Goal: Task Accomplishment & Management: Complete application form

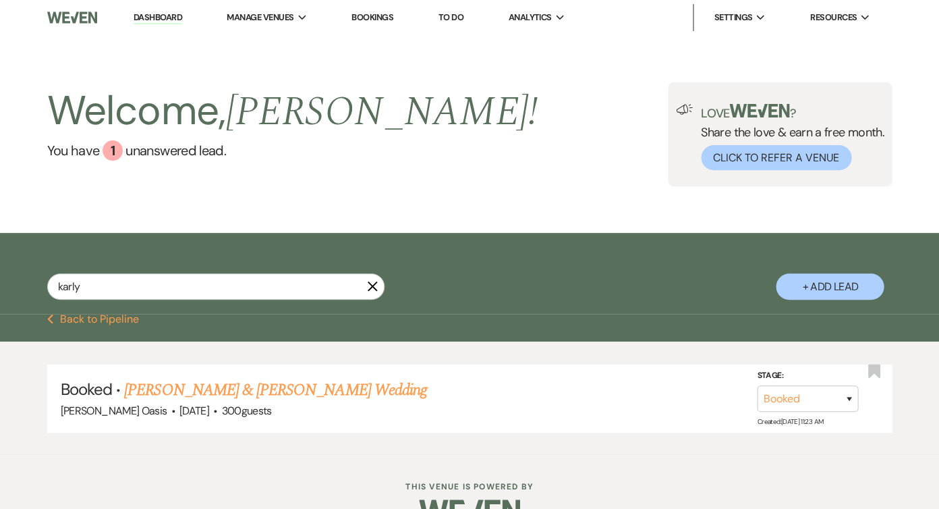
type input "Karly"
drag, startPoint x: 0, startPoint y: 0, endPoint x: 234, endPoint y: 385, distance: 450.0
click at [234, 385] on link "[PERSON_NAME] & [PERSON_NAME] Wedding" at bounding box center [275, 390] width 302 height 24
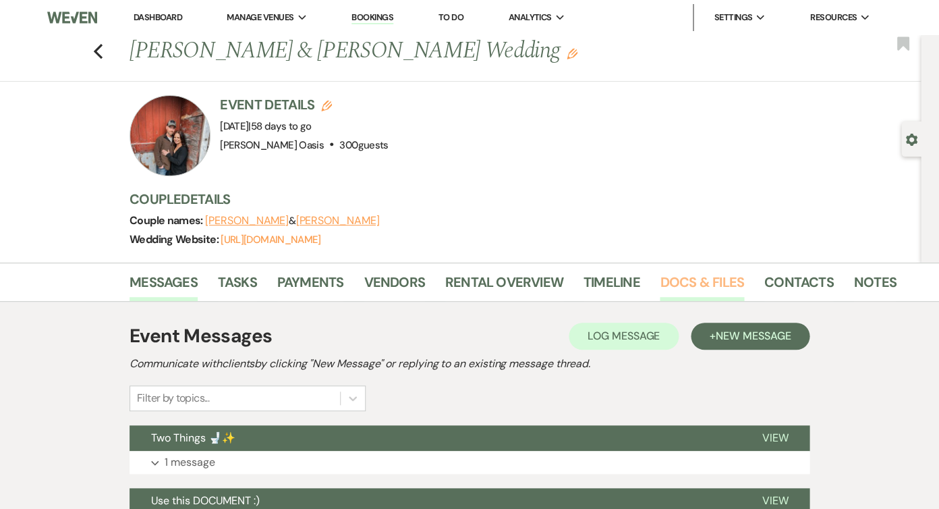
click at [720, 288] on link "Docs & Files" at bounding box center [702, 286] width 84 height 30
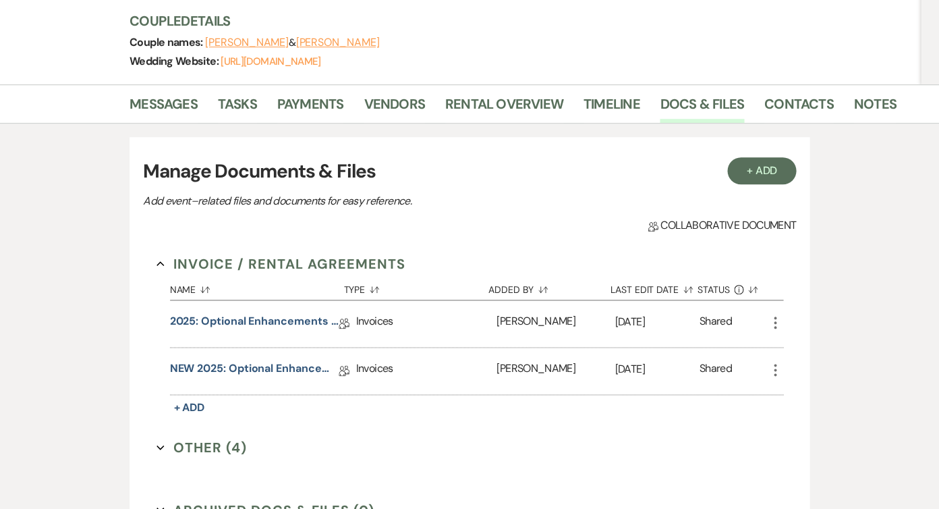
scroll to position [174, 0]
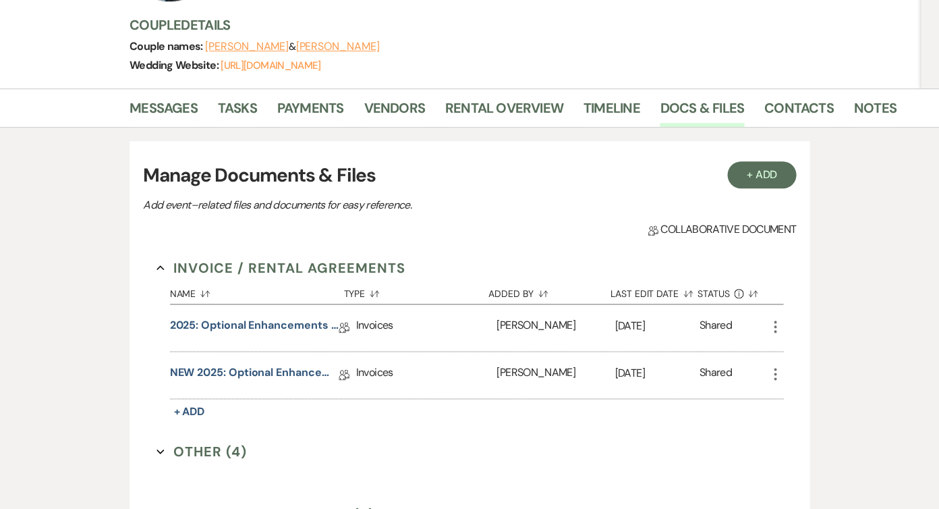
click at [775, 326] on use "button" at bounding box center [775, 327] width 3 height 12
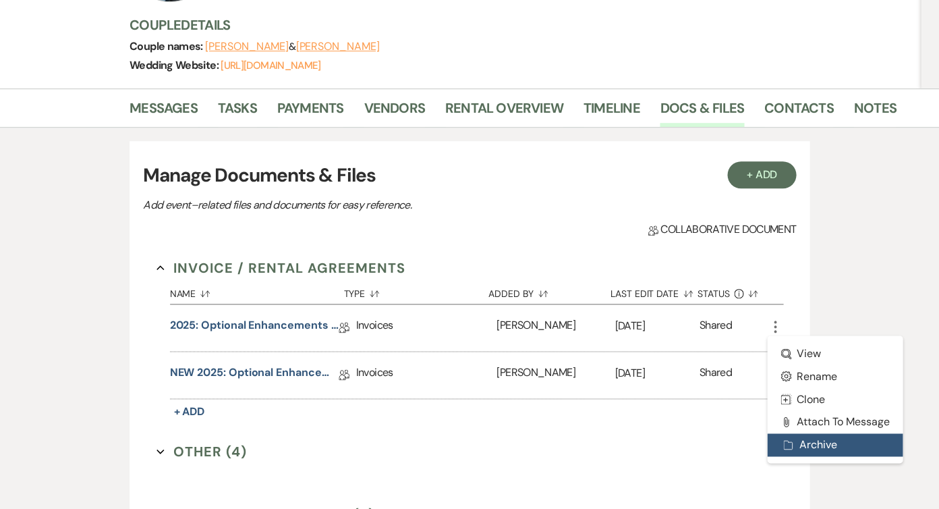
click at [798, 443] on button "Archive Archive" at bounding box center [835, 444] width 136 height 23
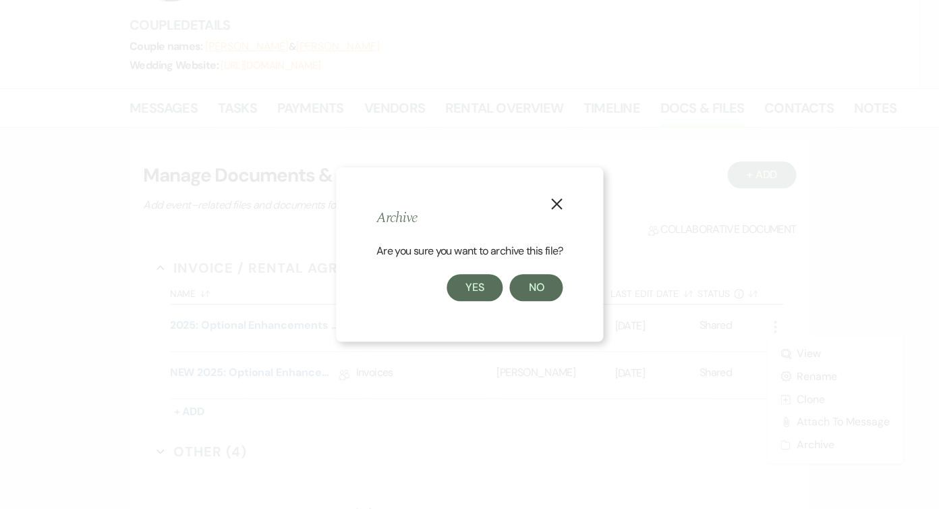
click at [479, 292] on button "Yes" at bounding box center [475, 287] width 57 height 27
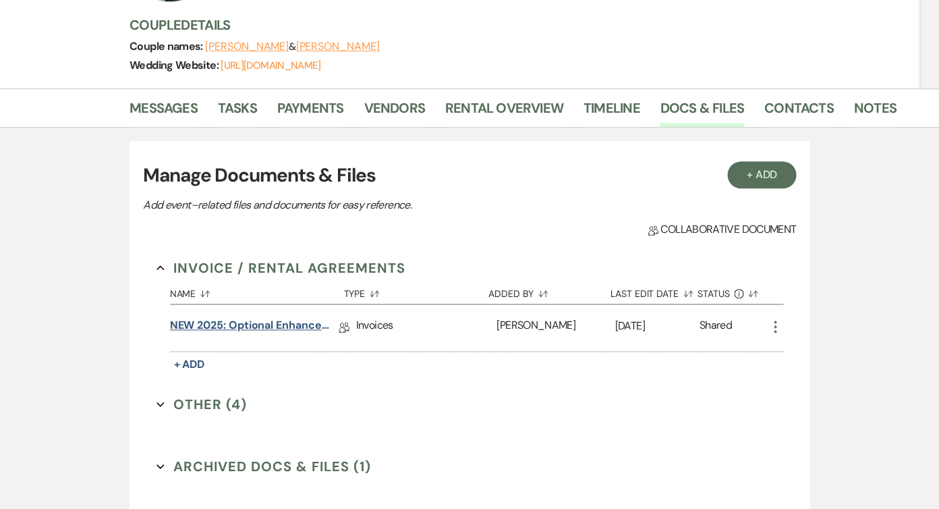
click at [230, 327] on link "NEW 2025: Optional Enhancements + Information" at bounding box center [254, 327] width 169 height 21
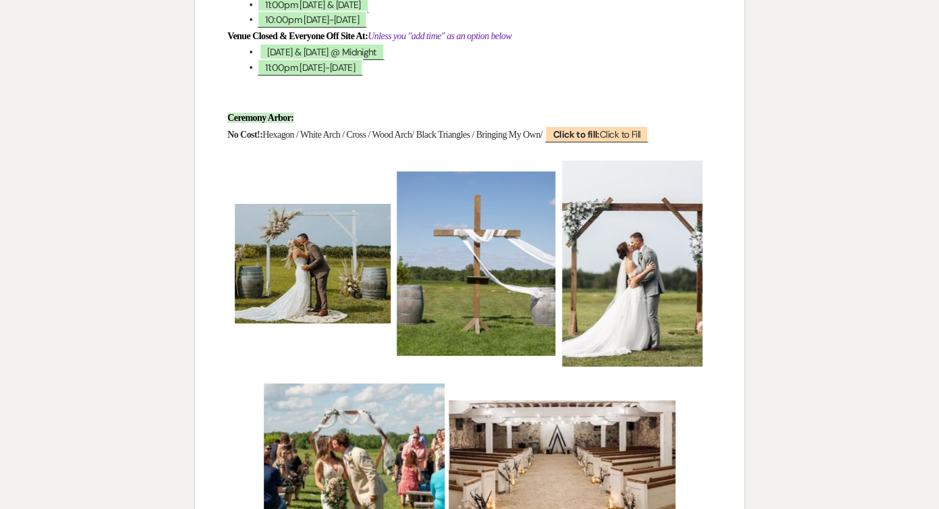
scroll to position [1188, 0]
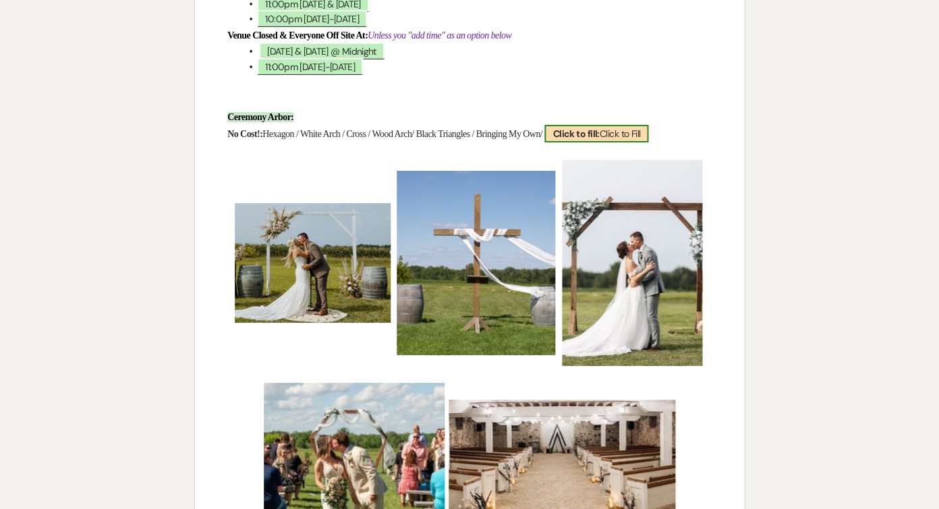
click at [599, 128] on b "Click to fill:" at bounding box center [576, 134] width 47 height 12
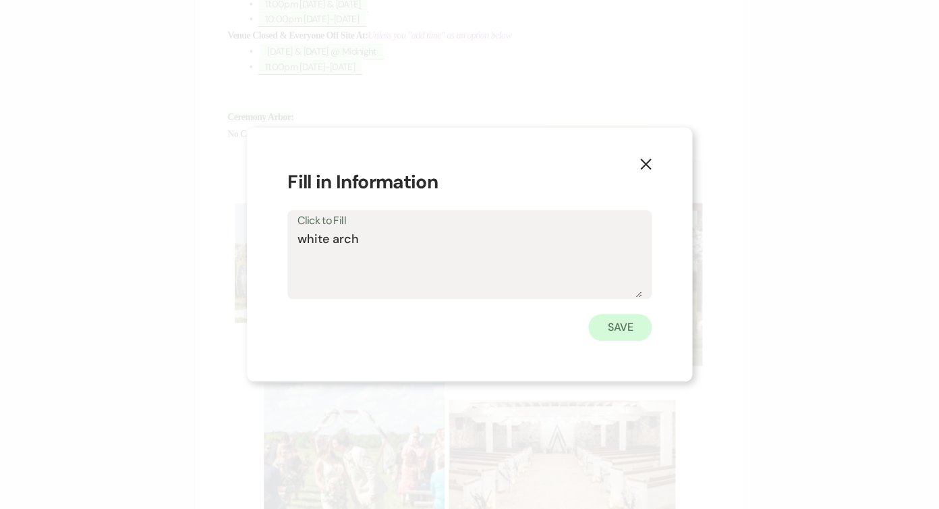
type textarea "white arch"
click at [625, 322] on button "Save" at bounding box center [620, 327] width 63 height 27
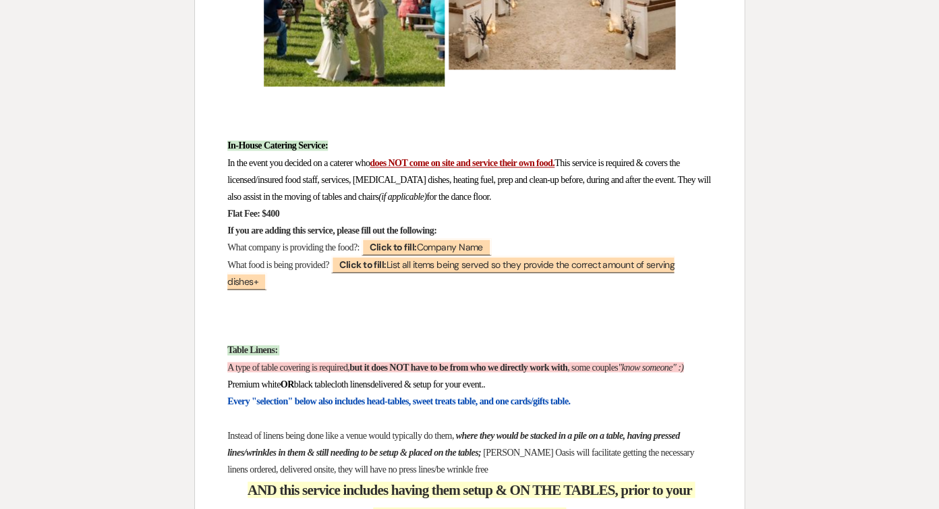
scroll to position [1646, 0]
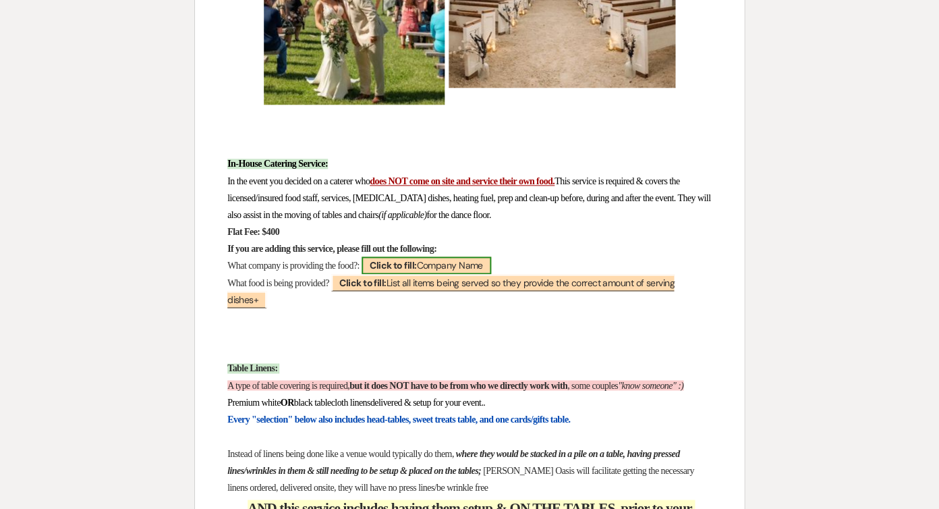
click at [472, 256] on span "Click to fill: Company Name" at bounding box center [426, 265] width 129 height 18
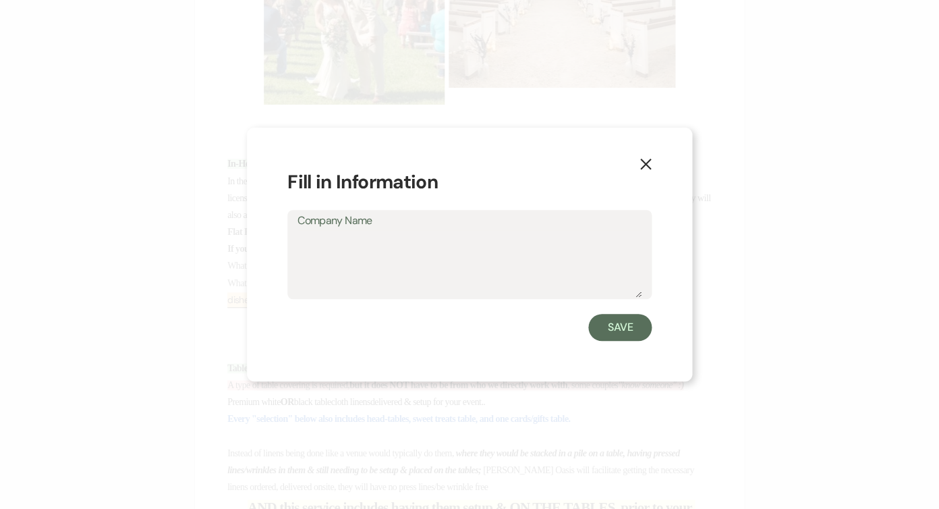
scroll to position [1647, 0]
type textarea "na"
click at [605, 324] on button "Save" at bounding box center [620, 327] width 63 height 27
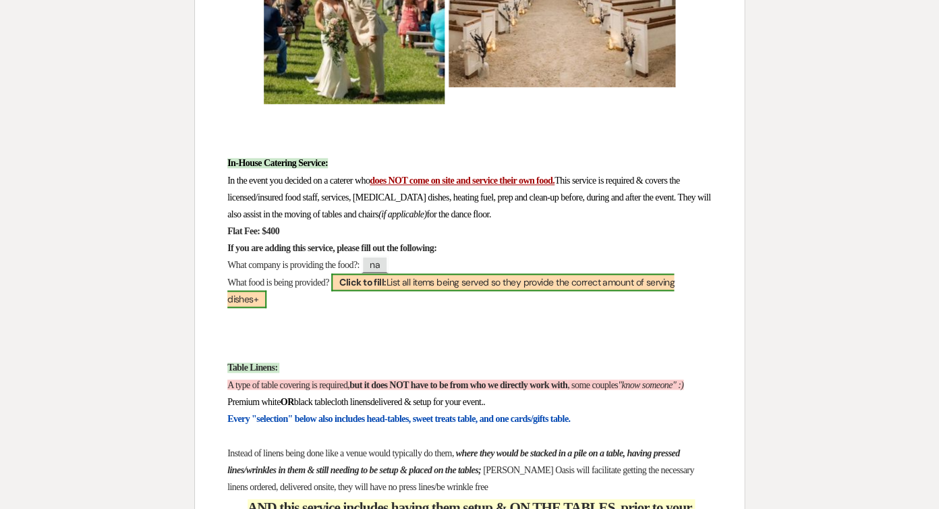
click at [530, 273] on span "Click to fill: List all items being served so they provide the correct amount o…" at bounding box center [450, 290] width 447 height 34
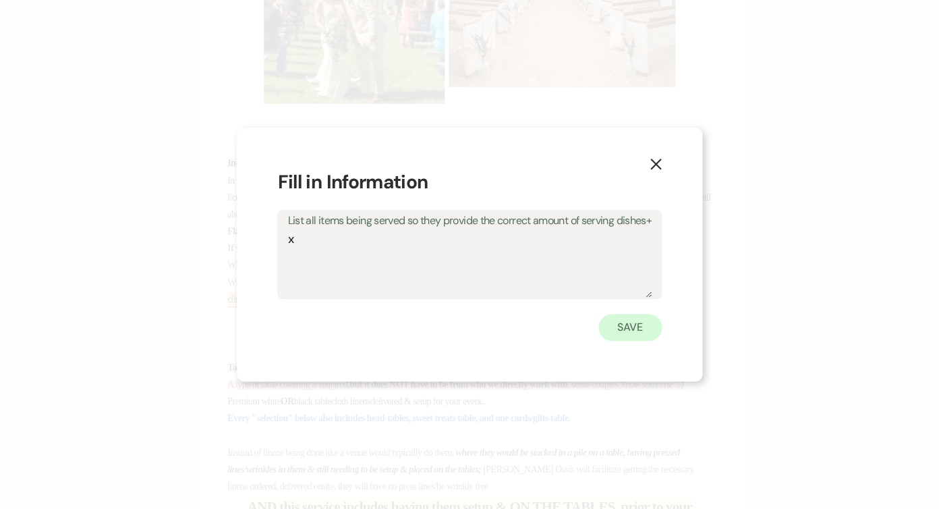
type textarea "x"
click at [633, 330] on button "Save" at bounding box center [630, 327] width 63 height 27
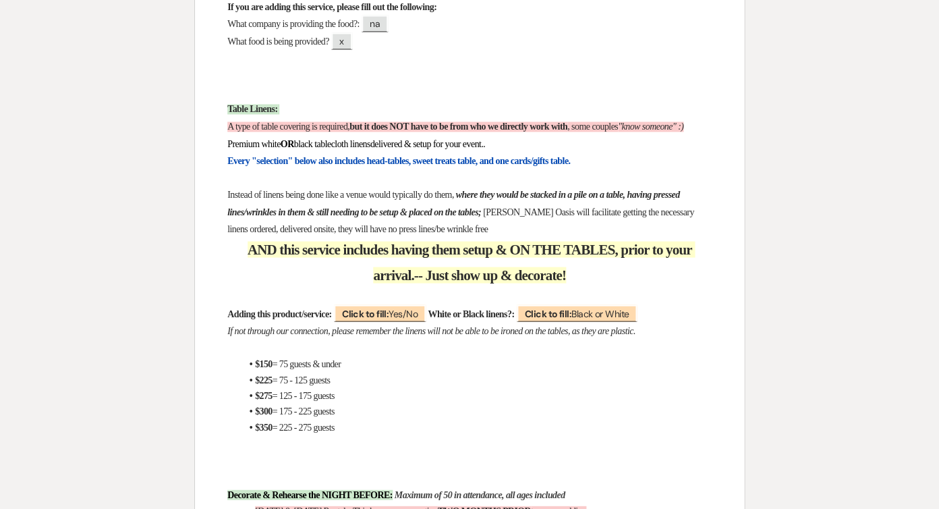
scroll to position [1948, 0]
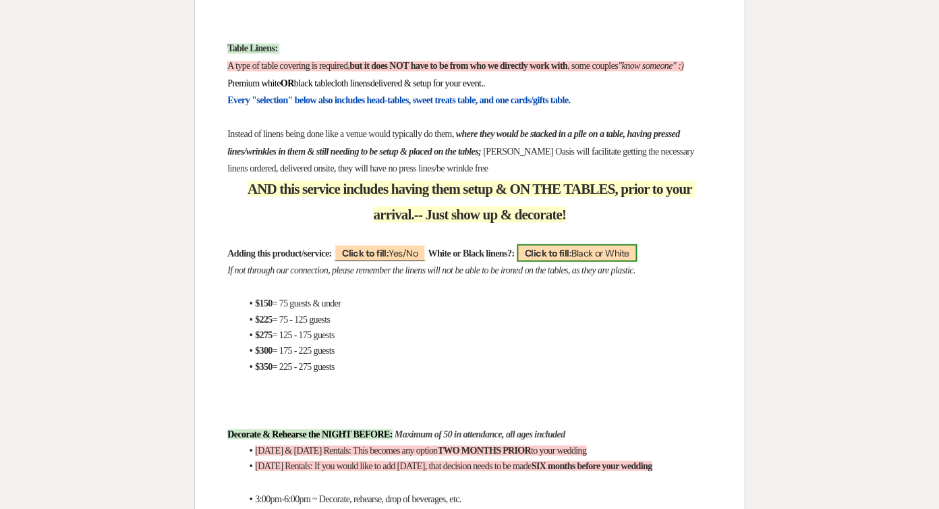
click at [572, 246] on b "Click to fill:" at bounding box center [548, 252] width 47 height 12
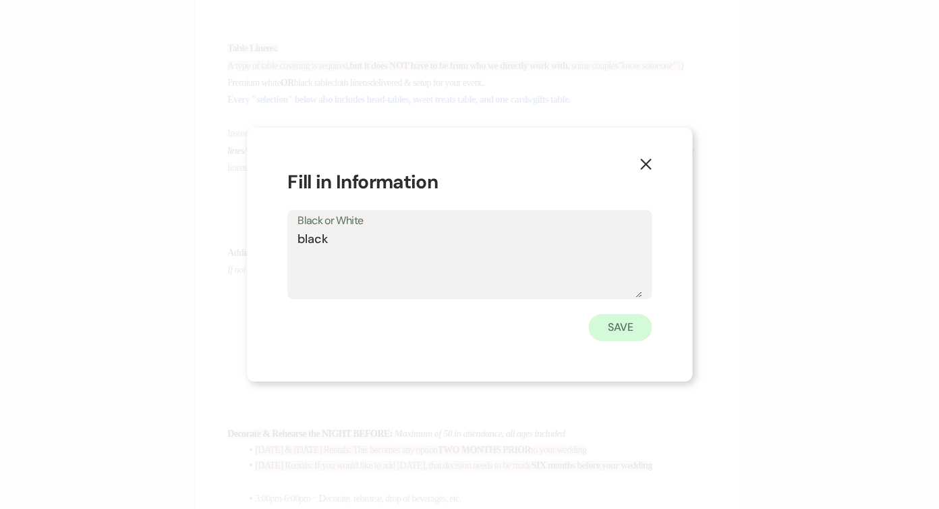
type textarea "black"
click at [624, 327] on button "Save" at bounding box center [620, 327] width 63 height 27
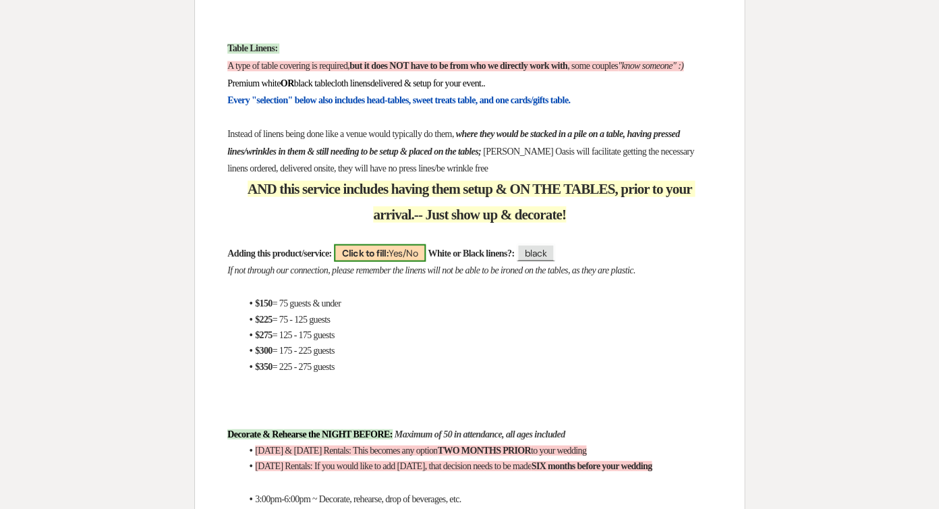
click at [425, 244] on span "Click to fill: Yes/No" at bounding box center [380, 253] width 92 height 18
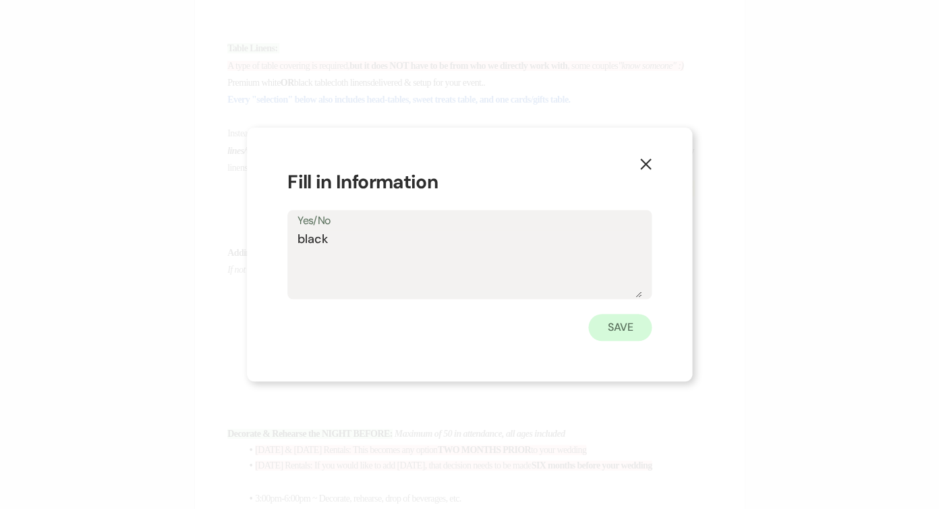
type textarea "black"
click at [616, 330] on button "Save" at bounding box center [620, 327] width 63 height 27
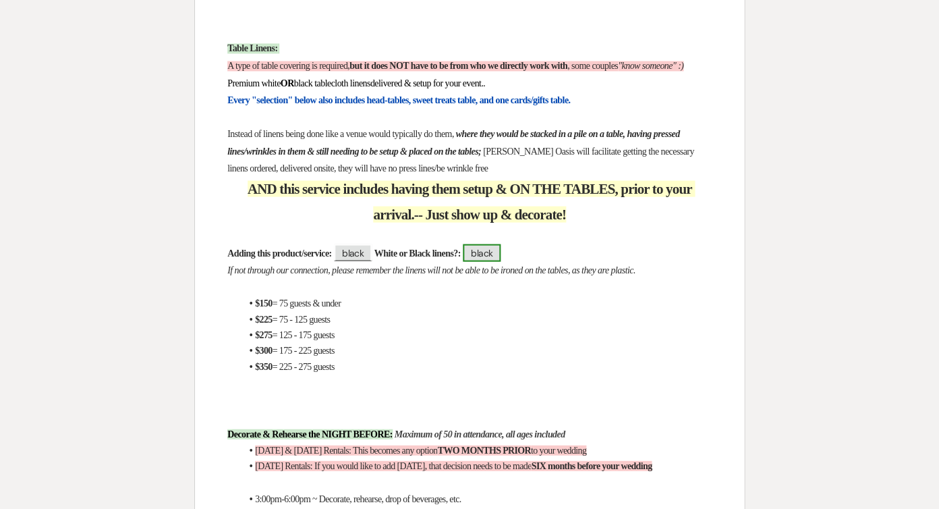
click at [501, 244] on span "black" at bounding box center [482, 253] width 38 height 18
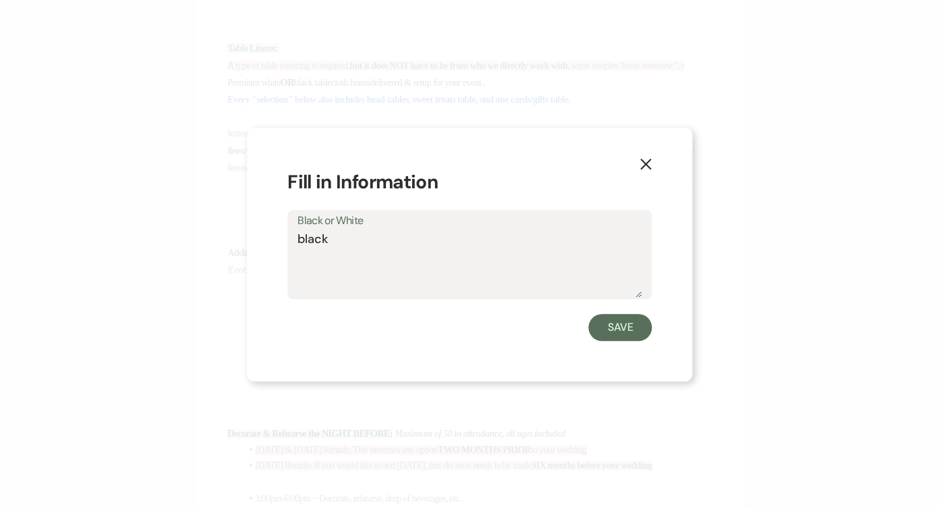
click at [430, 246] on textarea "black" at bounding box center [470, 263] width 344 height 67
click at [602, 333] on button "Save" at bounding box center [620, 327] width 63 height 27
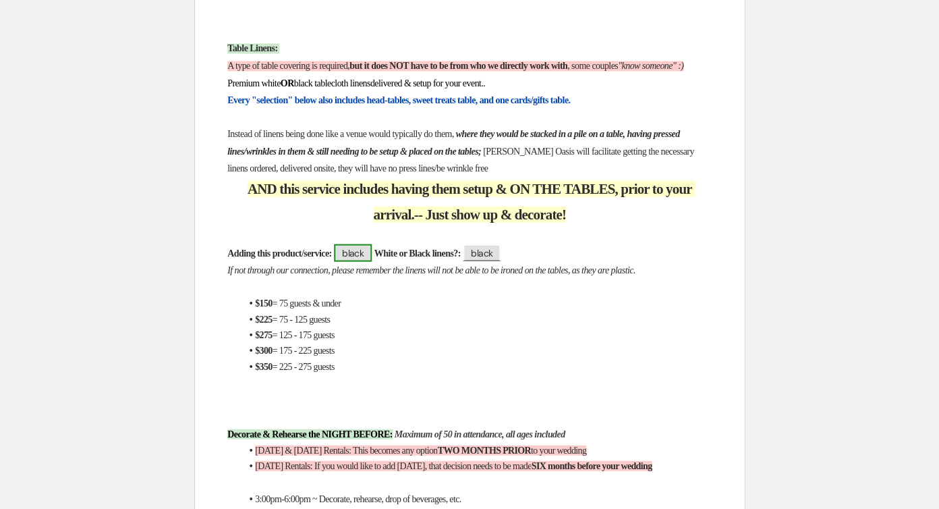
click at [372, 244] on span "black" at bounding box center [353, 253] width 38 height 18
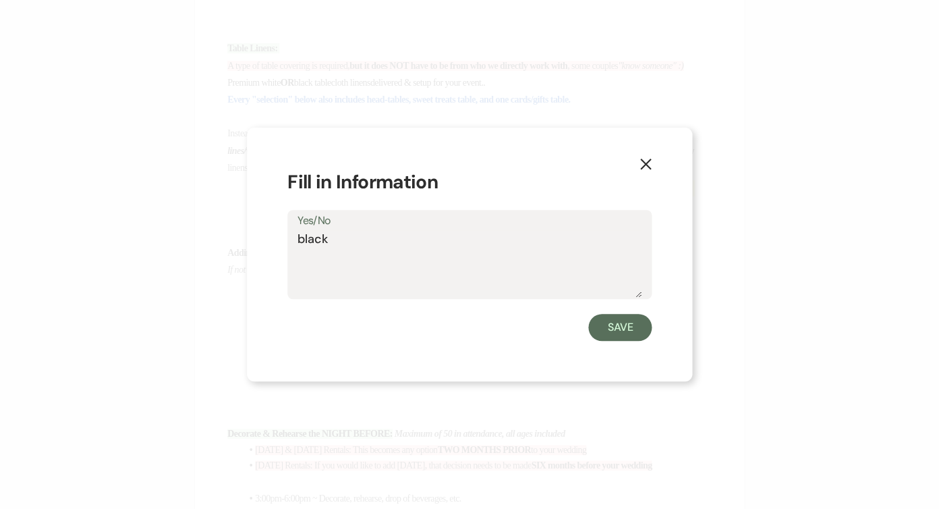
drag, startPoint x: 335, startPoint y: 247, endPoint x: 238, endPoint y: 247, distance: 97.2
click at [238, 247] on div "X Fill in Information Yes/No black Save" at bounding box center [469, 254] width 939 height 509
type textarea "yes"
click at [616, 328] on button "Save" at bounding box center [620, 327] width 63 height 27
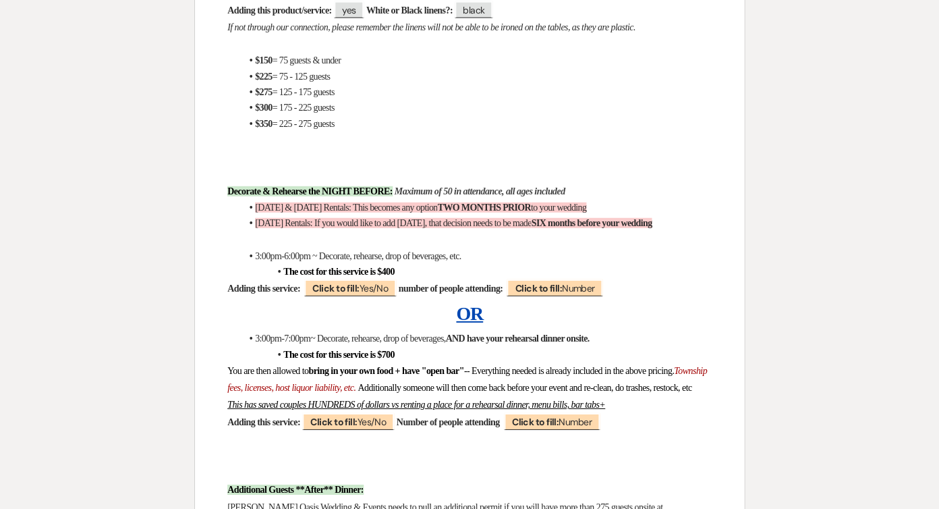
scroll to position [2239, 0]
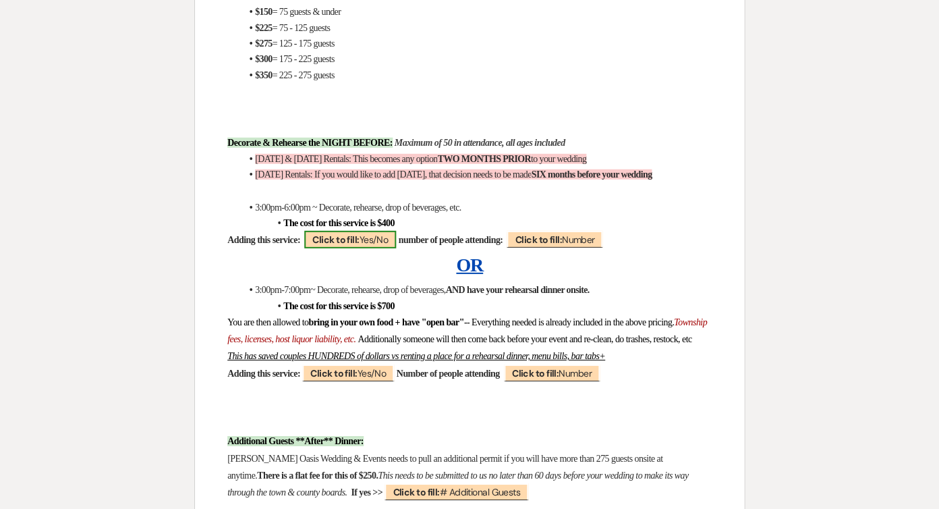
click at [359, 234] on b "Click to fill:" at bounding box center [335, 240] width 47 height 12
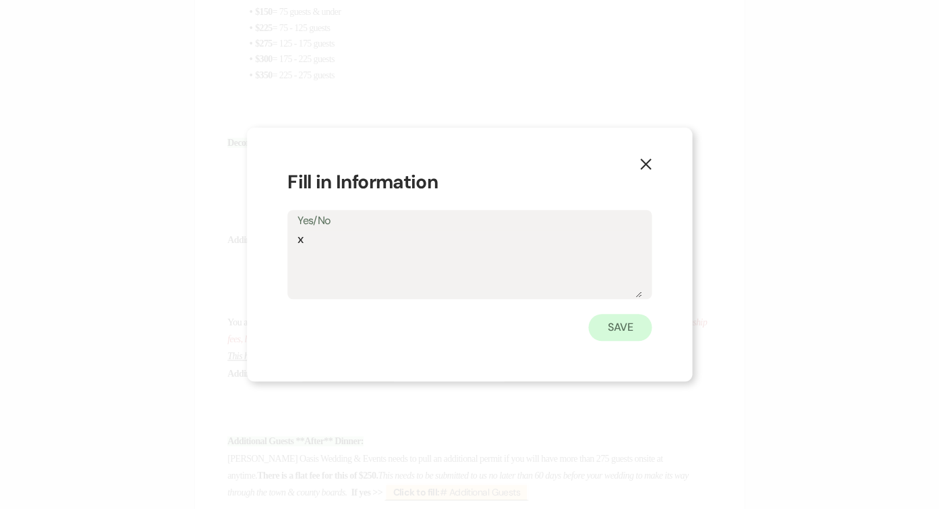
type textarea "x"
click at [609, 328] on button "Save" at bounding box center [620, 327] width 63 height 27
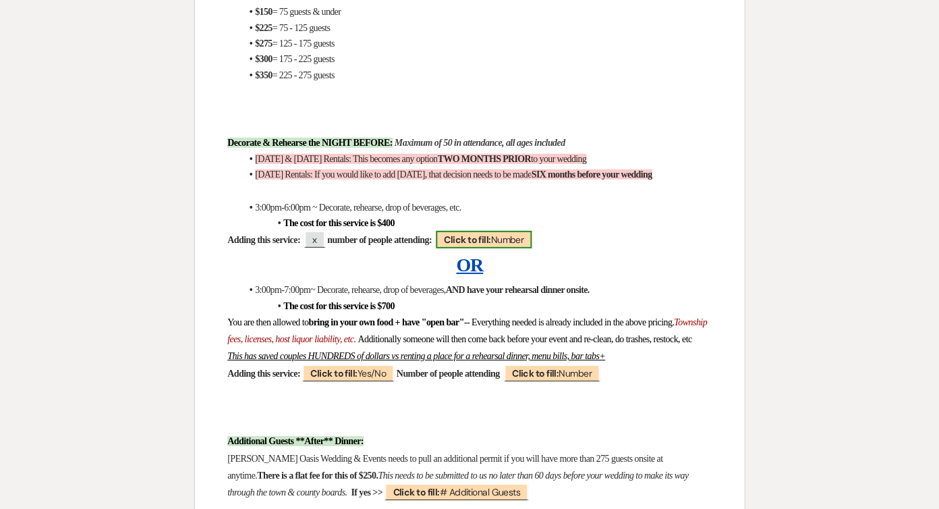
click at [532, 231] on span "Click to fill: Number" at bounding box center [484, 240] width 96 height 18
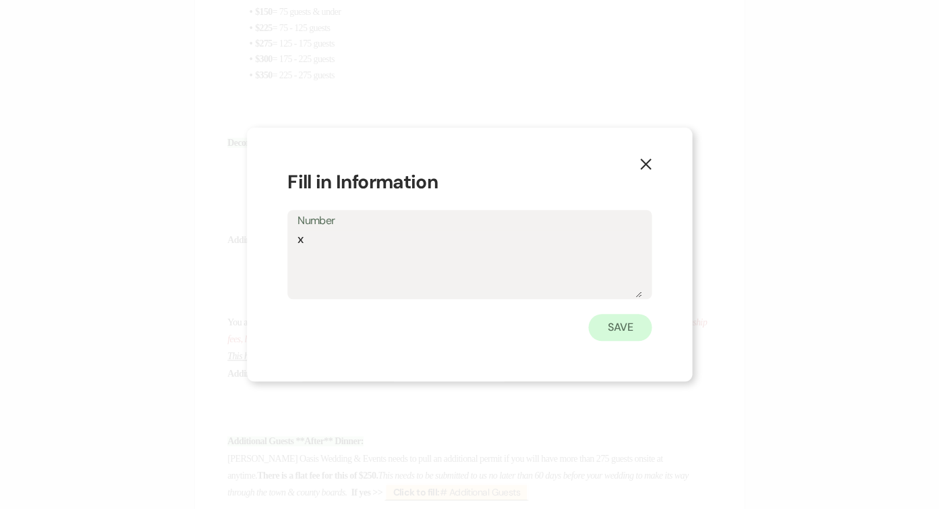
type textarea "x"
click at [639, 333] on button "Save" at bounding box center [620, 327] width 63 height 27
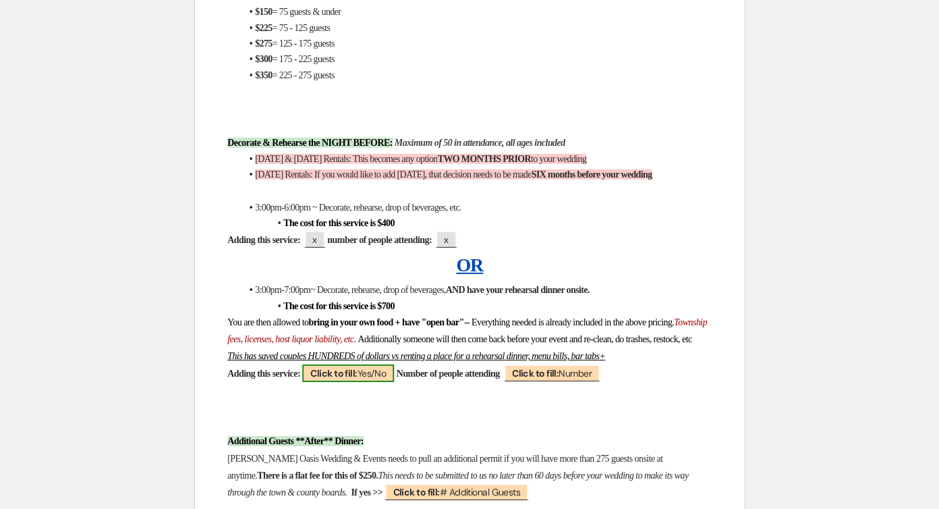
click at [394, 364] on span "Click to fill: Yes/No" at bounding box center [348, 373] width 92 height 18
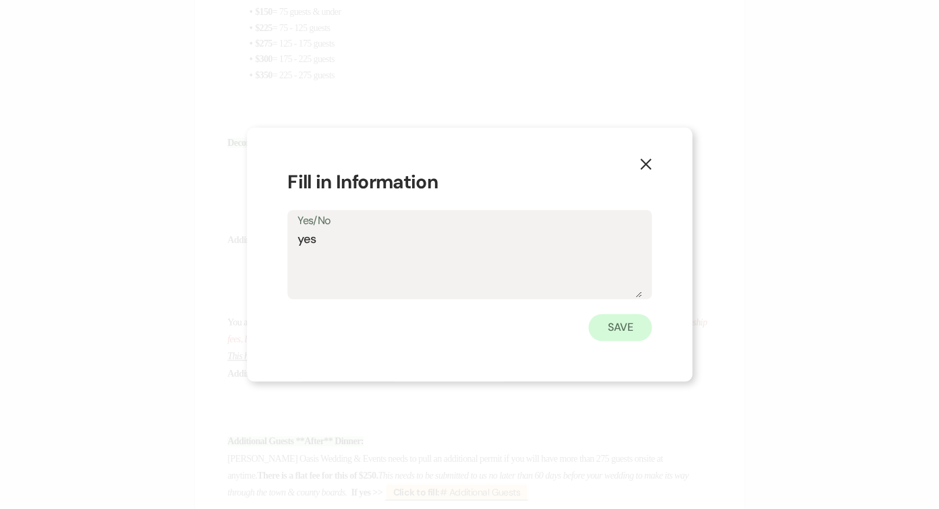
type textarea "yes"
click at [632, 321] on button "Save" at bounding box center [620, 327] width 63 height 27
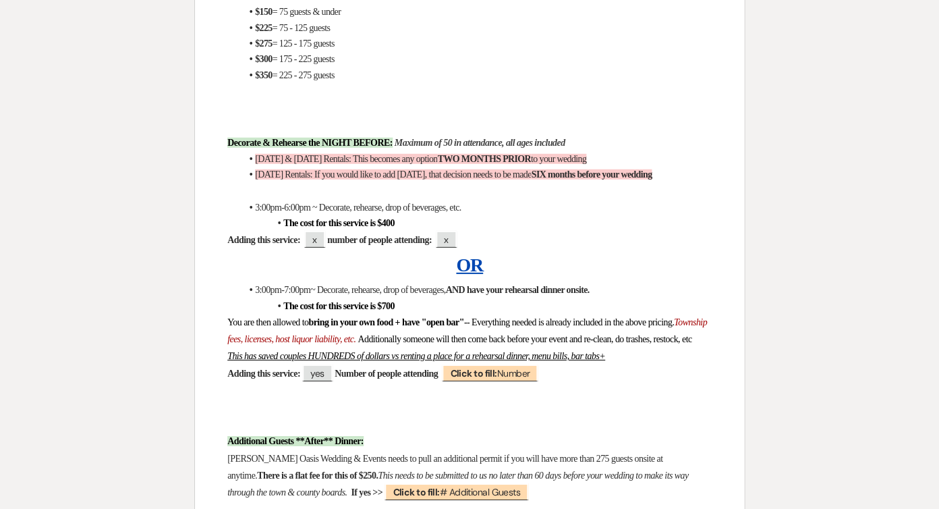
click at [557, 382] on h4 at bounding box center [469, 390] width 485 height 17
click at [538, 364] on span "Click to fill: Number" at bounding box center [490, 373] width 96 height 18
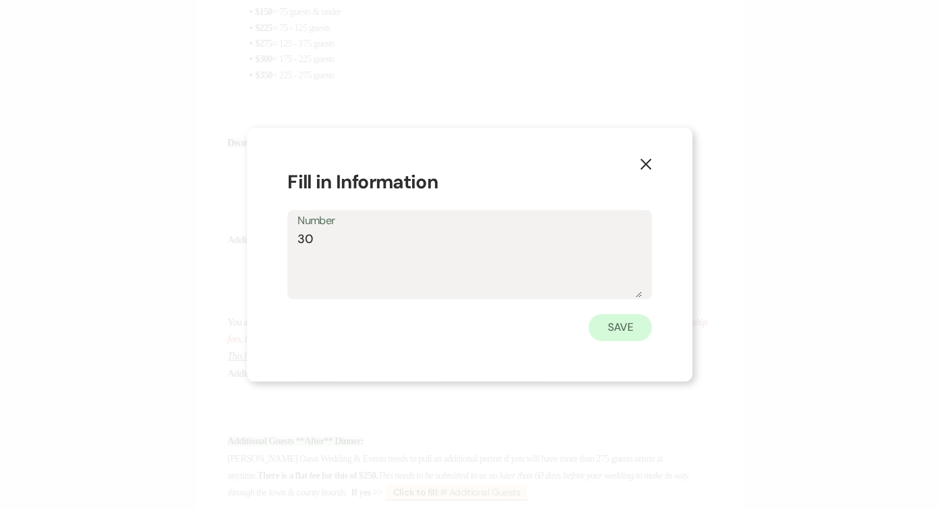
type textarea "30"
click at [630, 335] on button "Save" at bounding box center [620, 327] width 63 height 27
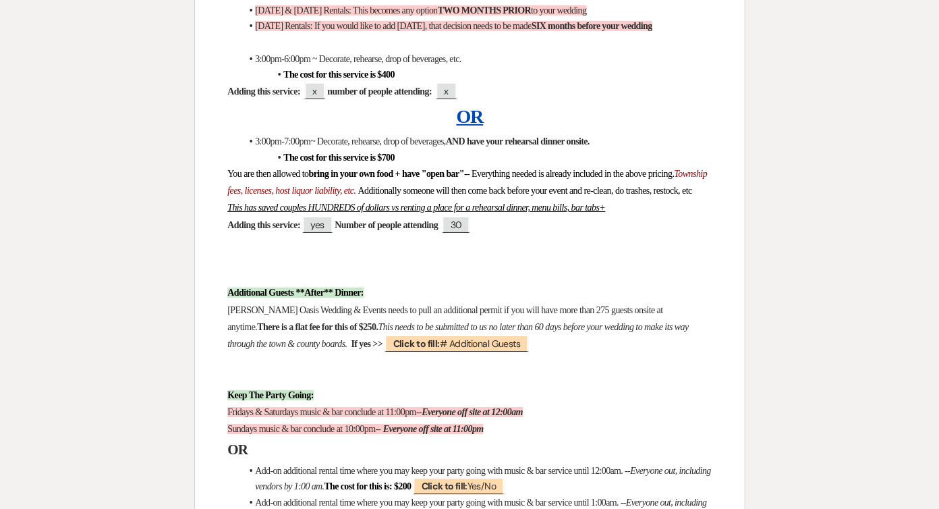
scroll to position [2391, 0]
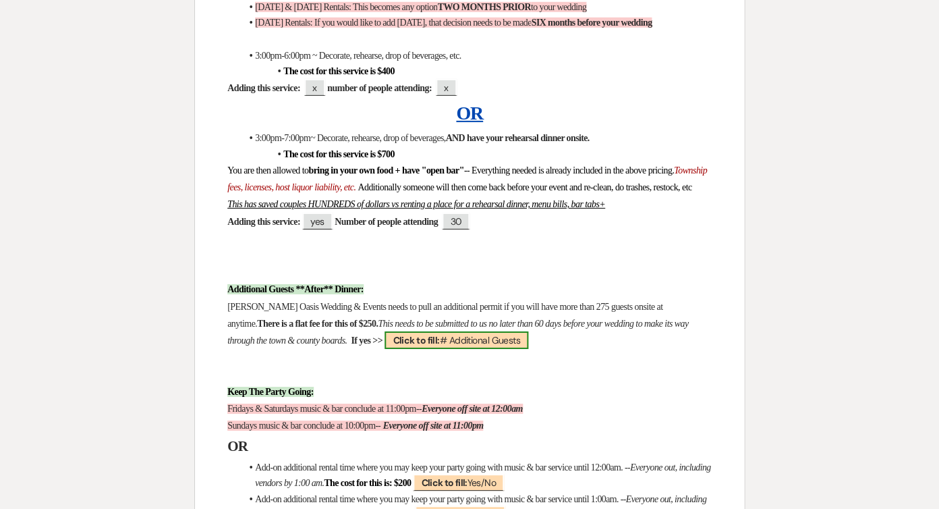
click at [499, 331] on span "Click to fill: # Additional Guests" at bounding box center [457, 340] width 144 height 18
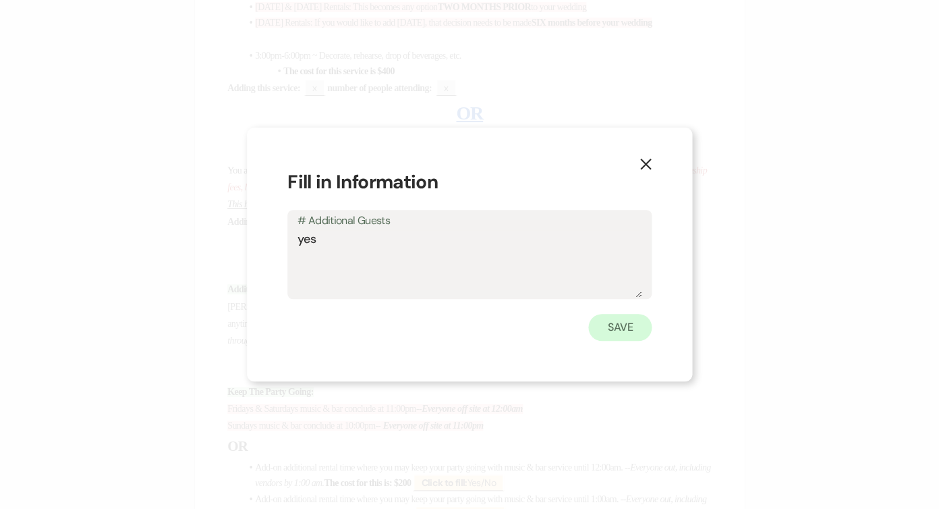
type textarea "yes"
click at [618, 319] on button "Save" at bounding box center [620, 327] width 63 height 27
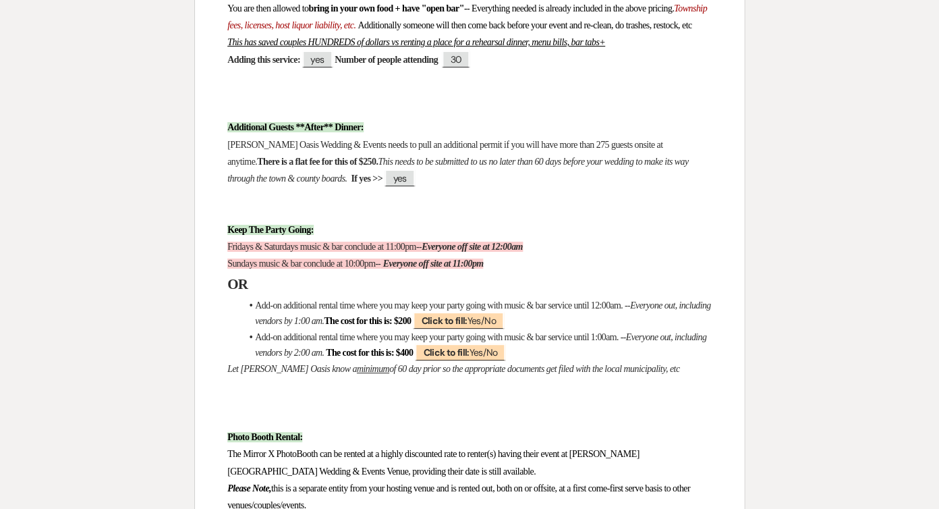
scroll to position [2554, 0]
click at [503, 311] on span "Click to fill: Yes/No" at bounding box center [458, 320] width 90 height 18
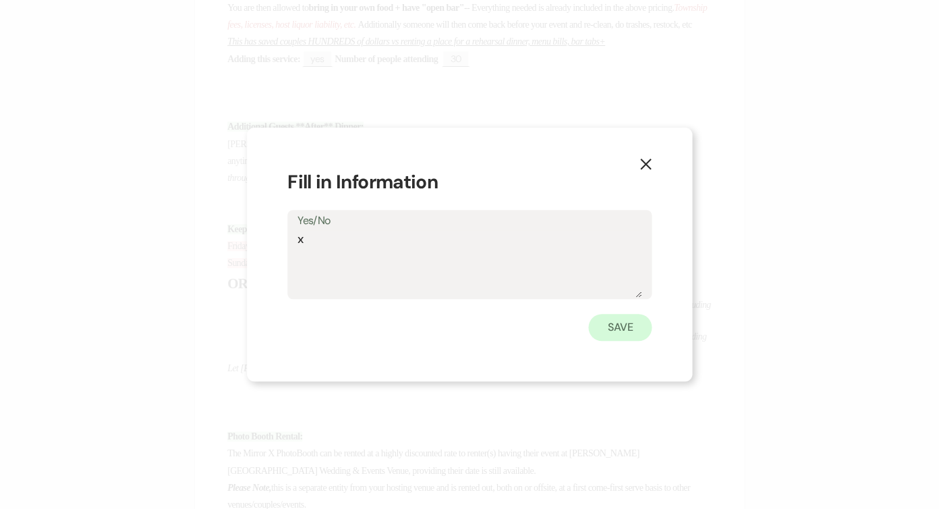
type textarea "x"
click at [598, 321] on button "Save" at bounding box center [620, 327] width 63 height 27
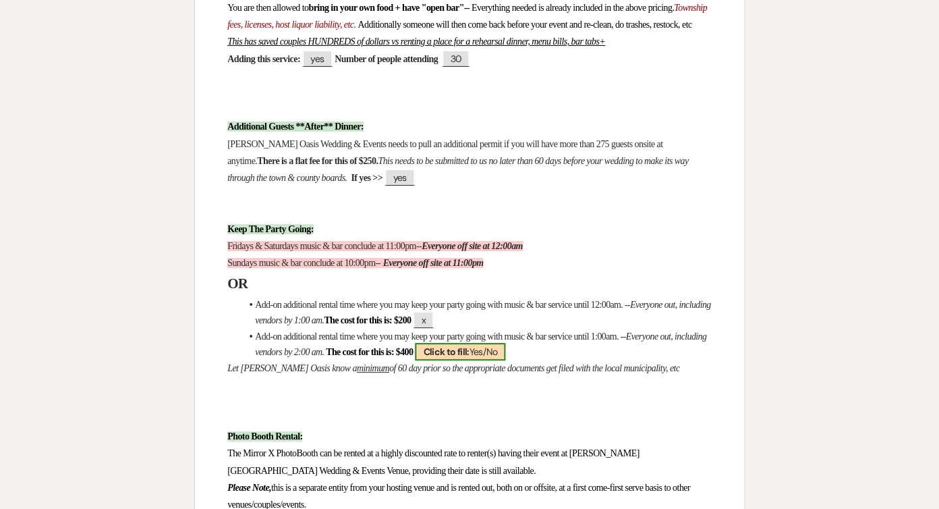
click at [505, 343] on span "Click to fill: Yes/No" at bounding box center [460, 352] width 90 height 18
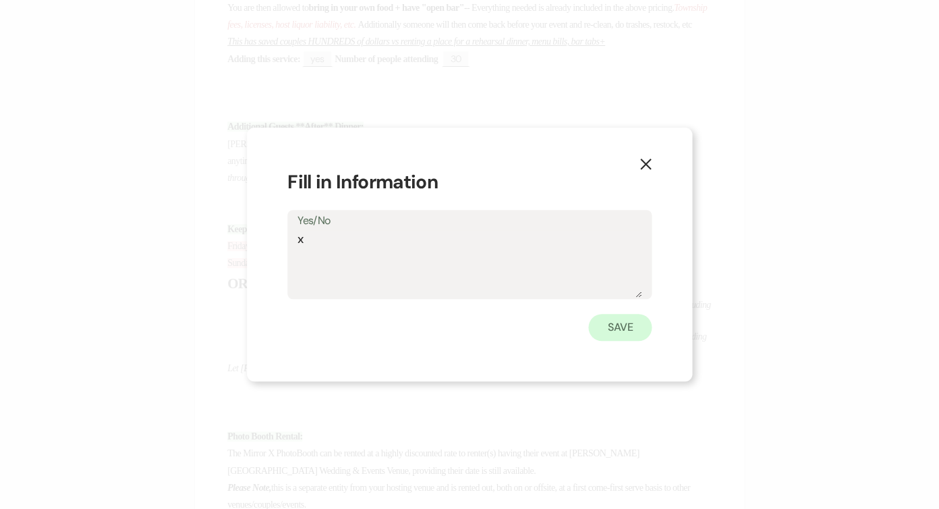
type textarea "x"
click at [622, 328] on button "Save" at bounding box center [620, 327] width 63 height 27
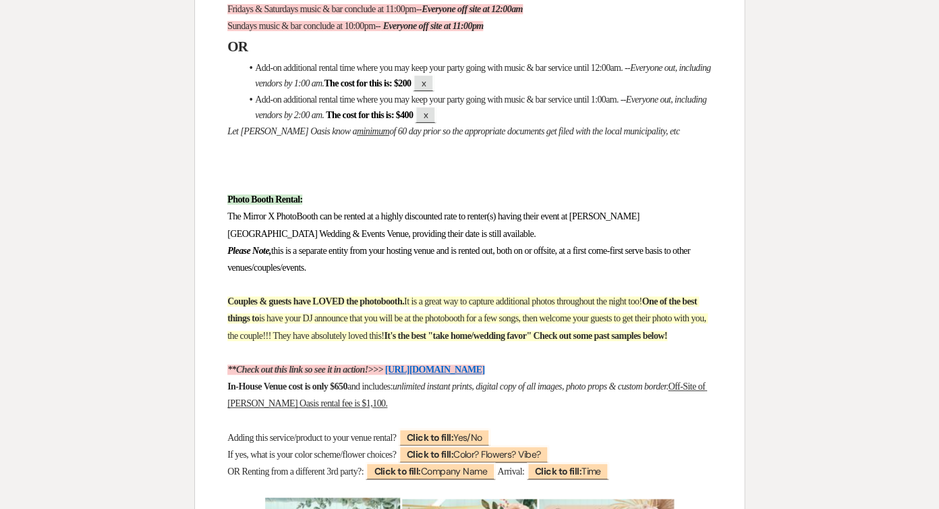
scroll to position [2792, 0]
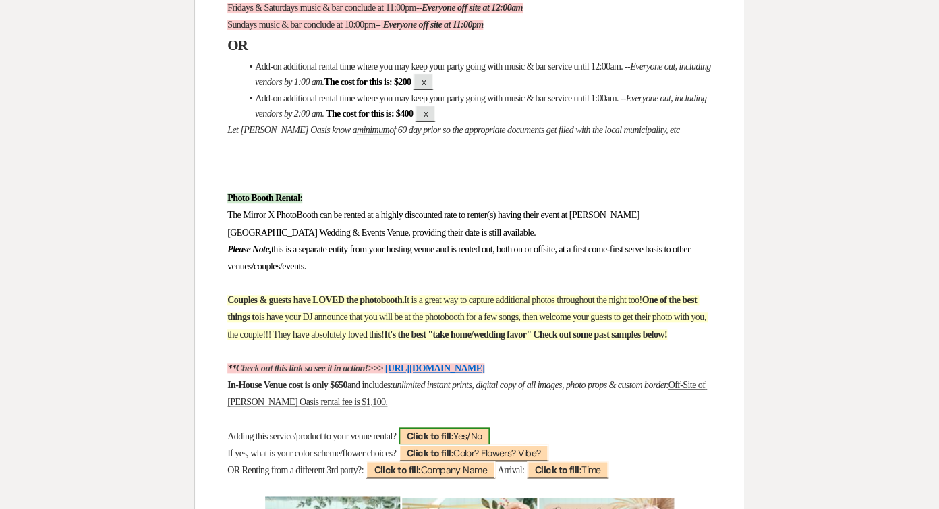
click at [454, 430] on b "Click to fill:" at bounding box center [430, 436] width 47 height 12
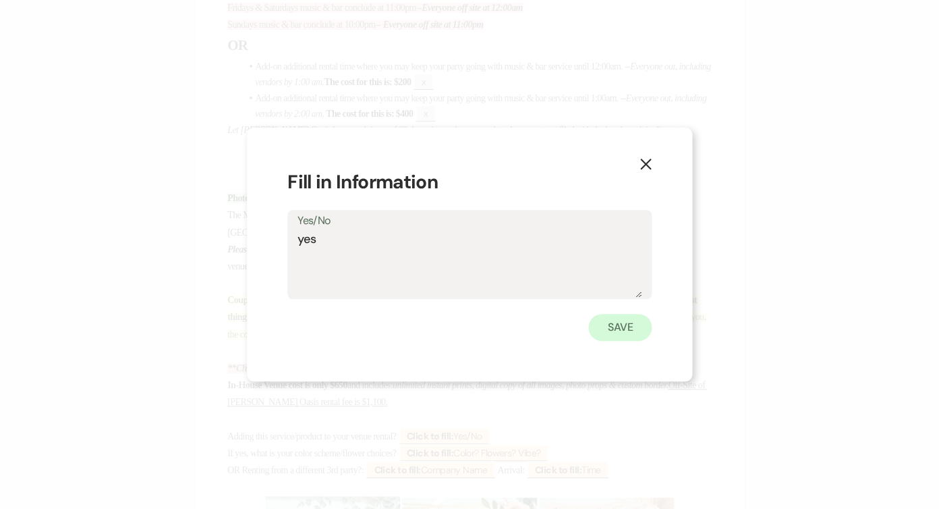
type textarea "yes"
click at [607, 324] on button "Save" at bounding box center [620, 327] width 63 height 27
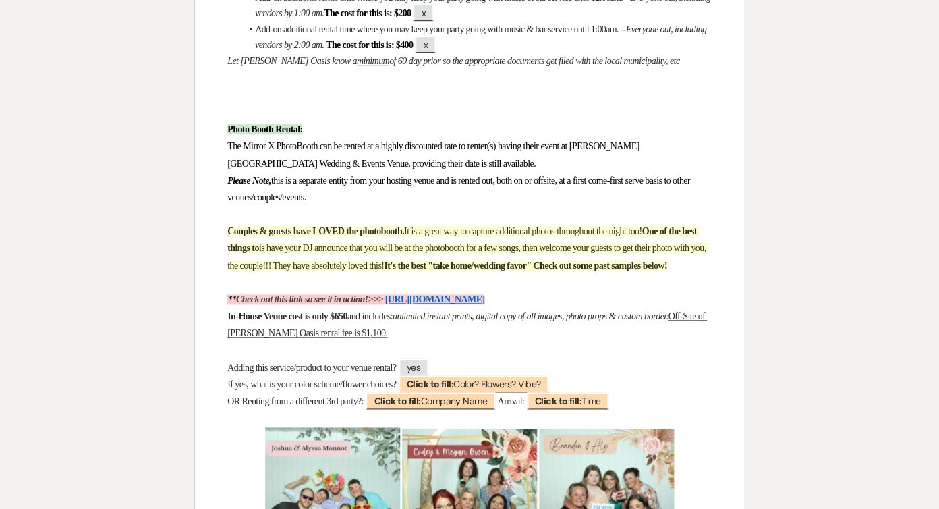
scroll to position [2860, 0]
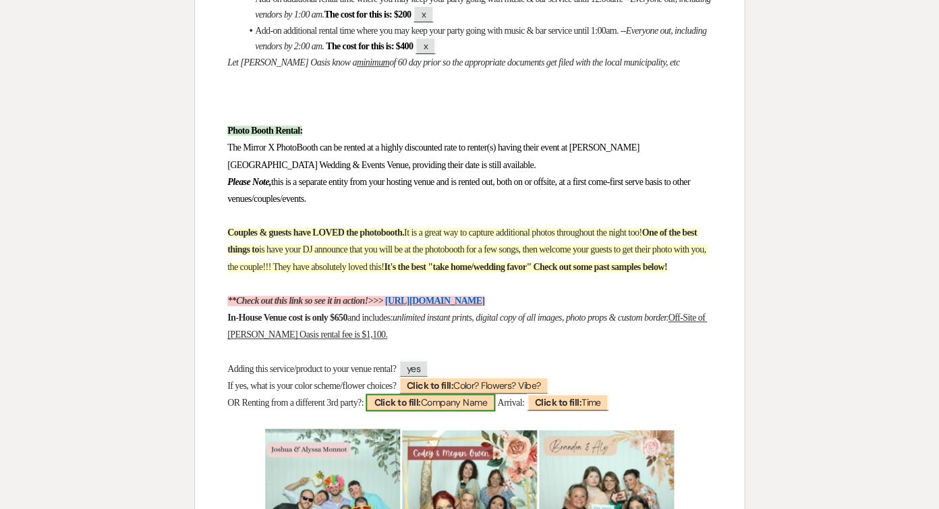
click at [481, 393] on span "Click to fill: Company Name" at bounding box center [430, 402] width 129 height 18
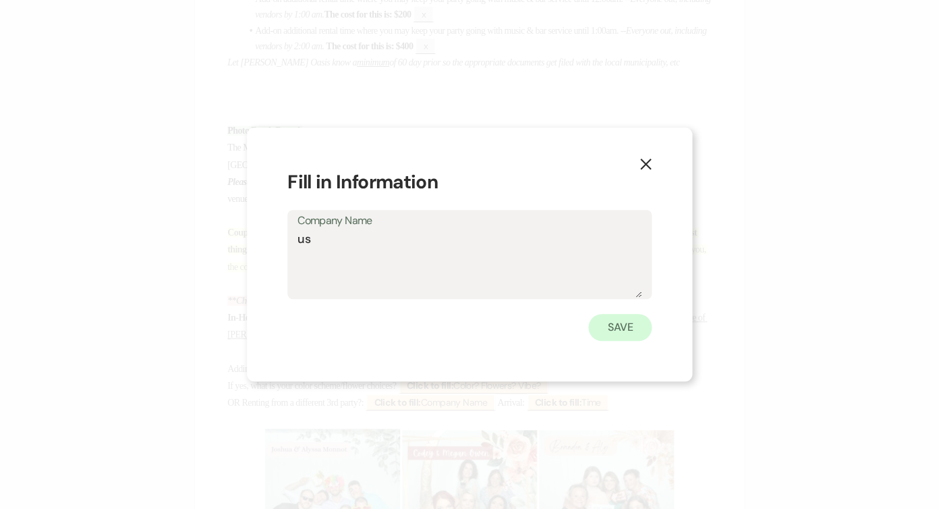
type textarea "us"
click at [629, 325] on button "Save" at bounding box center [620, 327] width 63 height 27
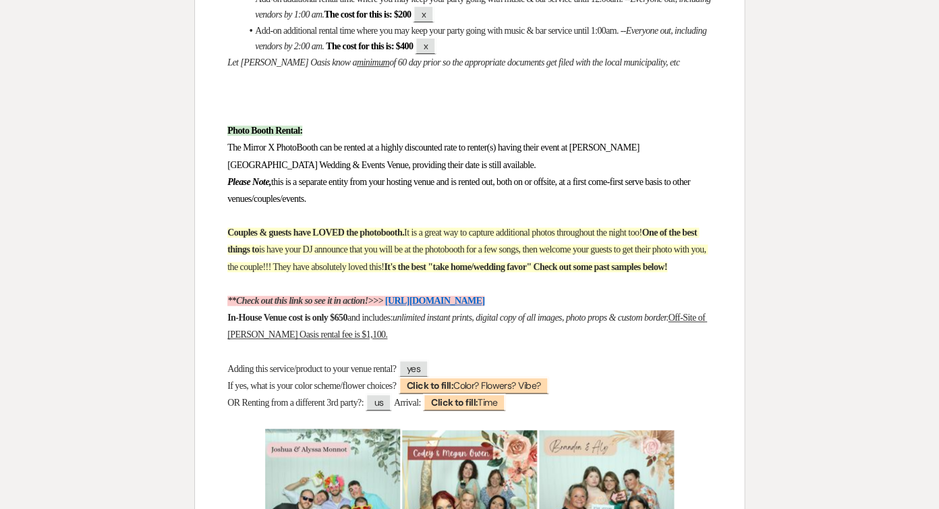
click at [530, 394] on p "OR Renting from a different 3rd party?: us Arrival: ﻿ Click to fill: Time ﻿" at bounding box center [469, 402] width 485 height 17
click at [505, 393] on span "Click to fill: Time" at bounding box center [464, 402] width 82 height 18
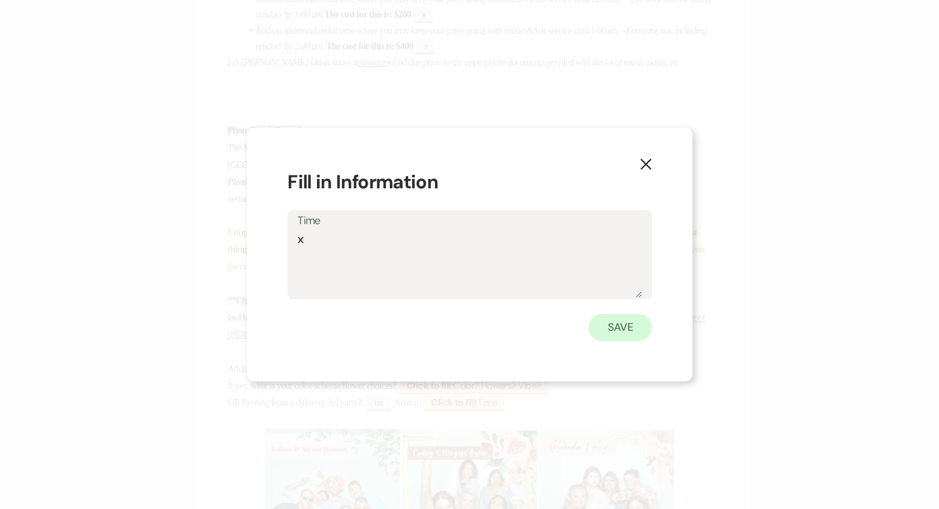
type textarea "x"
click at [628, 335] on button "Save" at bounding box center [620, 327] width 63 height 27
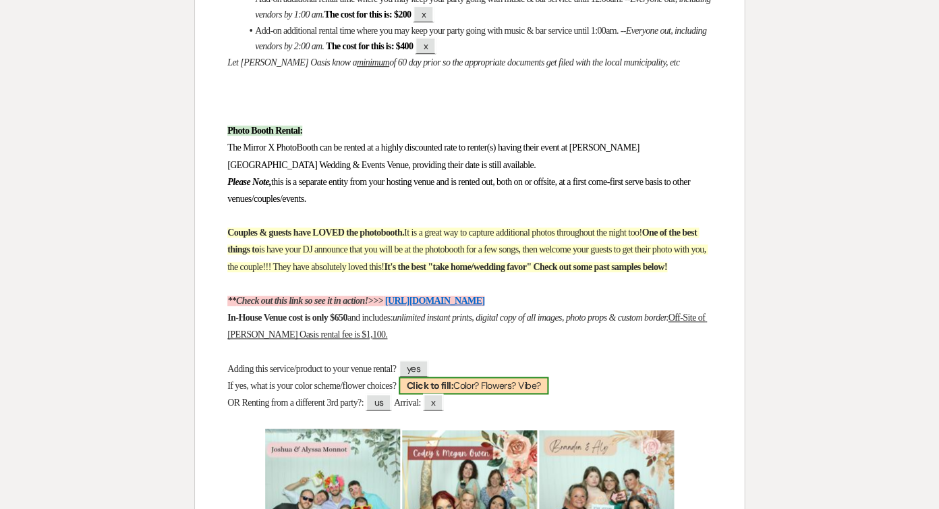
click at [523, 377] on span "Click to fill: Color? Flowers? Vibe?" at bounding box center [474, 386] width 150 height 18
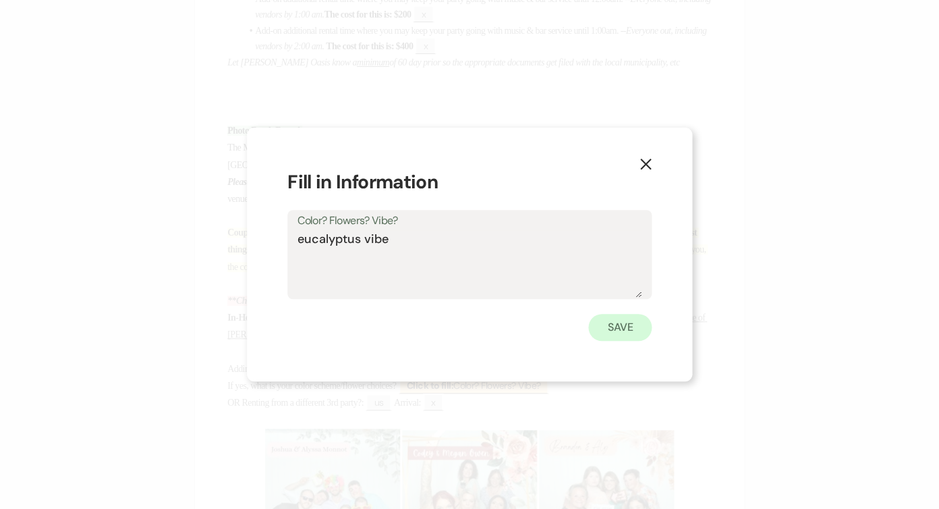
type textarea "eucalyptus vibe"
click at [597, 336] on button "Save" at bounding box center [620, 327] width 63 height 27
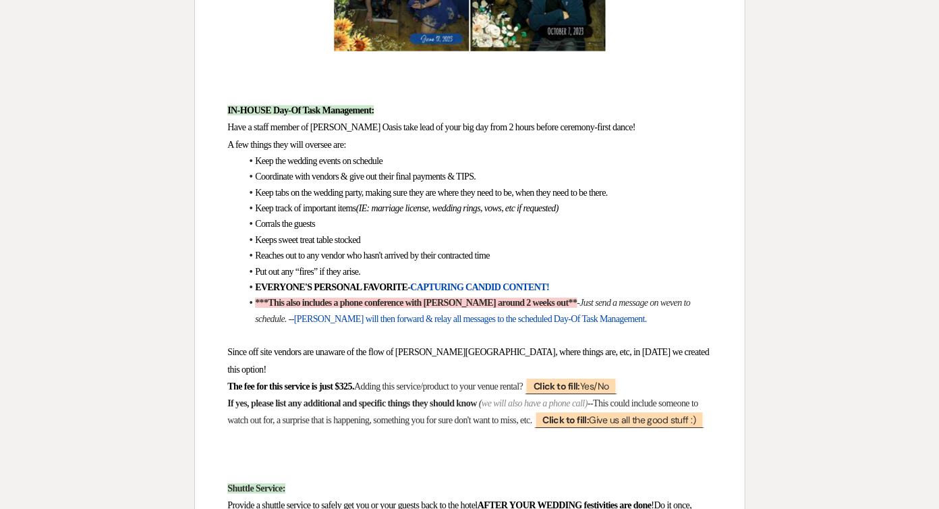
scroll to position [3690, 0]
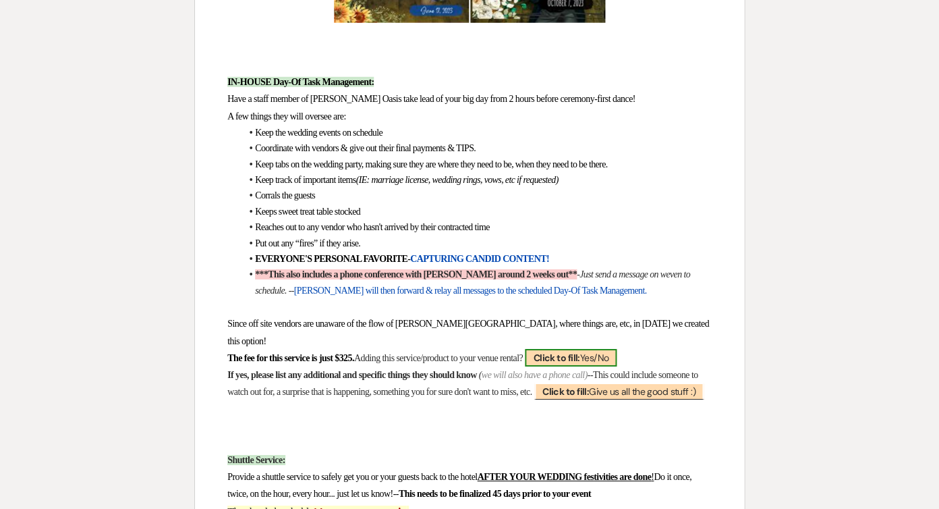
click at [580, 352] on b "Click to fill:" at bounding box center [556, 358] width 47 height 12
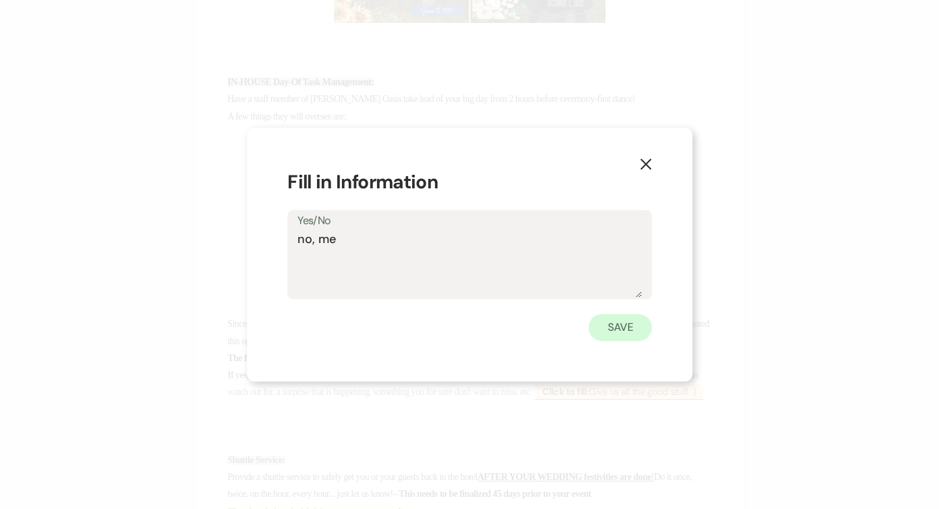
type textarea "no, me"
click at [641, 333] on button "Save" at bounding box center [620, 327] width 63 height 27
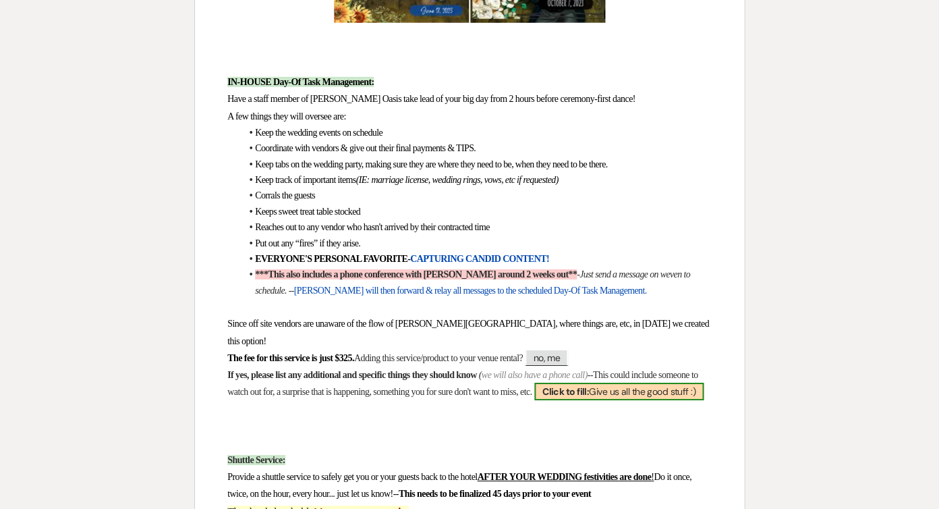
click at [589, 385] on b "Click to fill:" at bounding box center [566, 391] width 47 height 12
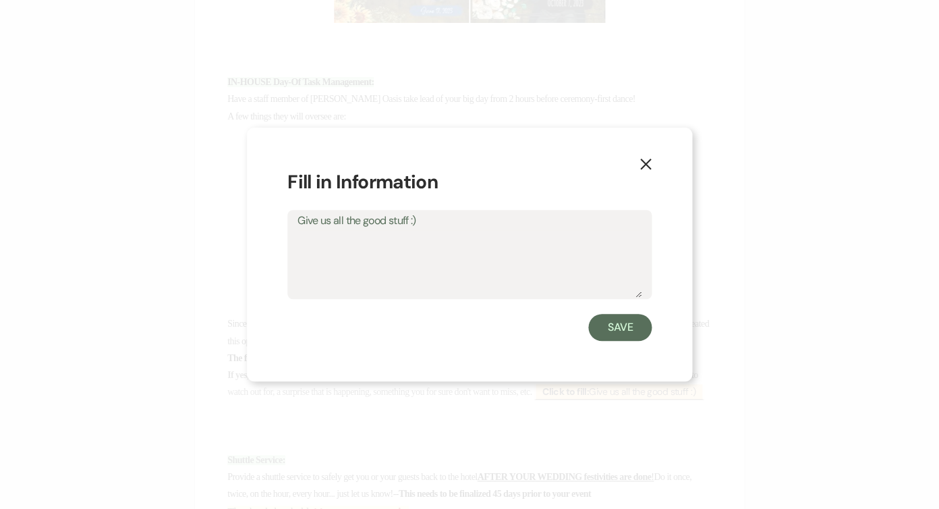
click at [499, 315] on div "Save" at bounding box center [470, 327] width 364 height 27
click at [600, 335] on button "Save" at bounding box center [620, 327] width 63 height 27
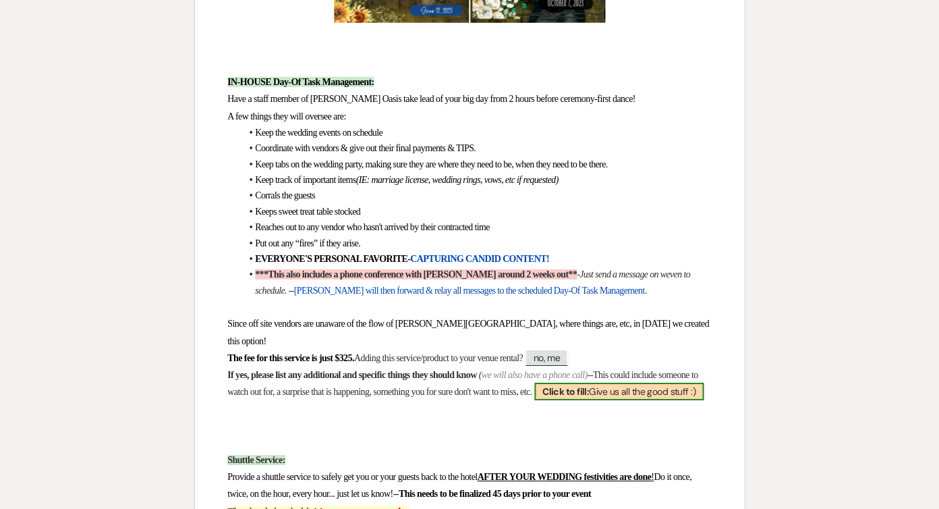
click at [589, 385] on b "Click to fill:" at bounding box center [566, 391] width 47 height 12
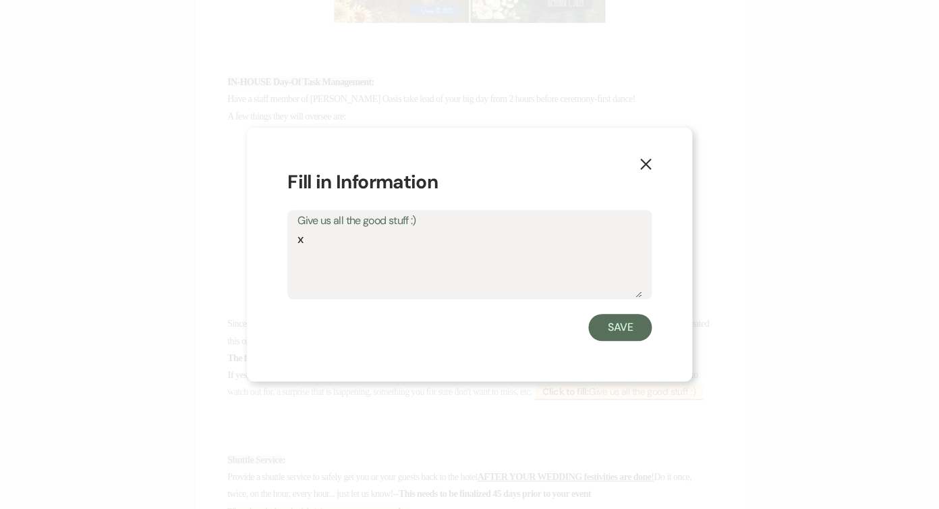
type textarea "x"
click at [586, 331] on div "Save" at bounding box center [470, 327] width 364 height 27
click at [594, 331] on button "Save" at bounding box center [620, 327] width 63 height 27
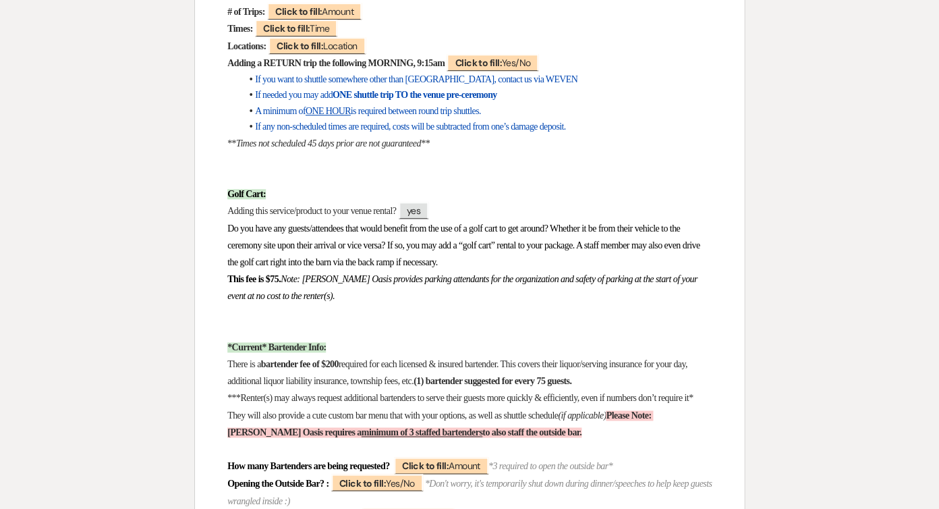
scroll to position [4279, 0]
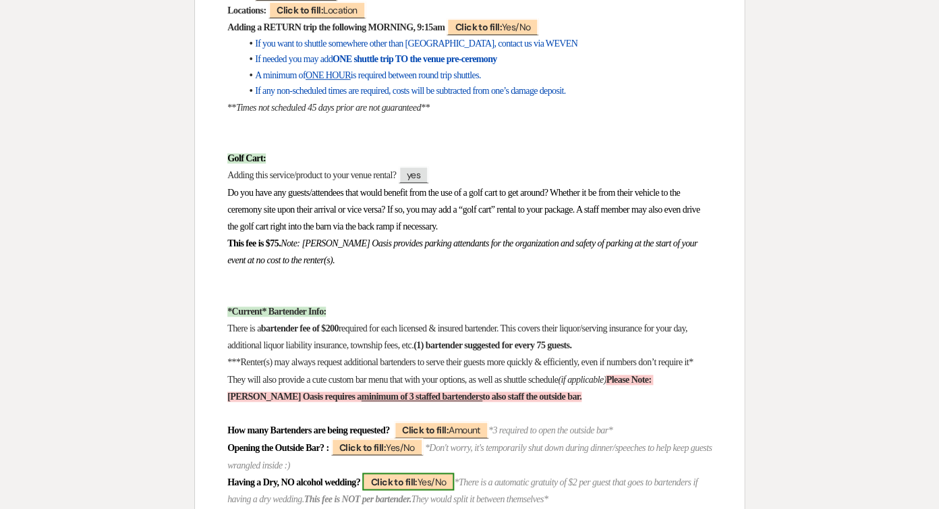
click at [454, 472] on span "Click to fill: Yes/No" at bounding box center [408, 481] width 92 height 18
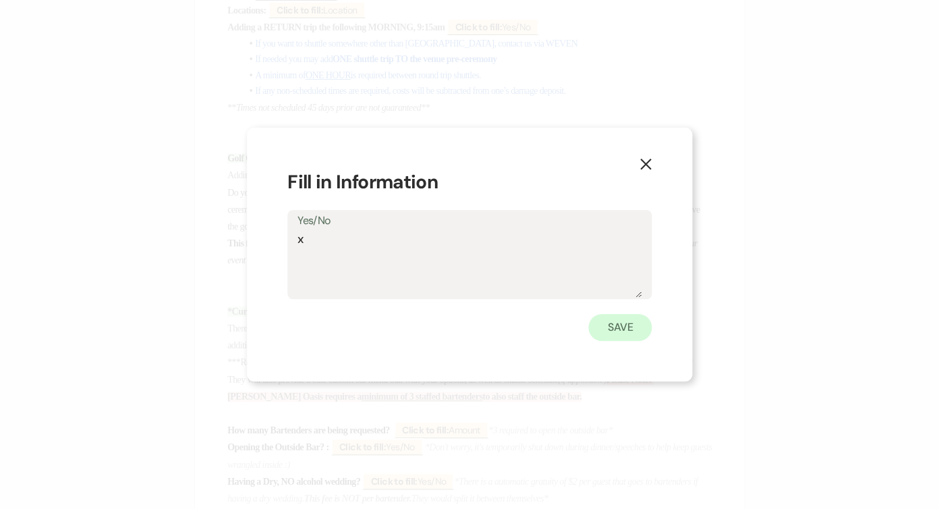
type textarea "x"
drag, startPoint x: 603, startPoint y: 333, endPoint x: 607, endPoint y: 339, distance: 7.3
click at [603, 333] on button "Save" at bounding box center [620, 327] width 63 height 27
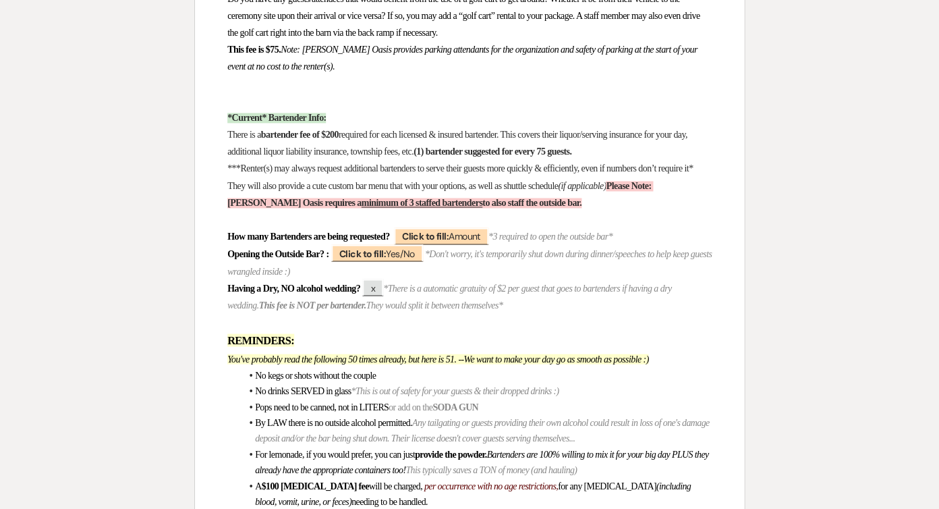
scroll to position [4286, 0]
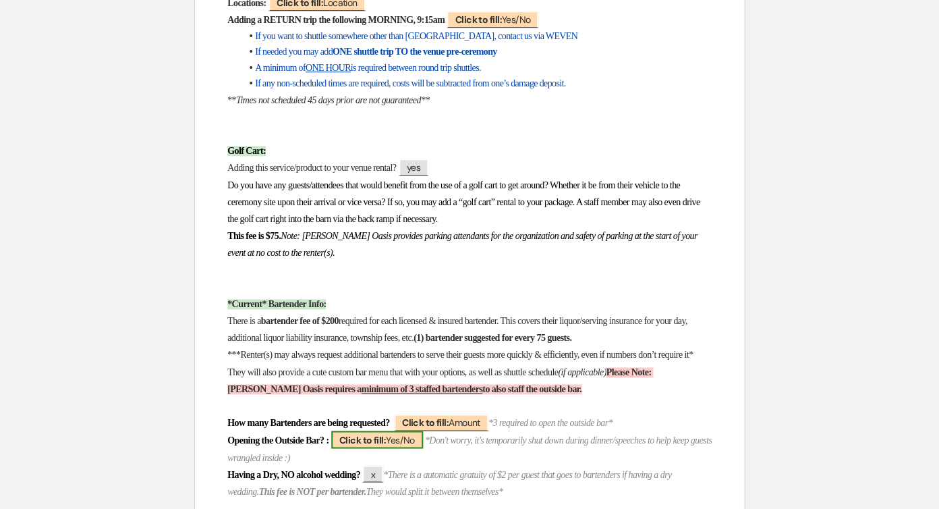
click at [386, 433] on b "Click to fill:" at bounding box center [362, 439] width 47 height 12
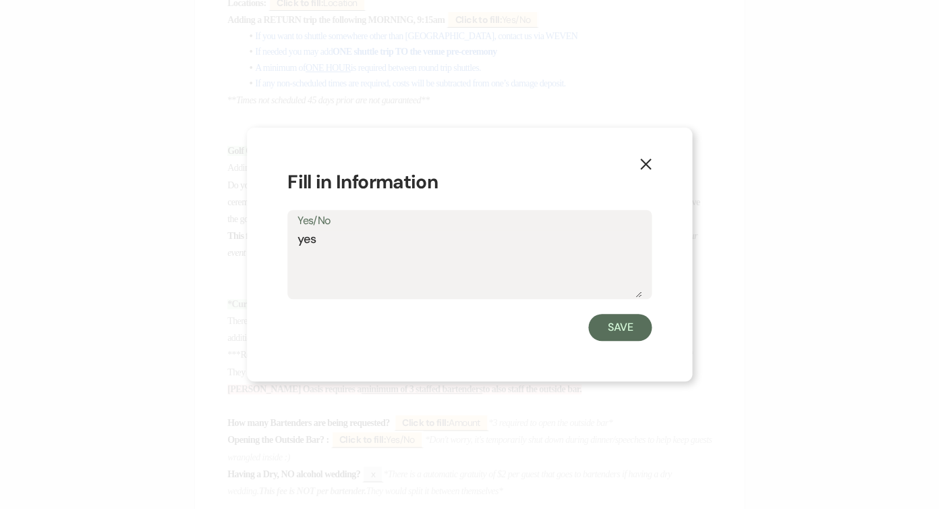
type textarea "yes"
click at [636, 347] on div "X Fill in Information Yes/No yes Save" at bounding box center [469, 255] width 445 height 254
click at [635, 333] on button "Save" at bounding box center [620, 327] width 63 height 27
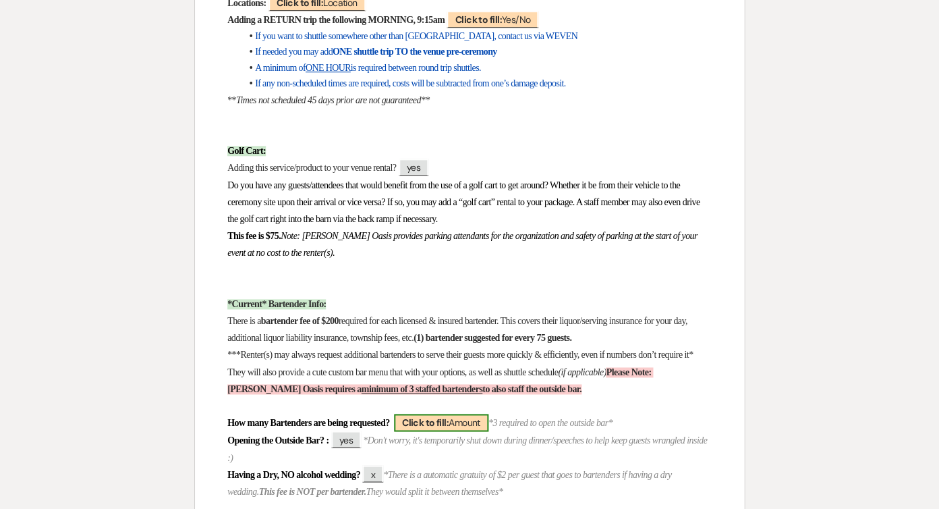
click at [449, 416] on b "Click to fill:" at bounding box center [425, 422] width 47 height 12
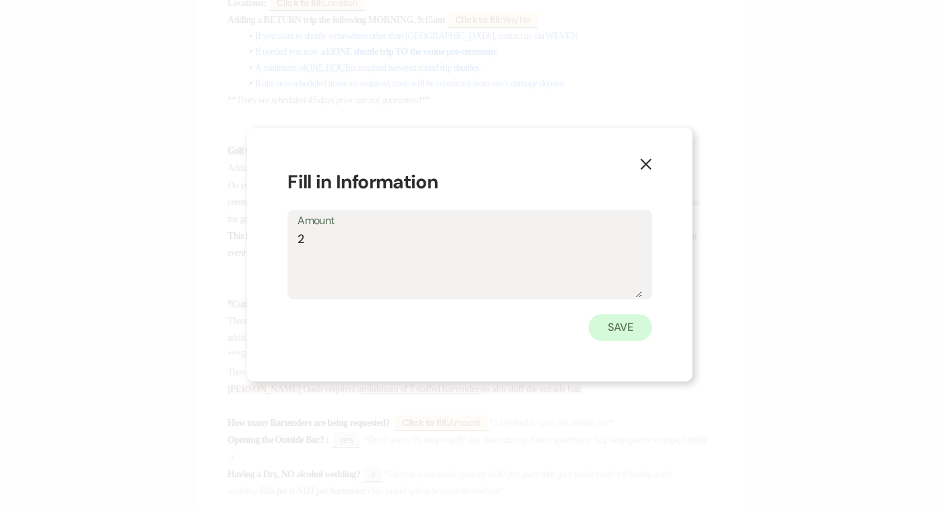
type textarea "2"
click at [605, 325] on button "Save" at bounding box center [620, 327] width 63 height 27
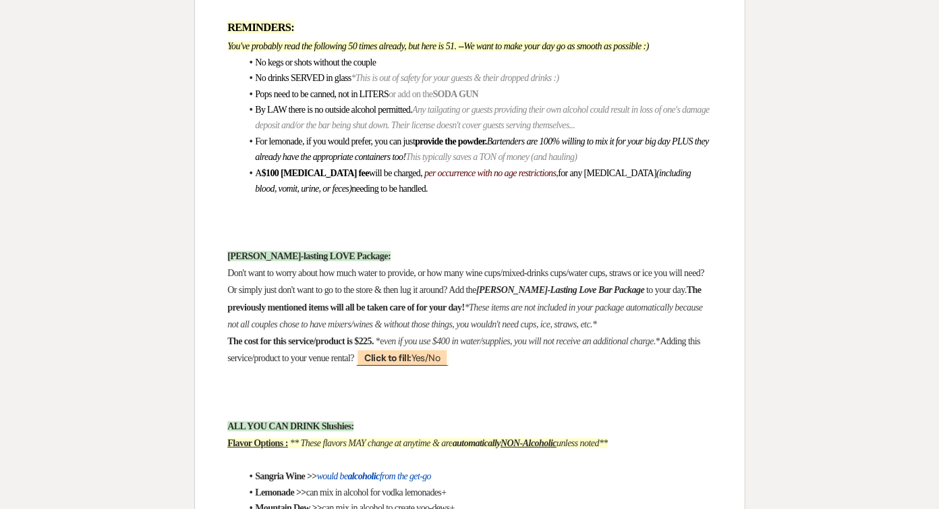
scroll to position [4793, 0]
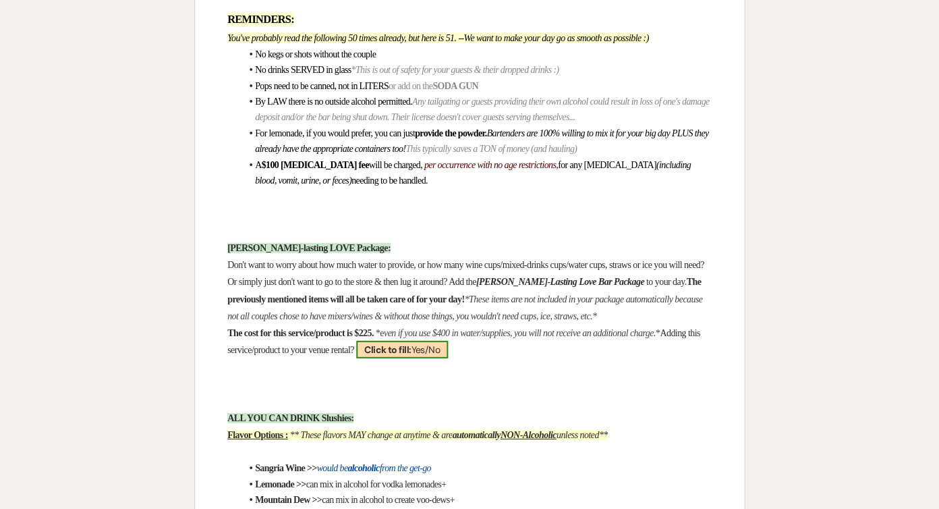
click at [448, 341] on span "Click to fill: Yes/No" at bounding box center [402, 350] width 92 height 18
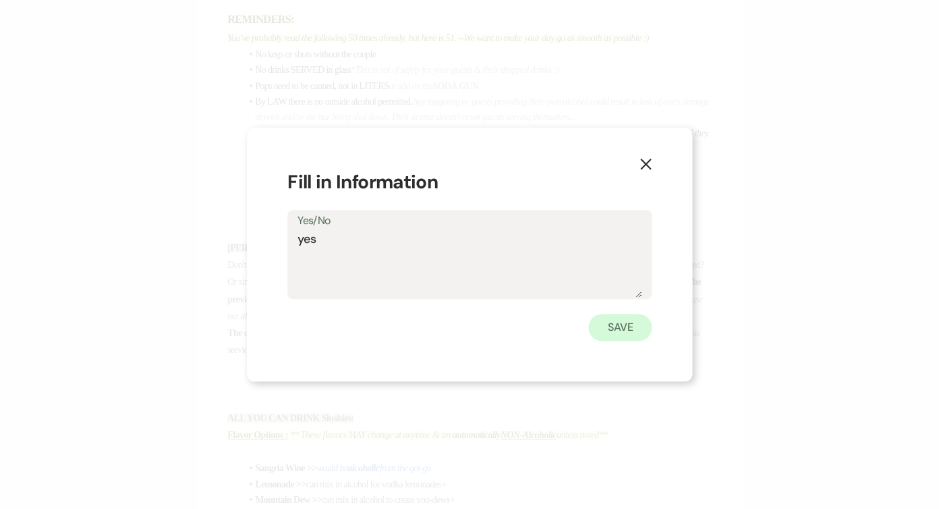
type textarea "yes"
click at [631, 324] on button "Save" at bounding box center [620, 327] width 63 height 27
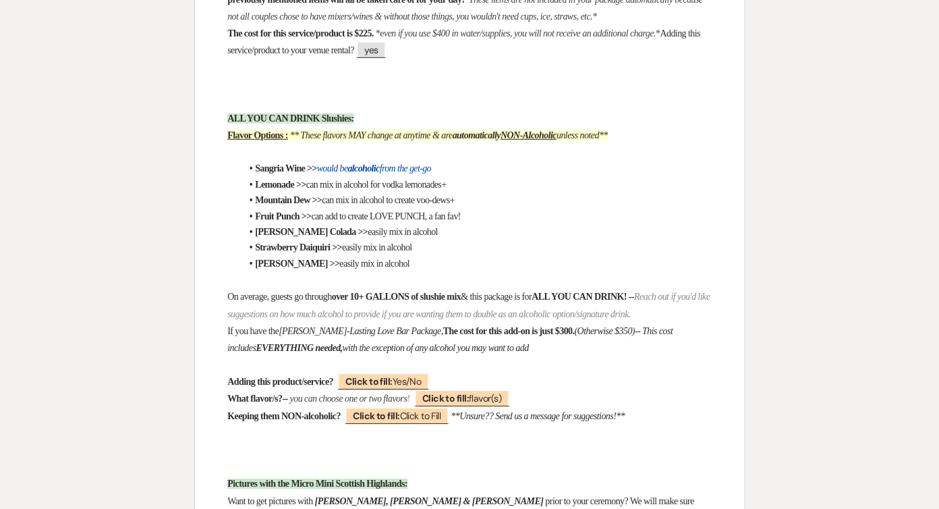
scroll to position [5091, 0]
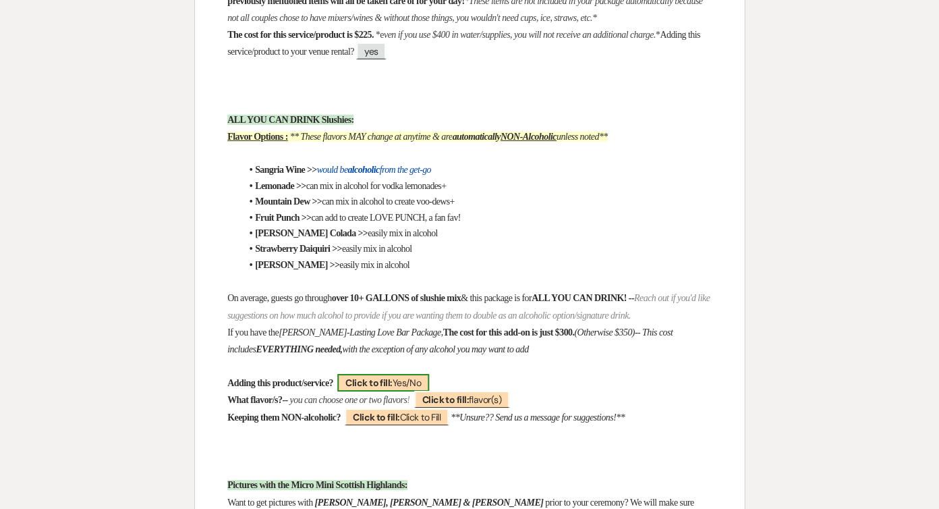
click at [425, 374] on span "Click to fill: Yes/No" at bounding box center [383, 383] width 92 height 18
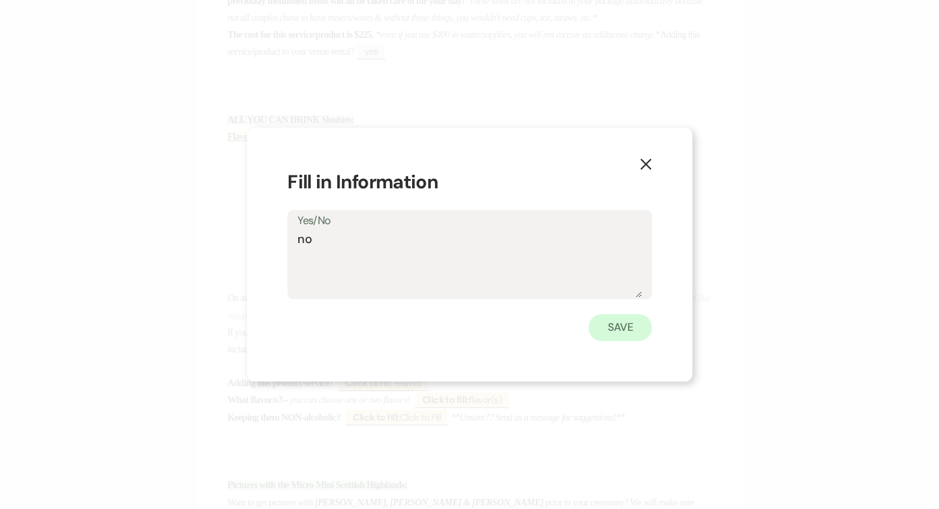
type textarea "no"
click at [627, 328] on button "Save" at bounding box center [620, 327] width 63 height 27
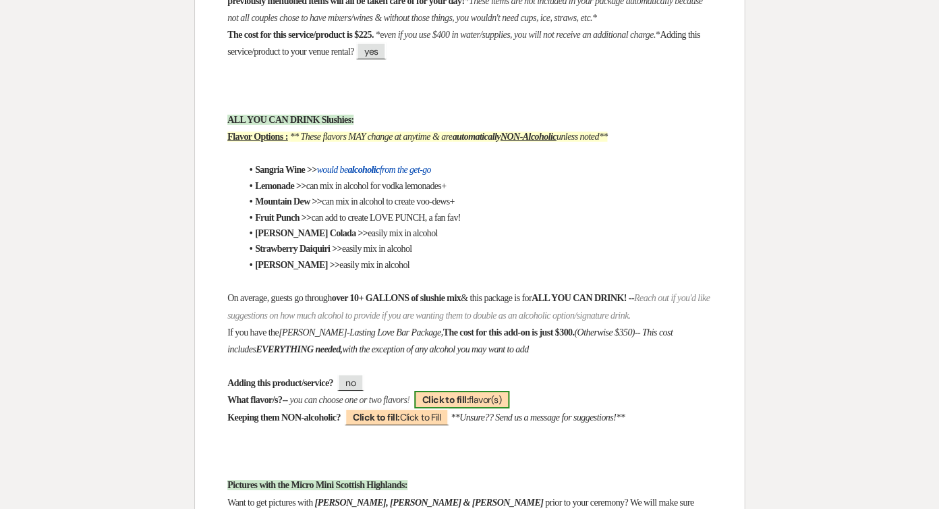
click at [510, 391] on span "Click to fill: flavor(s)" at bounding box center [461, 400] width 95 height 18
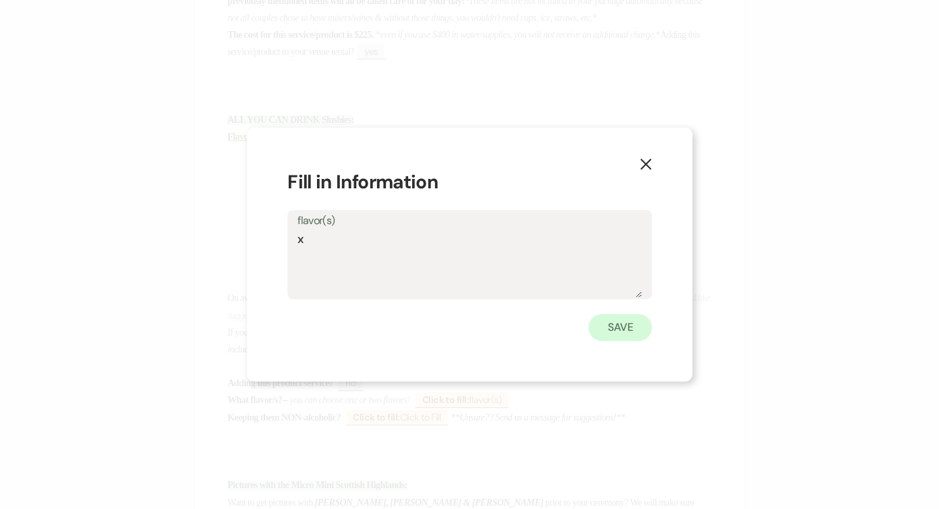
type textarea "x"
click at [621, 328] on button "Save" at bounding box center [620, 327] width 63 height 27
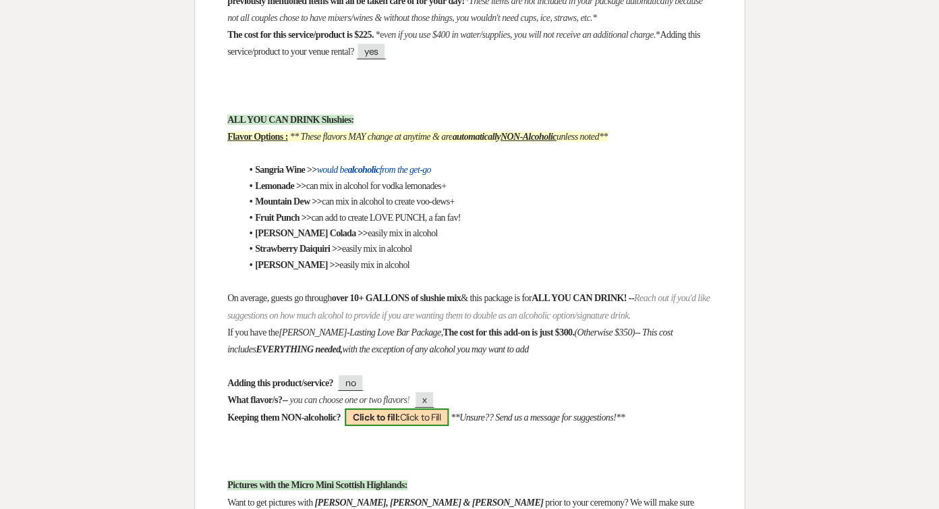
click at [391, 408] on span "Click to fill: Click to Fill" at bounding box center [397, 417] width 104 height 18
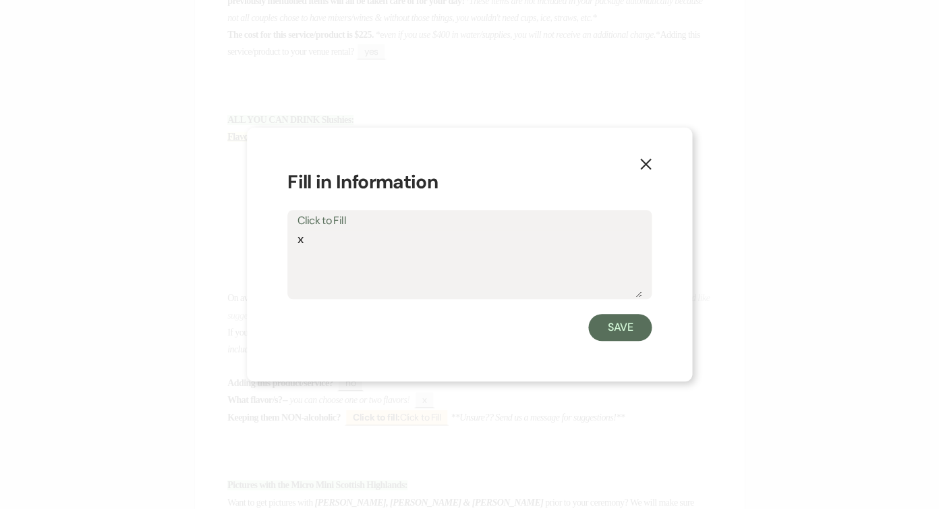
type textarea "x"
click at [632, 312] on form "Fill in Information Click to Fill x Save" at bounding box center [470, 254] width 364 height 173
click at [620, 325] on button "Save" at bounding box center [620, 327] width 63 height 27
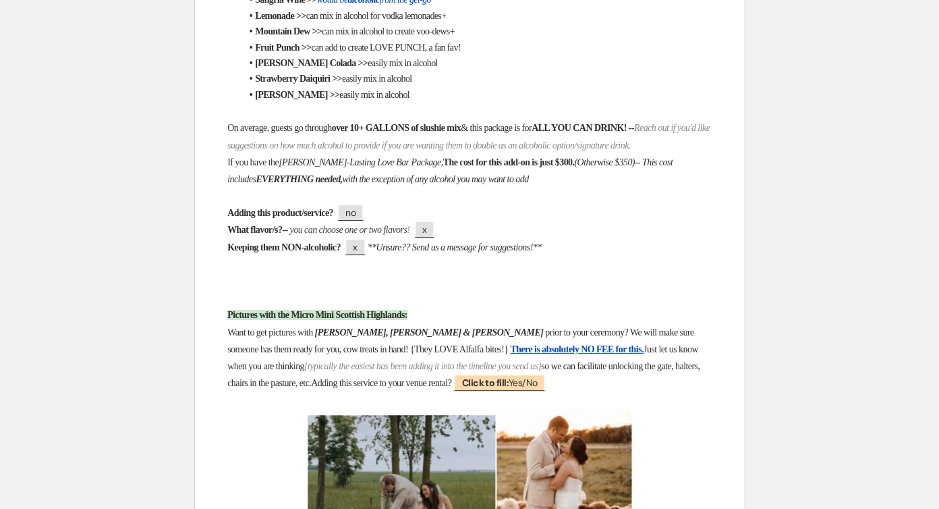
scroll to position [5280, 0]
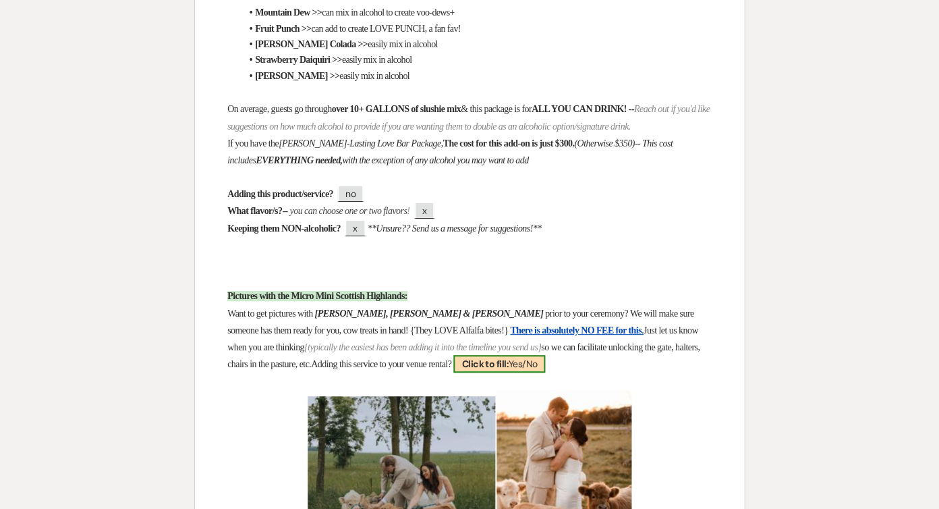
click at [543, 355] on span "Click to fill: Yes/No" at bounding box center [500, 364] width 92 height 18
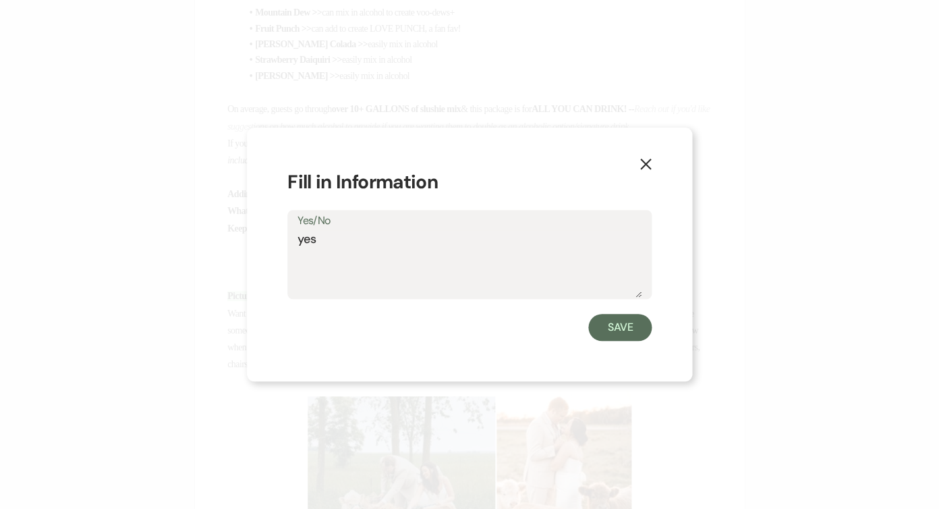
type textarea "yes"
click at [590, 340] on div "X Fill in Information Yes/No yes Save" at bounding box center [469, 255] width 445 height 254
click at [599, 335] on button "Save" at bounding box center [620, 327] width 63 height 27
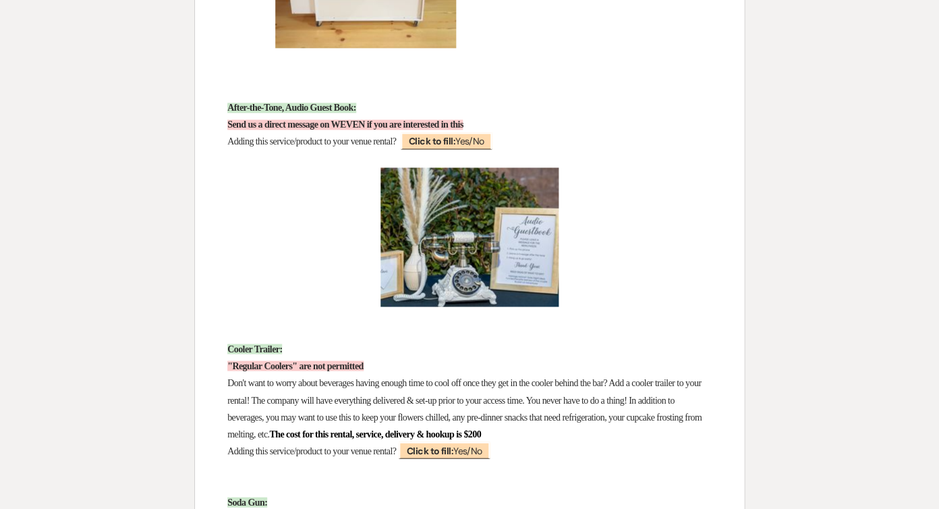
scroll to position [8593, 0]
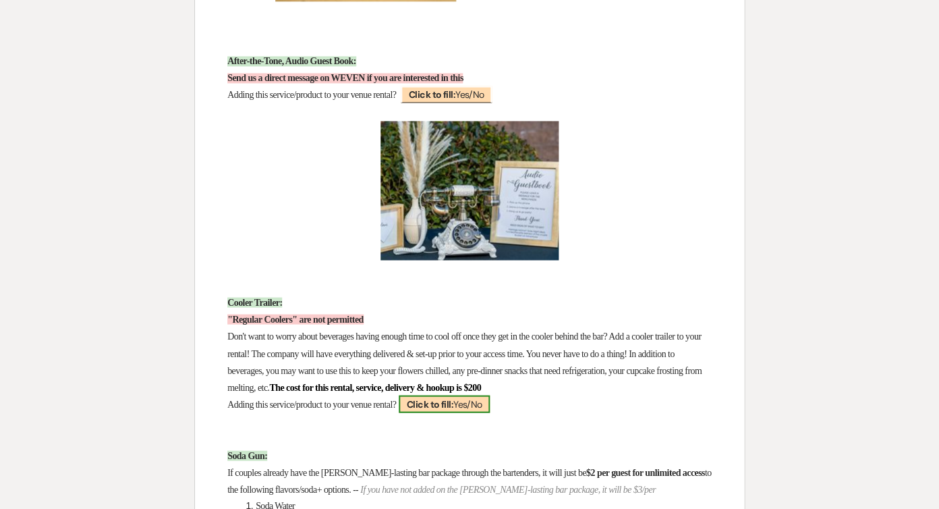
click at [476, 395] on span "Click to fill: Yes/No" at bounding box center [445, 404] width 92 height 18
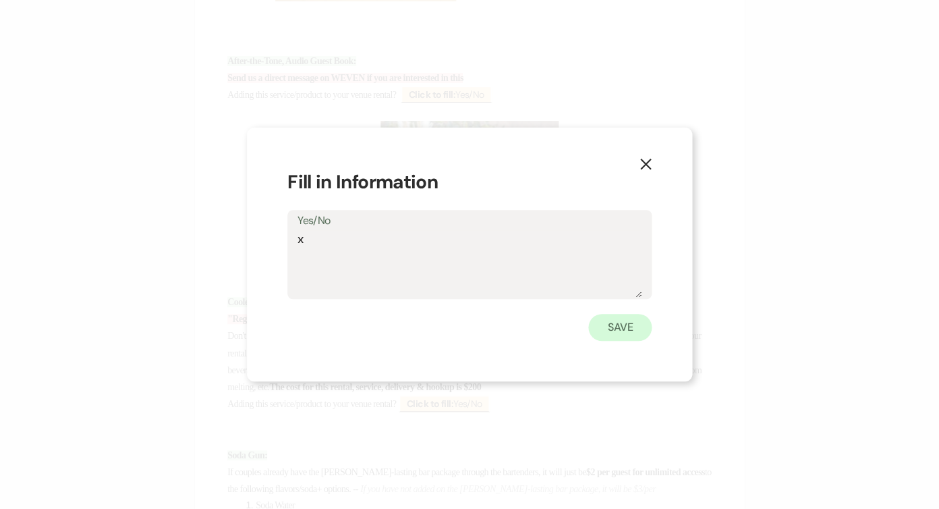
type textarea "x"
click at [638, 338] on button "Save" at bounding box center [620, 327] width 63 height 27
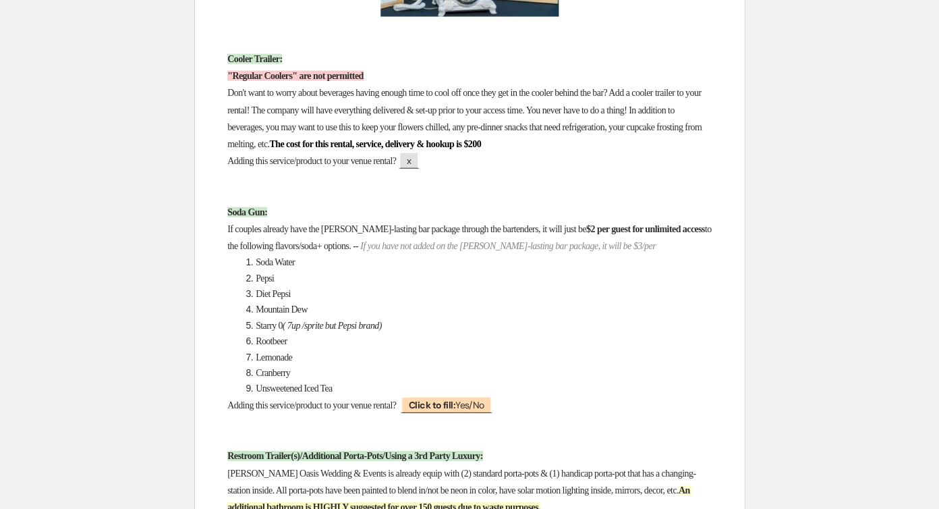
scroll to position [8836, 0]
click at [441, 399] on b "Click to fill:" at bounding box center [432, 405] width 47 height 12
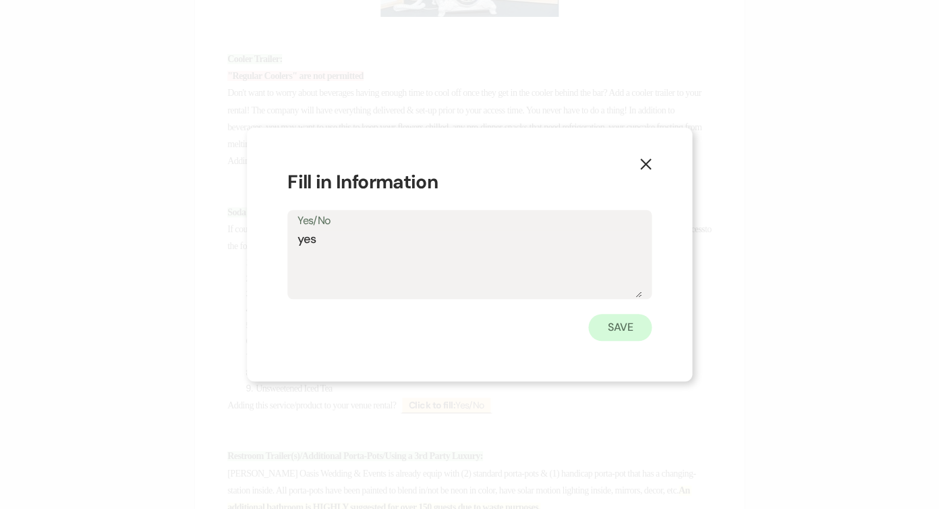
type textarea "yes"
click at [615, 321] on button "Save" at bounding box center [620, 327] width 63 height 27
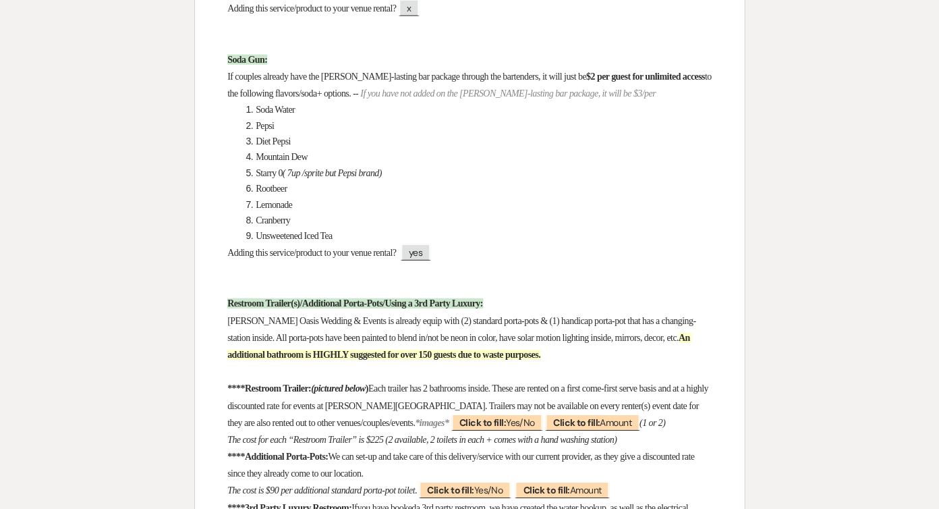
scroll to position [8986, 0]
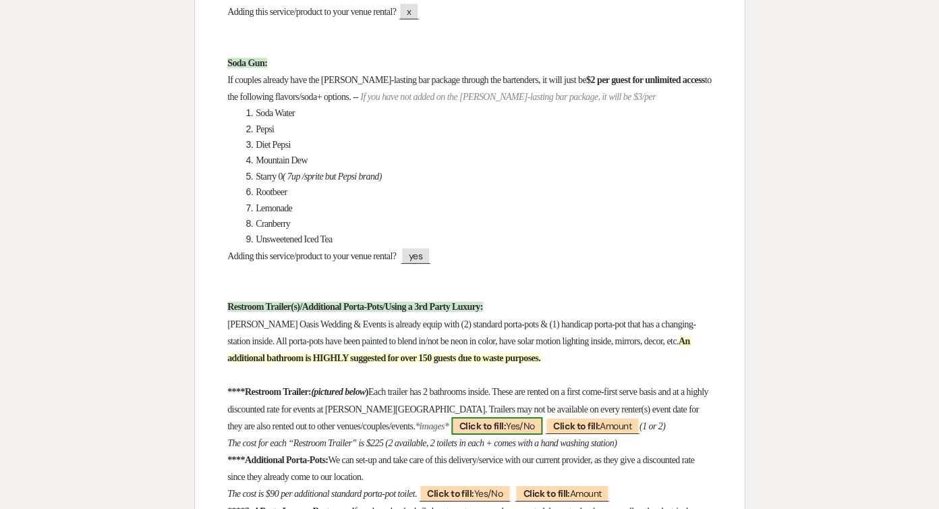
click at [543, 417] on span "Click to fill: Yes/No" at bounding box center [498, 426] width 92 height 18
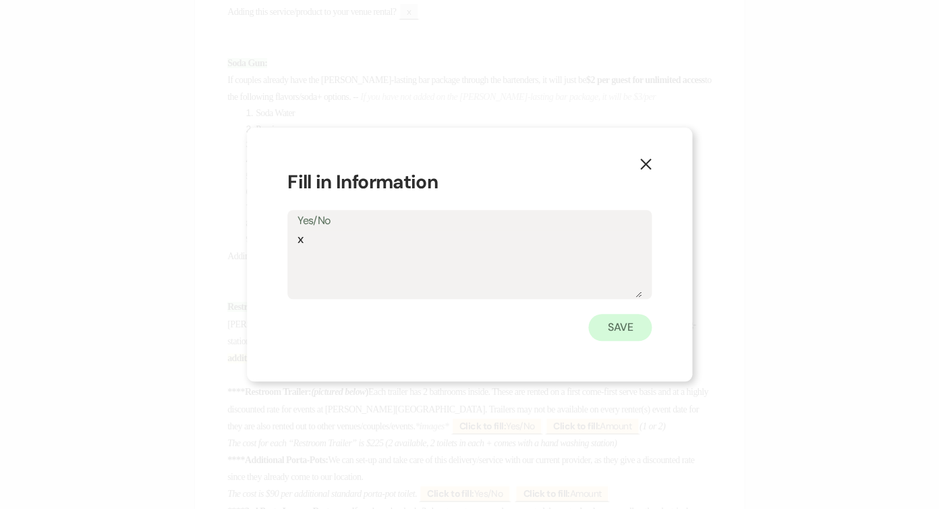
type textarea "x"
click at [624, 327] on button "Save" at bounding box center [620, 327] width 63 height 27
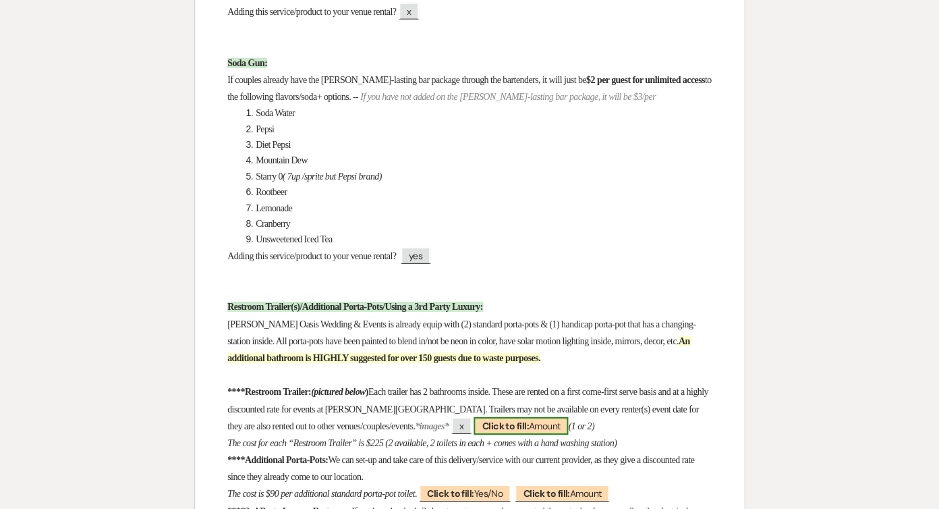
click at [568, 417] on span "Click to fill: [PERSON_NAME]" at bounding box center [521, 426] width 94 height 18
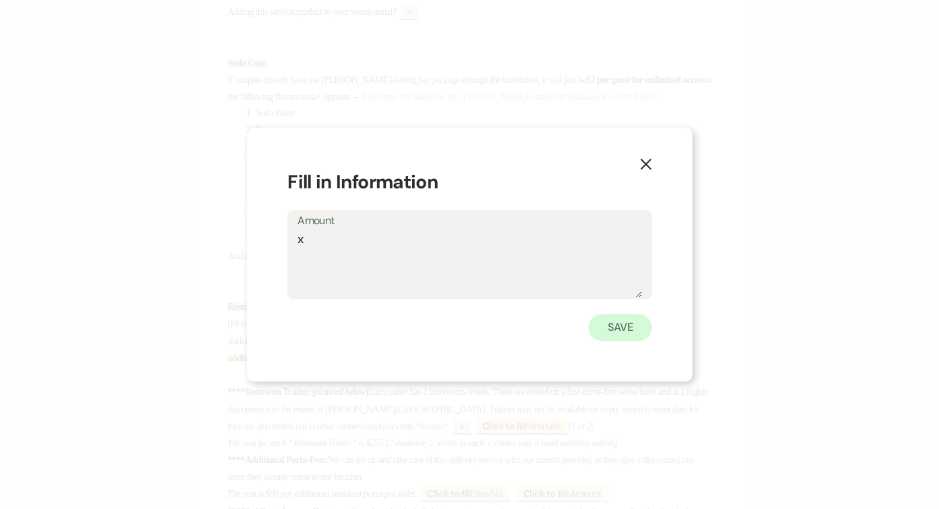
type textarea "x"
click at [601, 315] on button "Save" at bounding box center [620, 327] width 63 height 27
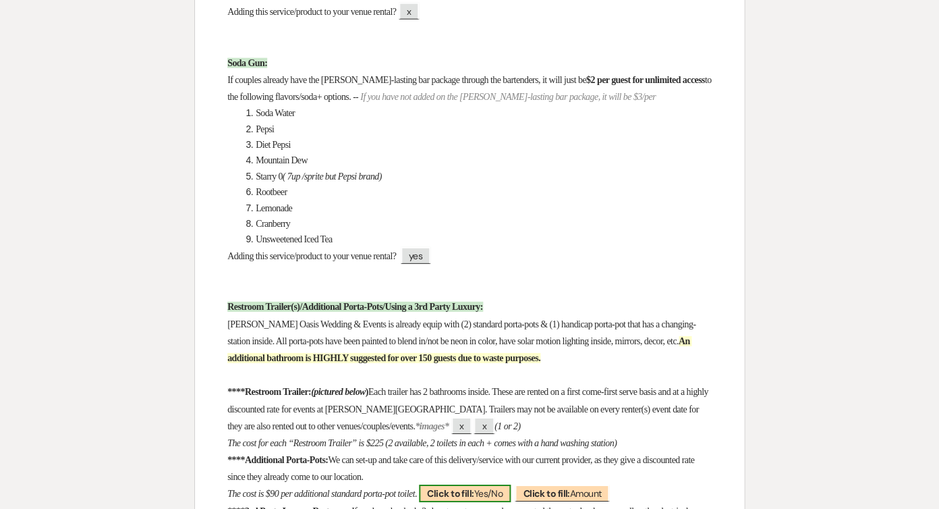
click at [474, 487] on b "Click to fill:" at bounding box center [450, 493] width 47 height 12
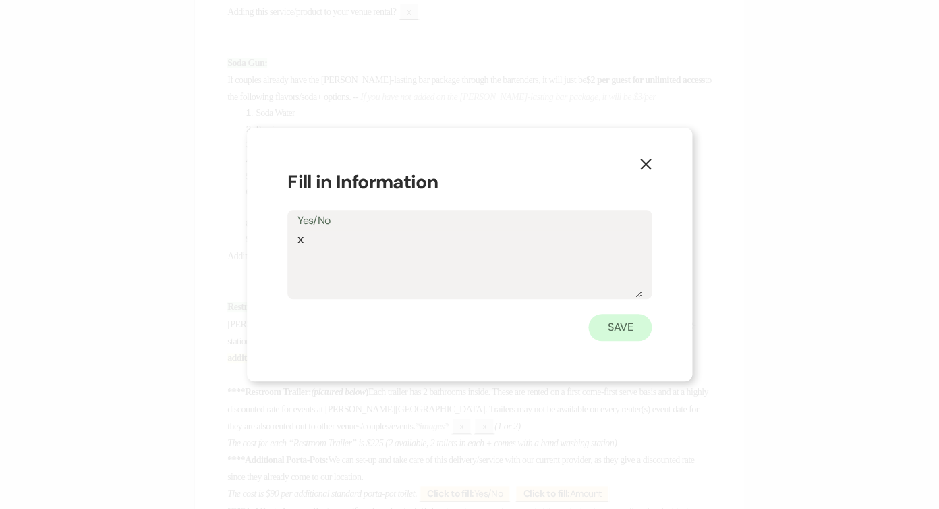
type textarea "x"
click at [603, 325] on button "Save" at bounding box center [620, 327] width 63 height 27
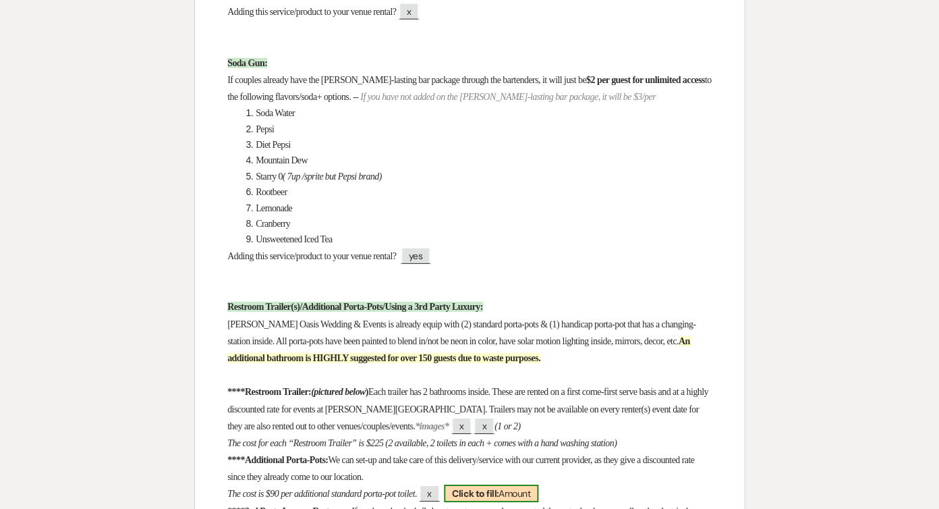
click at [539, 485] on span "Click to fill: [PERSON_NAME]" at bounding box center [491, 494] width 94 height 18
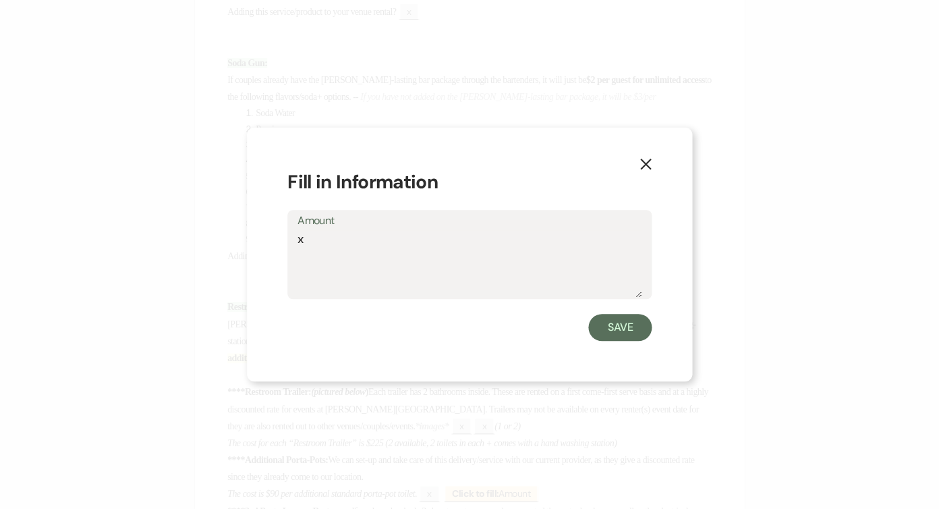
type textarea "x"
click at [611, 343] on div "X Fill in Information Amount x Save" at bounding box center [469, 255] width 445 height 254
click at [612, 327] on button "Save" at bounding box center [620, 327] width 63 height 27
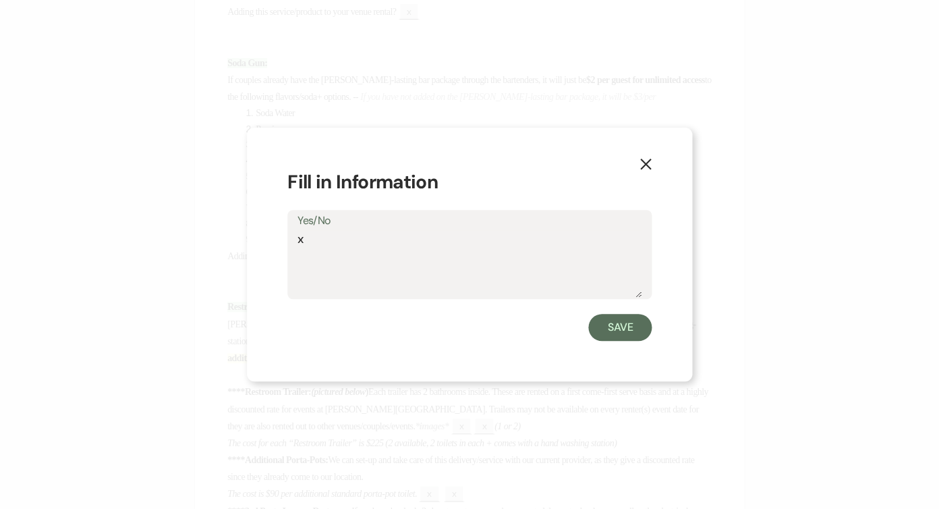
type textarea "x"
click at [606, 316] on button "Save" at bounding box center [620, 327] width 63 height 27
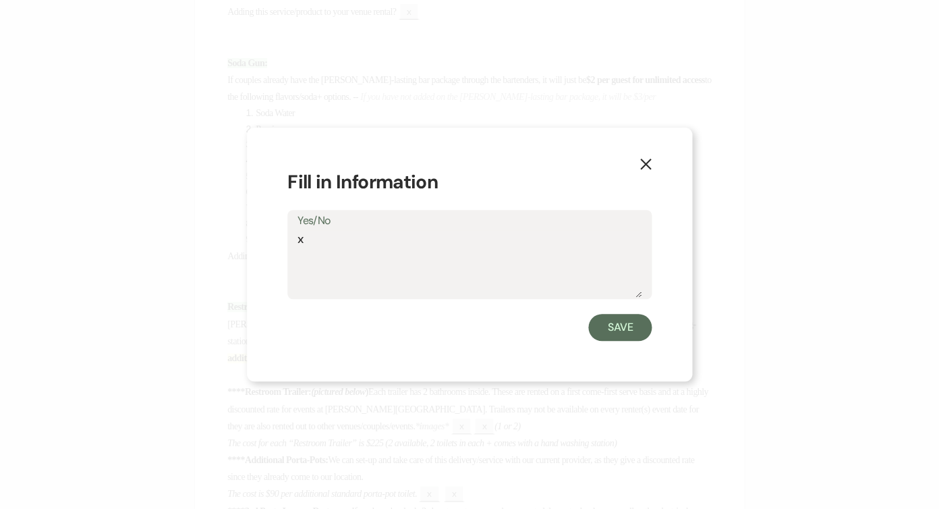
type textarea "x"
click at [634, 346] on div "X Fill in Information Yes/No x Save" at bounding box center [469, 255] width 445 height 254
click at [632, 341] on div "X Fill in Information Yes/No x Save" at bounding box center [469, 255] width 445 height 254
click at [623, 328] on button "Save" at bounding box center [620, 327] width 63 height 27
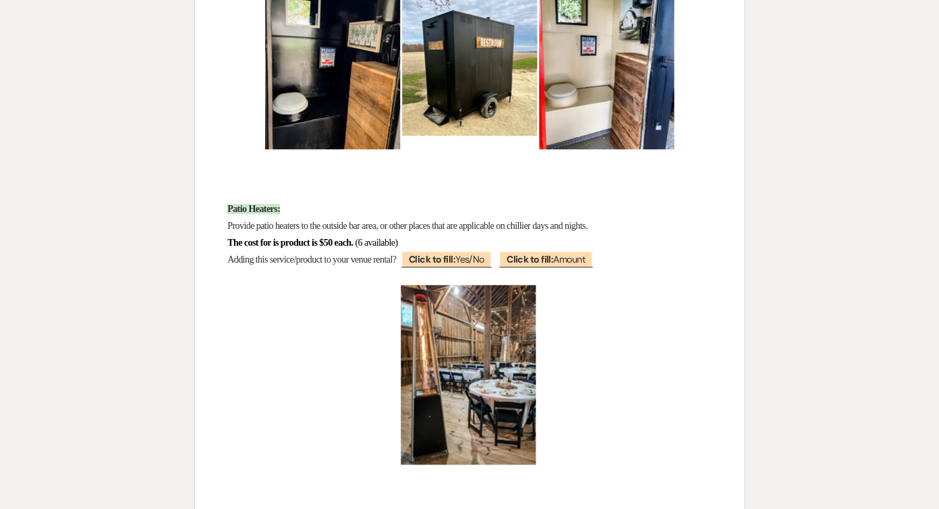
scroll to position [9635, 0]
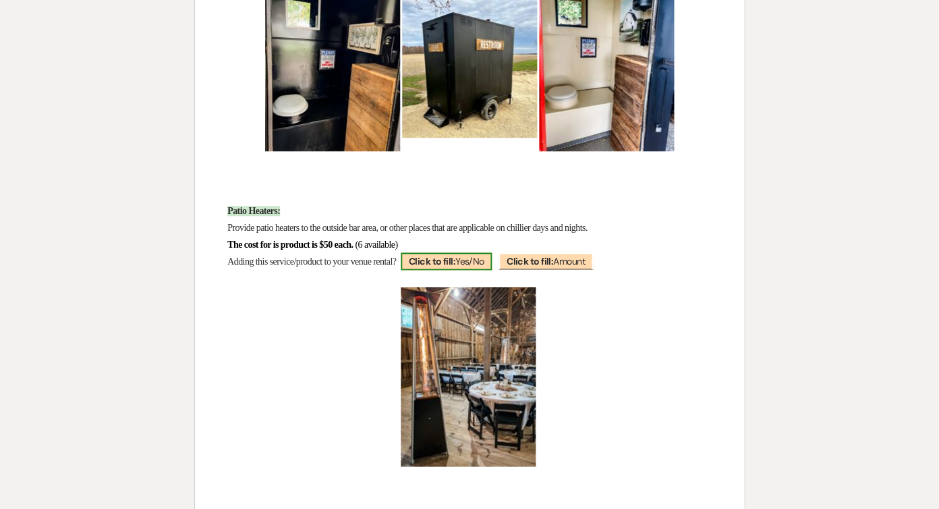
click at [485, 252] on span "Click to fill: Yes/No" at bounding box center [447, 261] width 92 height 18
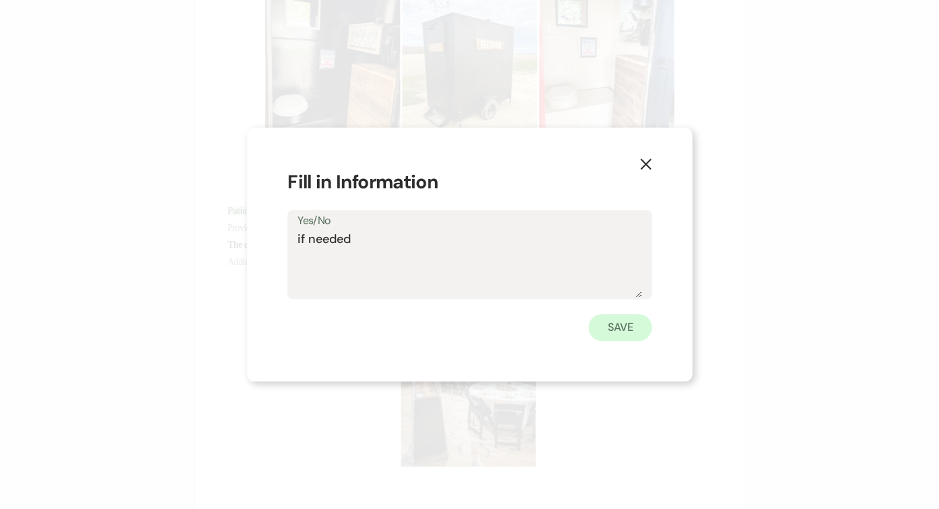
type textarea "if needed"
click at [614, 329] on button "Save" at bounding box center [620, 327] width 63 height 27
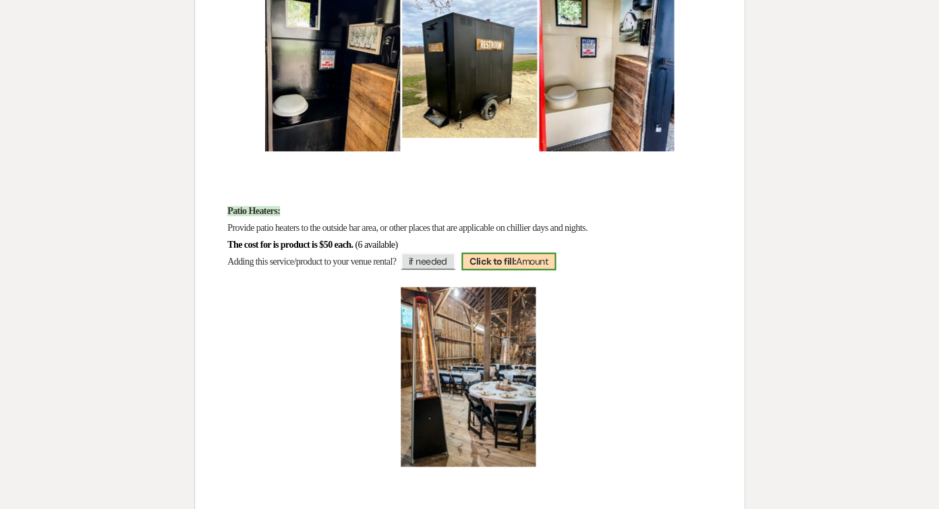
click at [553, 252] on span "Click to fill: [PERSON_NAME]" at bounding box center [509, 261] width 94 height 18
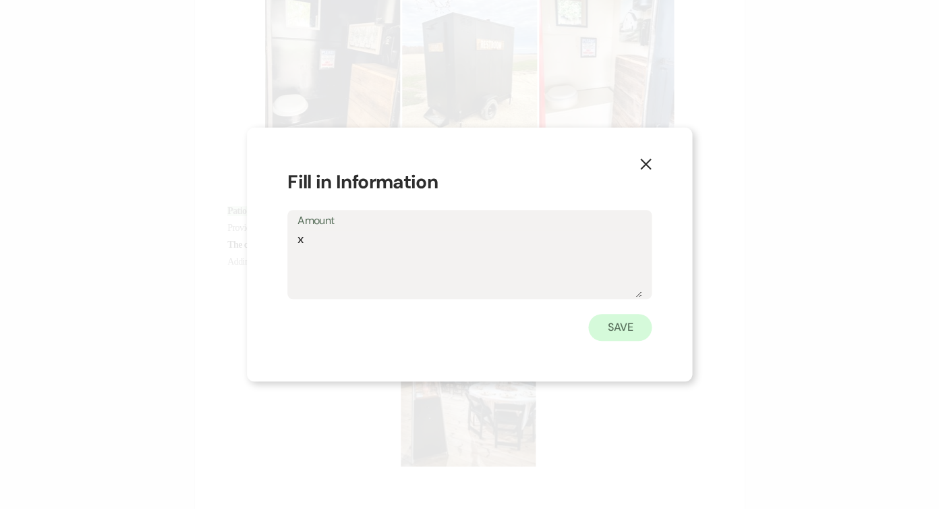
type textarea "x"
click at [631, 325] on button "Save" at bounding box center [620, 327] width 63 height 27
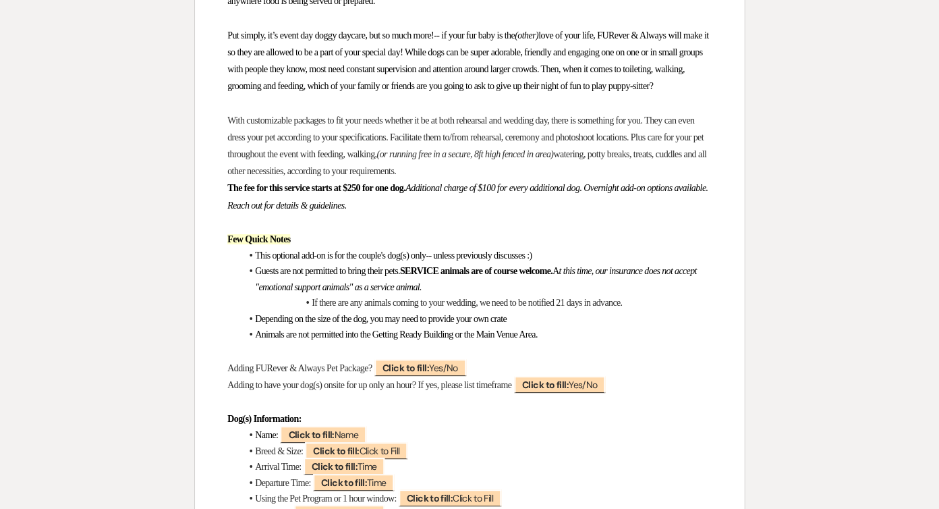
scroll to position [10591, 0]
click at [445, 359] on span "Click to fill: Yes/No" at bounding box center [421, 368] width 92 height 18
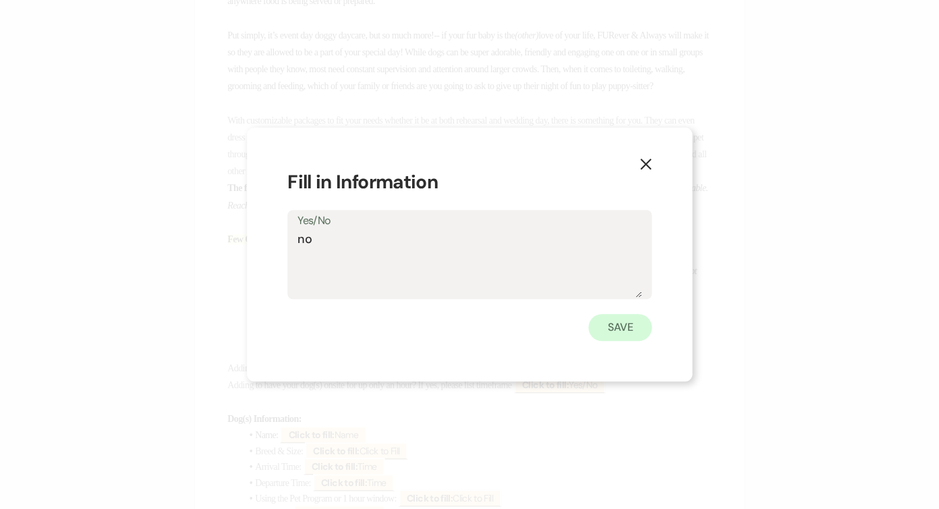
type textarea "no"
click at [631, 328] on button "Save" at bounding box center [620, 327] width 63 height 27
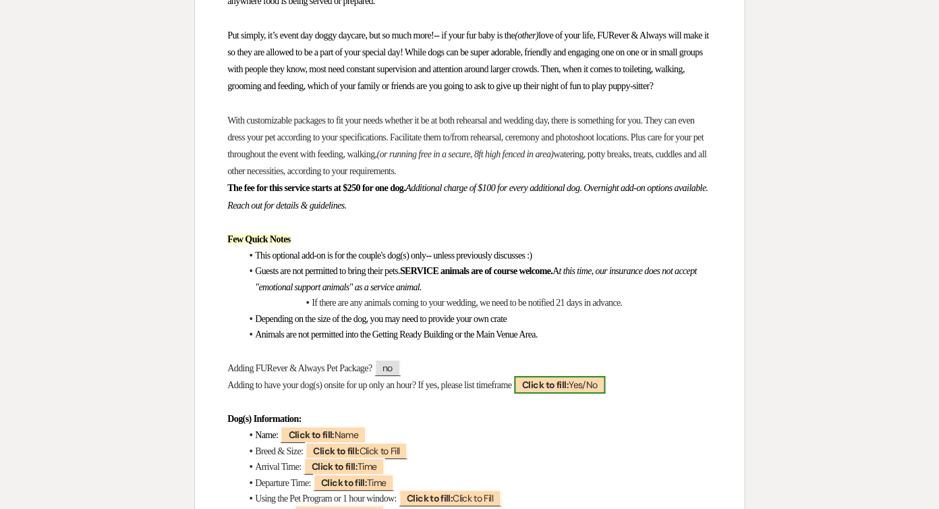
click at [598, 376] on span "Click to fill: Yes/No" at bounding box center [560, 385] width 92 height 18
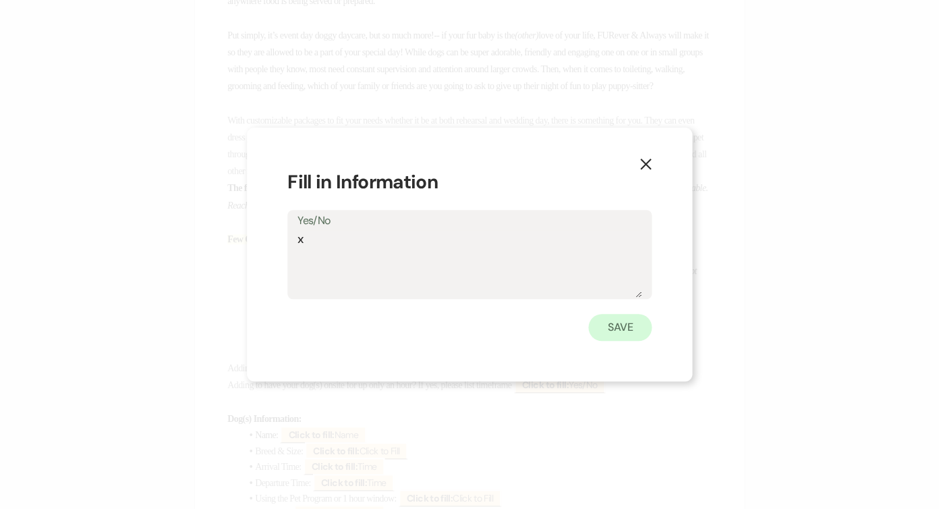
type textarea "x"
click at [613, 319] on button "Save" at bounding box center [620, 327] width 63 height 27
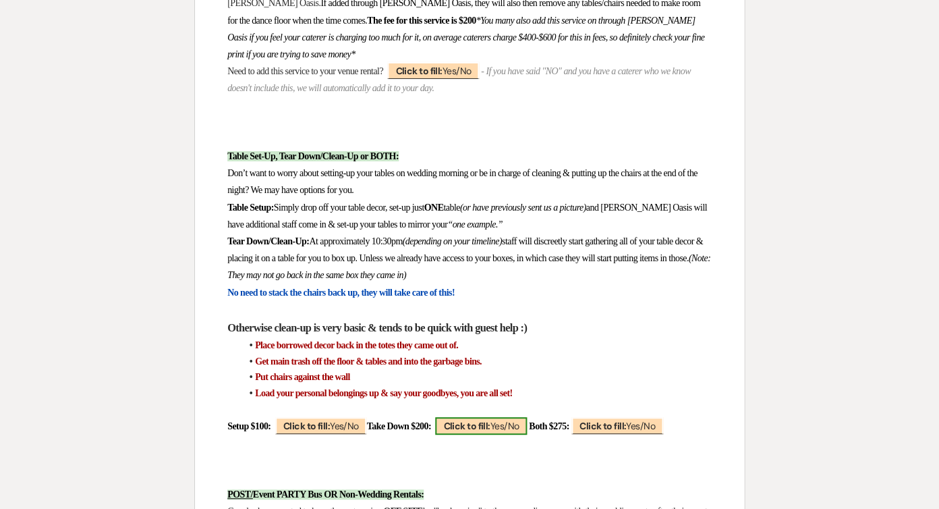
scroll to position [11970, 0]
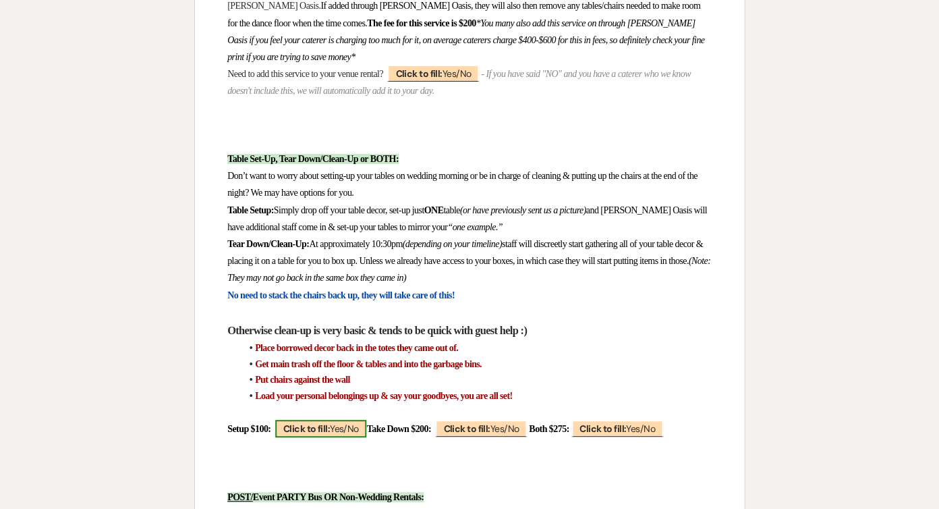
click at [358, 420] on span "Click to fill: Yes/No" at bounding box center [321, 429] width 92 height 18
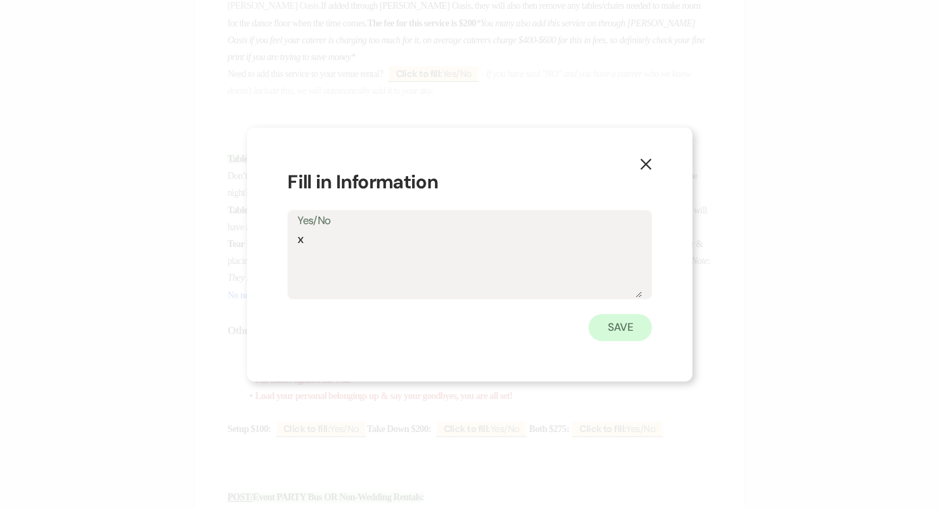
type textarea "x"
click at [640, 336] on button "Save" at bounding box center [620, 327] width 63 height 27
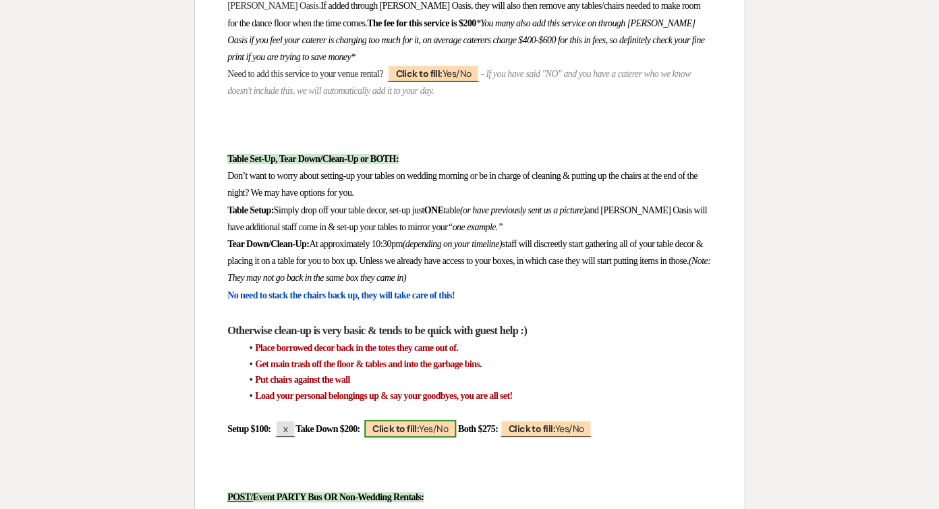
click at [456, 420] on span "Click to fill: Yes/No" at bounding box center [410, 429] width 92 height 18
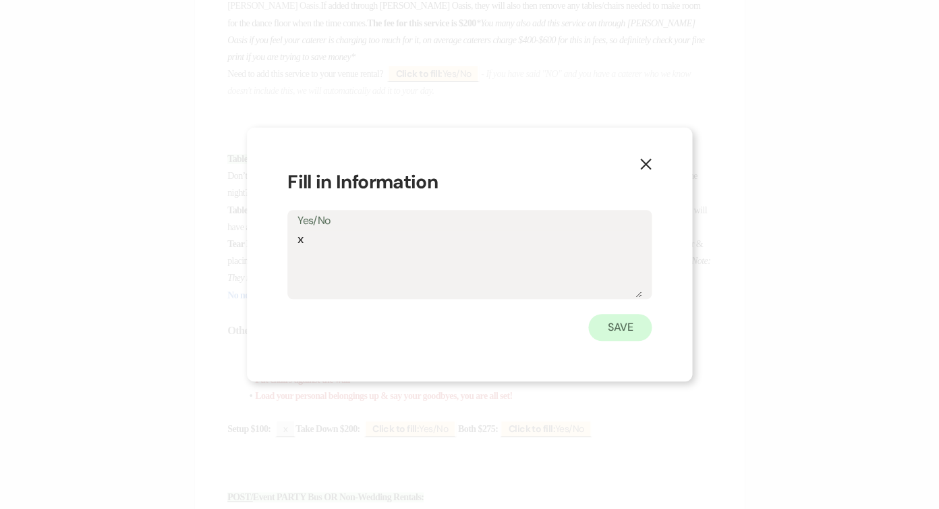
type textarea "x"
click at [622, 327] on button "Save" at bounding box center [620, 327] width 63 height 27
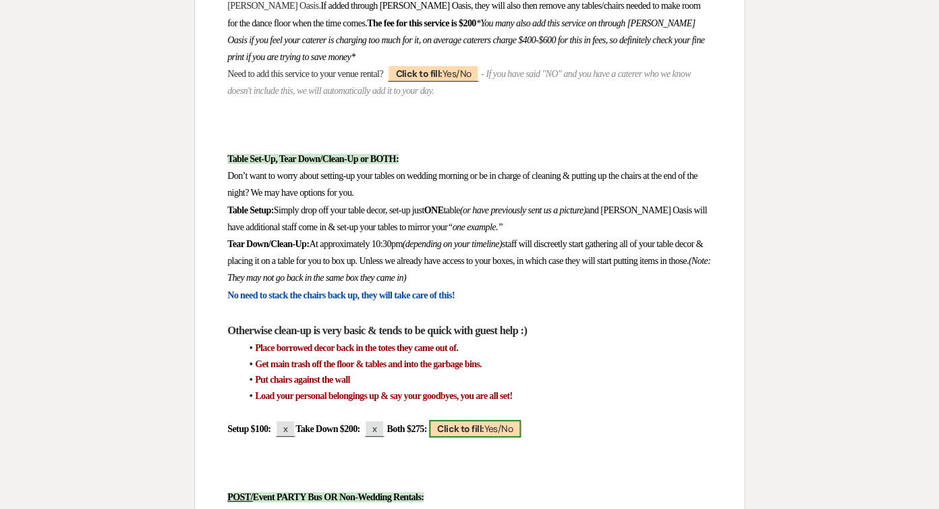
click at [521, 420] on span "Click to fill: Yes/No" at bounding box center [475, 429] width 92 height 18
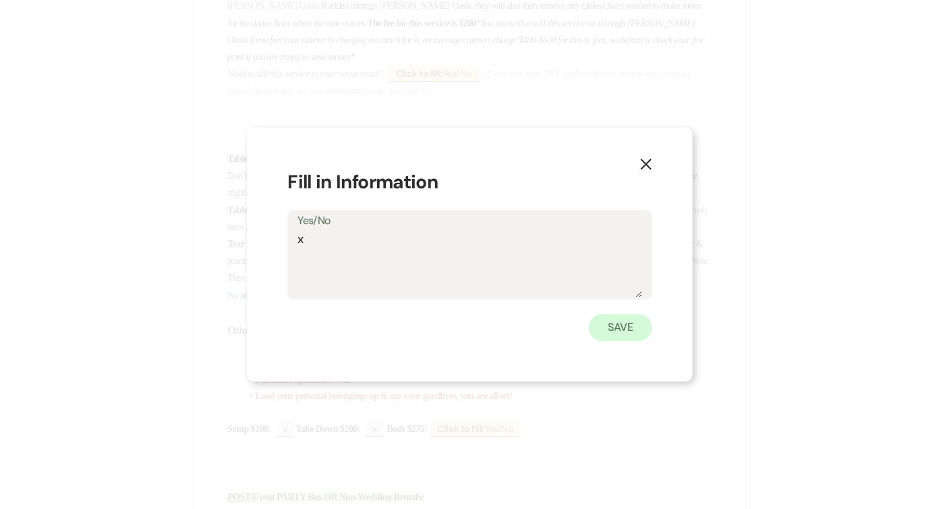
type textarea "x"
click at [638, 336] on button "Save" at bounding box center [620, 327] width 63 height 27
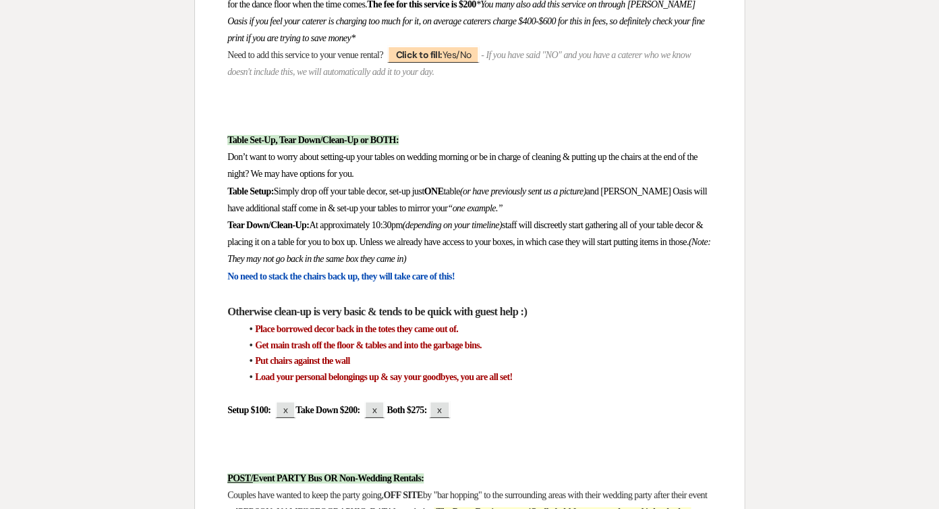
scroll to position [11995, 0]
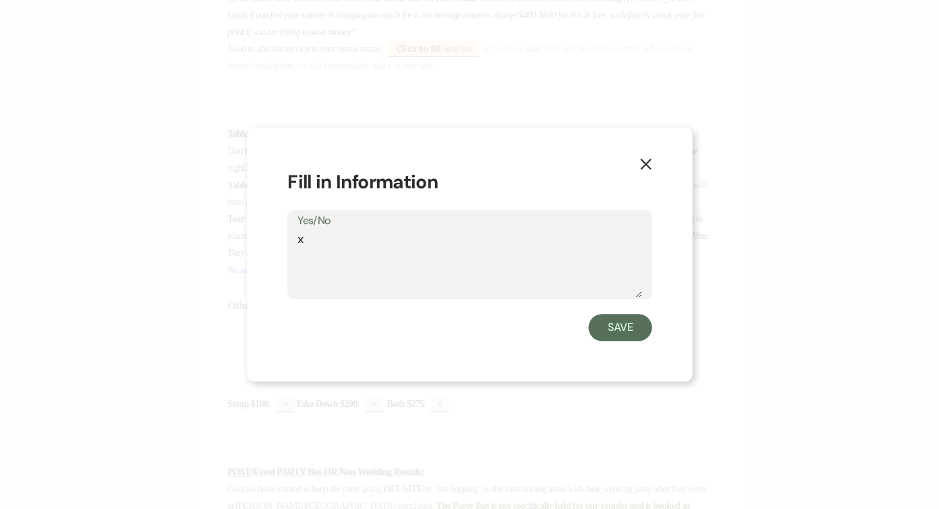
type textarea "x"
click at [619, 346] on div "X Fill in Information Yes/No x Save" at bounding box center [469, 255] width 445 height 254
click at [616, 317] on button "Save" at bounding box center [620, 327] width 63 height 27
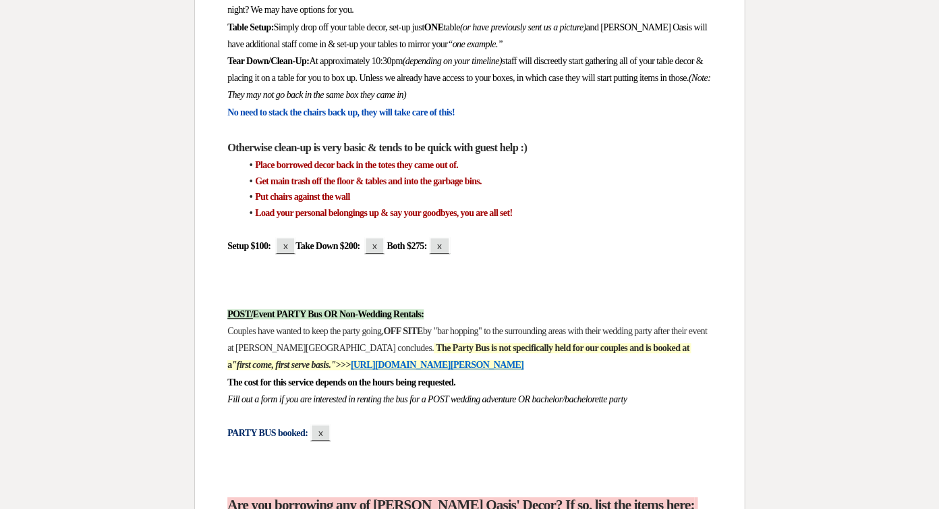
scroll to position [12301, 0]
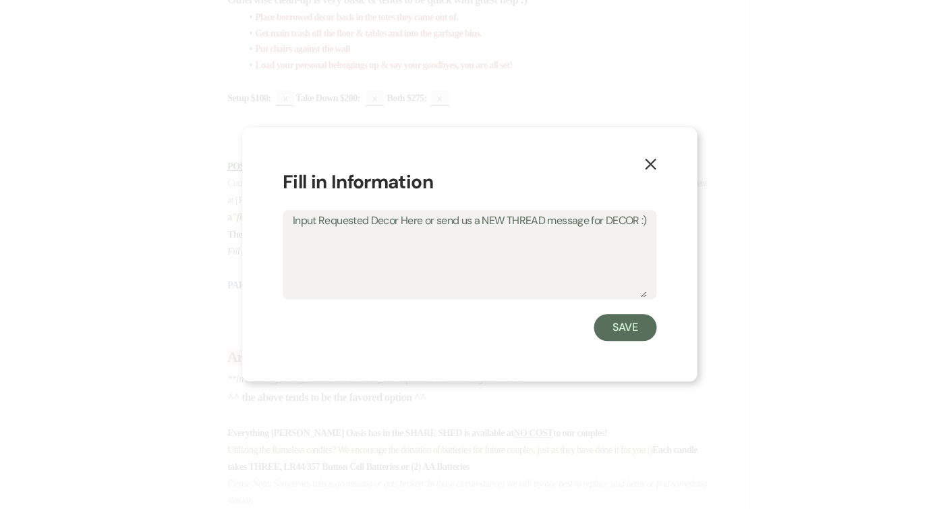
click at [646, 159] on icon "X" at bounding box center [651, 164] width 12 height 12
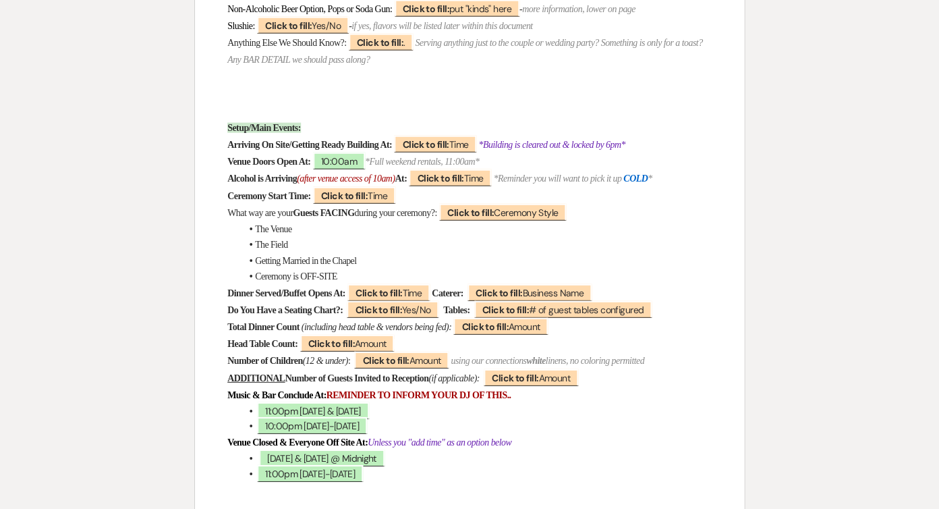
scroll to position [780, 0]
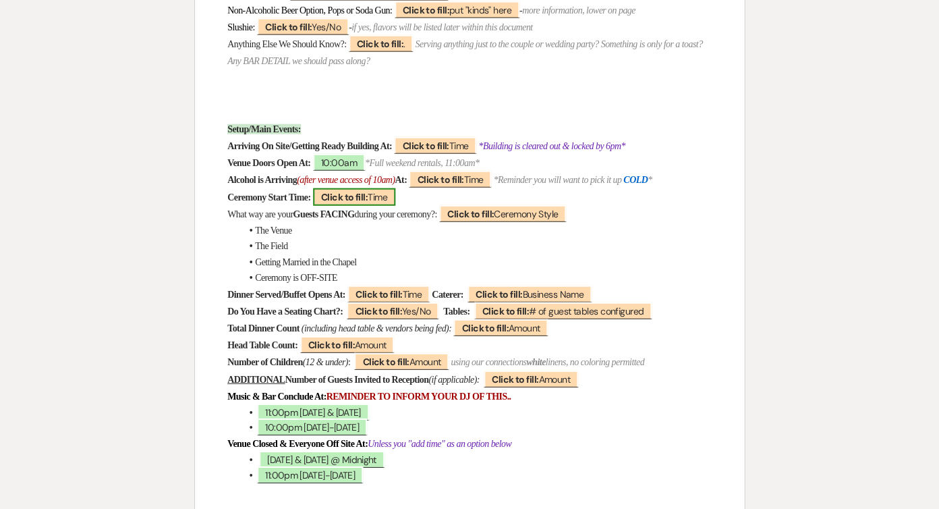
click at [353, 191] on b "Click to fill:" at bounding box center [344, 197] width 47 height 12
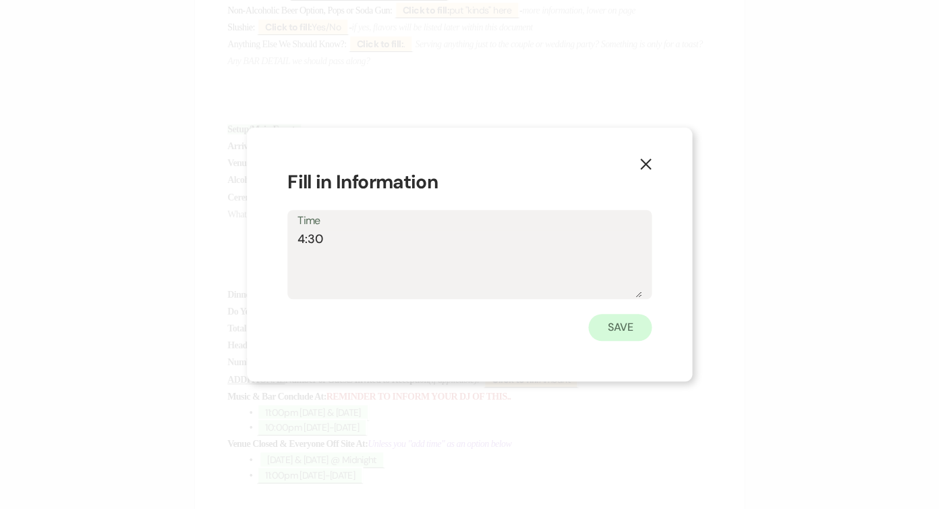
type textarea "4:30"
click at [597, 332] on button "Save" at bounding box center [620, 327] width 63 height 27
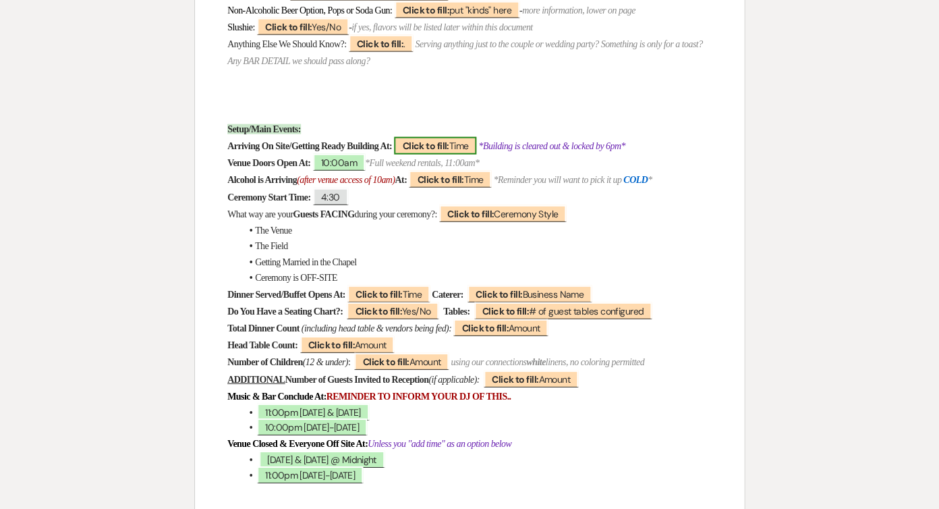
click at [449, 140] on b "Click to fill:" at bounding box center [425, 146] width 47 height 12
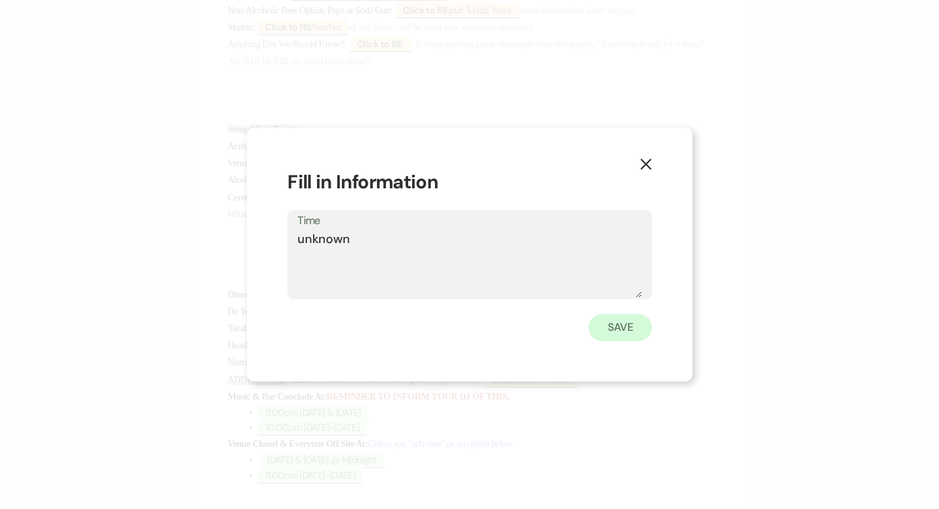
type textarea "unknown"
click at [611, 330] on button "Save" at bounding box center [620, 327] width 63 height 27
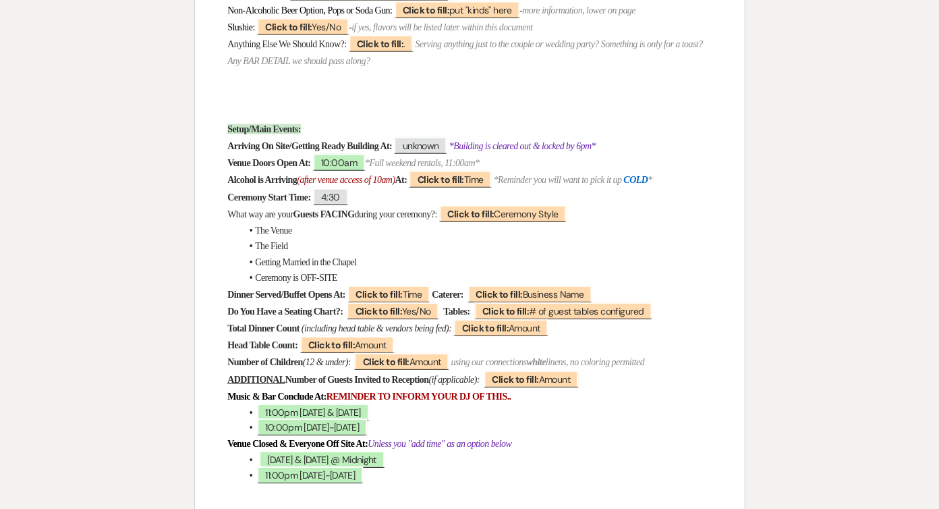
scroll to position [782, 0]
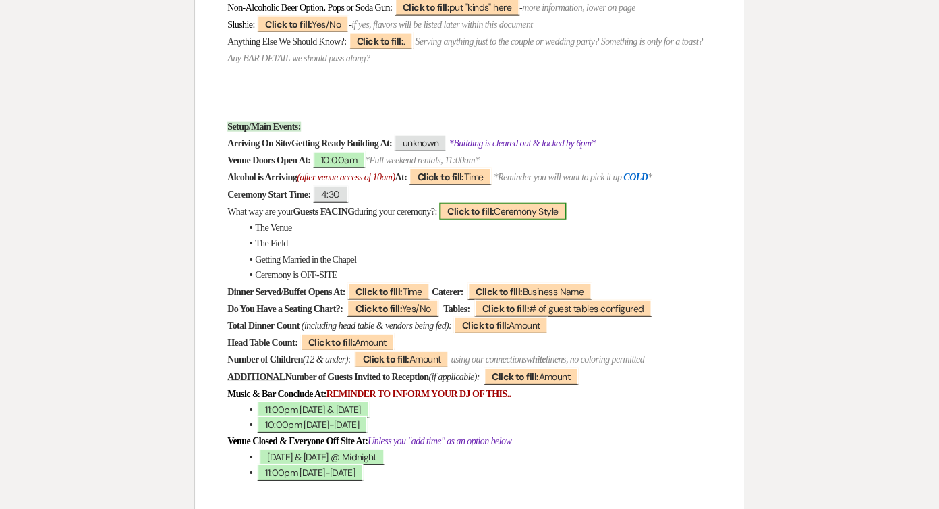
click at [526, 202] on span "Click to fill: Ceremony Style" at bounding box center [502, 211] width 127 height 18
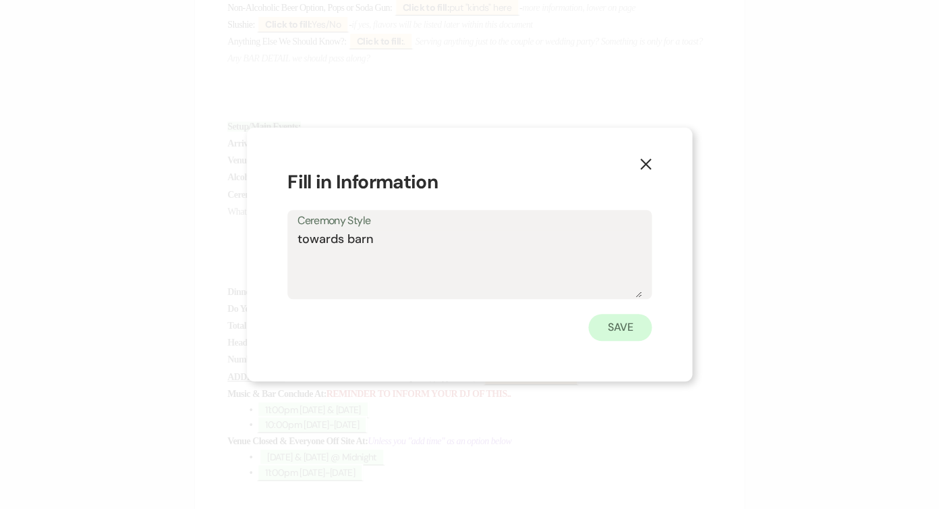
type textarea "towards barn"
click at [611, 329] on button "Save" at bounding box center [620, 327] width 63 height 27
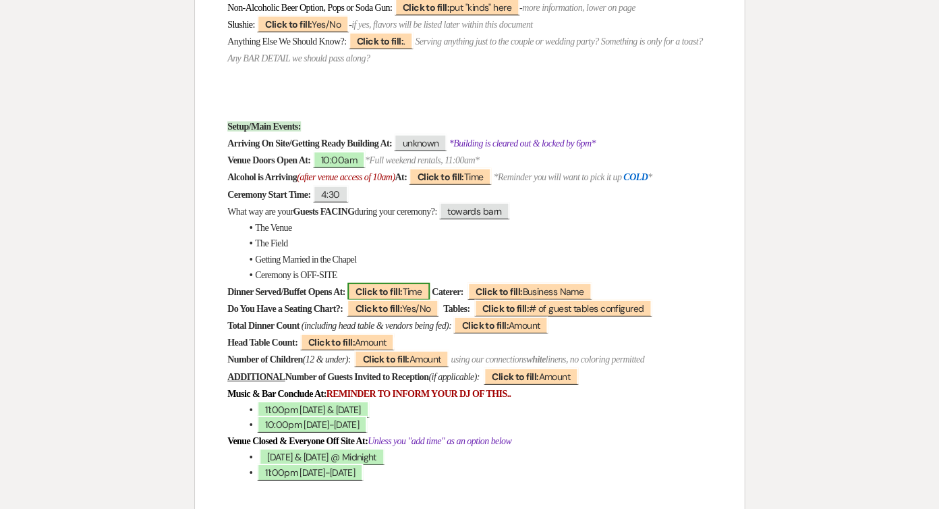
click at [430, 283] on span "Click to fill: Time" at bounding box center [389, 292] width 82 height 18
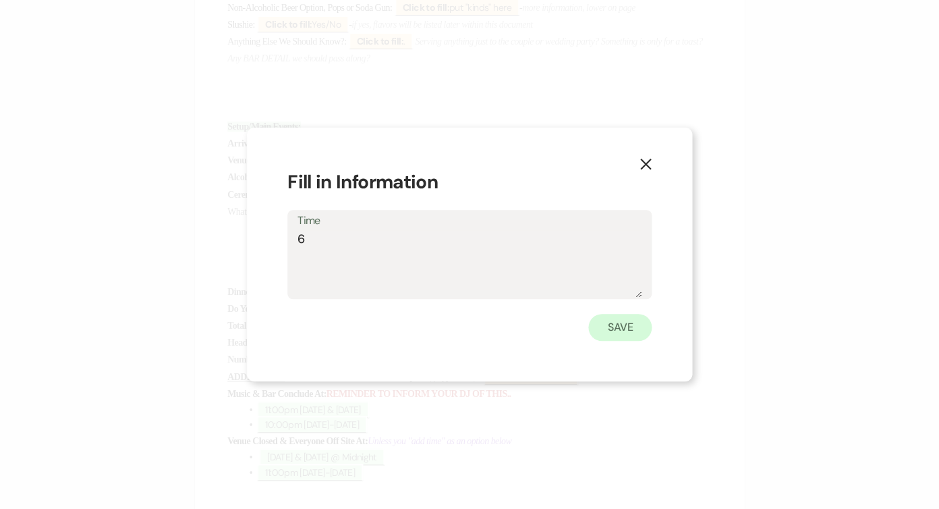
type textarea "6"
click at [619, 324] on button "Save" at bounding box center [620, 327] width 63 height 27
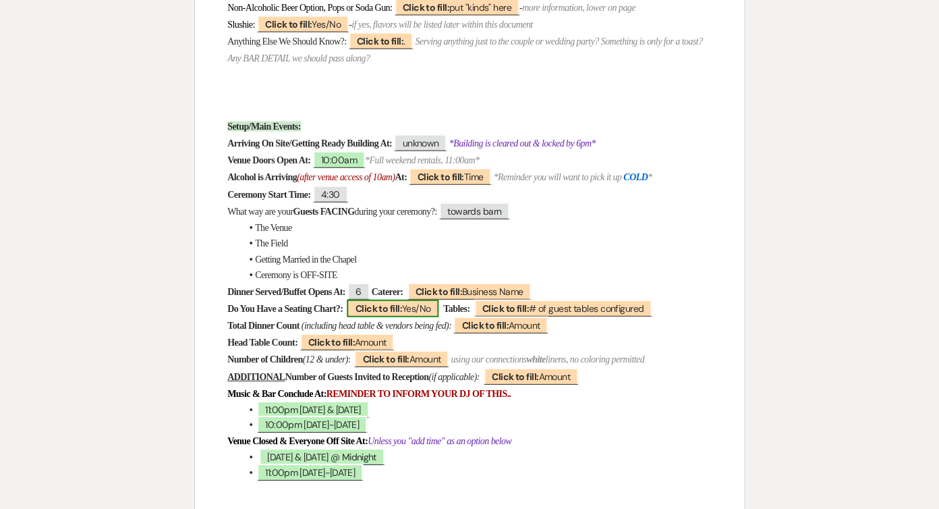
click at [439, 300] on span "Click to fill: Yes/No" at bounding box center [393, 309] width 92 height 18
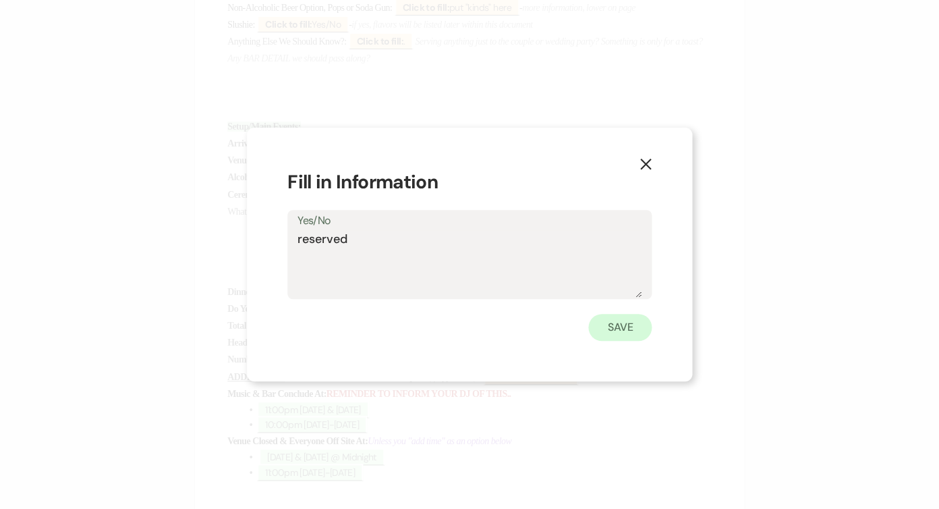
type textarea "reserved"
click at [630, 333] on button "Save" at bounding box center [620, 327] width 63 height 27
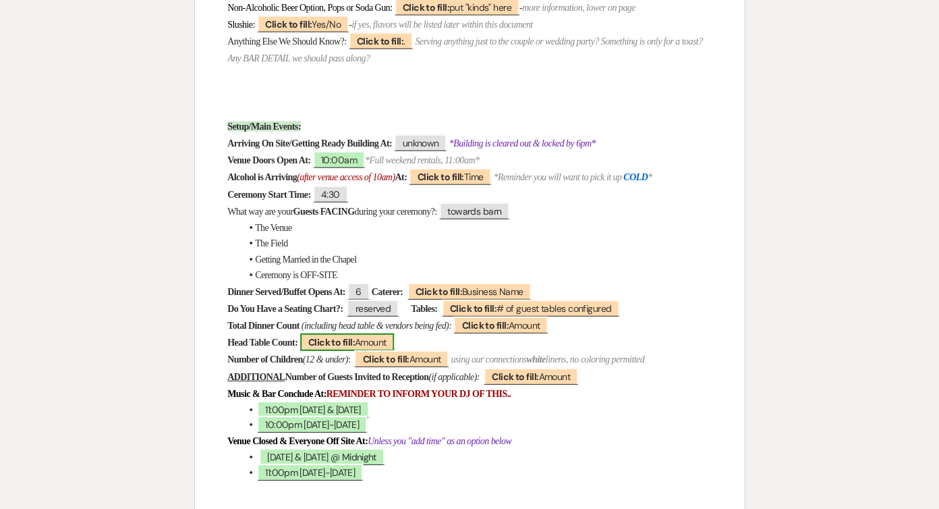
click at [324, 336] on b "Click to fill:" at bounding box center [331, 342] width 47 height 12
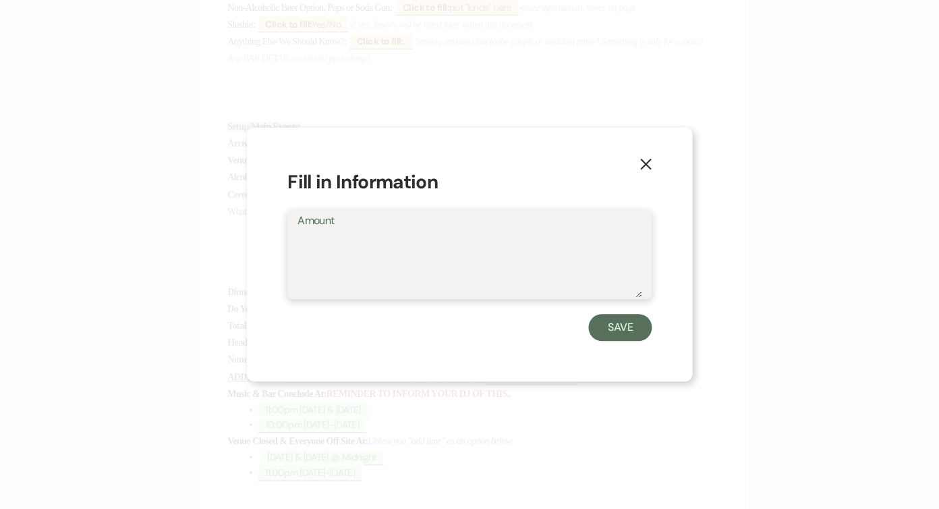
click at [355, 244] on textarea "Amount" at bounding box center [470, 263] width 344 height 67
type textarea "10"
click at [605, 333] on button "Save" at bounding box center [620, 327] width 63 height 27
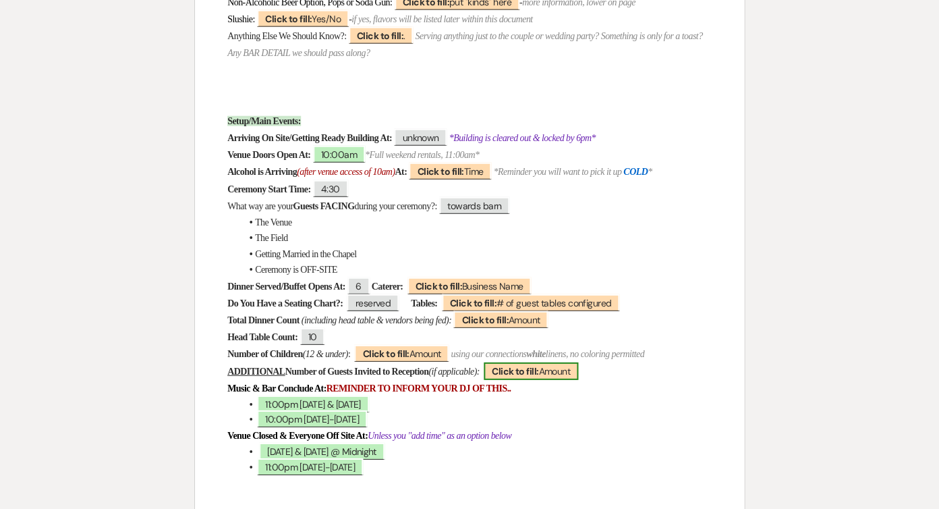
scroll to position [787, 0]
click at [491, 163] on span "Click to fill: Time" at bounding box center [450, 172] width 82 height 18
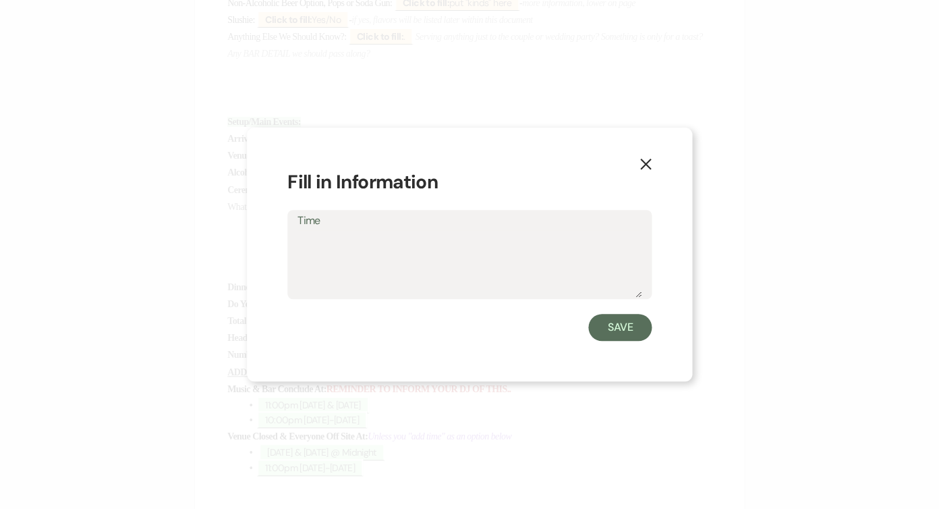
scroll to position [786, 0]
type textarea "f"
type textarea "[DATE]"
click at [616, 327] on button "Save" at bounding box center [620, 327] width 63 height 27
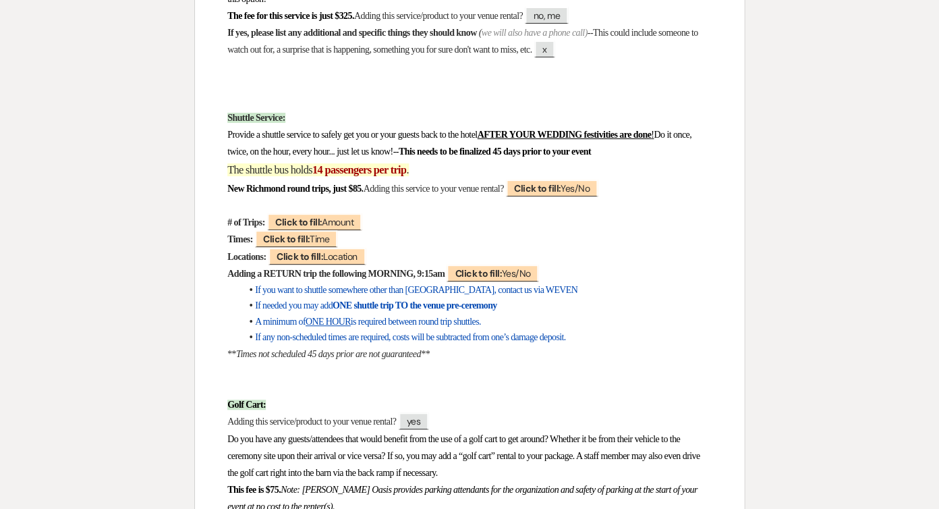
scroll to position [4031, 0]
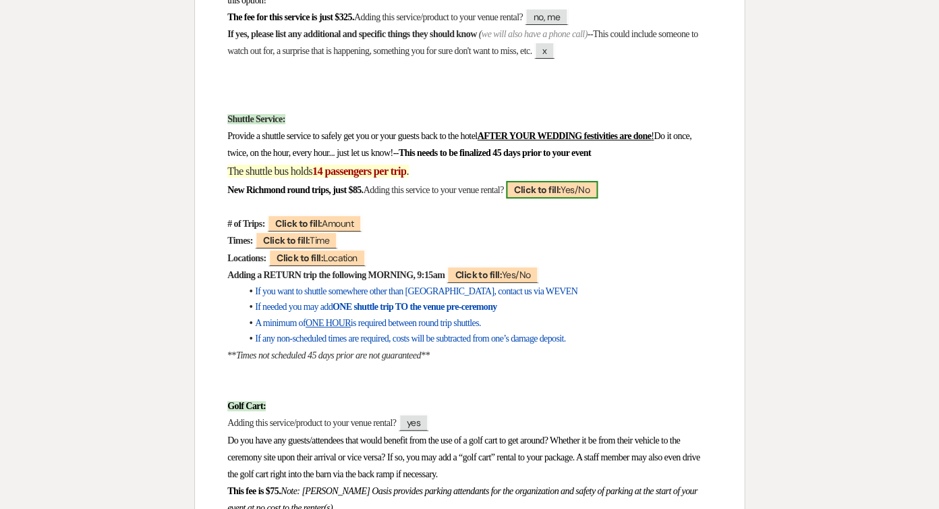
click at [598, 181] on span "Click to fill: Yes/No" at bounding box center [552, 190] width 92 height 18
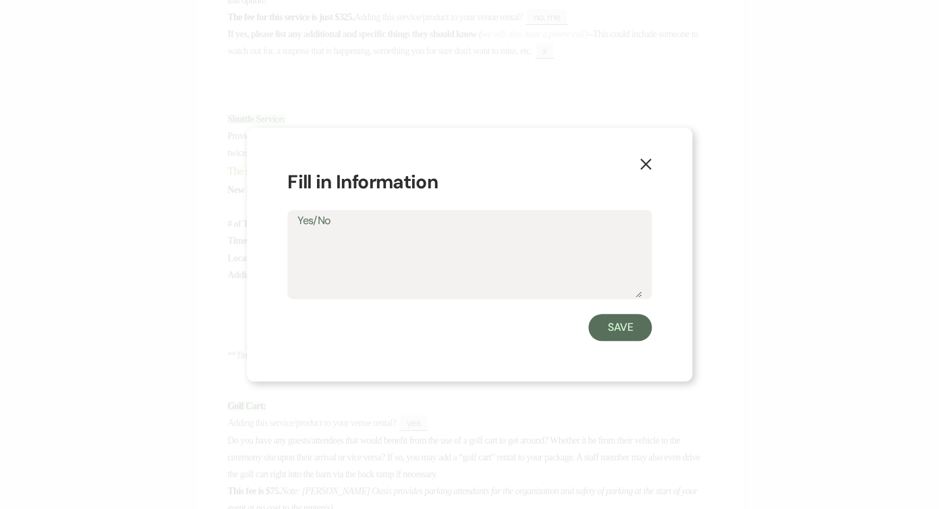
click at [649, 165] on icon "X" at bounding box center [646, 164] width 12 height 12
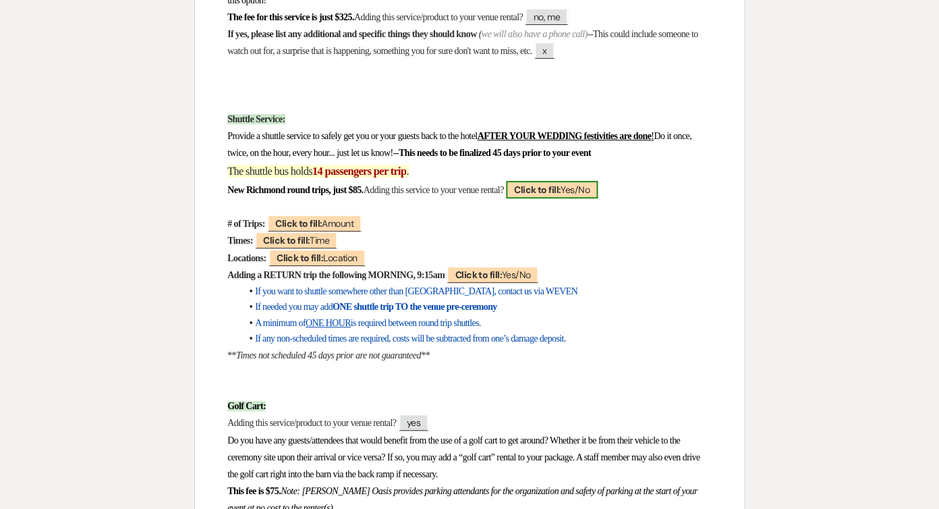
click at [597, 181] on span "Click to fill: Yes/No" at bounding box center [552, 190] width 92 height 18
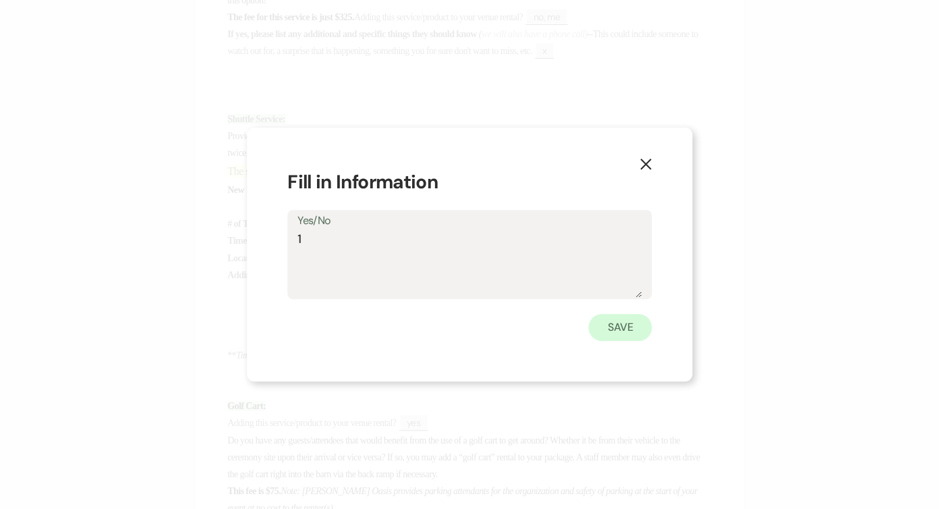
type textarea "1"
click at [613, 332] on button "Save" at bounding box center [620, 327] width 63 height 27
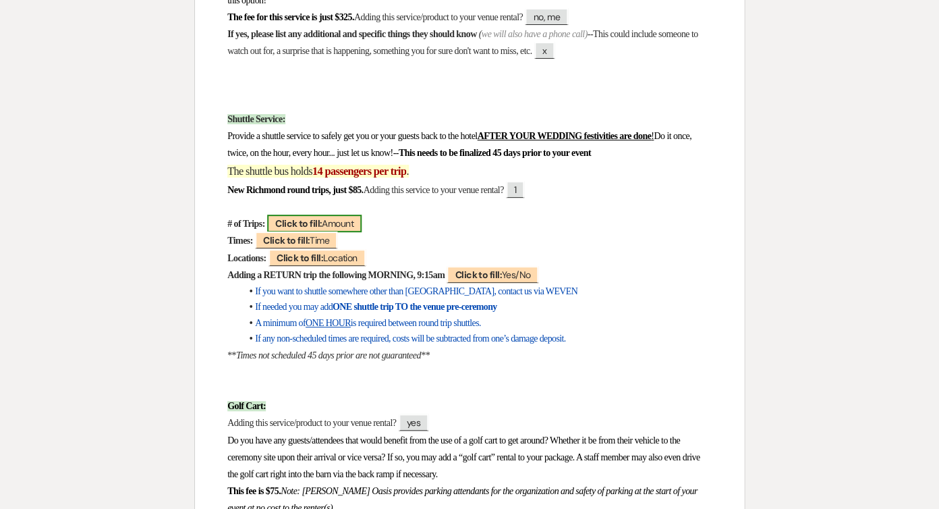
click at [334, 215] on span "Click to fill: [PERSON_NAME]" at bounding box center [314, 224] width 94 height 18
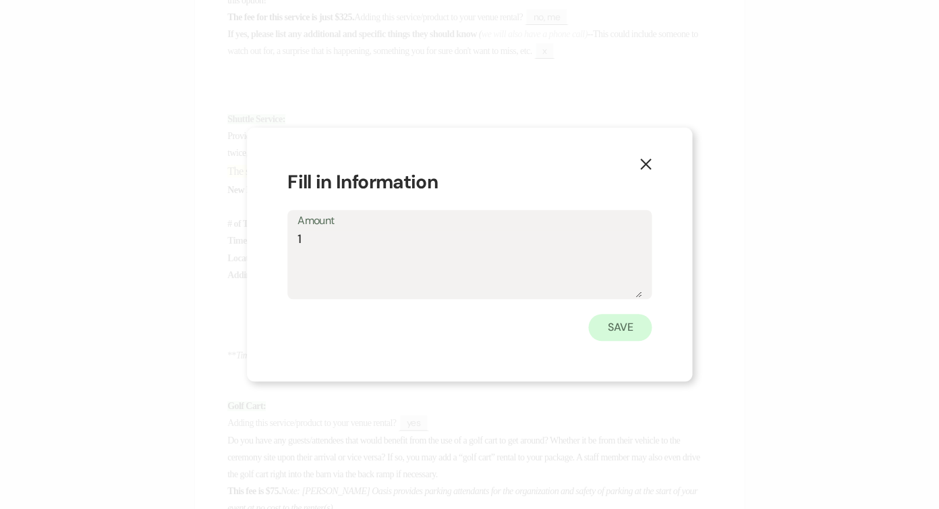
type textarea "1"
click at [624, 330] on button "Save" at bounding box center [620, 327] width 63 height 27
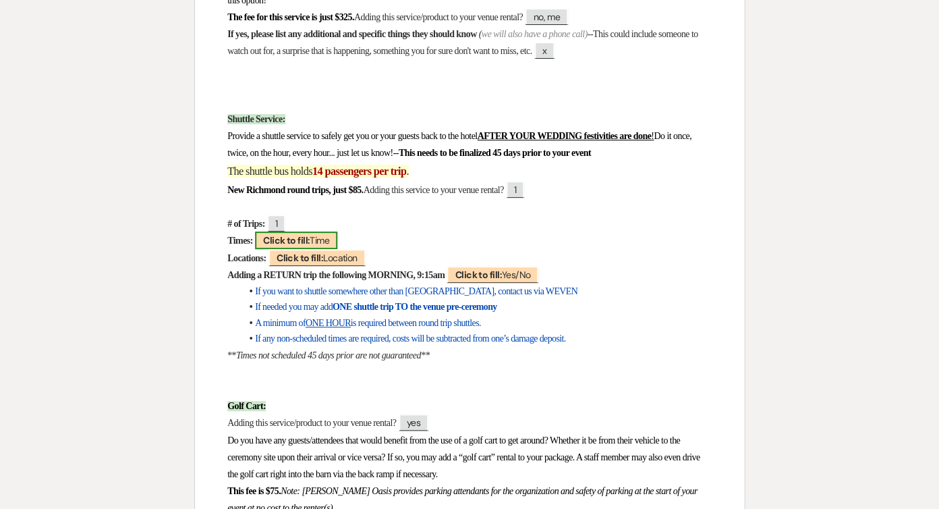
click at [319, 231] on span "Click to fill: Time" at bounding box center [296, 240] width 82 height 18
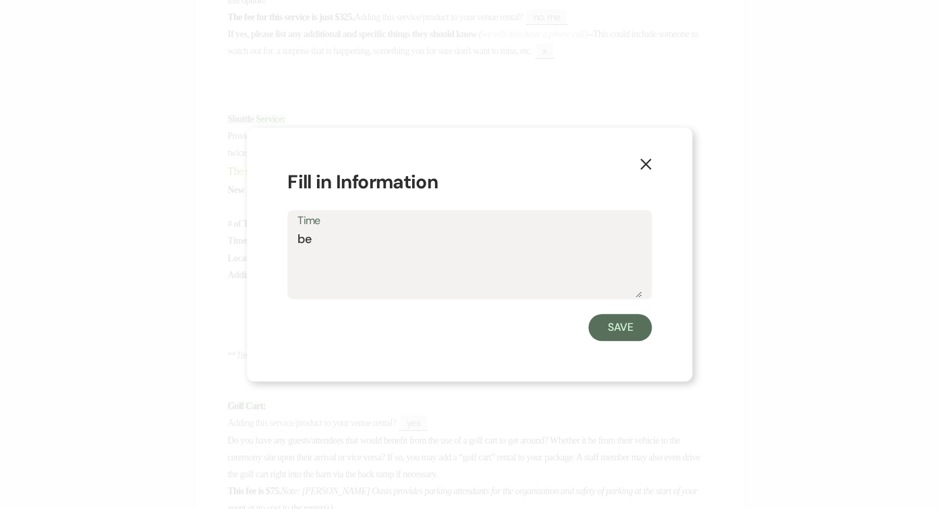
type textarea "b"
type textarea "at the end of the night when people are ready to go"
click at [620, 331] on button "Save" at bounding box center [620, 327] width 63 height 27
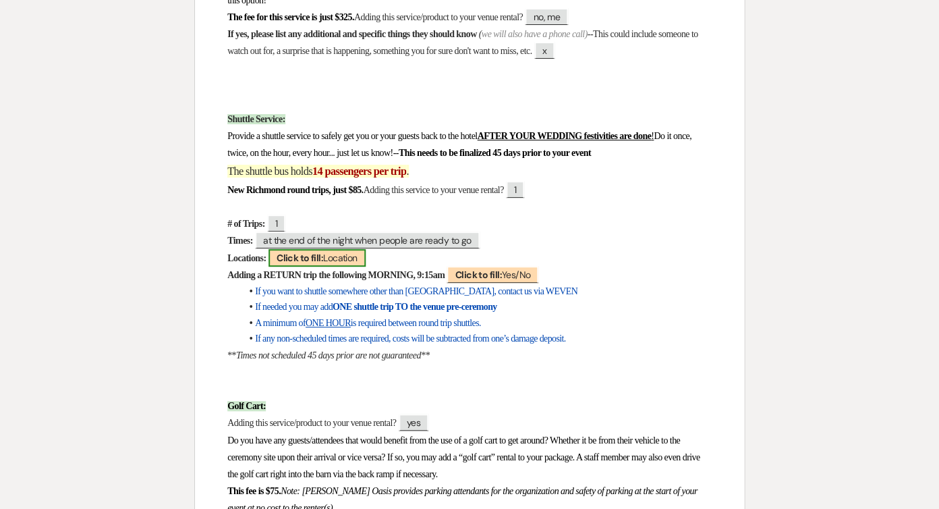
click at [364, 249] on span "Click to fill: Location" at bounding box center [317, 258] width 97 height 18
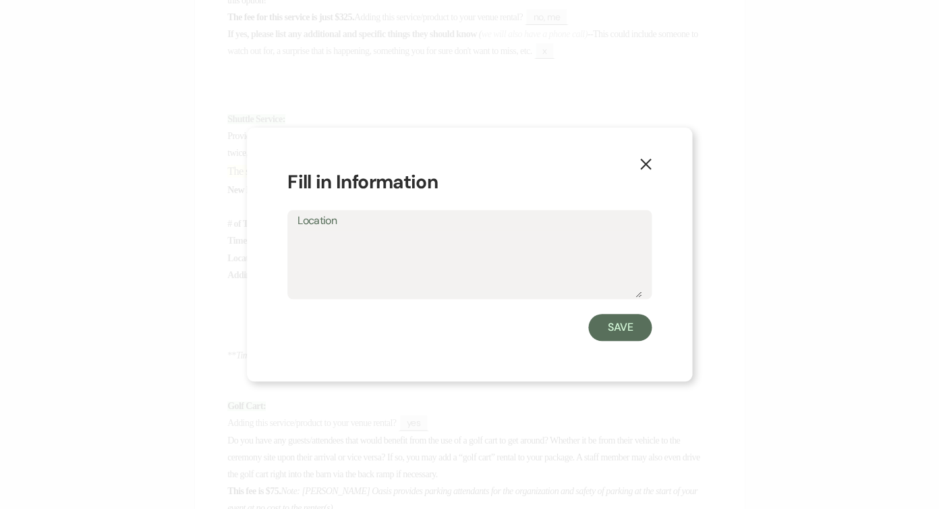
scroll to position [4030, 0]
type textarea "best western"
click at [638, 325] on button "Save" at bounding box center [620, 327] width 63 height 27
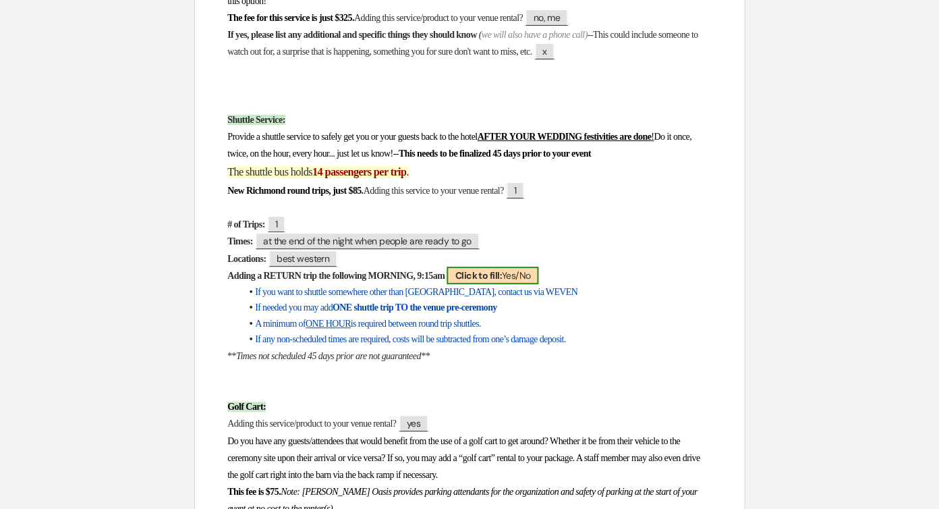
click at [501, 269] on b "Click to fill:" at bounding box center [478, 275] width 47 height 12
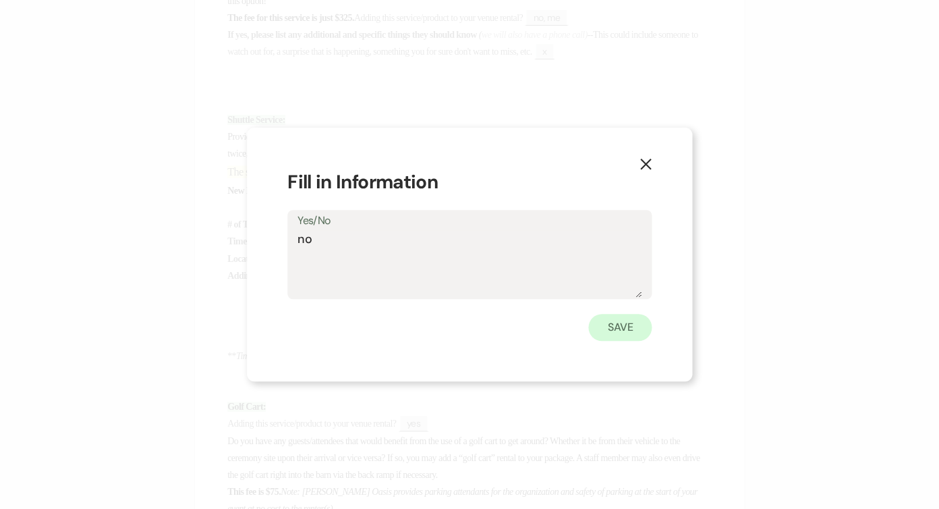
type textarea "no"
click at [606, 328] on button "Save" at bounding box center [620, 327] width 63 height 27
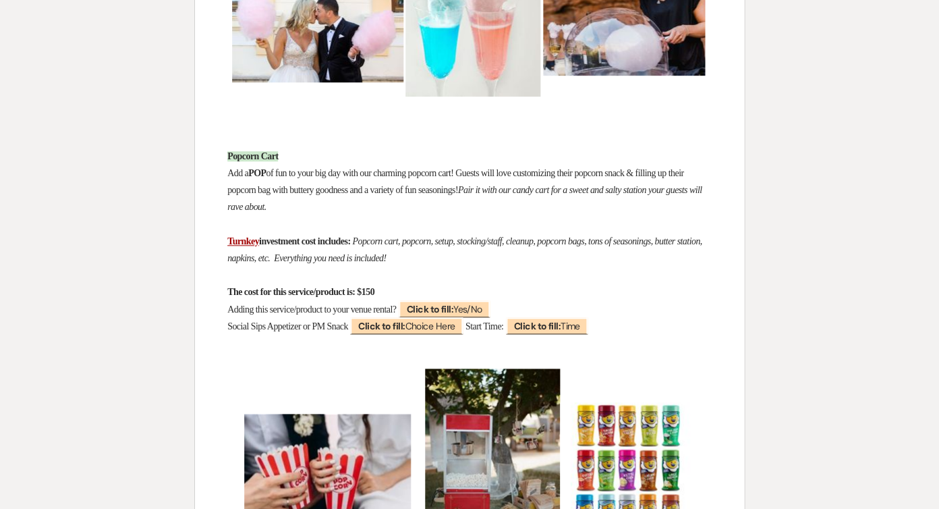
scroll to position [6938, 0]
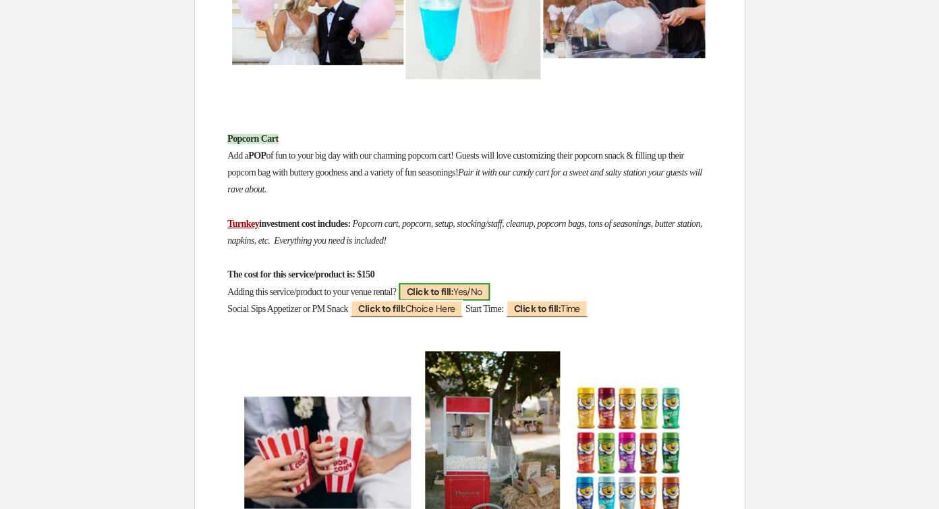
click at [479, 283] on span "Click to fill: Yes/No" at bounding box center [445, 292] width 92 height 18
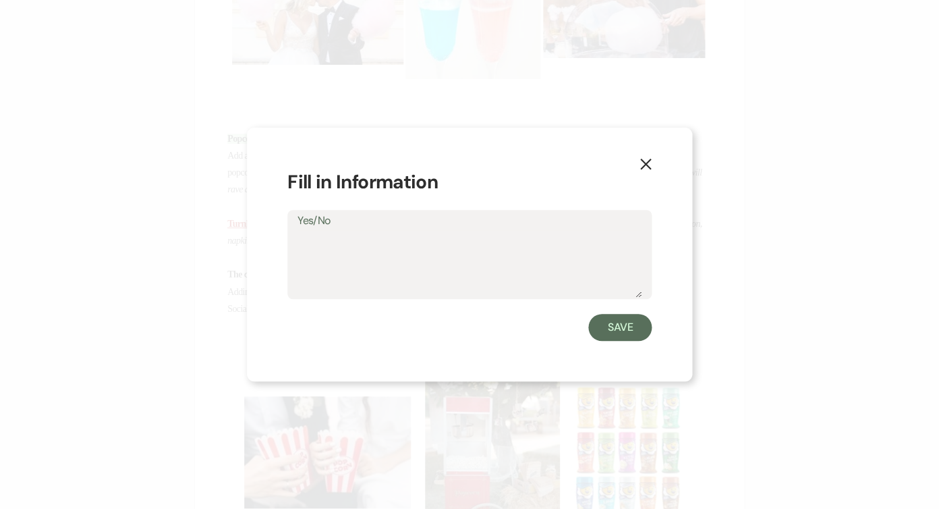
click at [648, 164] on icon "X" at bounding box center [646, 164] width 12 height 12
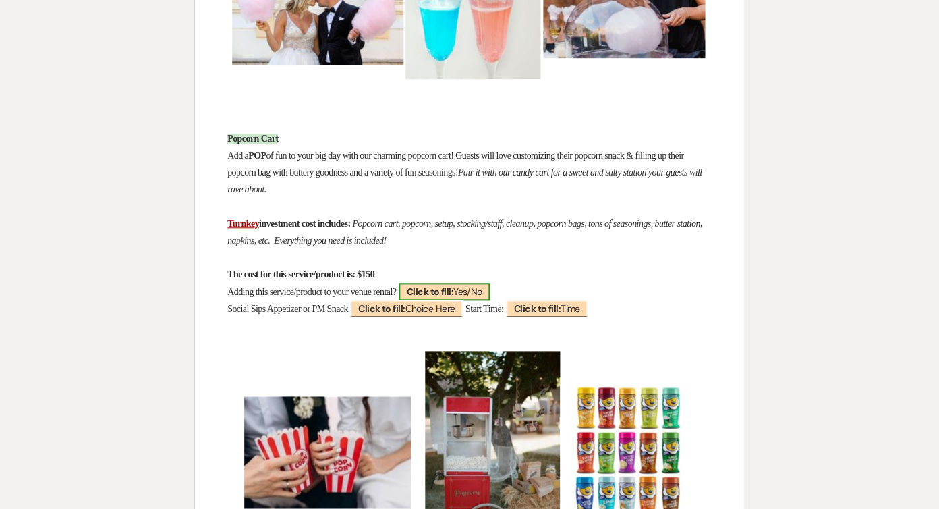
click at [454, 285] on b "Click to fill:" at bounding box center [430, 291] width 47 height 12
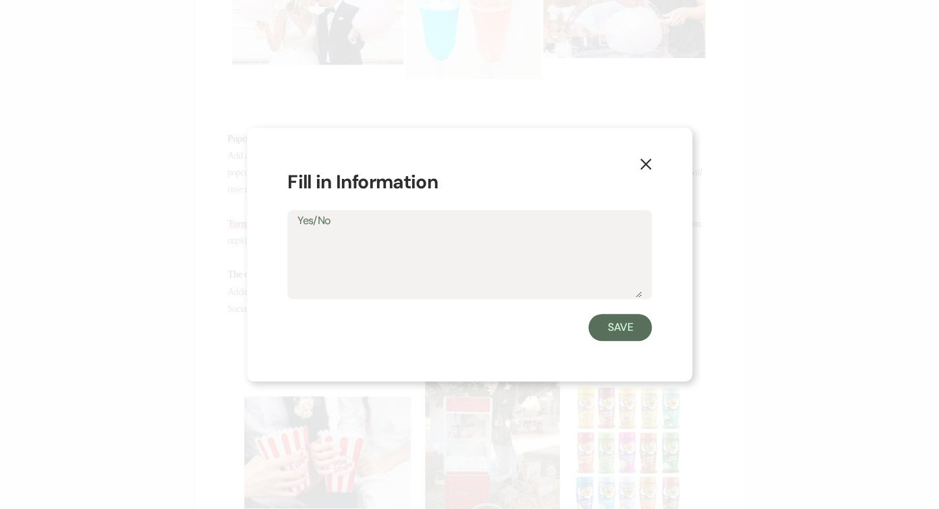
click at [643, 163] on icon "X" at bounding box center [646, 164] width 12 height 12
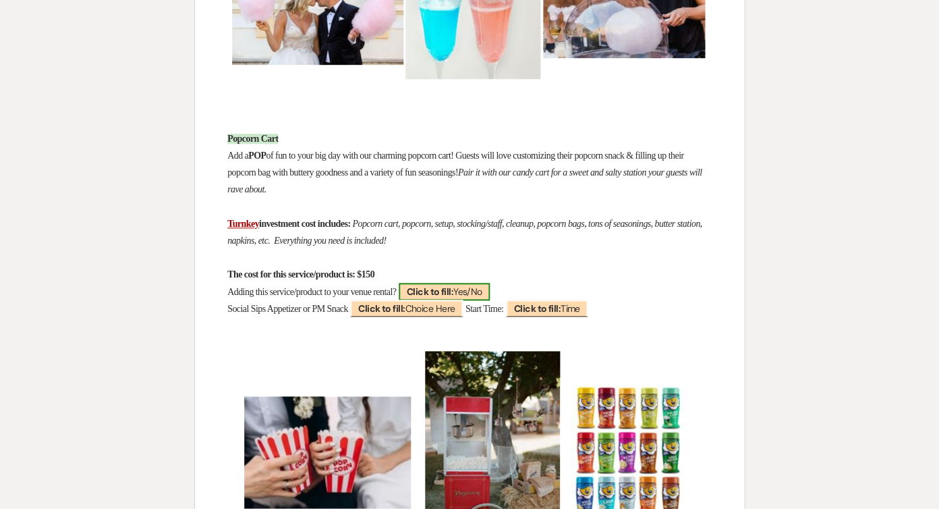
click at [479, 283] on span "Click to fill: Yes/No" at bounding box center [445, 292] width 92 height 18
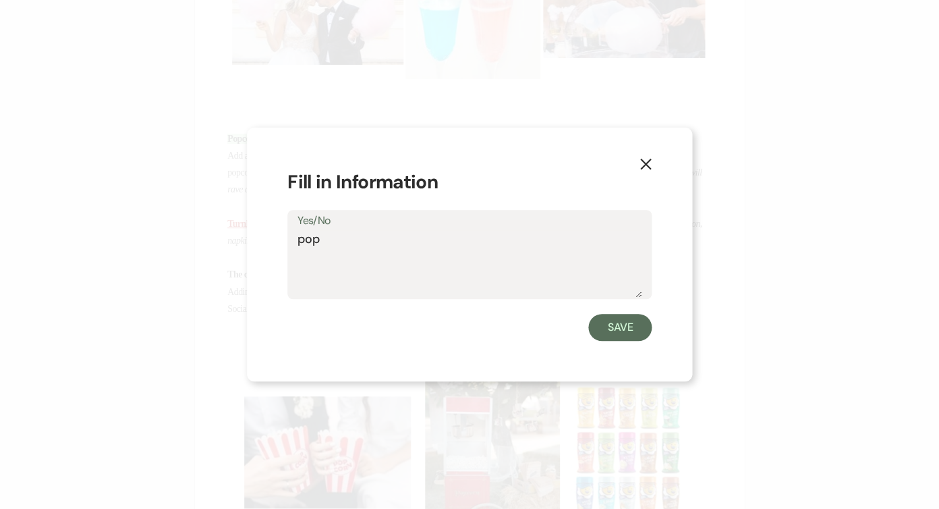
type textarea "pop"
click at [648, 164] on icon "X" at bounding box center [646, 164] width 12 height 12
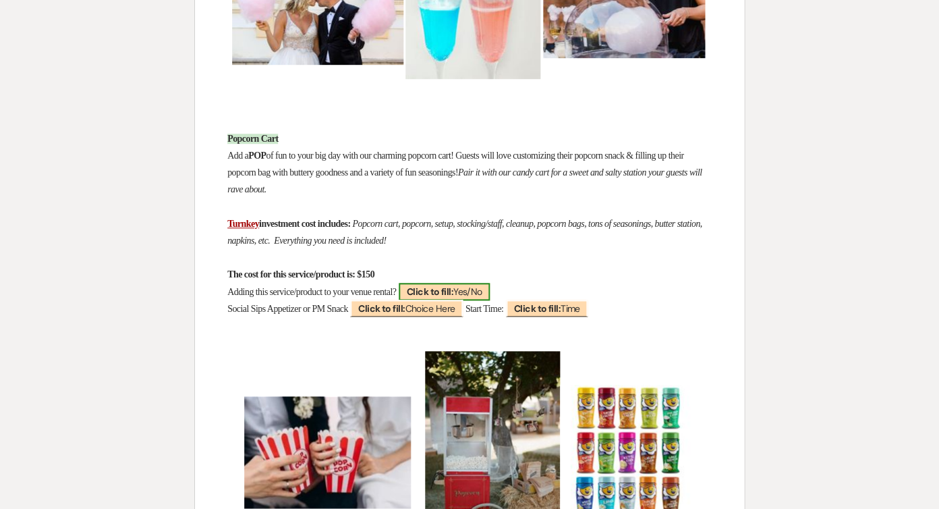
click at [454, 285] on b "Click to fill:" at bounding box center [430, 291] width 47 height 12
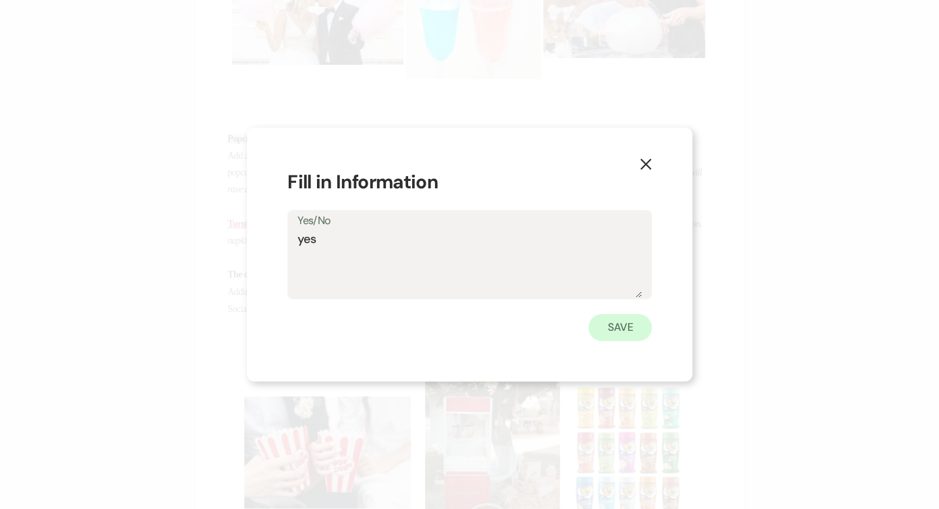
type textarea "yes"
click at [644, 324] on button "Save" at bounding box center [620, 327] width 63 height 27
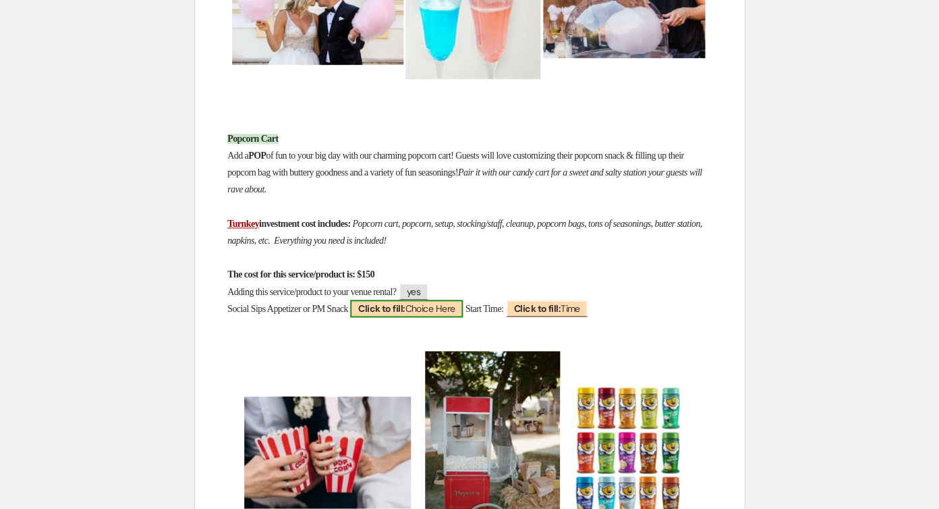
click at [439, 300] on span "Click to fill: Choice Here" at bounding box center [406, 309] width 113 height 18
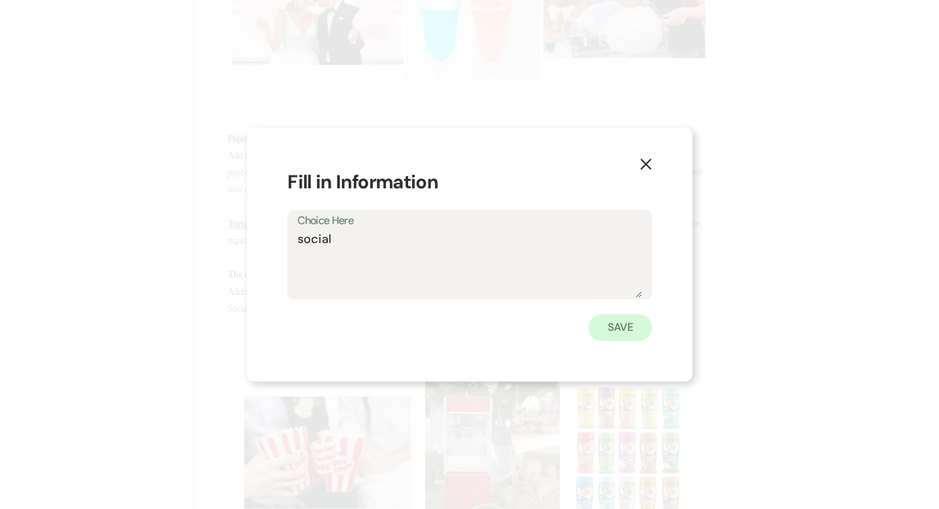
type textarea "social"
click at [608, 331] on button "Save" at bounding box center [620, 327] width 63 height 27
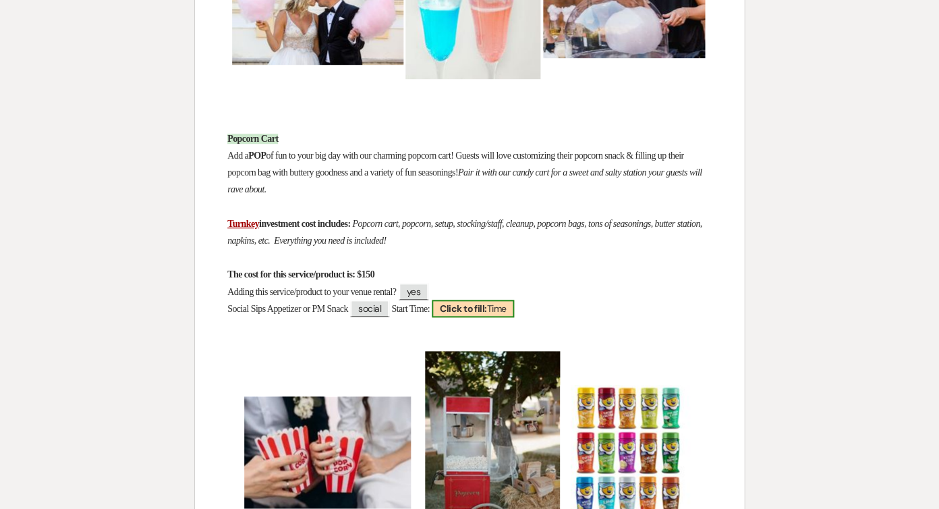
click at [514, 300] on span "Click to fill: Time" at bounding box center [473, 309] width 82 height 18
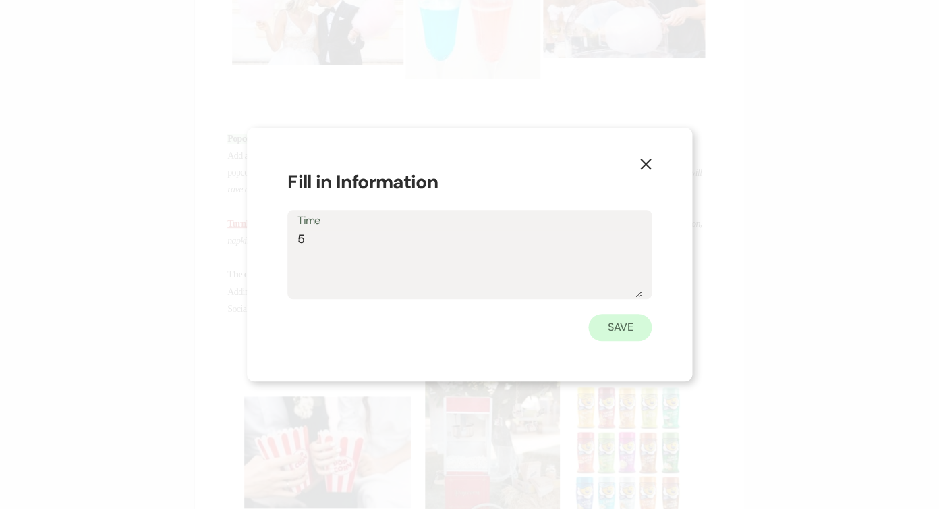
type textarea "5"
click at [628, 326] on button "Save" at bounding box center [620, 327] width 63 height 27
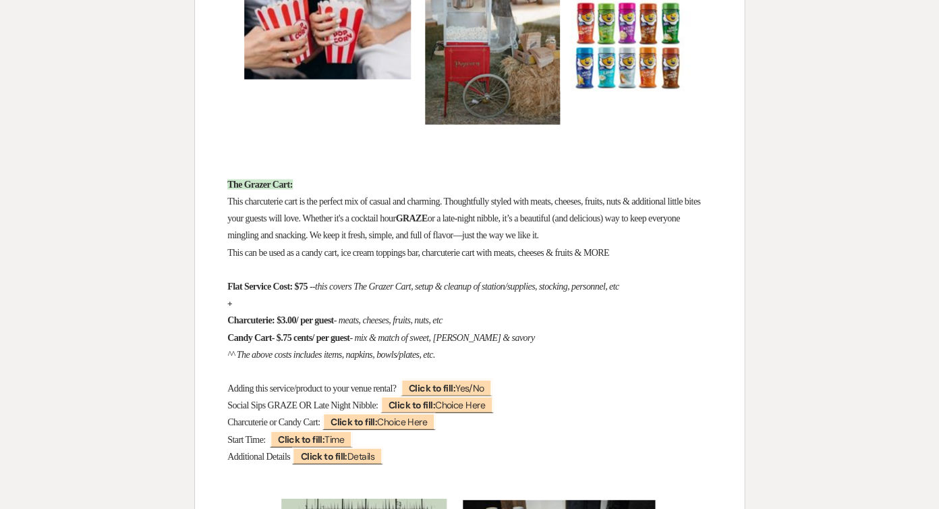
scroll to position [7393, 0]
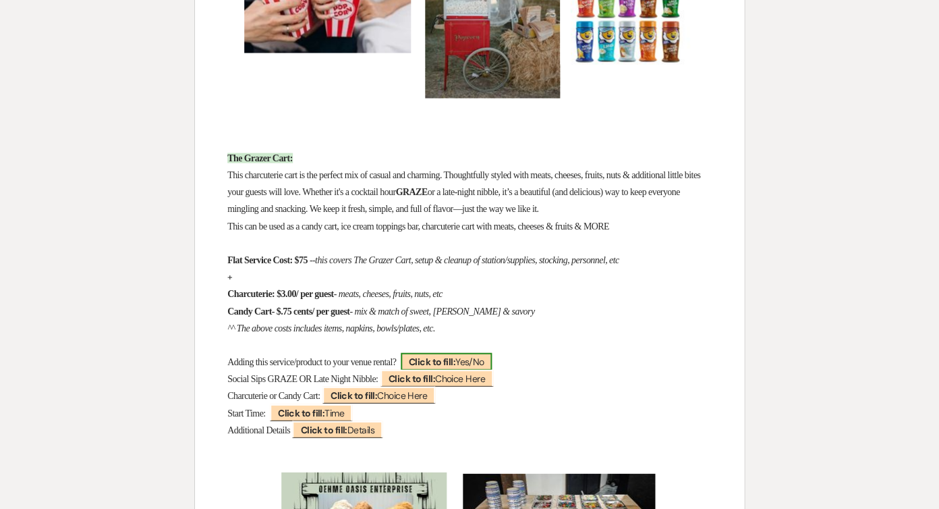
click at [456, 355] on b "Click to fill:" at bounding box center [432, 361] width 47 height 12
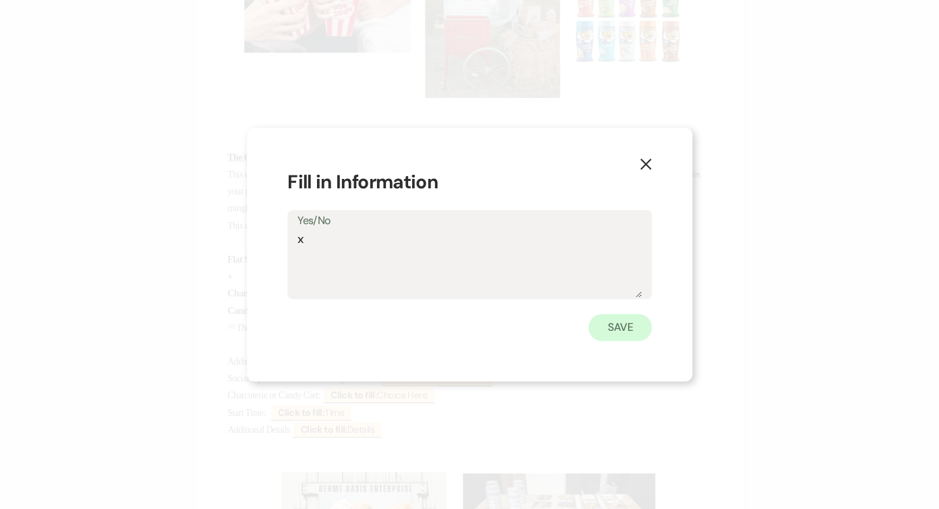
type textarea "x"
click at [626, 325] on button "Save" at bounding box center [620, 327] width 63 height 27
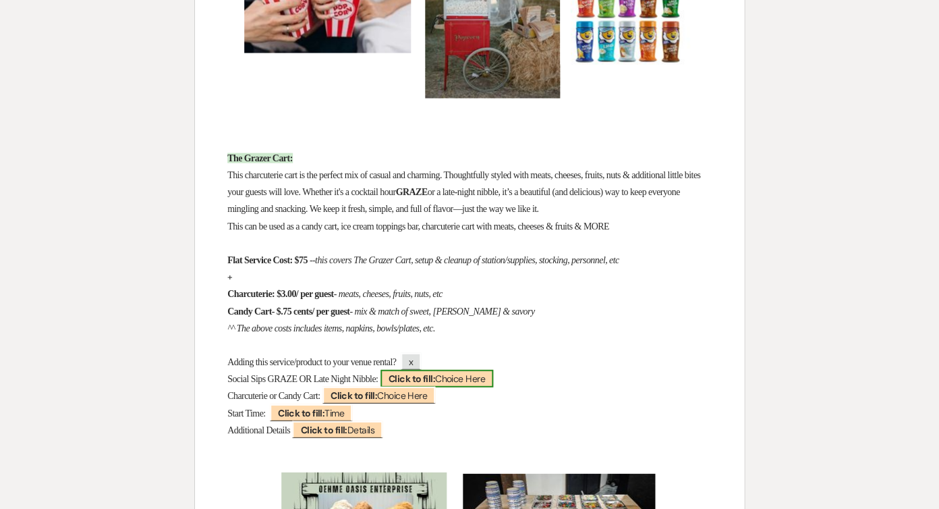
click at [414, 372] on b "Click to fill:" at bounding box center [412, 378] width 47 height 12
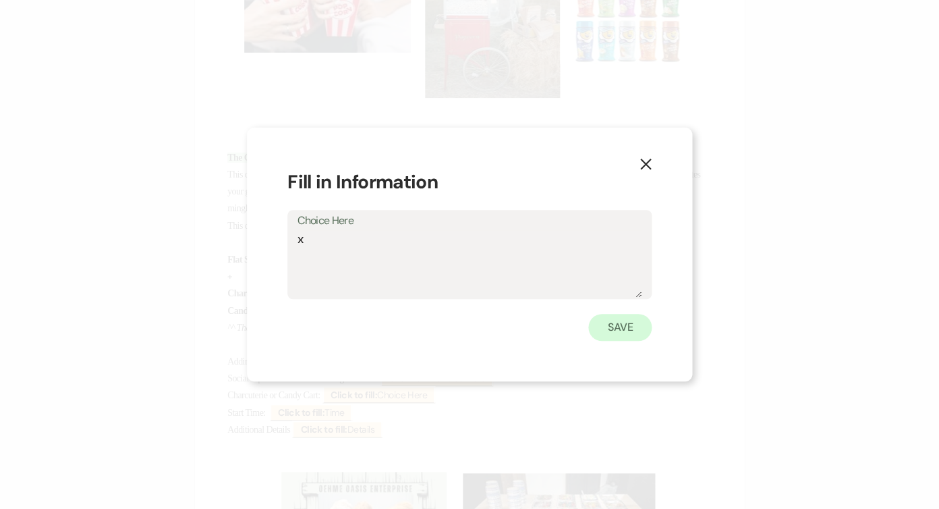
type textarea "x"
click at [631, 328] on button "Save" at bounding box center [620, 327] width 63 height 27
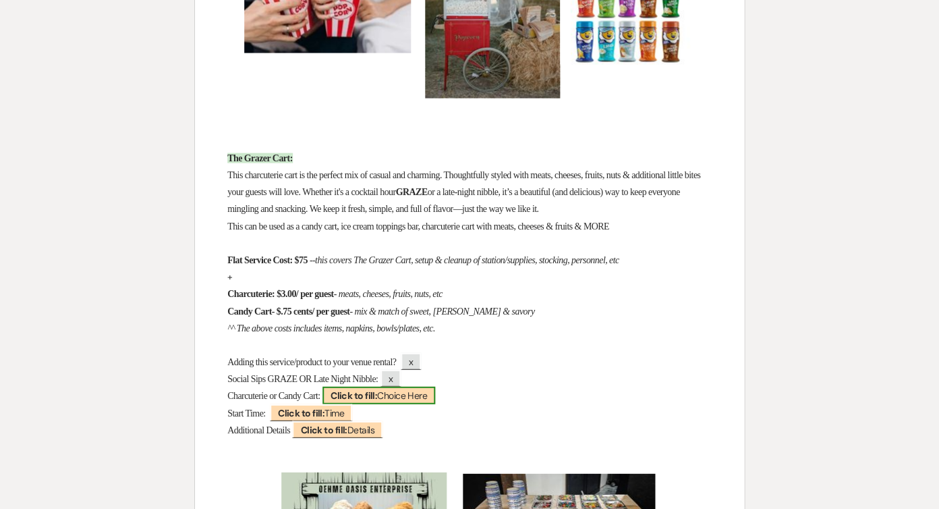
click at [377, 389] on b "Click to fill:" at bounding box center [354, 395] width 47 height 12
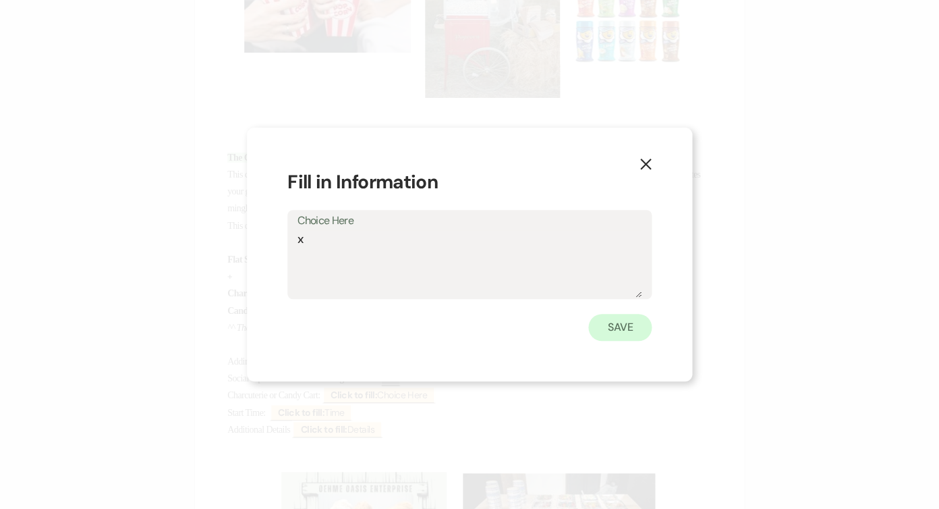
type textarea "x"
click at [619, 317] on button "Save" at bounding box center [620, 327] width 63 height 27
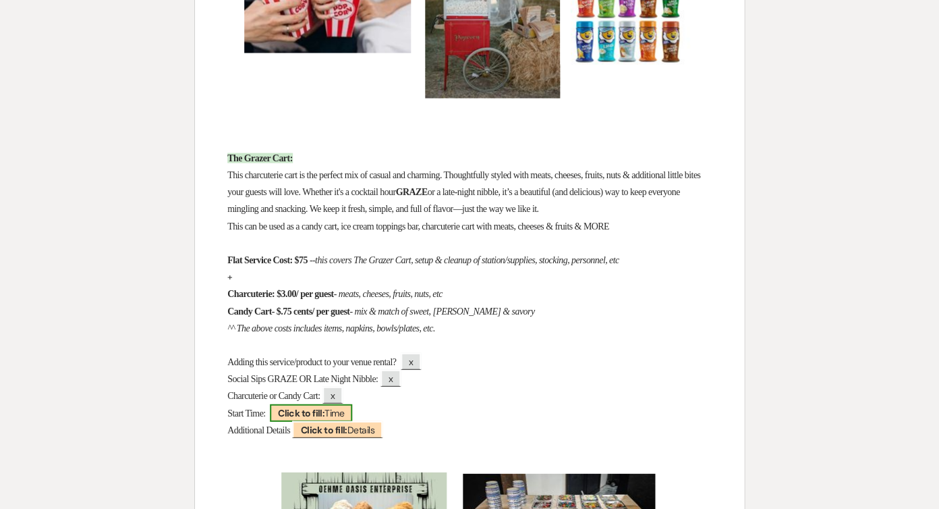
click at [320, 406] on b "Click to fill:" at bounding box center [301, 412] width 47 height 12
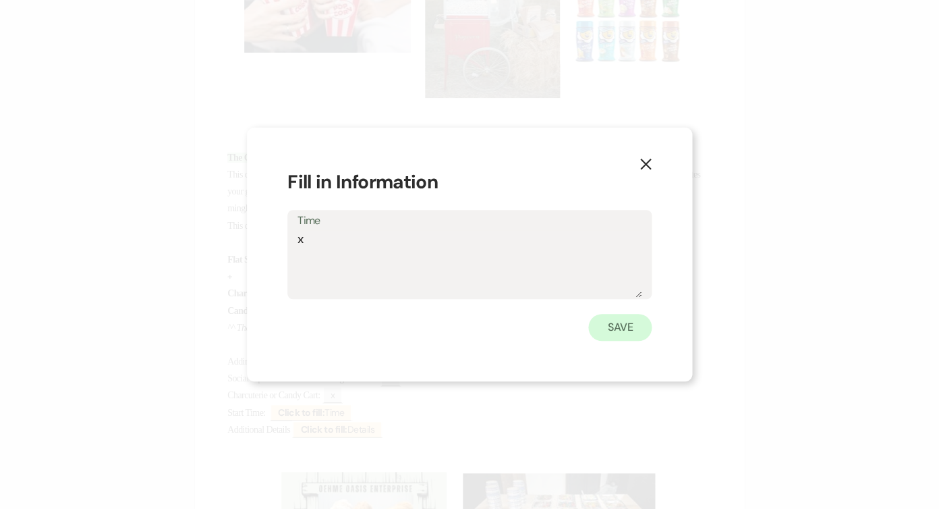
type textarea "x"
click at [594, 320] on button "Save" at bounding box center [620, 327] width 63 height 27
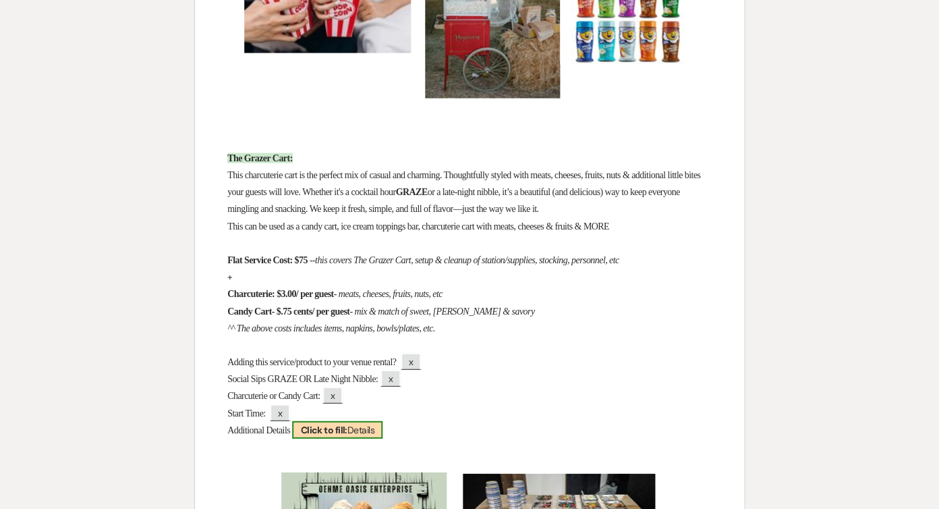
click at [323, 423] on b "Click to fill:" at bounding box center [323, 429] width 47 height 12
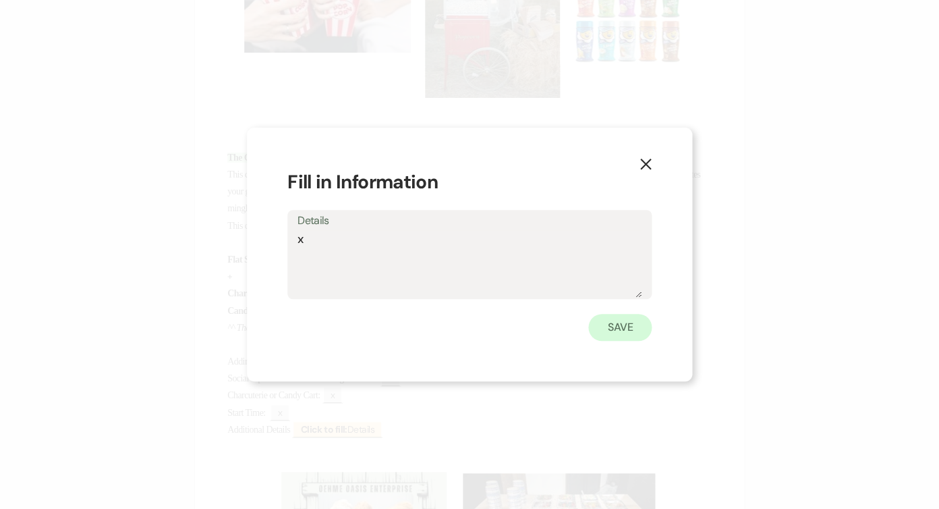
type textarea "x"
click at [611, 315] on button "Save" at bounding box center [620, 327] width 63 height 27
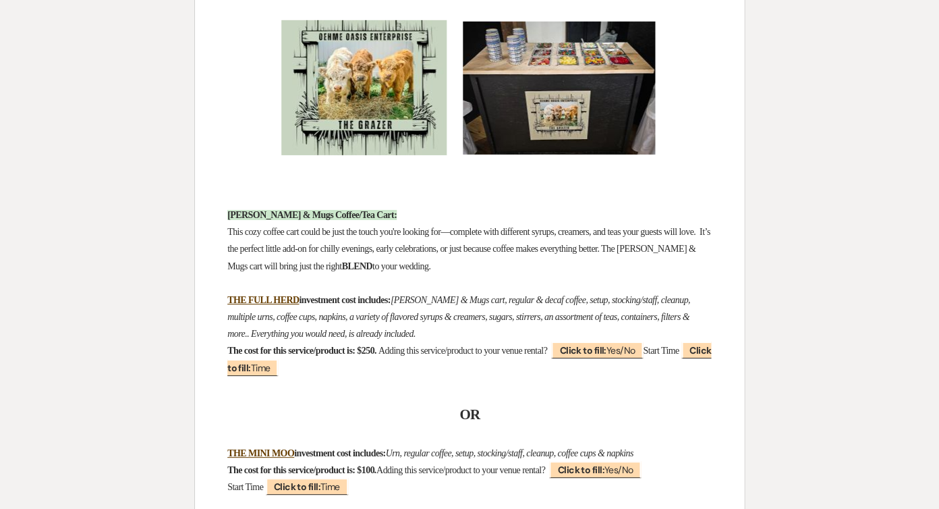
scroll to position [7845, 0]
click at [337, 341] on span "Click to fill: Time" at bounding box center [469, 358] width 484 height 34
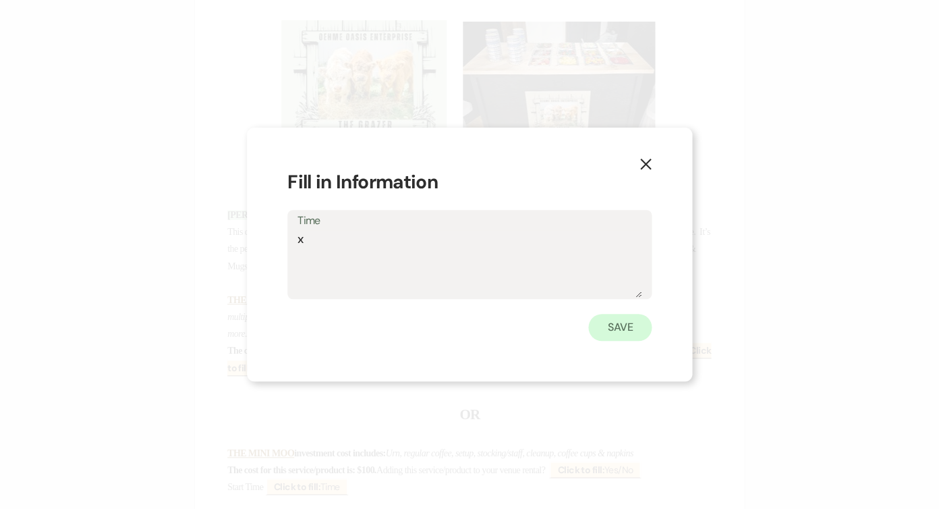
type textarea "x"
click at [622, 331] on button "Save" at bounding box center [620, 327] width 63 height 27
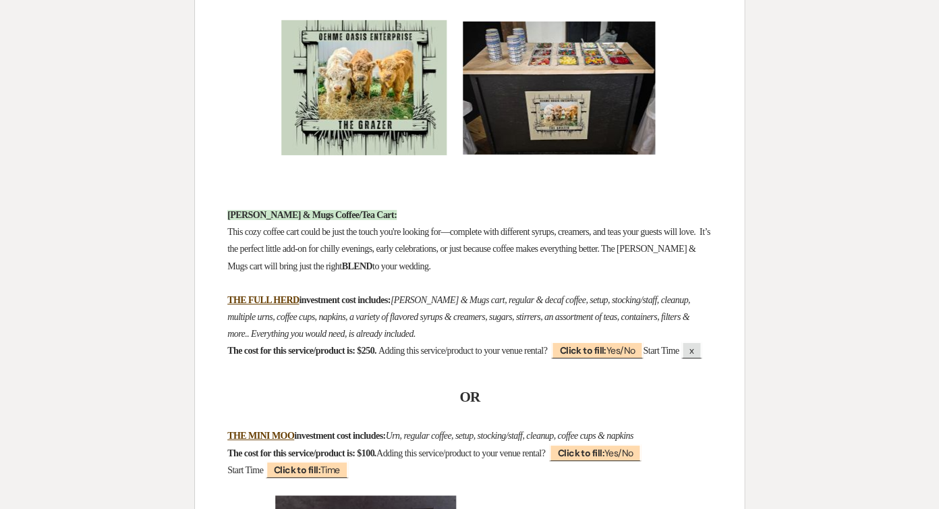
click at [656, 342] on p "The cost for this service/product is: $250. Adding this service/product to your…" at bounding box center [469, 350] width 485 height 17
click at [606, 344] on b "Click to fill:" at bounding box center [582, 350] width 47 height 12
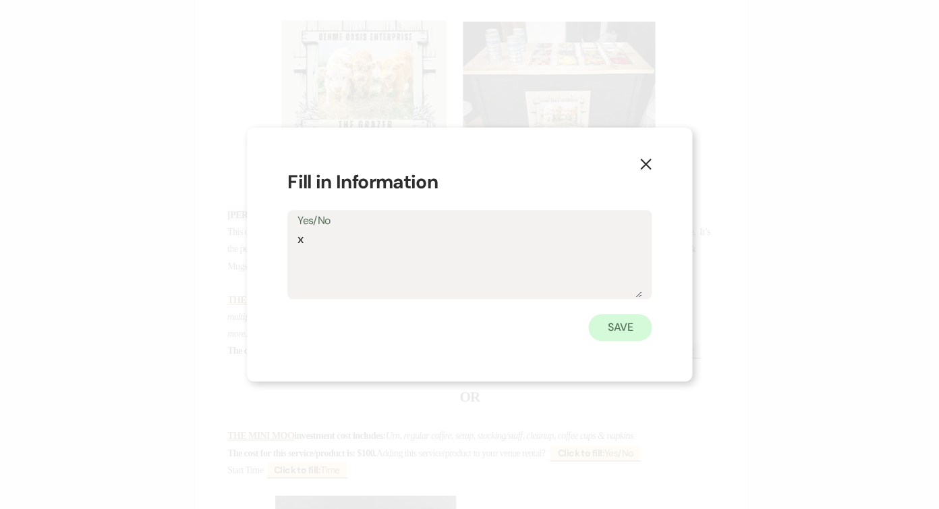
type textarea "x"
click at [638, 321] on button "Save" at bounding box center [620, 327] width 63 height 27
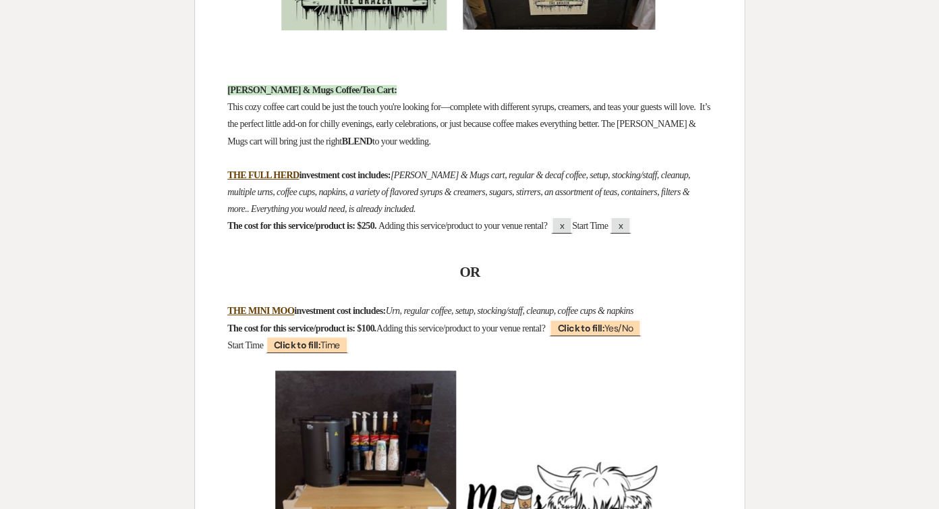
scroll to position [7992, 0]
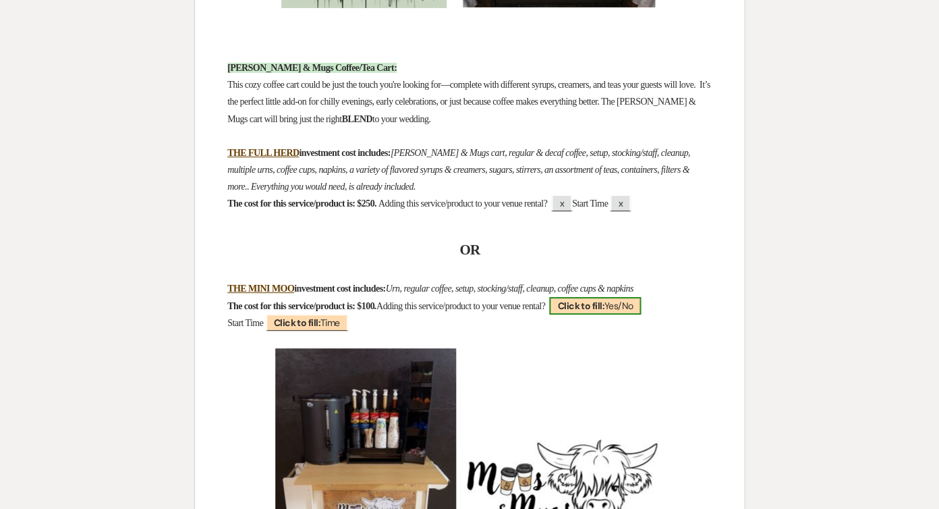
click at [641, 297] on span "Click to fill: Yes/No" at bounding box center [595, 306] width 92 height 18
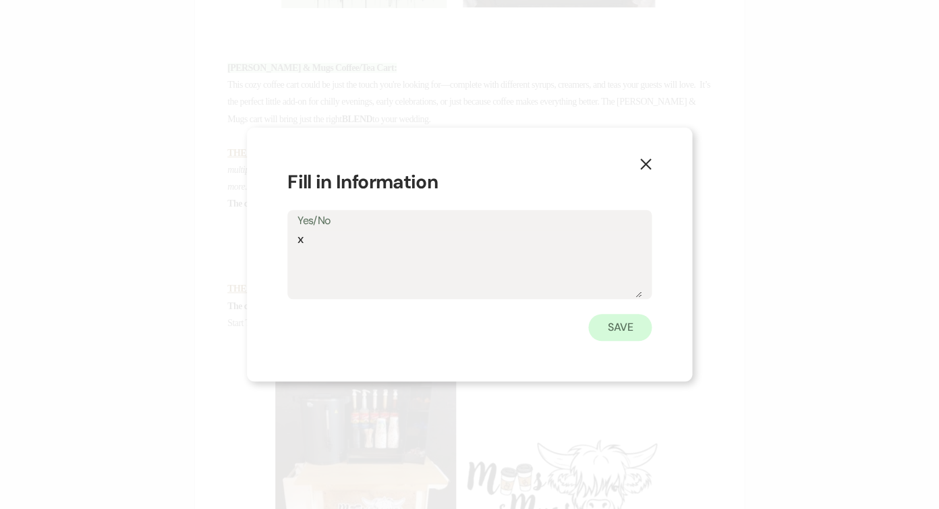
type textarea "x"
click at [616, 328] on button "Save" at bounding box center [620, 327] width 63 height 27
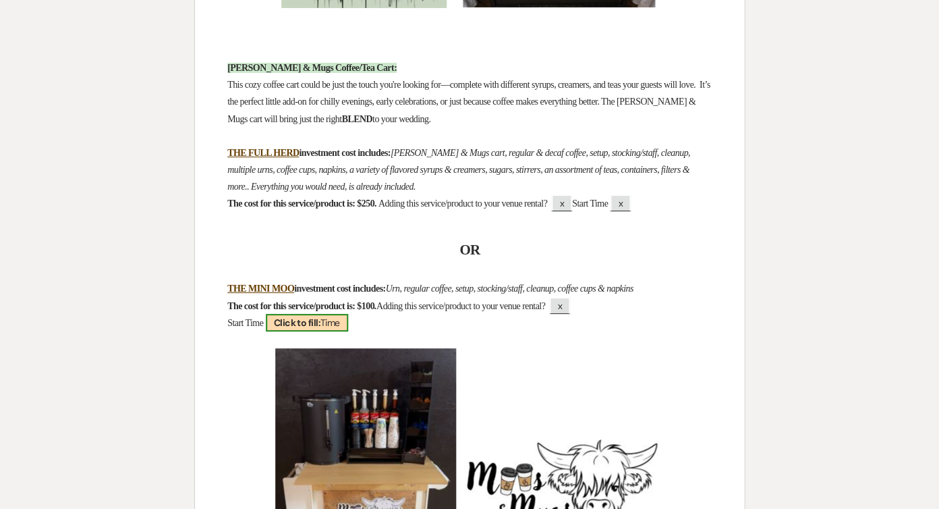
click at [305, 317] on b "Click to fill:" at bounding box center [297, 323] width 47 height 12
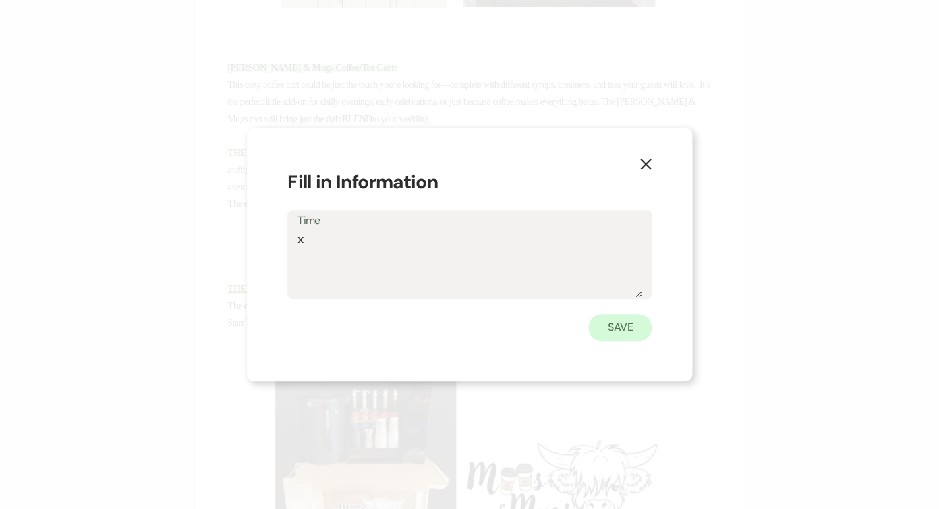
type textarea "x"
click at [629, 333] on button "Save" at bounding box center [620, 327] width 63 height 27
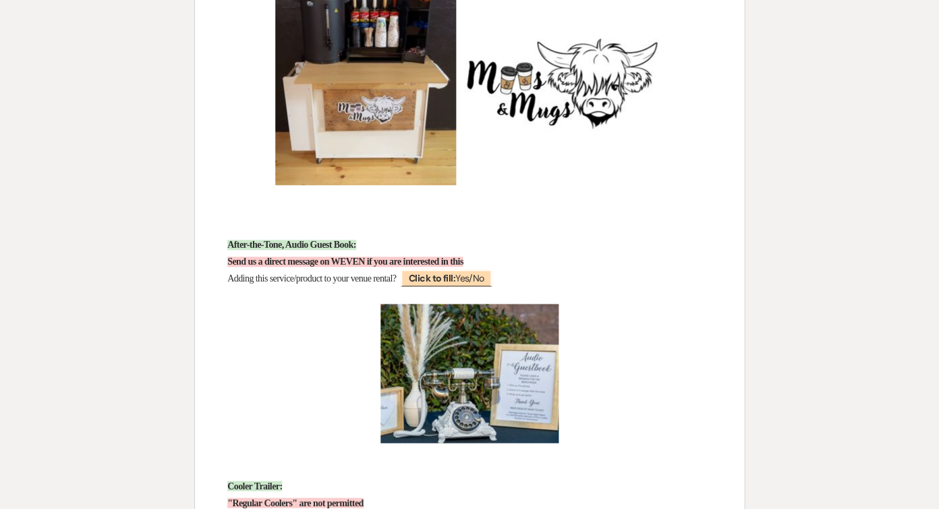
scroll to position [8390, 0]
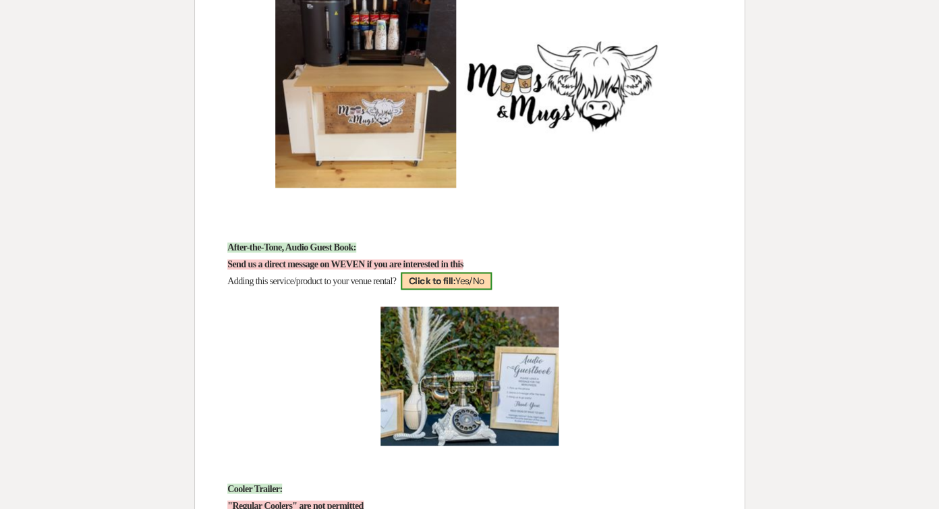
click at [487, 272] on span "Click to fill: Yes/No" at bounding box center [447, 281] width 92 height 18
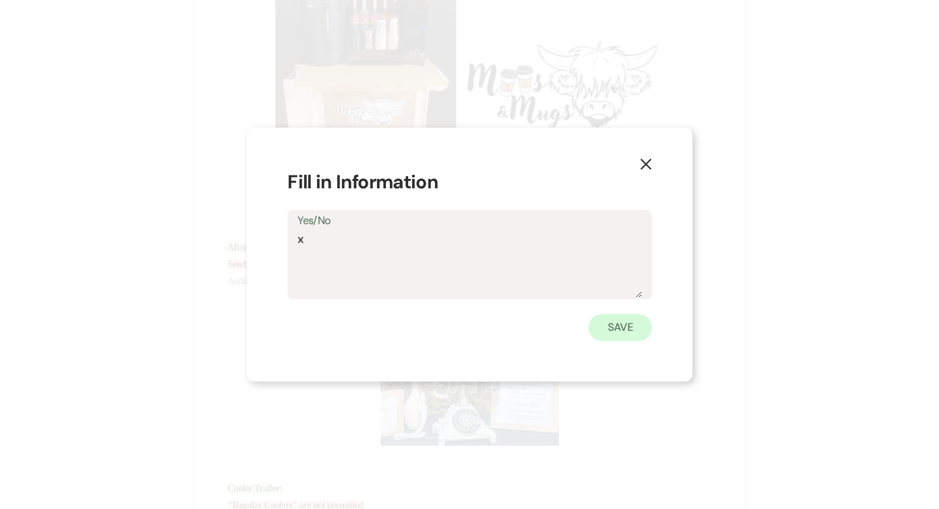
type textarea "x"
click at [626, 327] on button "Save" at bounding box center [620, 327] width 63 height 27
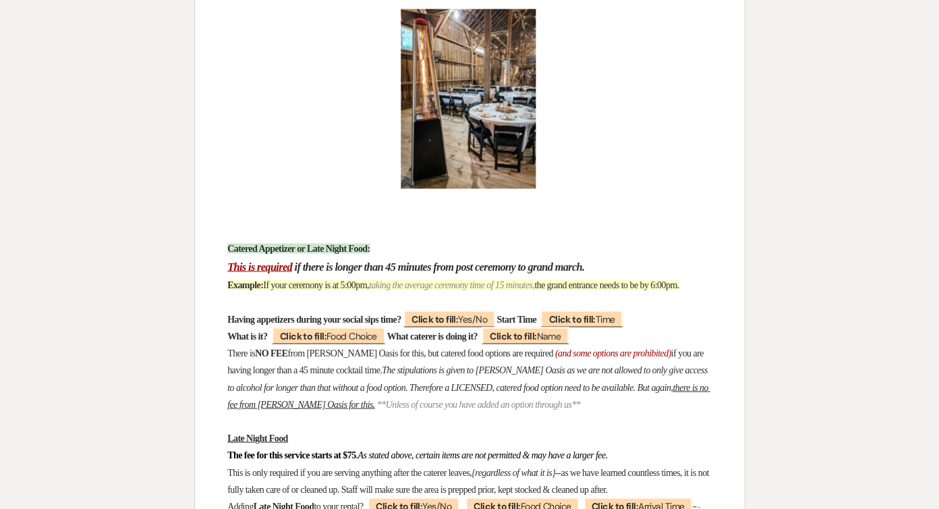
scroll to position [9916, 0]
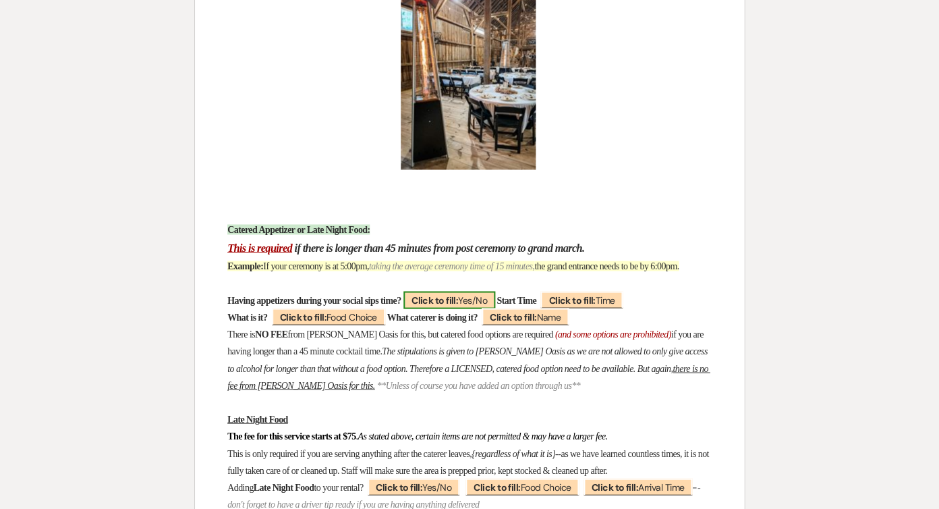
click at [458, 294] on b "Click to fill:" at bounding box center [435, 300] width 47 height 12
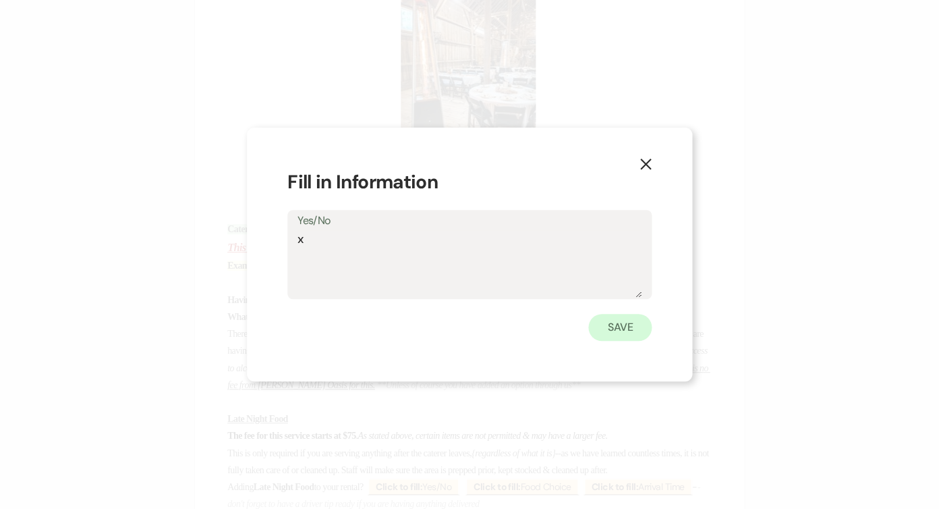
type textarea "x"
click at [622, 324] on button "Save" at bounding box center [620, 327] width 63 height 27
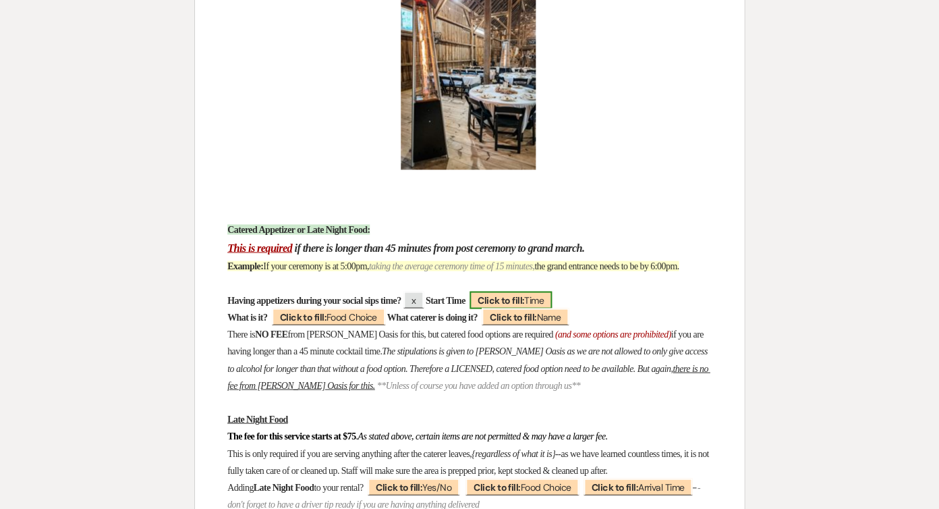
click at [524, 294] on b "Click to fill:" at bounding box center [501, 300] width 47 height 12
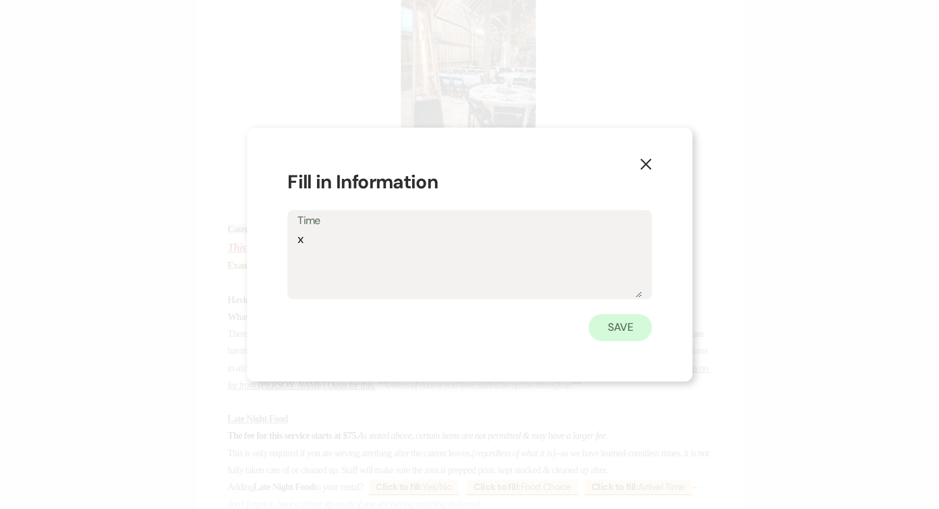
type textarea "x"
click at [626, 327] on button "Save" at bounding box center [620, 327] width 63 height 27
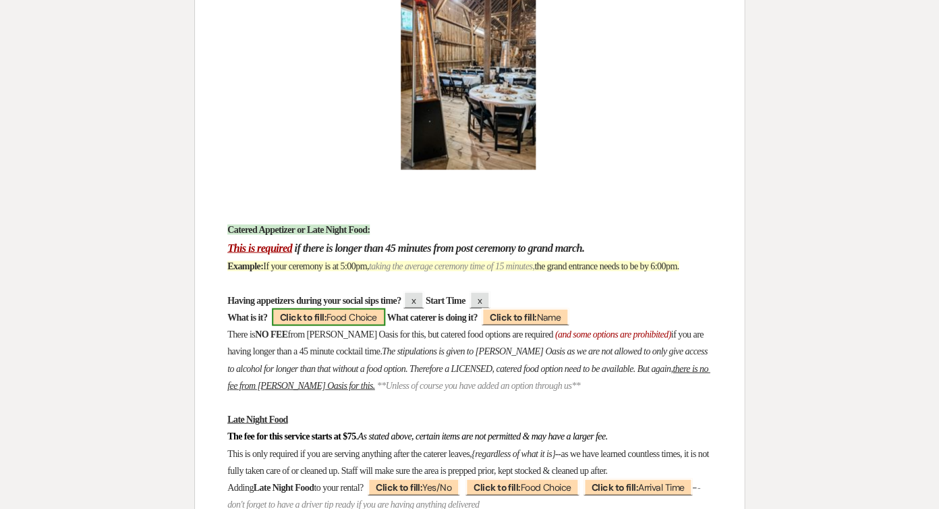
click at [308, 308] on span "Click to fill: Food Choice" at bounding box center [328, 317] width 113 height 18
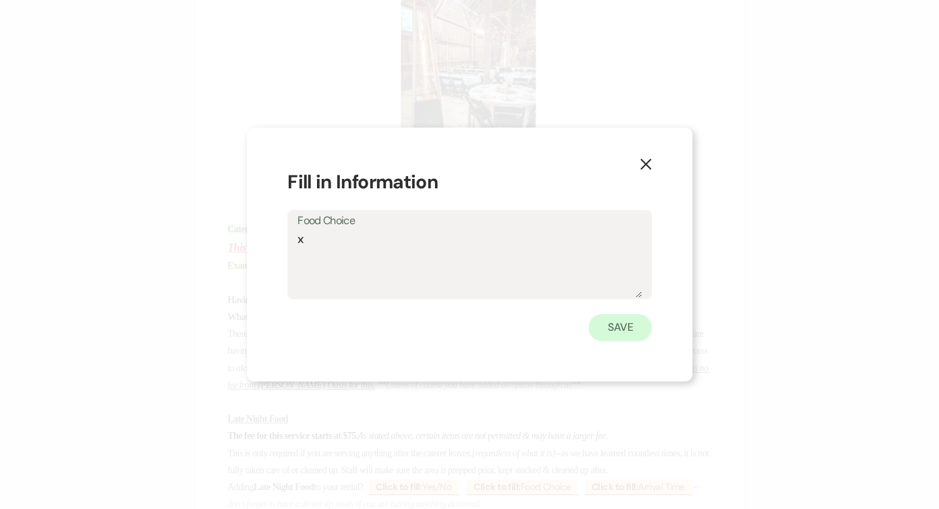
type textarea "x"
click at [634, 325] on button "Save" at bounding box center [620, 327] width 63 height 27
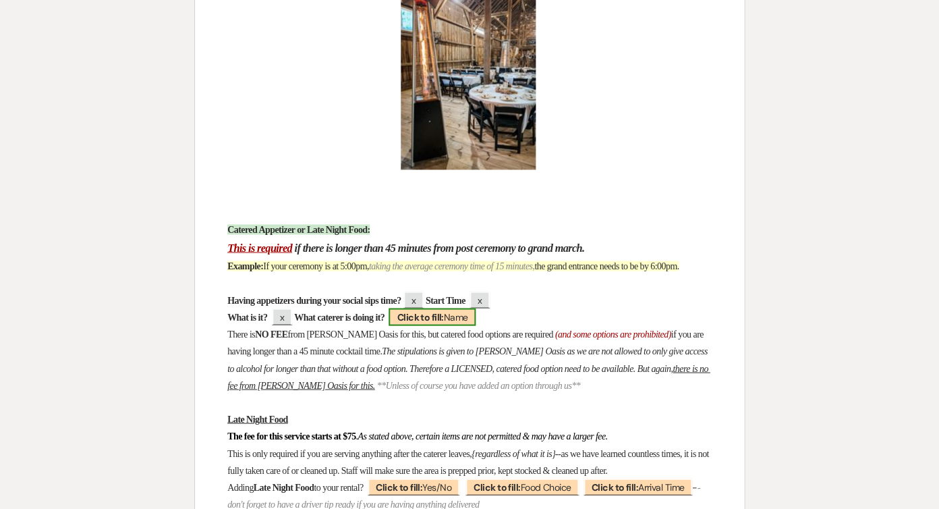
click at [476, 308] on span "Click to fill: Name" at bounding box center [432, 317] width 87 height 18
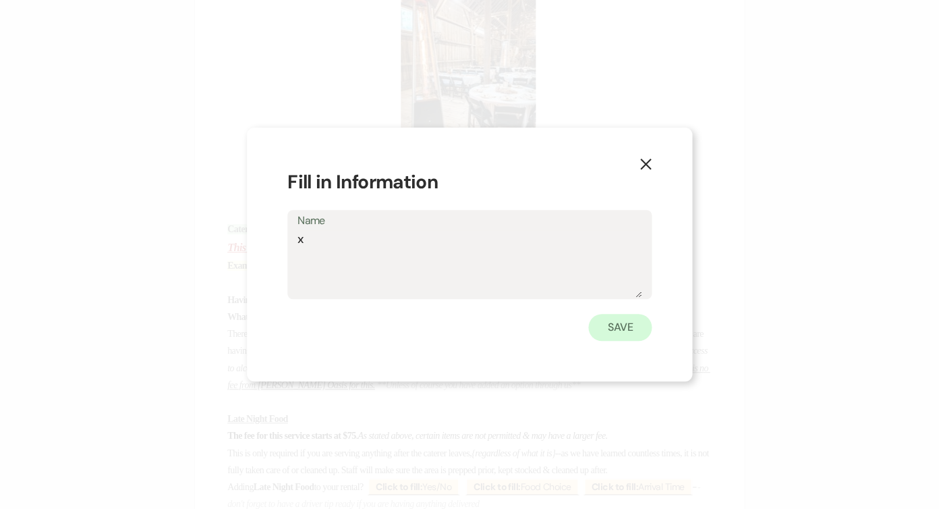
type textarea "x"
click at [626, 323] on button "Save" at bounding box center [620, 327] width 63 height 27
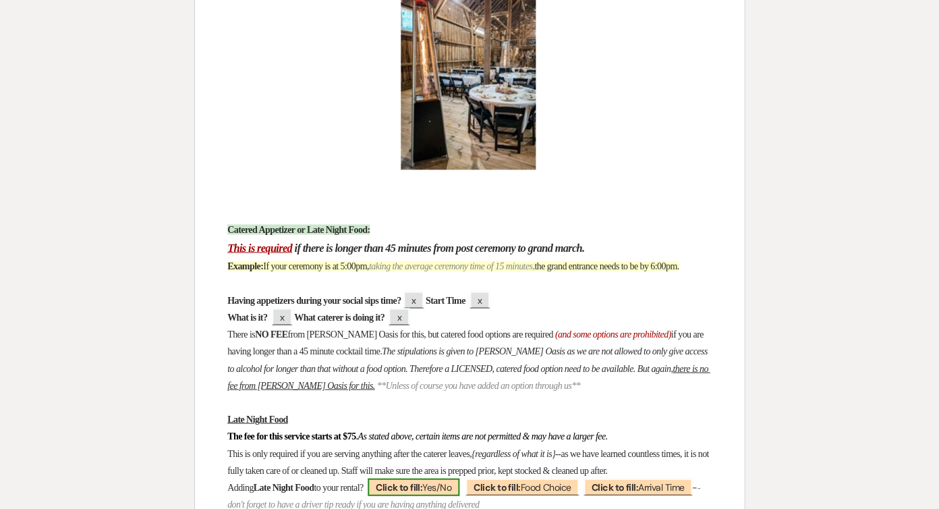
click at [422, 481] on b "Click to fill:" at bounding box center [399, 487] width 47 height 12
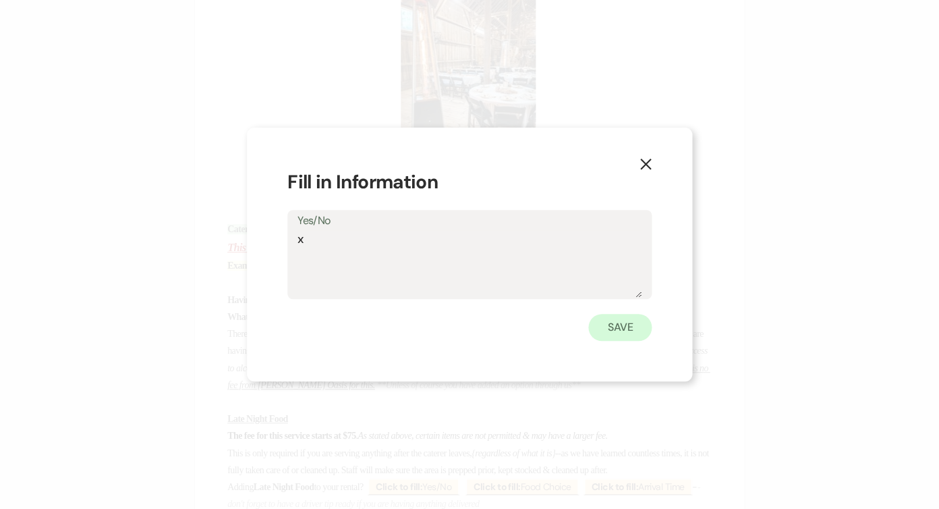
type textarea "x"
click at [591, 329] on button "Save" at bounding box center [620, 327] width 63 height 27
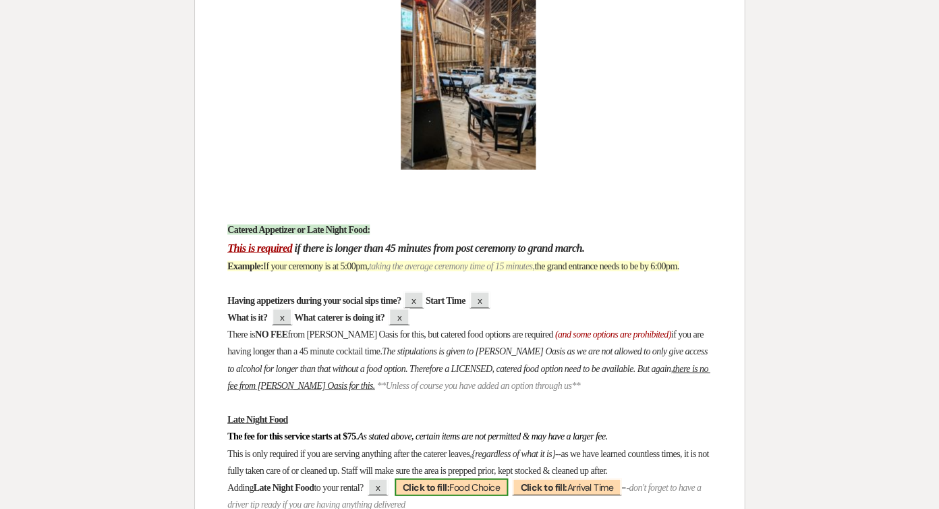
click at [449, 481] on b "Click to fill:" at bounding box center [426, 487] width 47 height 12
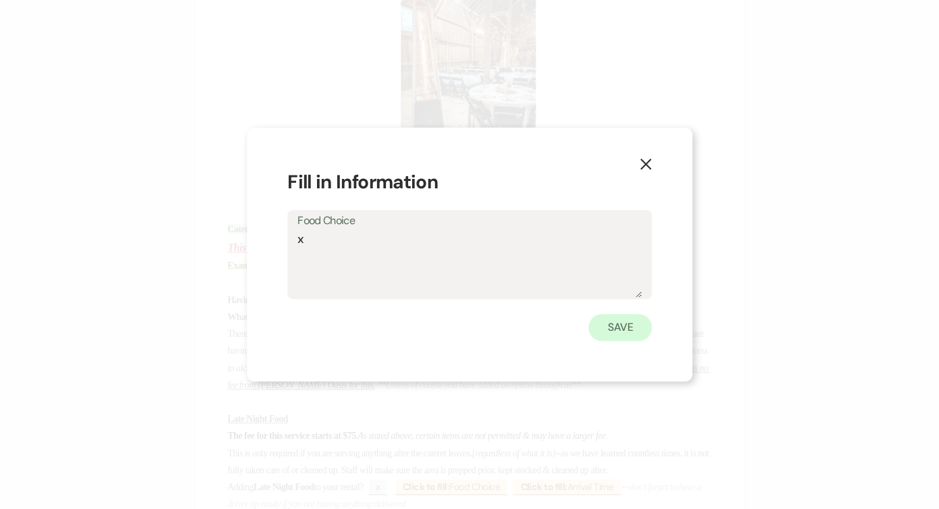
type textarea "x"
click at [630, 329] on button "Save" at bounding box center [620, 327] width 63 height 27
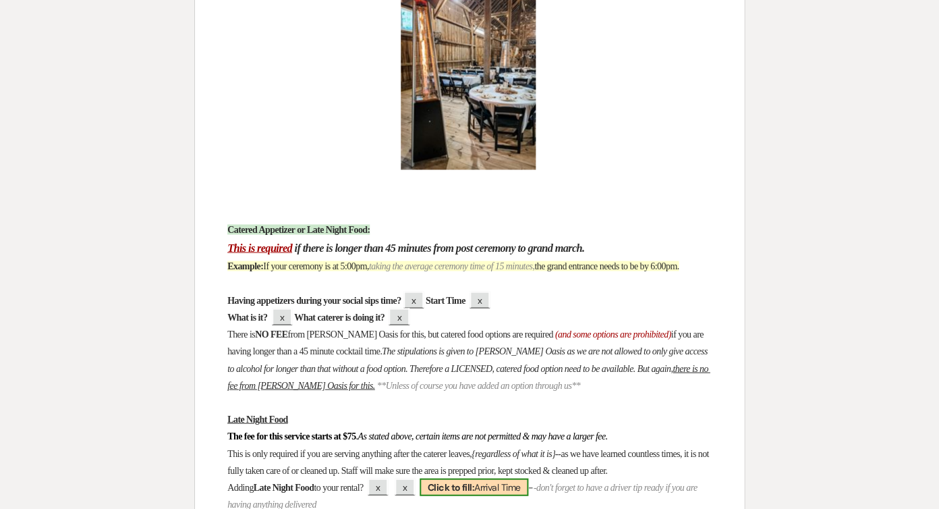
click at [528, 478] on span "Click to fill: Arrival Time" at bounding box center [474, 487] width 109 height 18
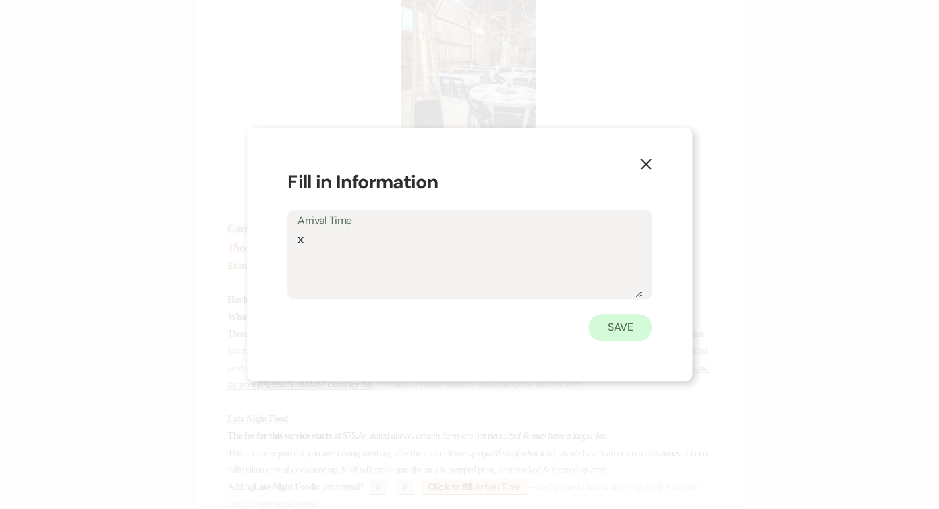
type textarea "x"
click at [618, 325] on button "Save" at bounding box center [620, 327] width 63 height 27
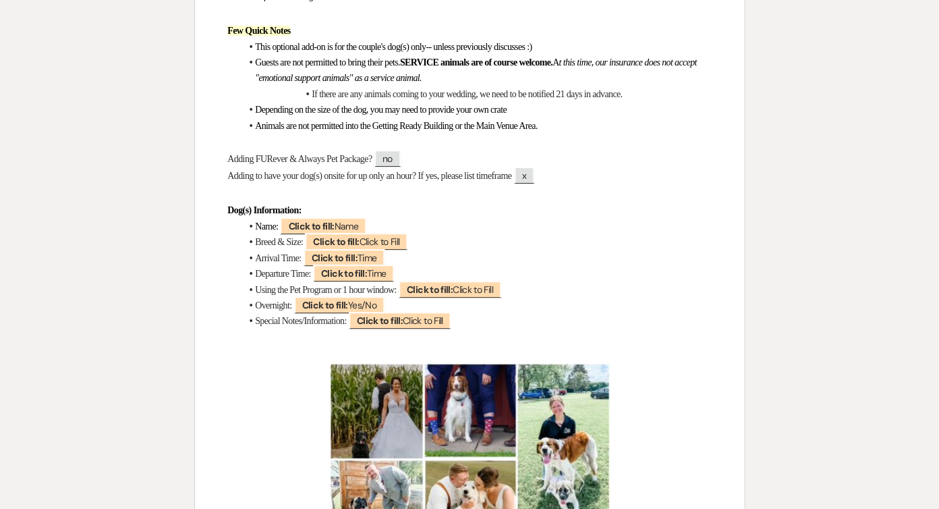
scroll to position [10766, 0]
click at [339, 217] on span "Click to fill: Name" at bounding box center [323, 226] width 86 height 18
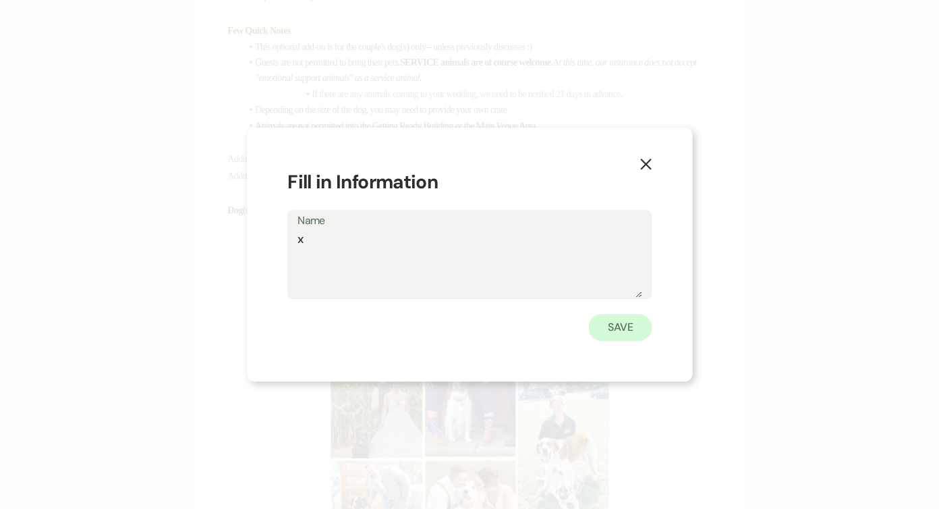
type textarea "x"
click at [595, 321] on button "Save" at bounding box center [620, 327] width 63 height 27
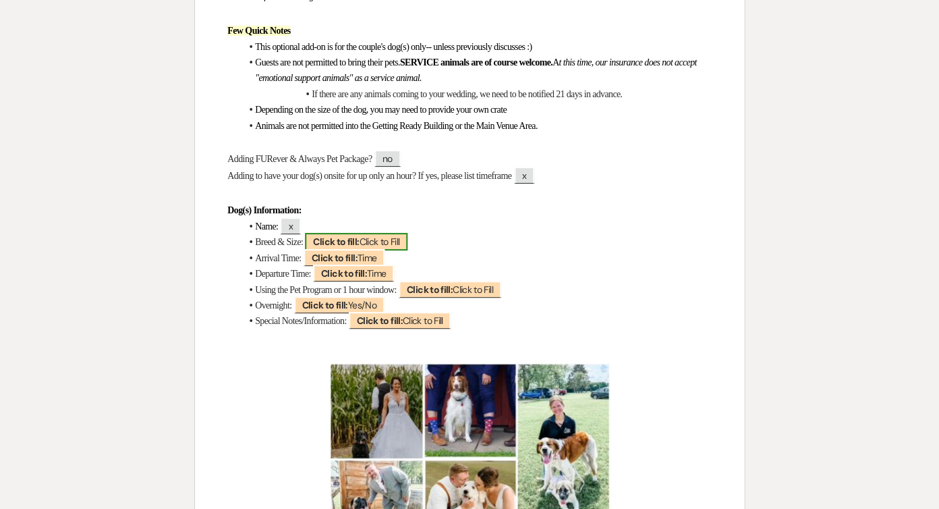
click at [378, 233] on span "Click to fill: Click to Fill" at bounding box center [356, 242] width 103 height 18
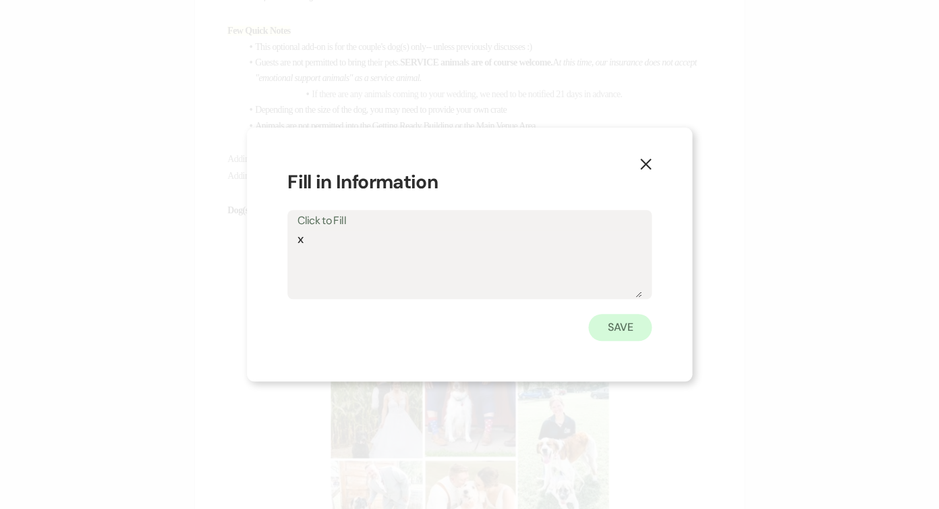
type textarea "x"
drag, startPoint x: 618, startPoint y: 336, endPoint x: 608, endPoint y: 336, distance: 9.4
click at [618, 336] on button "Save" at bounding box center [620, 327] width 63 height 27
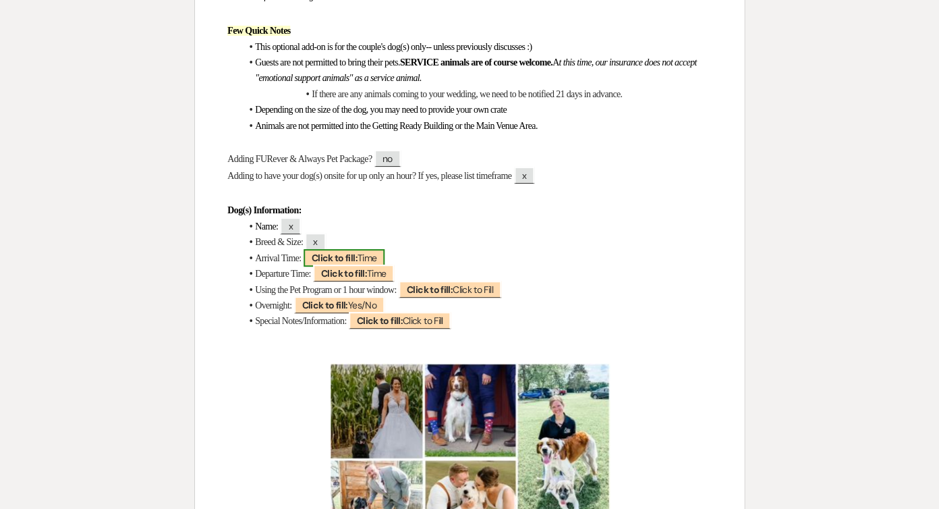
click at [385, 249] on span "Click to fill: Time" at bounding box center [345, 258] width 82 height 18
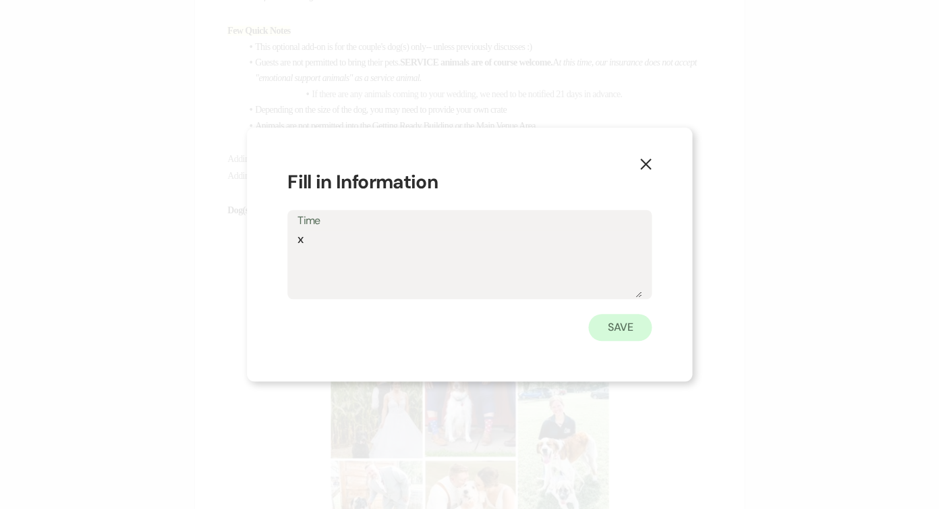
type textarea "x"
click at [634, 329] on button "Save" at bounding box center [620, 327] width 63 height 27
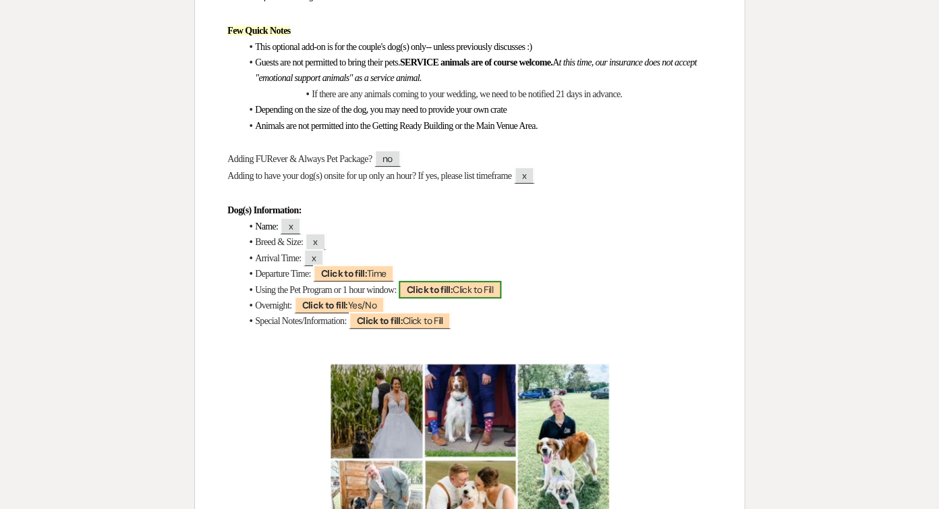
click at [470, 281] on span "Click to fill: Click to Fill" at bounding box center [450, 290] width 103 height 18
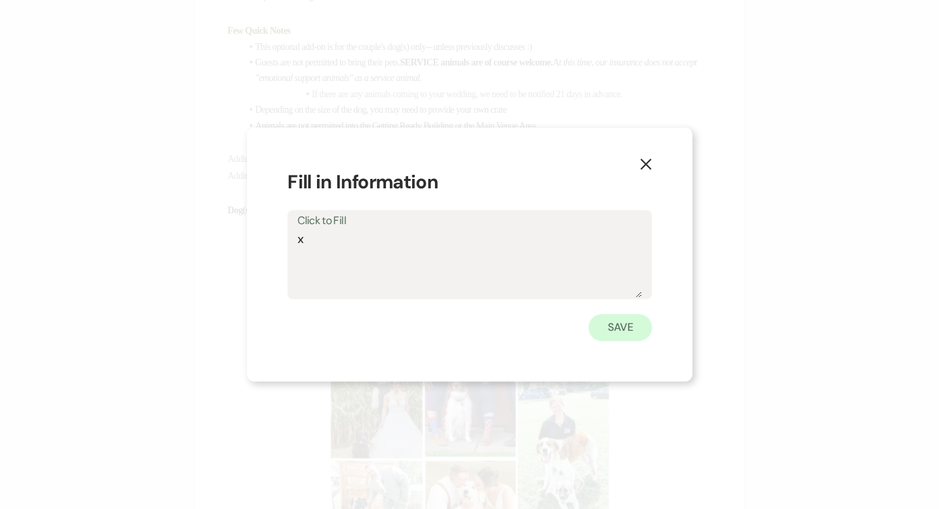
type textarea "x"
click at [614, 335] on button "Save" at bounding box center [620, 327] width 63 height 27
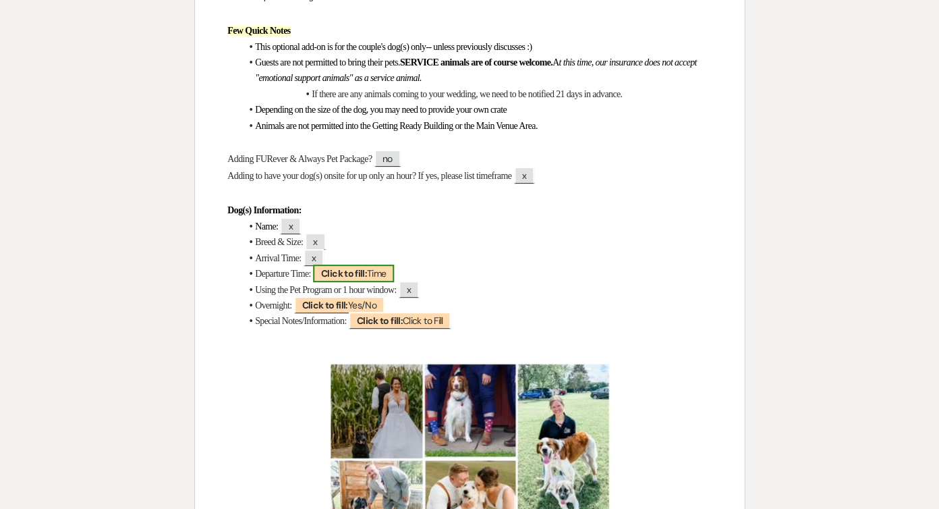
click at [391, 265] on span "Click to fill: Time" at bounding box center [354, 274] width 82 height 18
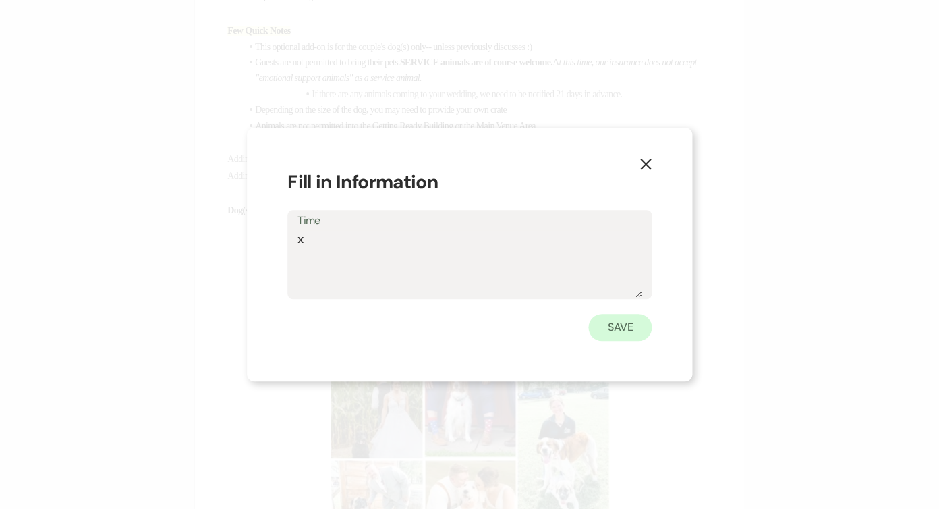
type textarea "x"
click at [624, 328] on button "Save" at bounding box center [620, 327] width 63 height 27
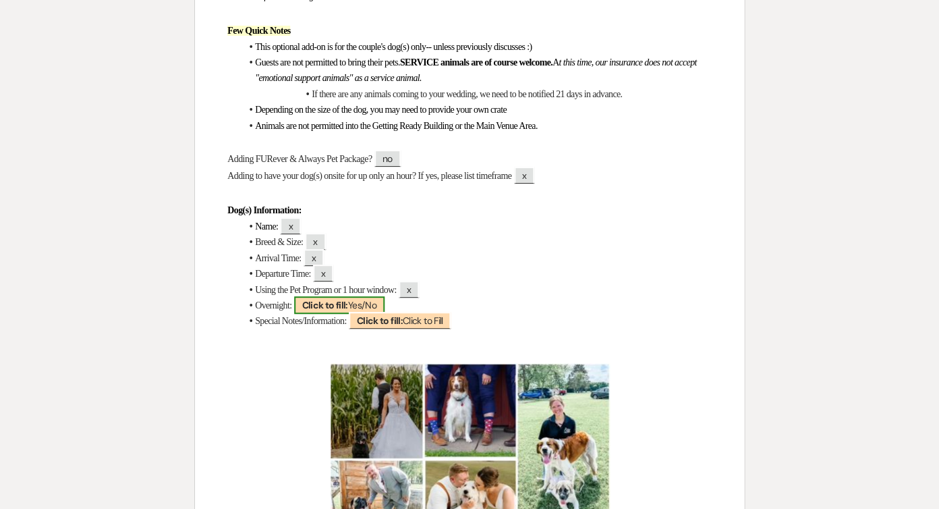
click at [355, 296] on span "Click to fill: Yes/No" at bounding box center [339, 305] width 90 height 18
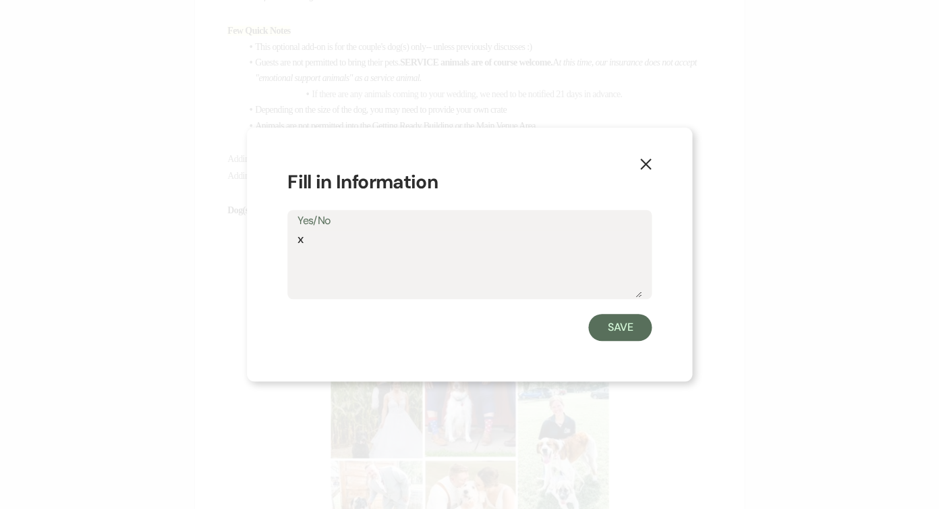
type textarea "x"
click at [611, 325] on button "Save" at bounding box center [620, 327] width 63 height 27
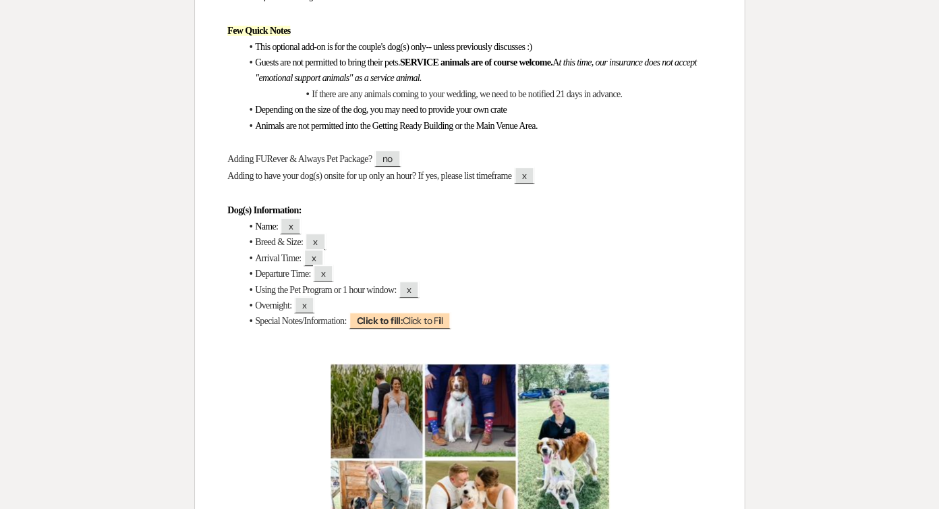
click at [442, 329] on h4 at bounding box center [469, 337] width 485 height 17
click at [442, 312] on span "Click to fill: Click to Fill" at bounding box center [400, 321] width 103 height 18
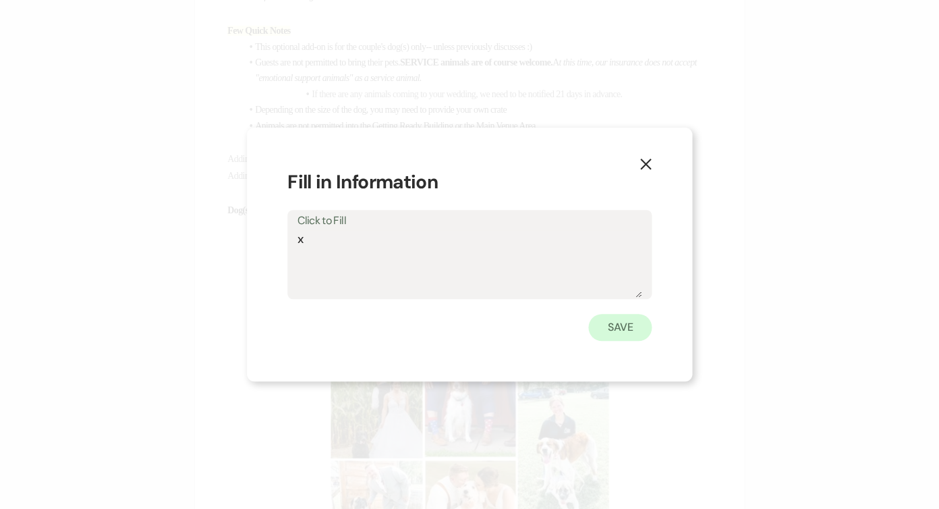
type textarea "x"
click at [620, 323] on button "Save" at bounding box center [620, 327] width 63 height 27
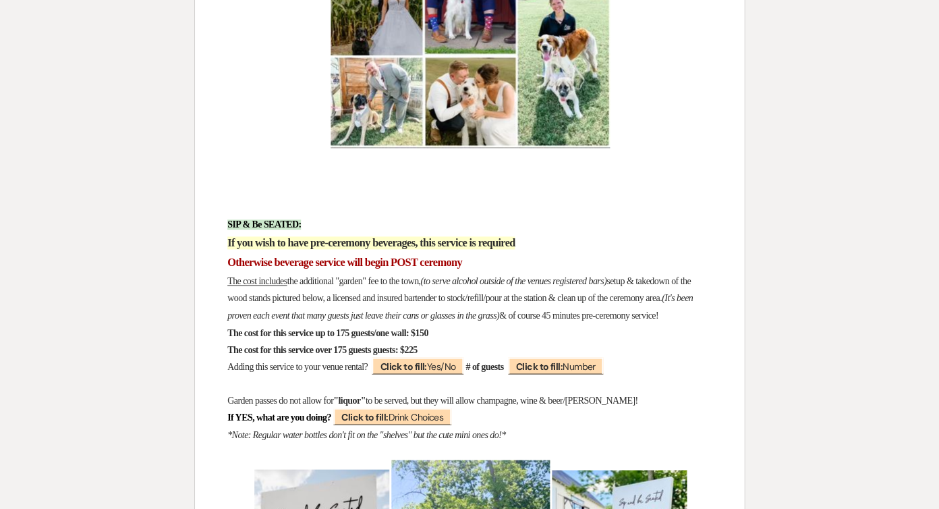
scroll to position [11174, 0]
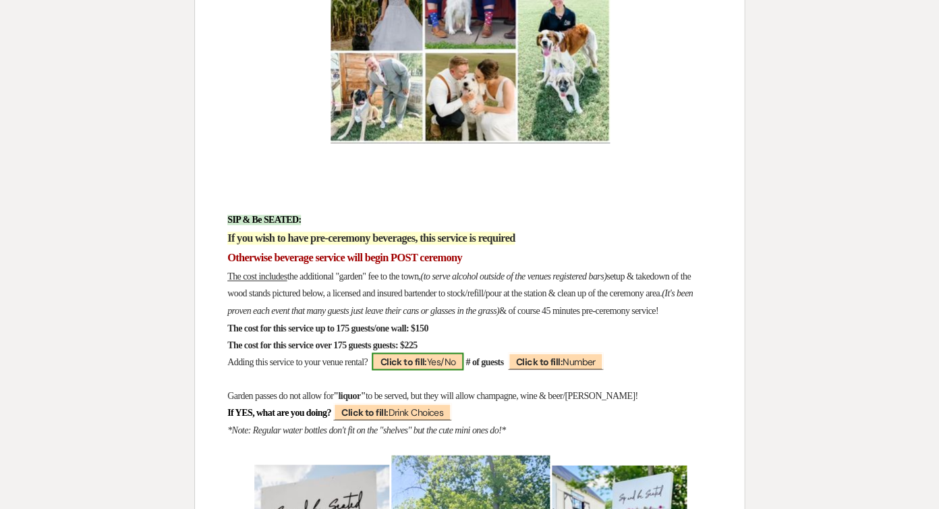
click at [464, 352] on span "Click to fill: Yes/No" at bounding box center [418, 361] width 92 height 18
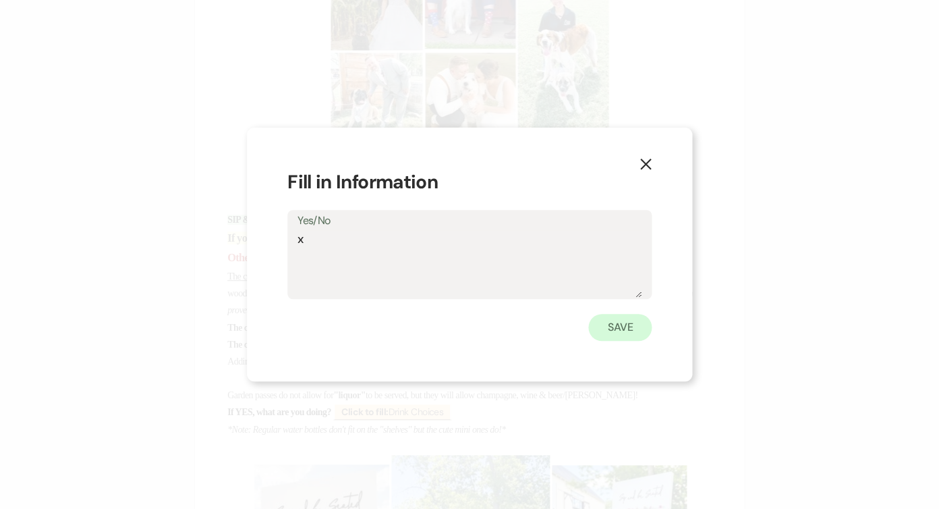
type textarea "x"
click at [638, 328] on button "Save" at bounding box center [620, 327] width 63 height 27
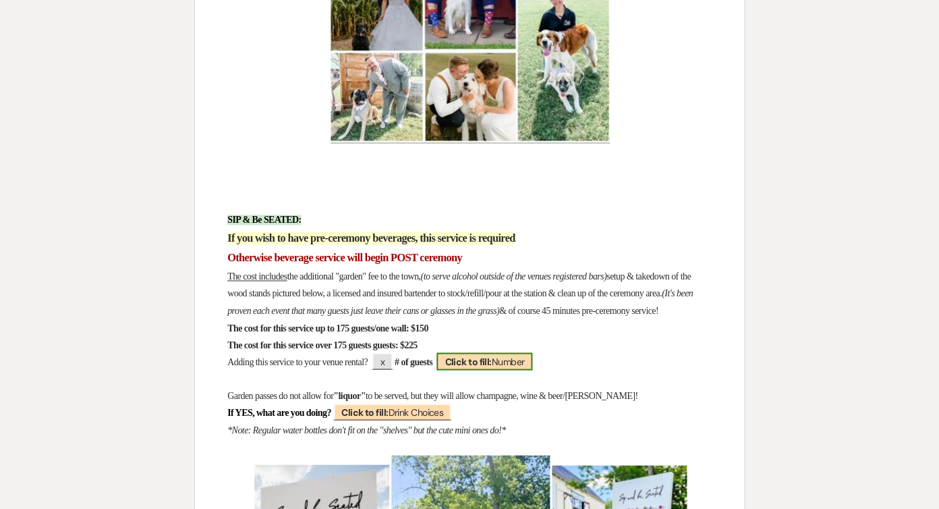
click at [532, 352] on span "Click to fill: Number" at bounding box center [485, 361] width 96 height 18
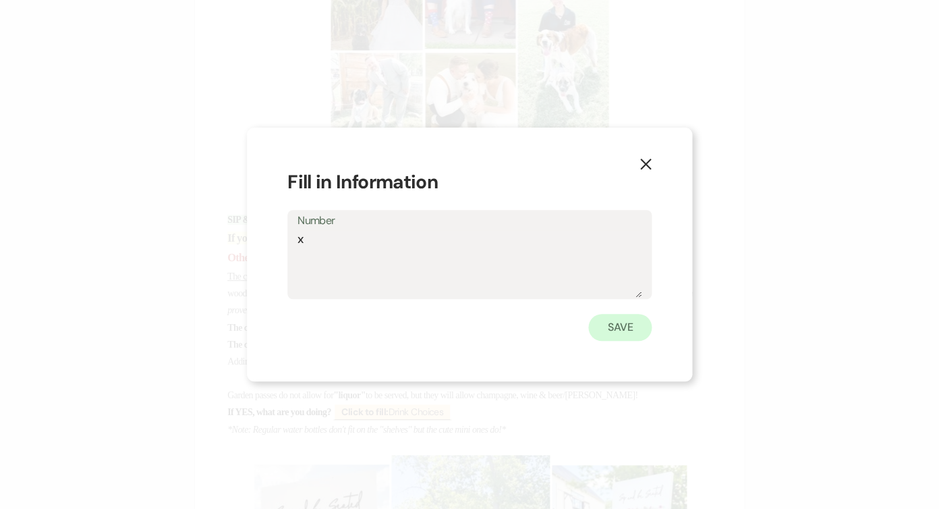
type textarea "x"
click at [641, 335] on button "Save" at bounding box center [620, 327] width 63 height 27
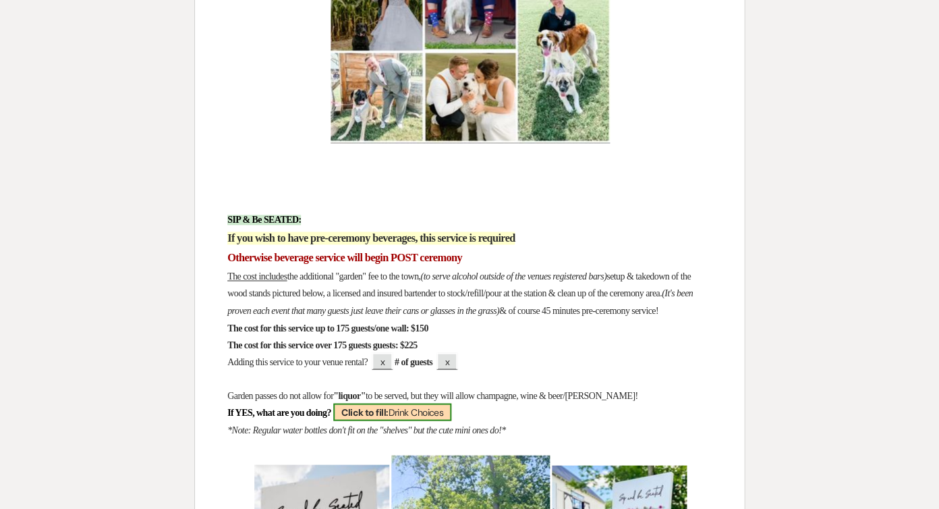
click at [452, 403] on span "Click to fill: Drink Choices" at bounding box center [392, 412] width 118 height 18
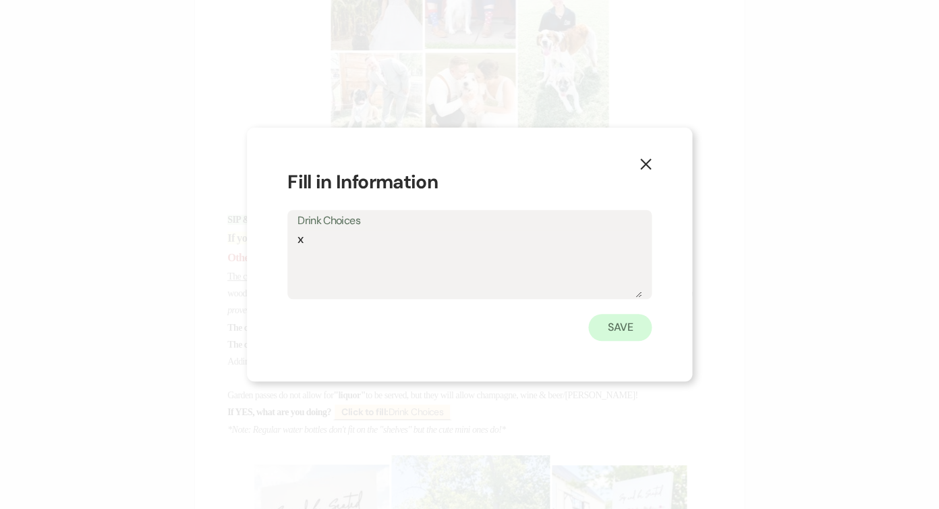
type textarea "x"
click at [616, 331] on button "Save" at bounding box center [620, 327] width 63 height 27
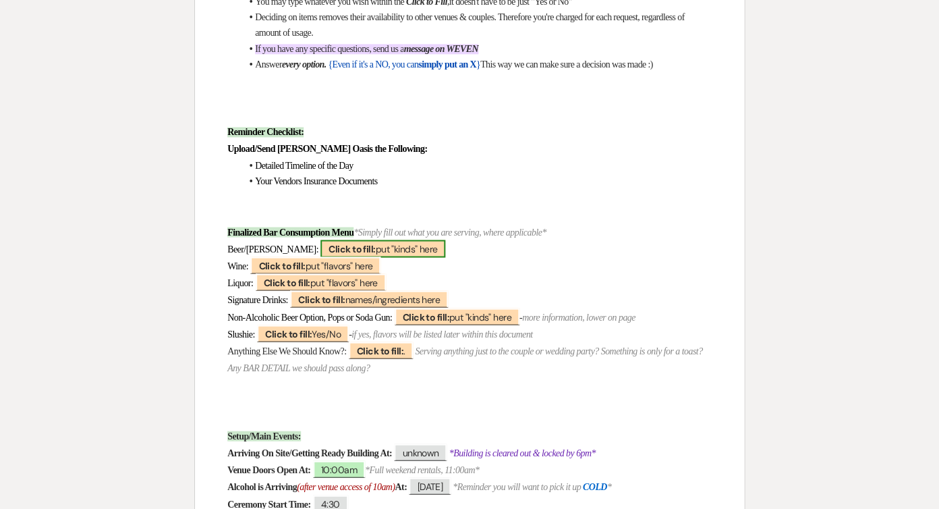
scroll to position [474, 0]
click at [330, 242] on b "Click to fill:" at bounding box center [352, 248] width 47 height 12
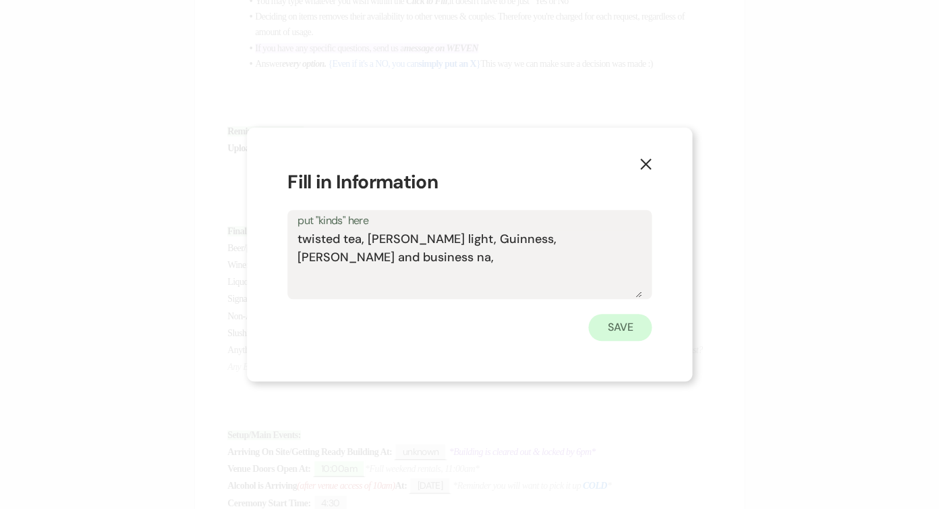
type textarea "twisted tea, [PERSON_NAME] light, Guinness, [PERSON_NAME] and business na,"
click at [621, 321] on button "Save" at bounding box center [620, 327] width 63 height 27
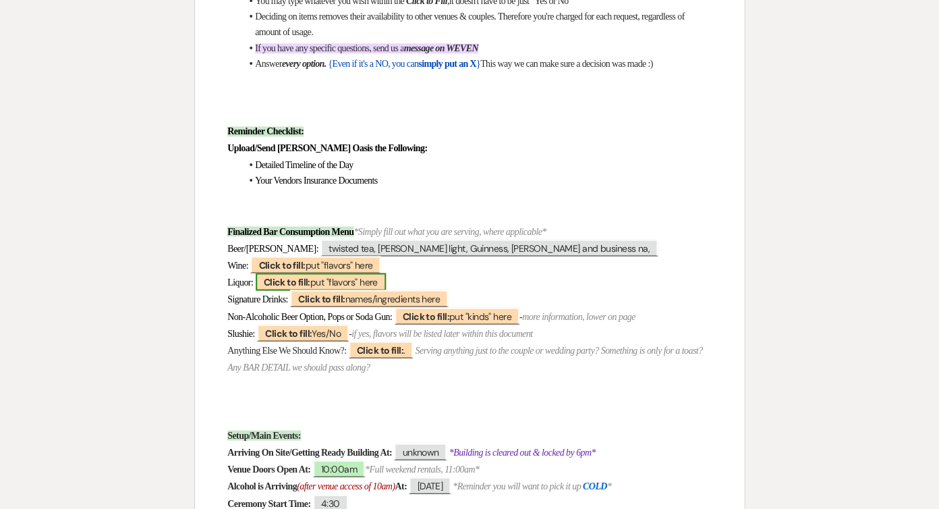
click at [304, 273] on span "Click to fill: put "flavors" here" at bounding box center [321, 282] width 130 height 18
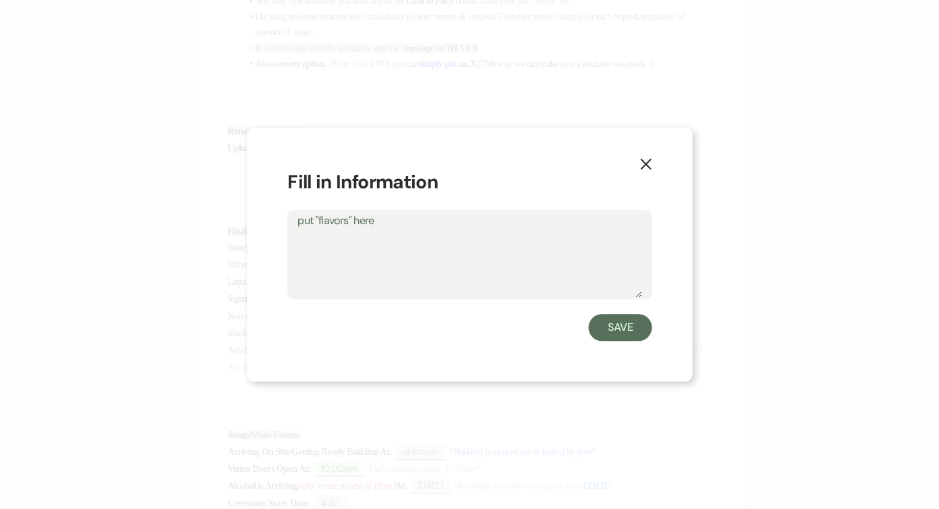
click at [644, 169] on icon "X" at bounding box center [646, 164] width 12 height 12
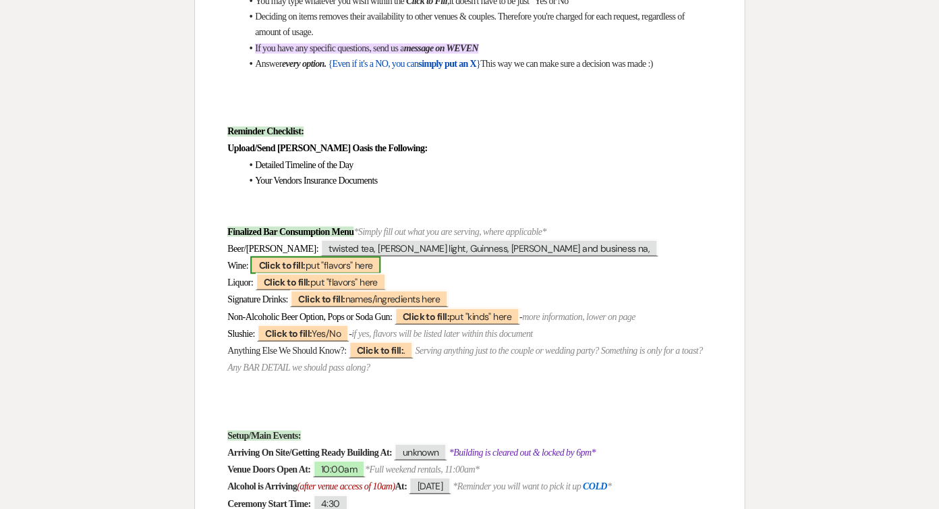
click at [365, 256] on span "Click to fill: put "flavors" here" at bounding box center [315, 265] width 130 height 18
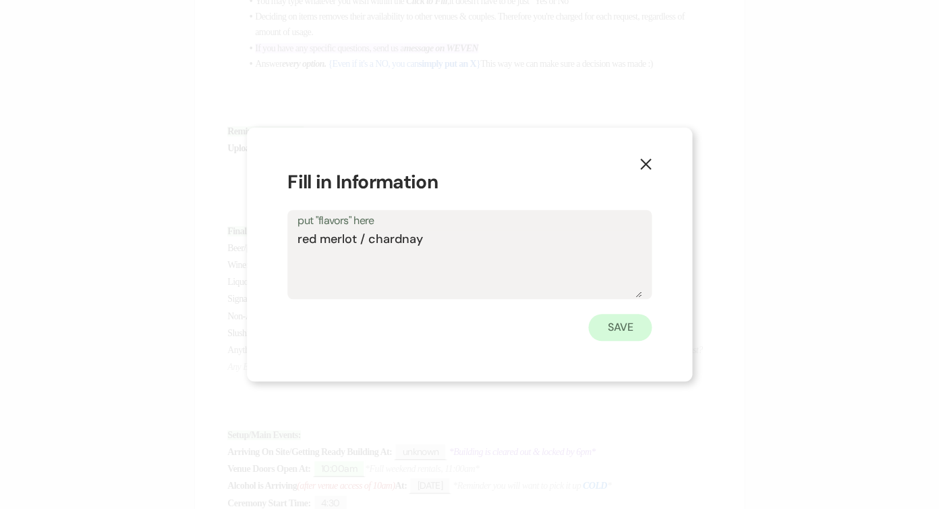
type textarea "red merlot / chardnay"
click at [616, 339] on button "Save" at bounding box center [620, 327] width 63 height 27
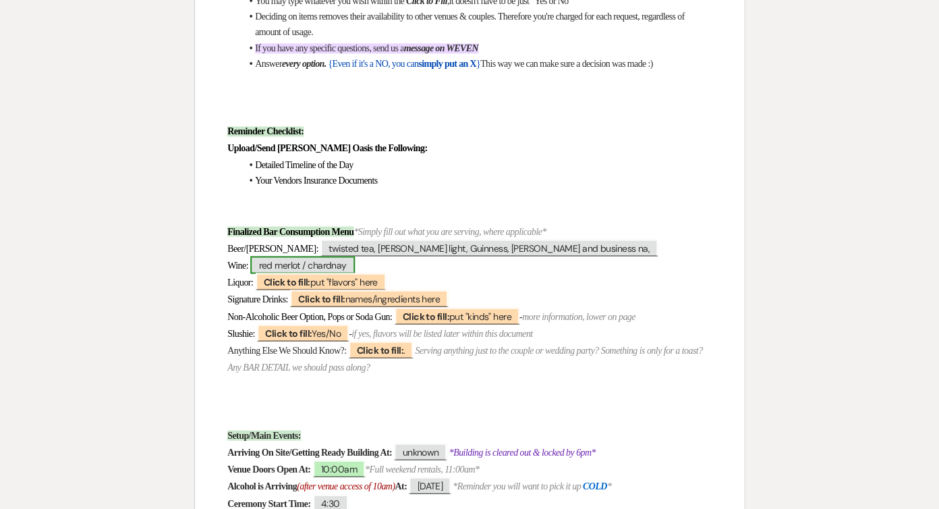
click at [279, 256] on span "red merlot / chardnay" at bounding box center [302, 265] width 104 height 18
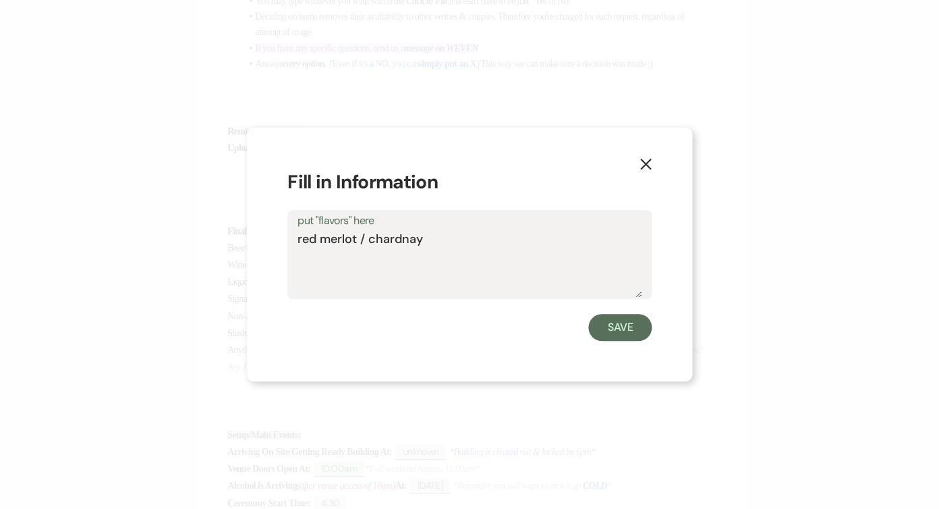
drag, startPoint x: 315, startPoint y: 242, endPoint x: 332, endPoint y: 269, distance: 31.3
click at [315, 242] on textarea "red merlot / chardnay" at bounding box center [470, 263] width 344 height 67
type textarea "red- merlot / chardnay"
click at [600, 323] on button "Save" at bounding box center [620, 327] width 63 height 27
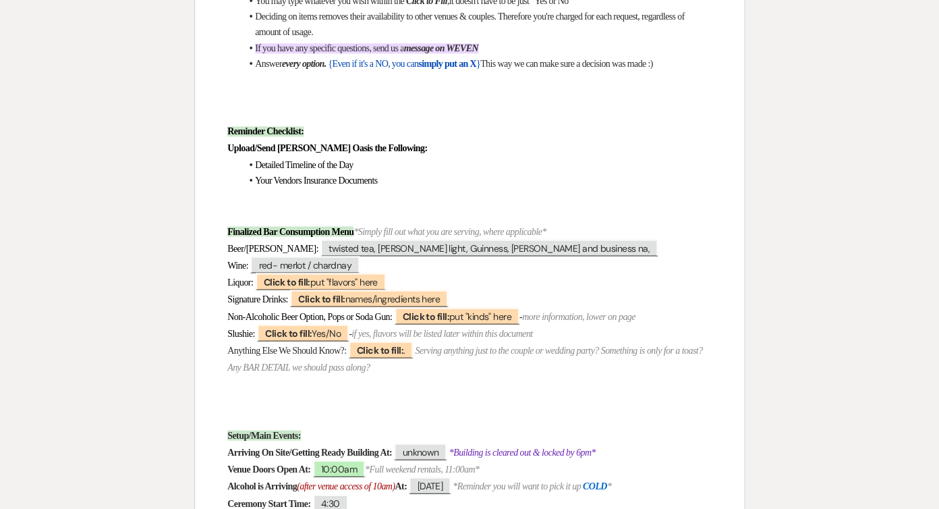
scroll to position [480, 0]
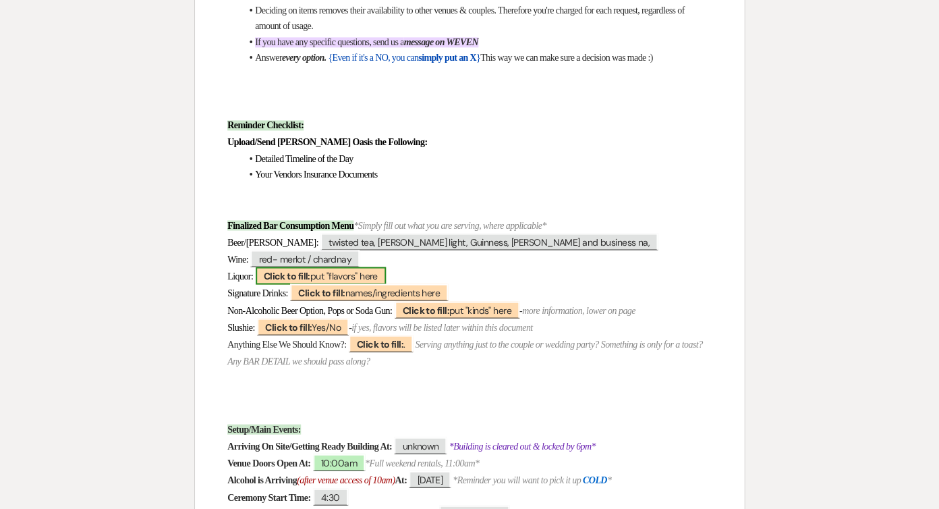
click at [328, 267] on span "Click to fill: put "flavors" here" at bounding box center [321, 276] width 130 height 18
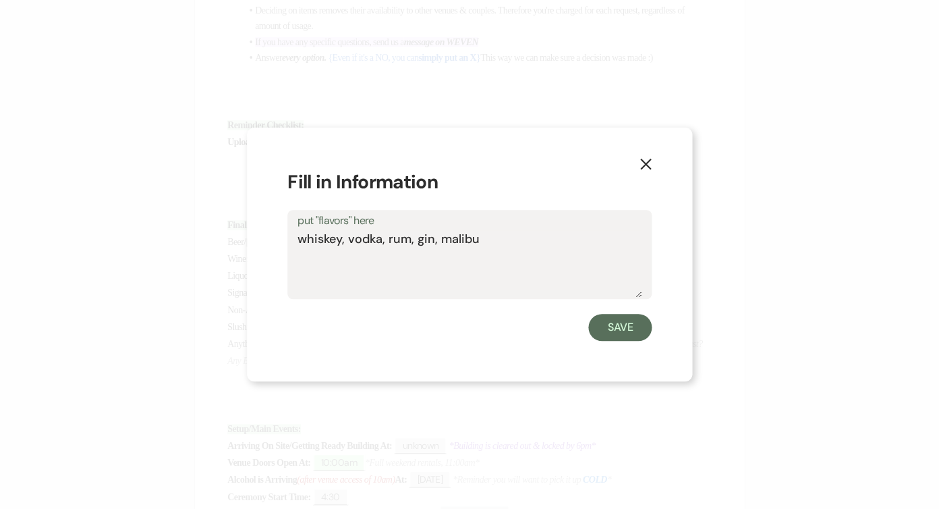
type textarea "whiskey, vodka, rum, gin, Malibu"
drag, startPoint x: 657, startPoint y: 265, endPoint x: 614, endPoint y: 327, distance: 74.7
click at [614, 327] on button "Save" at bounding box center [620, 327] width 63 height 27
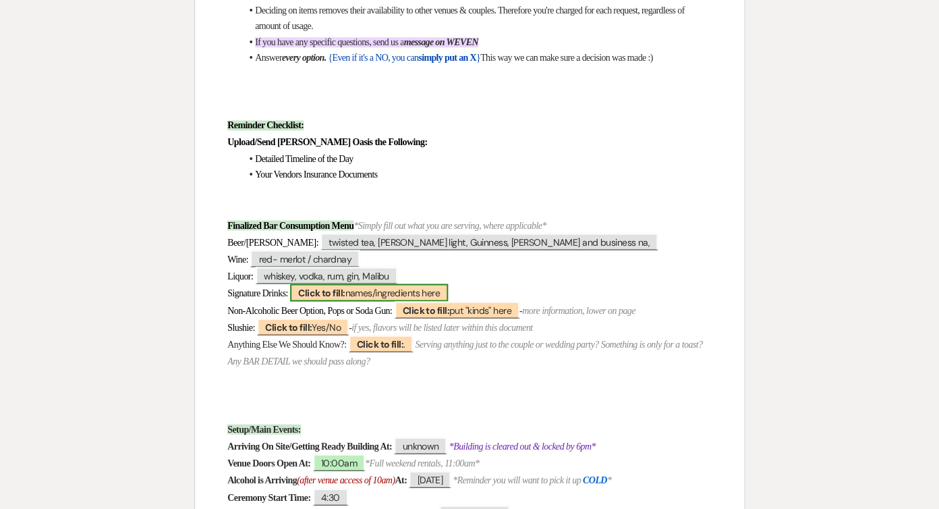
click at [401, 283] on span "Click to fill: names/ingredients here" at bounding box center [369, 292] width 158 height 18
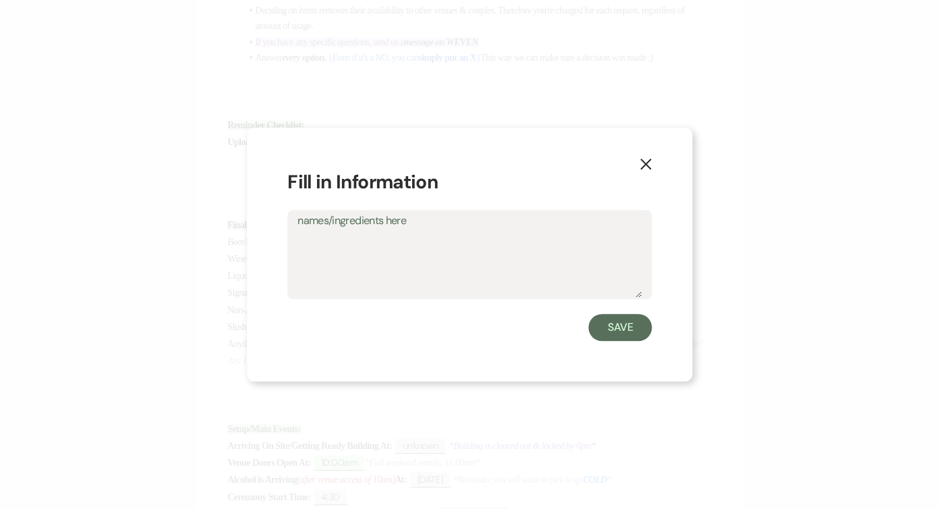
click at [401, 279] on textarea "names/ingredients here" at bounding box center [470, 263] width 344 height 67
type textarea "vodka- cran"
click at [633, 326] on button "Save" at bounding box center [620, 327] width 63 height 27
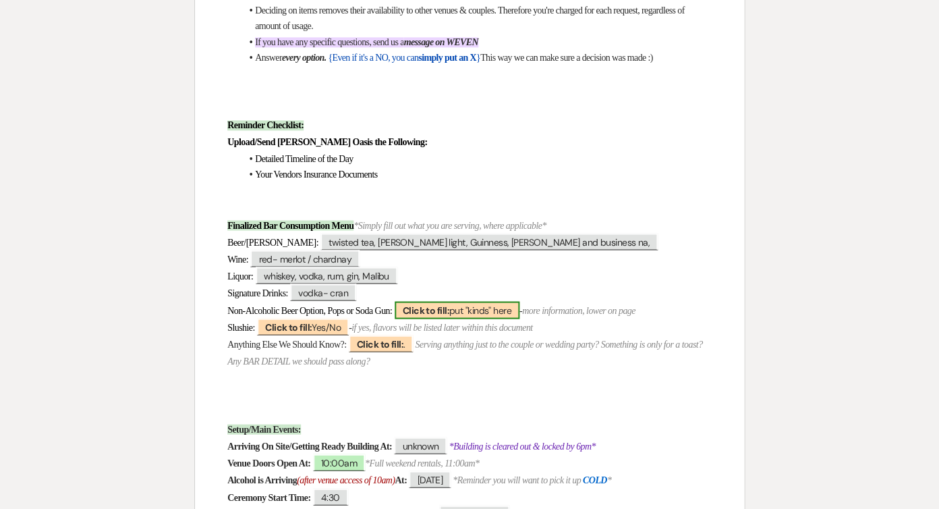
click at [468, 301] on span "Click to fill: put "kinds" here" at bounding box center [457, 310] width 125 height 18
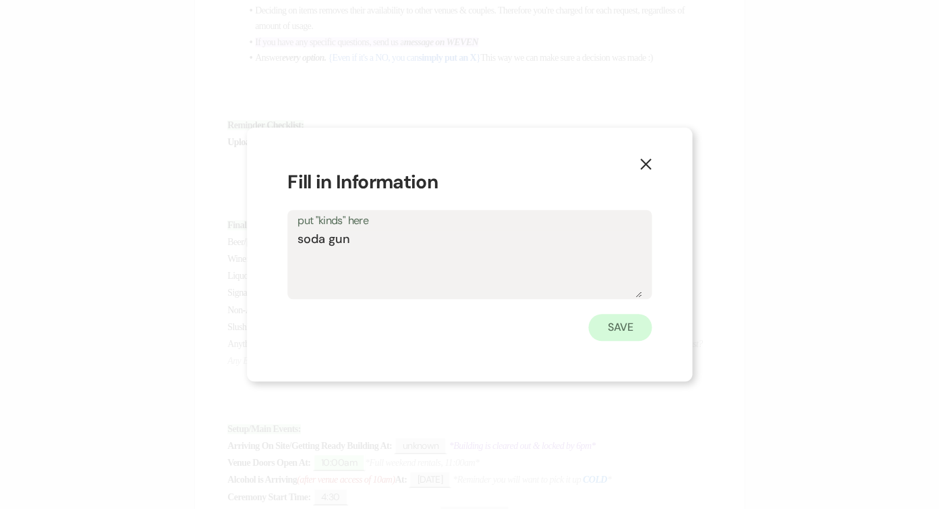
type textarea "soda gun"
click at [618, 321] on button "Save" at bounding box center [620, 327] width 63 height 27
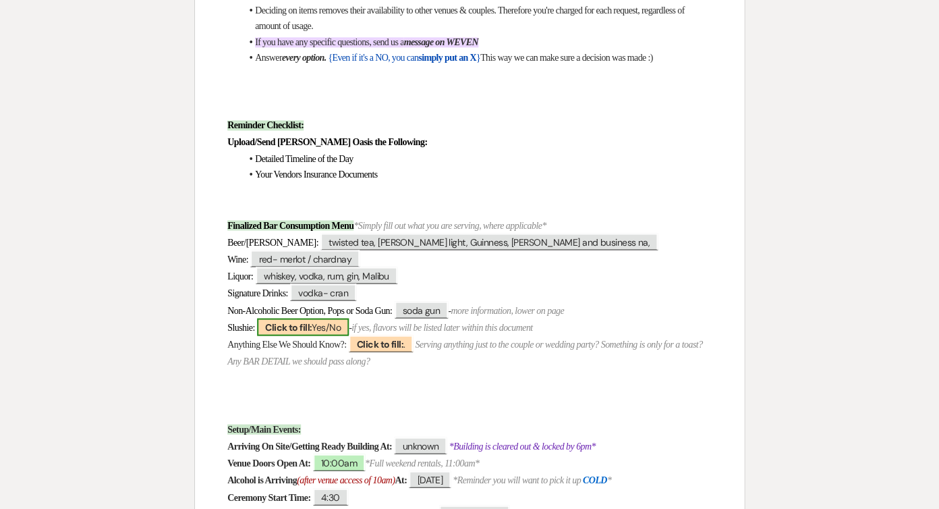
click at [348, 318] on span "Click to fill: Yes/No" at bounding box center [303, 327] width 92 height 18
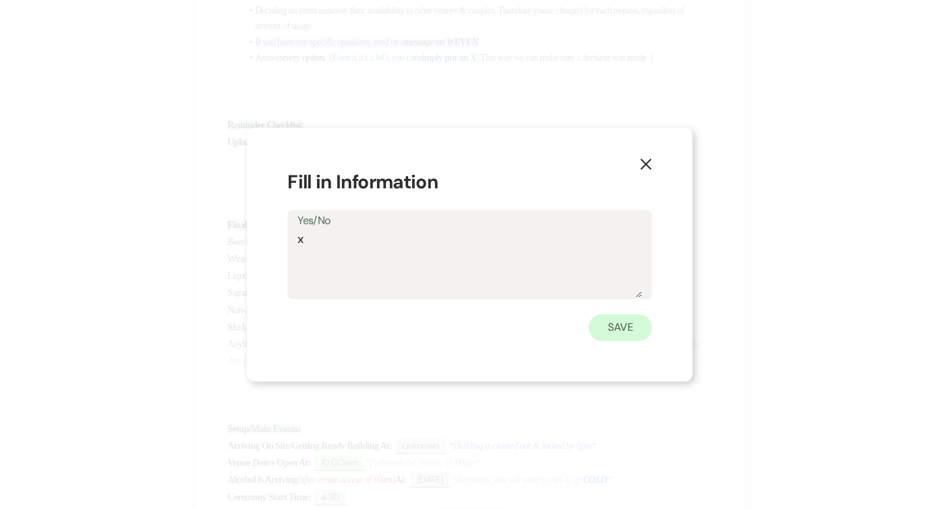
type textarea "x"
click at [616, 331] on button "Save" at bounding box center [620, 327] width 63 height 27
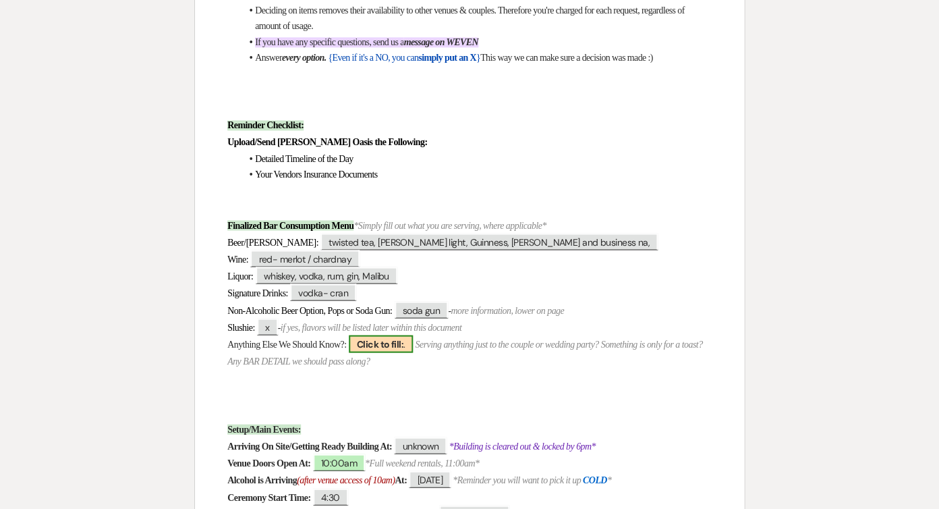
click at [390, 337] on b "Click to fill:" at bounding box center [380, 343] width 47 height 12
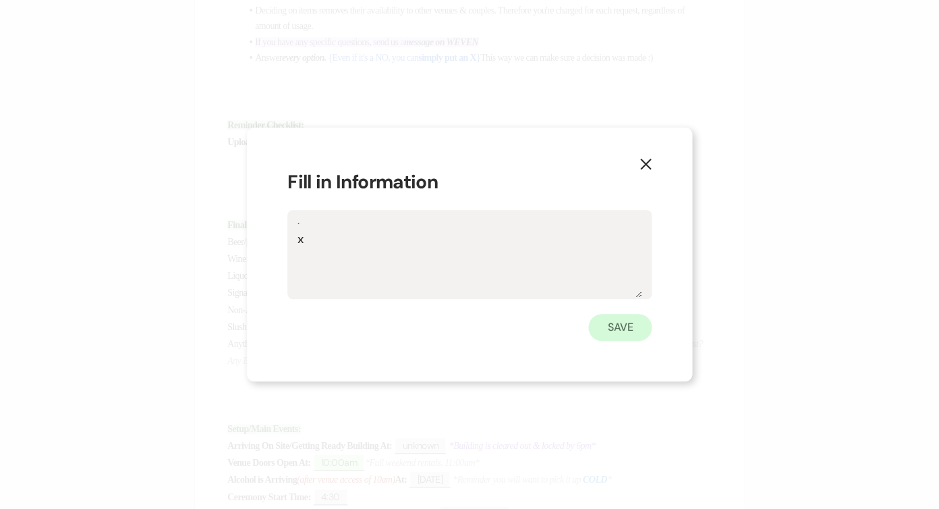
type textarea "x"
click at [630, 331] on button "Save" at bounding box center [620, 327] width 63 height 27
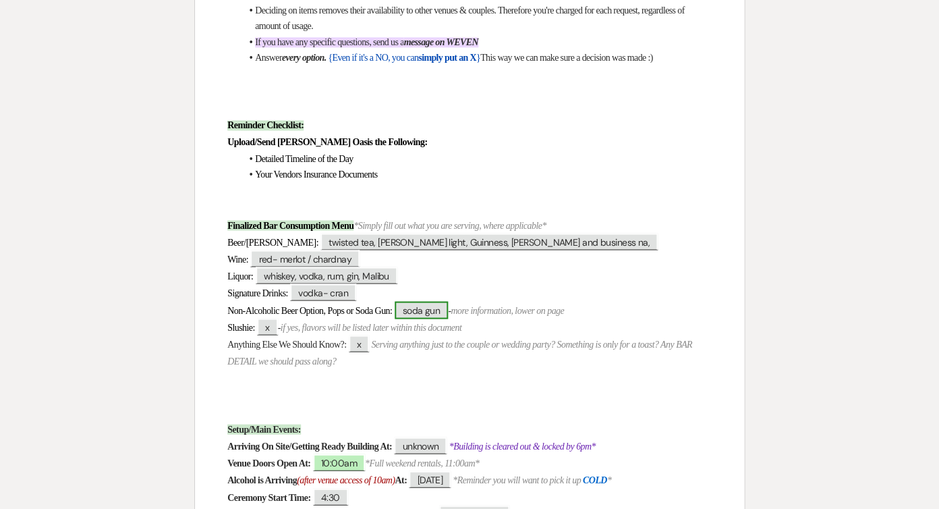
click at [449, 301] on span "soda gun" at bounding box center [422, 310] width 54 height 18
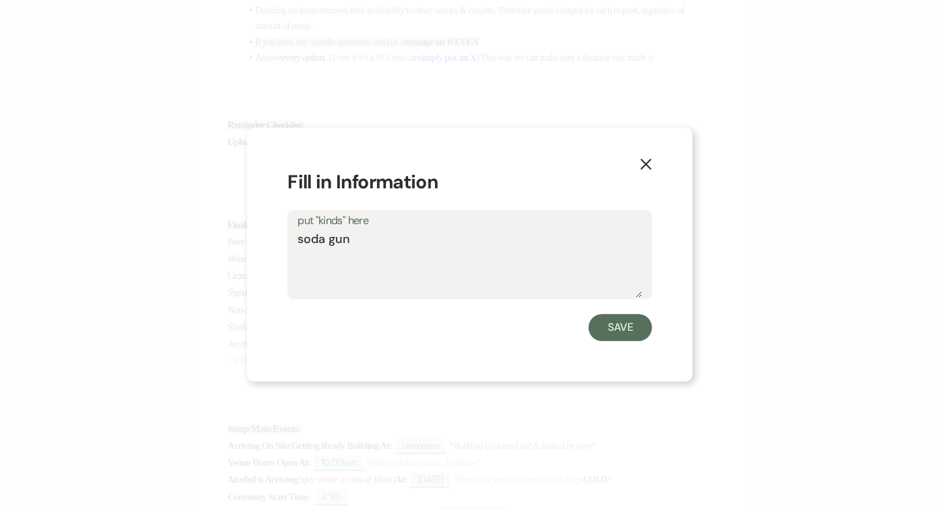
click at [421, 247] on textarea "soda gun" at bounding box center [470, 263] width 344 height 67
type textarea "soda gun- tonic"
click at [616, 321] on button "Save" at bounding box center [620, 327] width 63 height 27
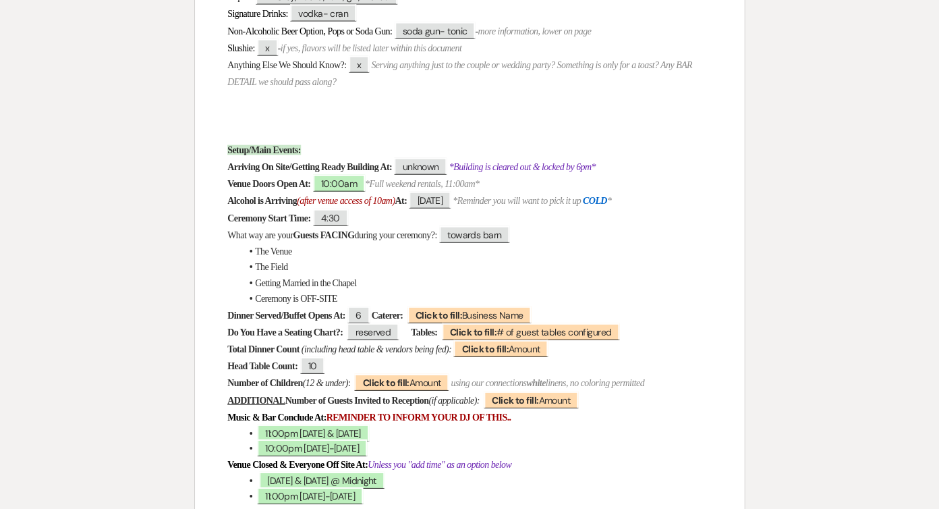
scroll to position [760, 0]
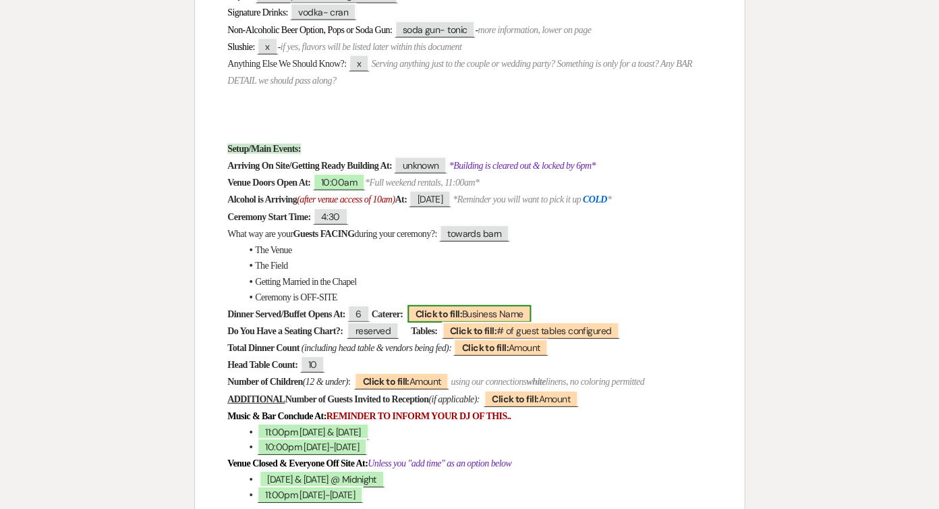
click at [462, 308] on b "Click to fill:" at bounding box center [439, 314] width 47 height 12
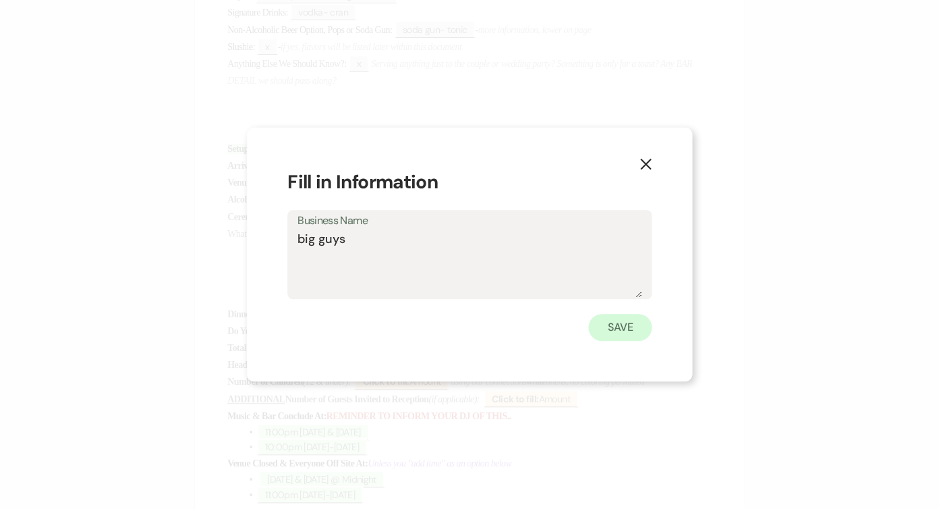
type textarea "big guys"
click at [629, 337] on button "Save" at bounding box center [620, 327] width 63 height 27
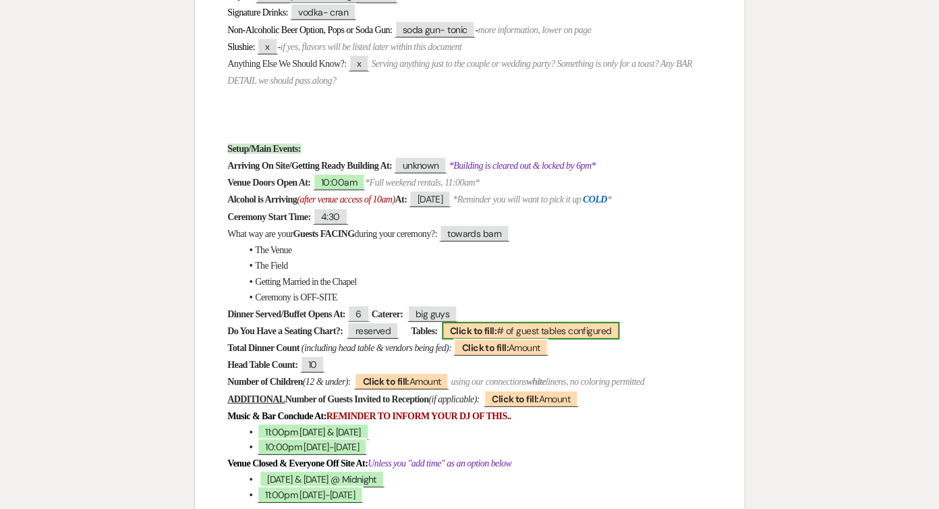
click at [584, 322] on span "Click to fill: # of guest tables configured" at bounding box center [531, 331] width 178 height 18
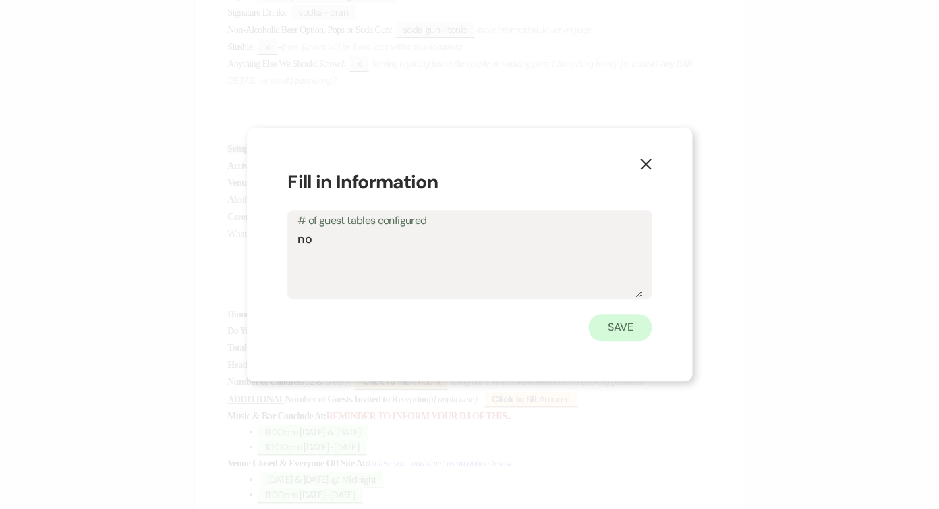
type textarea "no"
click at [603, 330] on button "Save" at bounding box center [620, 327] width 63 height 27
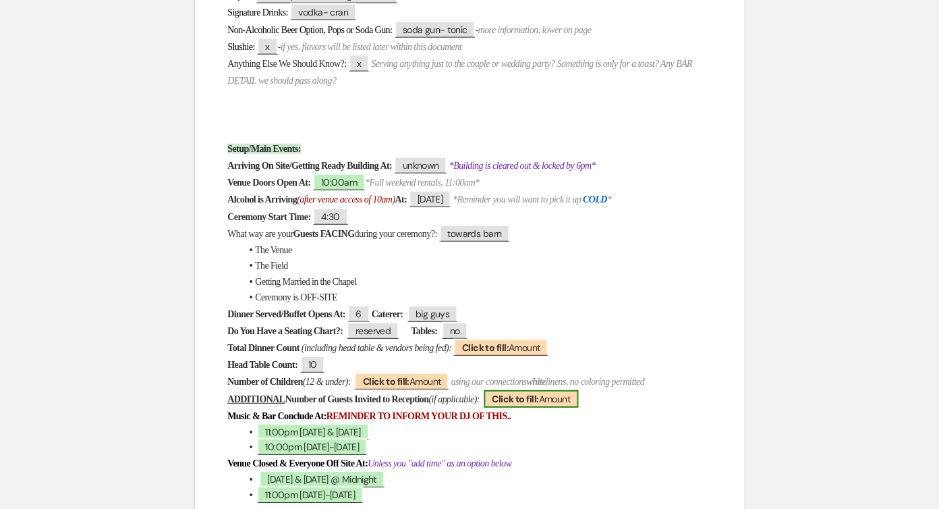
click at [578, 390] on span "Click to fill: [PERSON_NAME]" at bounding box center [531, 399] width 94 height 18
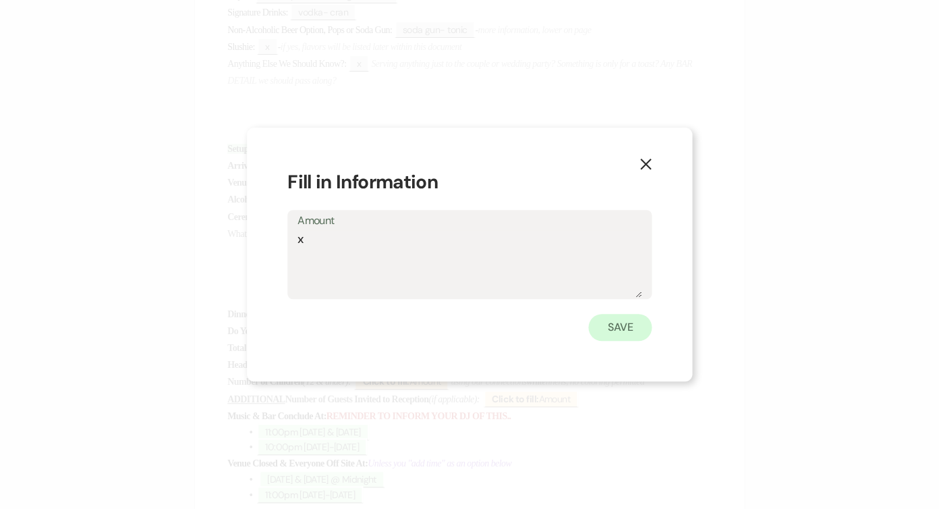
type textarea "x"
click at [623, 325] on button "Save" at bounding box center [620, 327] width 63 height 27
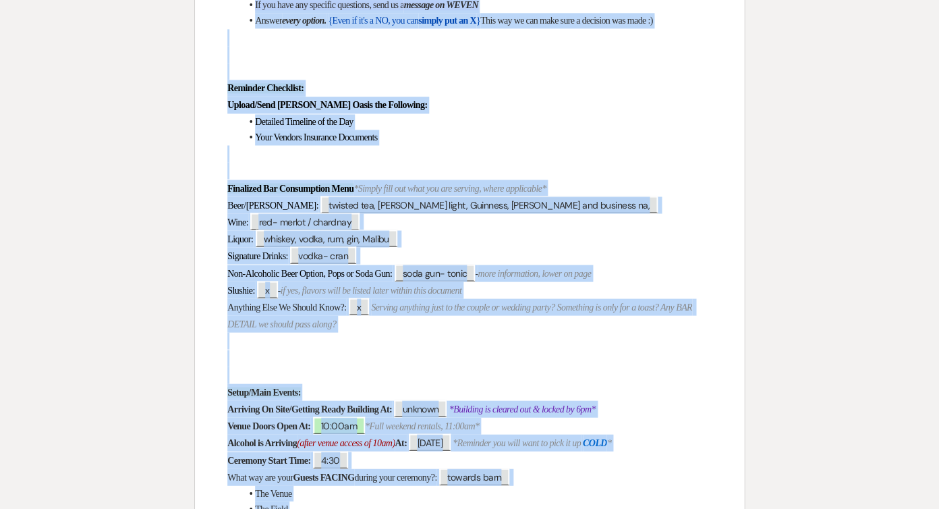
drag, startPoint x: 627, startPoint y: 364, endPoint x: 627, endPoint y: -69, distance: 432.6
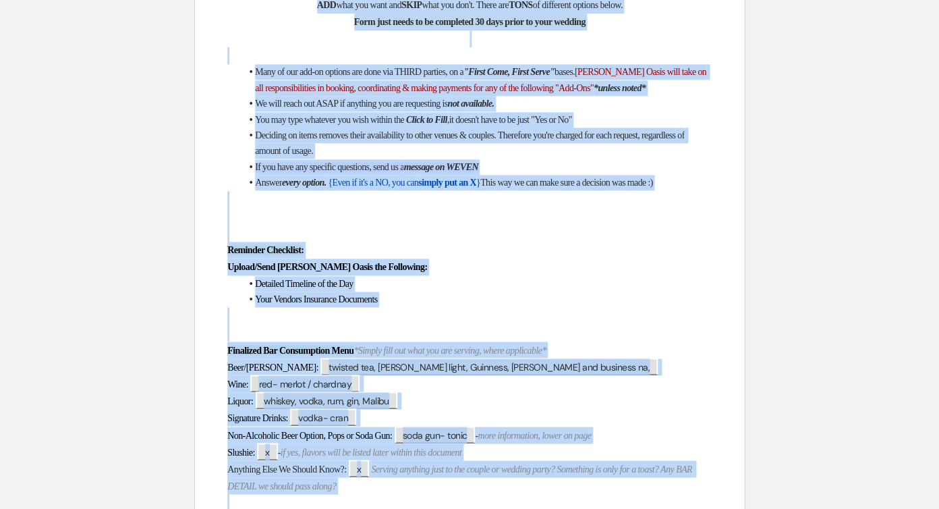
click at [562, 225] on p at bounding box center [469, 233] width 485 height 17
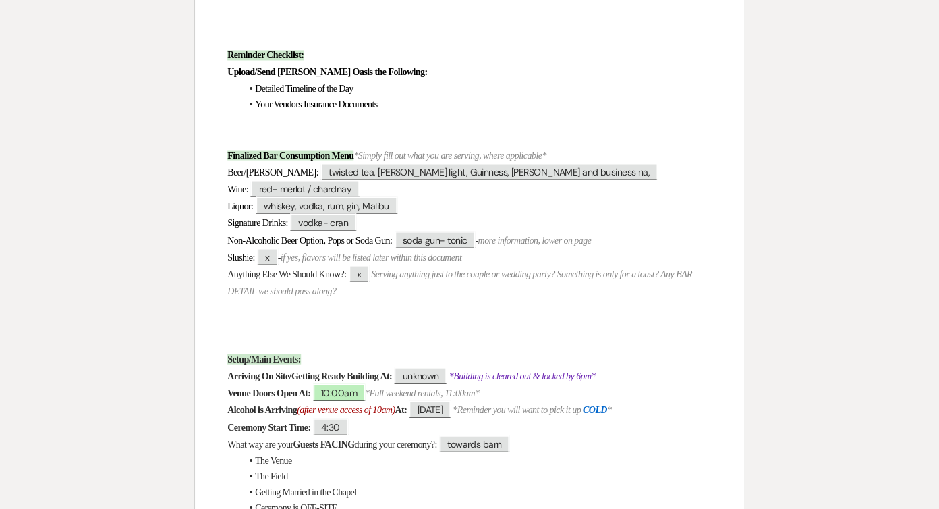
scroll to position [541, 0]
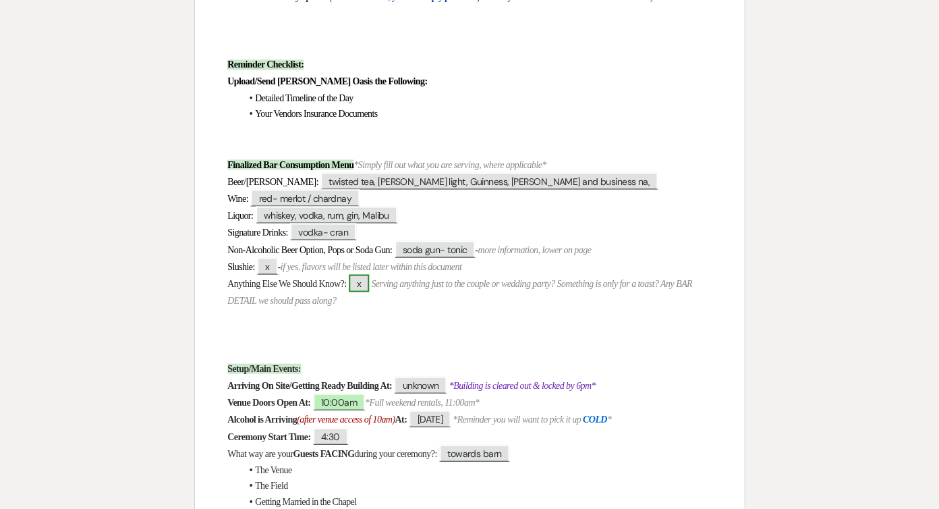
click at [369, 274] on span "x" at bounding box center [359, 283] width 20 height 18
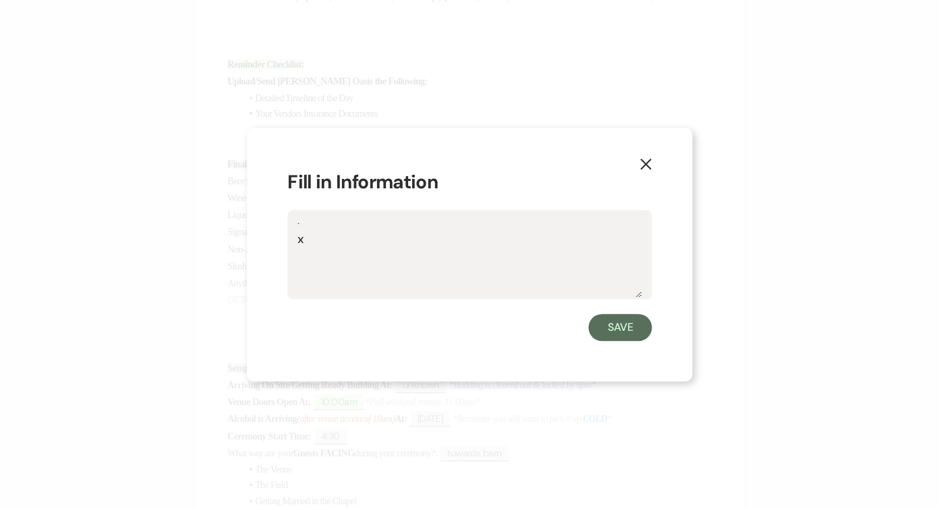
click at [309, 238] on textarea "x" at bounding box center [470, 263] width 344 height 67
type textarea "dad may give you a case of something, to give him or his friends"
click at [621, 346] on div "X Fill in Information . dad may give you a case of something, to give him or hi…" at bounding box center [469, 255] width 445 height 254
click at [620, 337] on button "Save" at bounding box center [620, 327] width 63 height 27
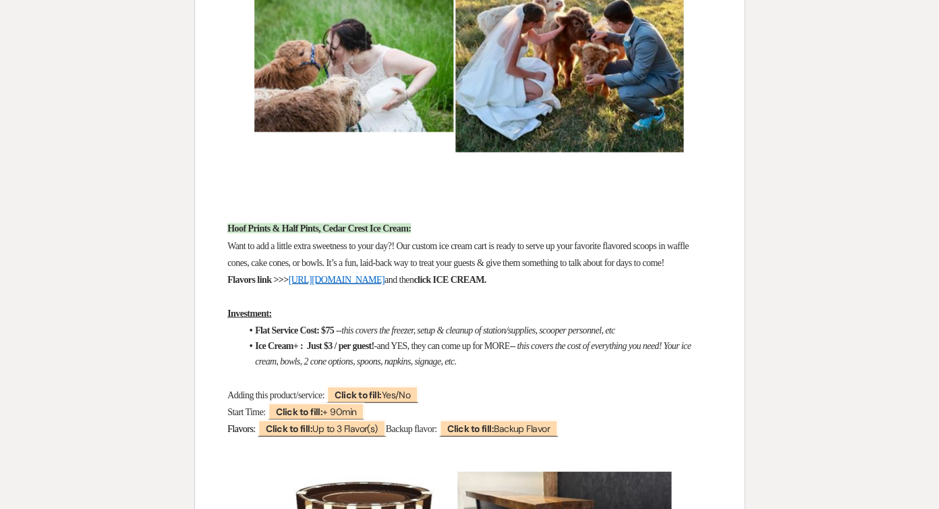
scroll to position [5921, 0]
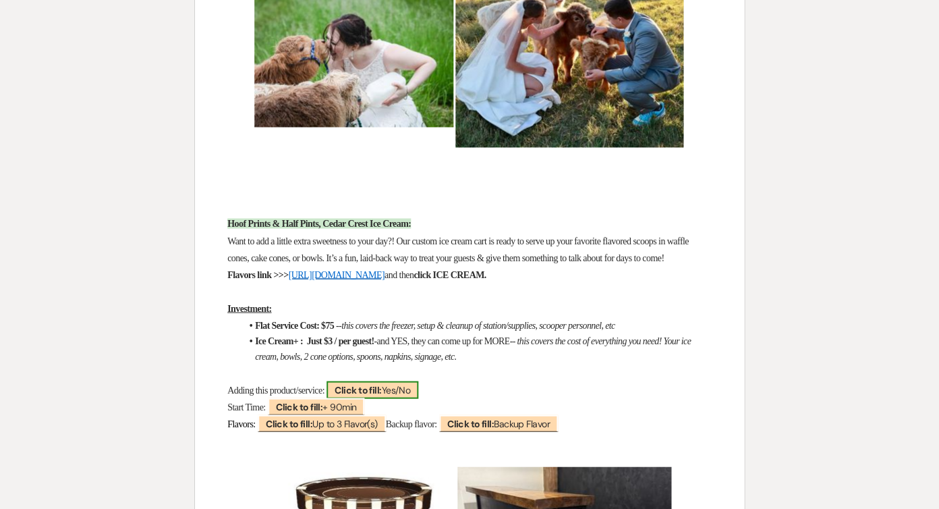
click at [418, 381] on span "Click to fill: Yes/No" at bounding box center [373, 390] width 92 height 18
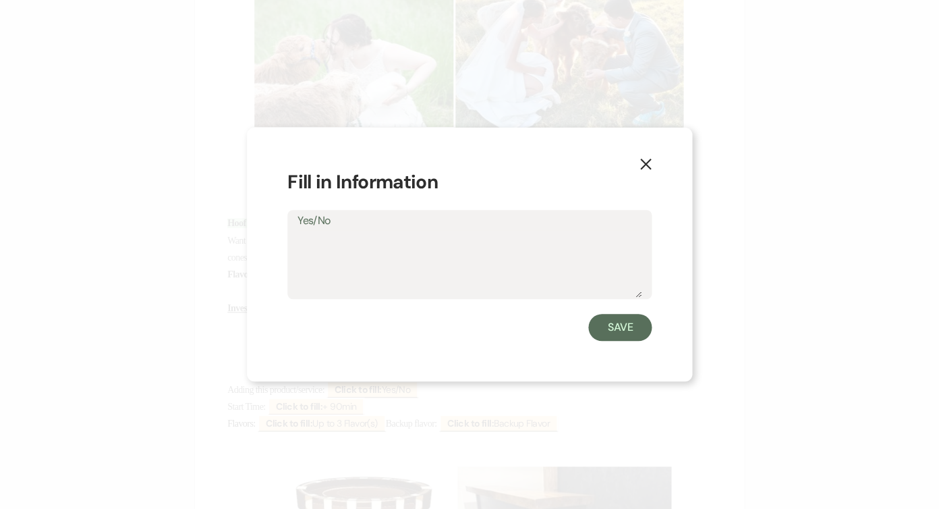
click at [638, 158] on button "X" at bounding box center [646, 164] width 20 height 24
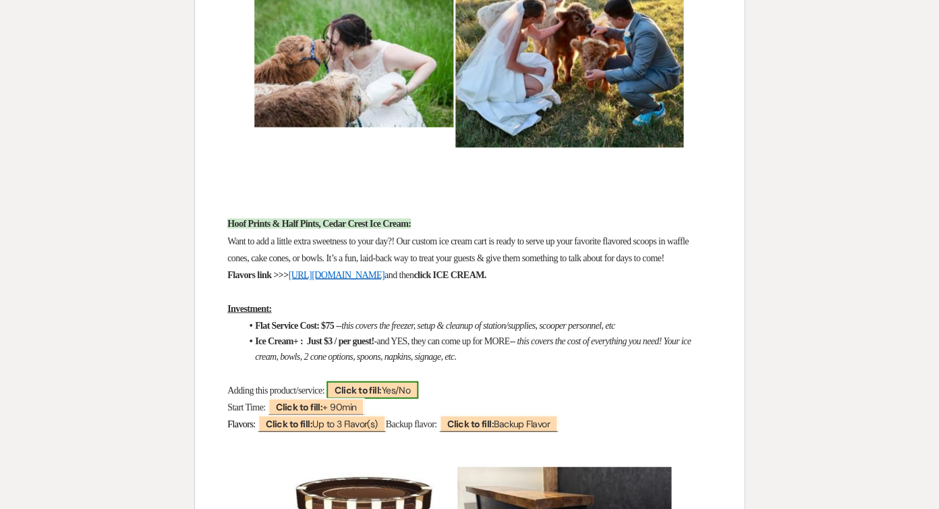
click at [374, 383] on b "Click to fill:" at bounding box center [358, 389] width 47 height 12
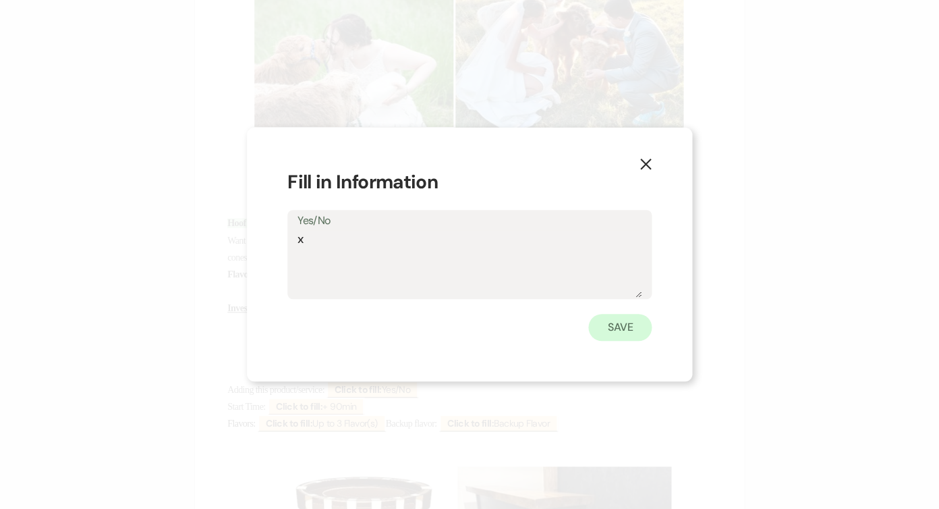
type textarea "x"
click at [633, 319] on button "Save" at bounding box center [620, 327] width 63 height 27
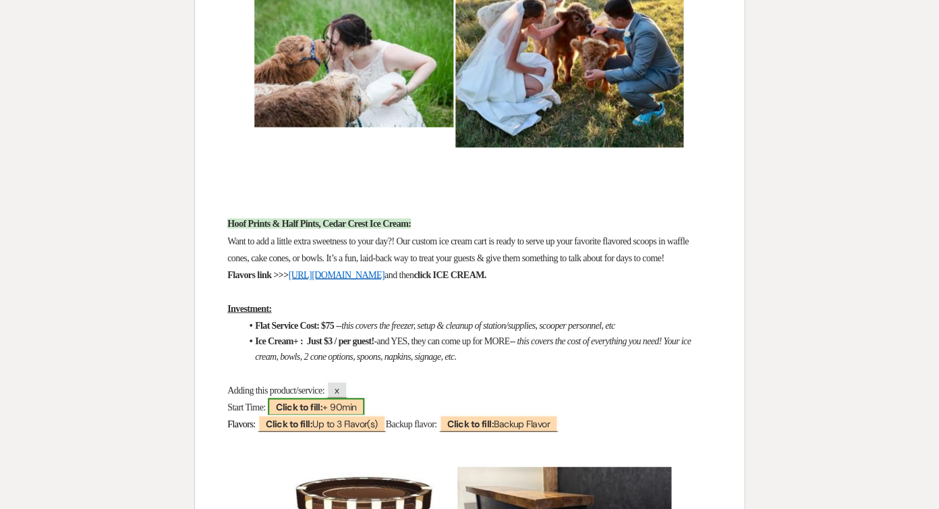
click at [300, 400] on b "Click to fill:" at bounding box center [299, 406] width 47 height 12
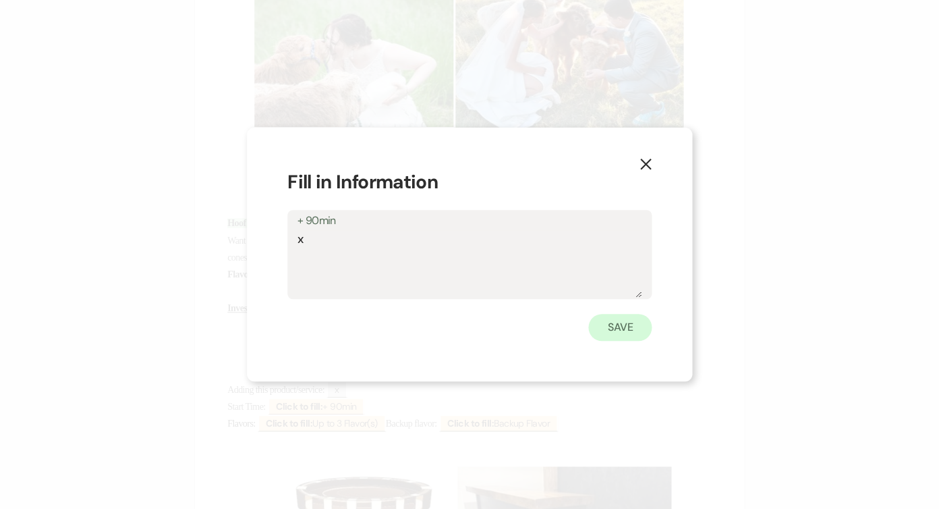
type textarea "x"
click at [611, 335] on button "Save" at bounding box center [620, 327] width 63 height 27
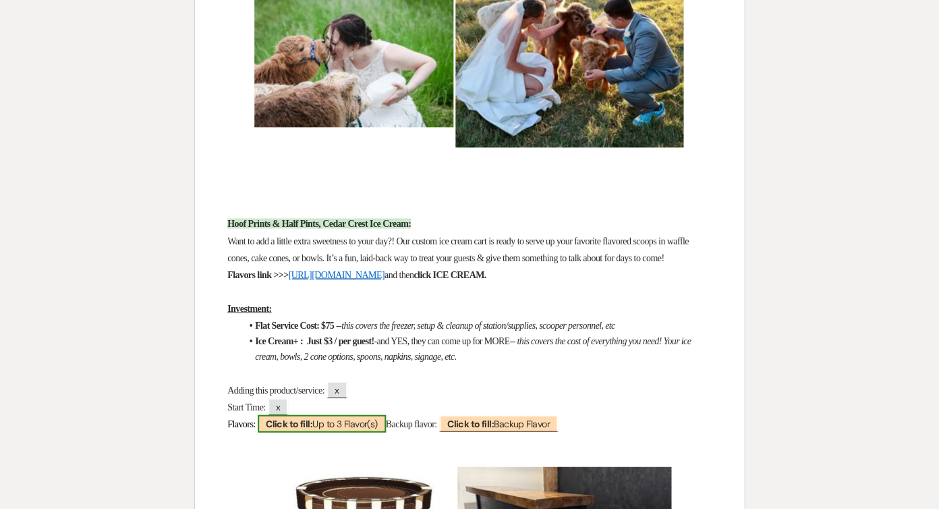
click at [355, 414] on span "Click to fill: Up to 3 Flavor(s)" at bounding box center [322, 423] width 128 height 18
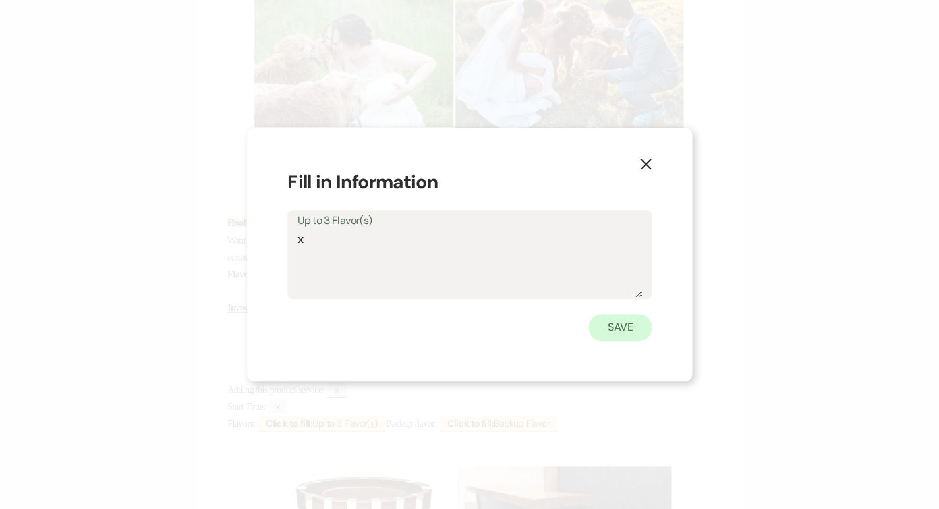
type textarea "x"
click at [630, 327] on button "Save" at bounding box center [620, 327] width 63 height 27
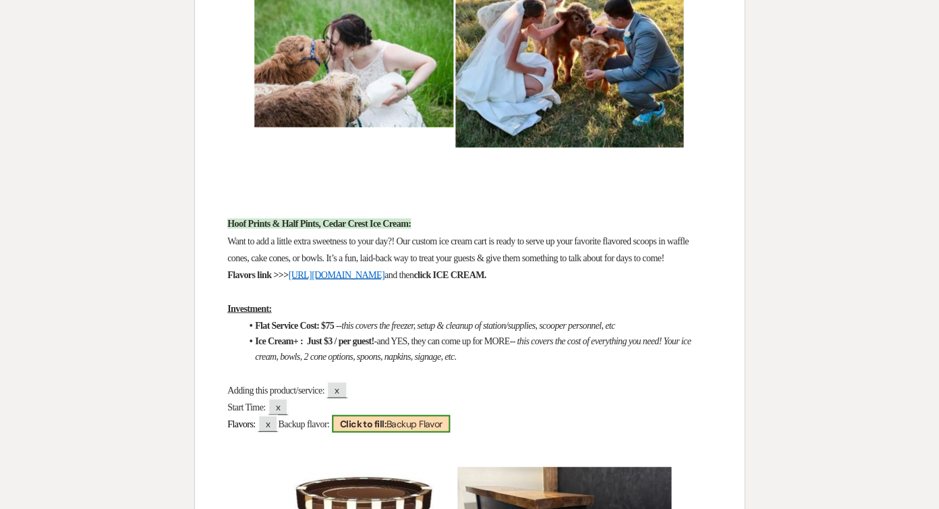
click at [422, 414] on span "Click to fill: Backup Flavor" at bounding box center [391, 423] width 119 height 18
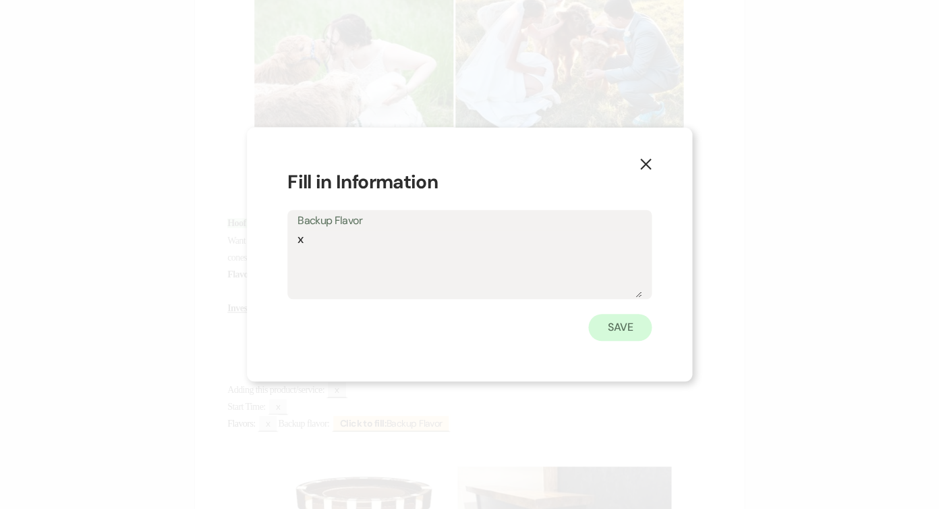
type textarea "x"
click at [610, 329] on button "Save" at bounding box center [620, 327] width 63 height 27
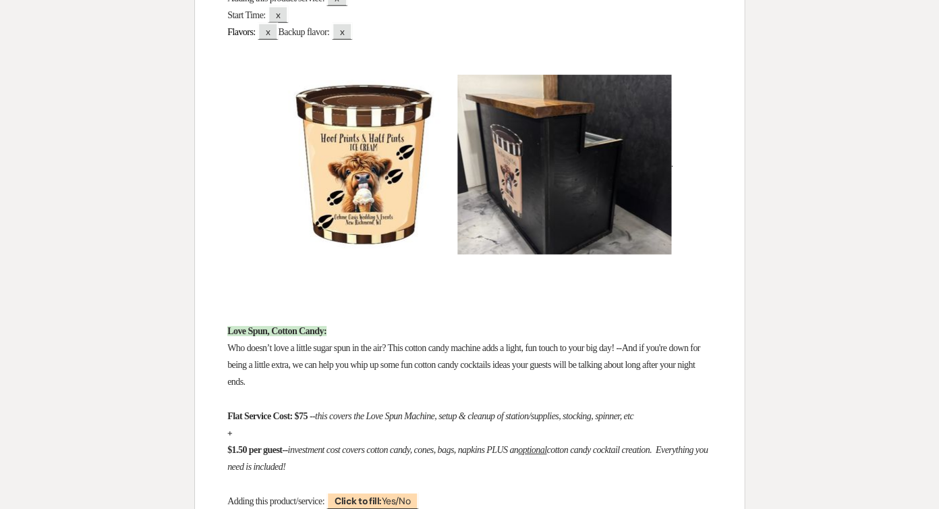
scroll to position [6315, 0]
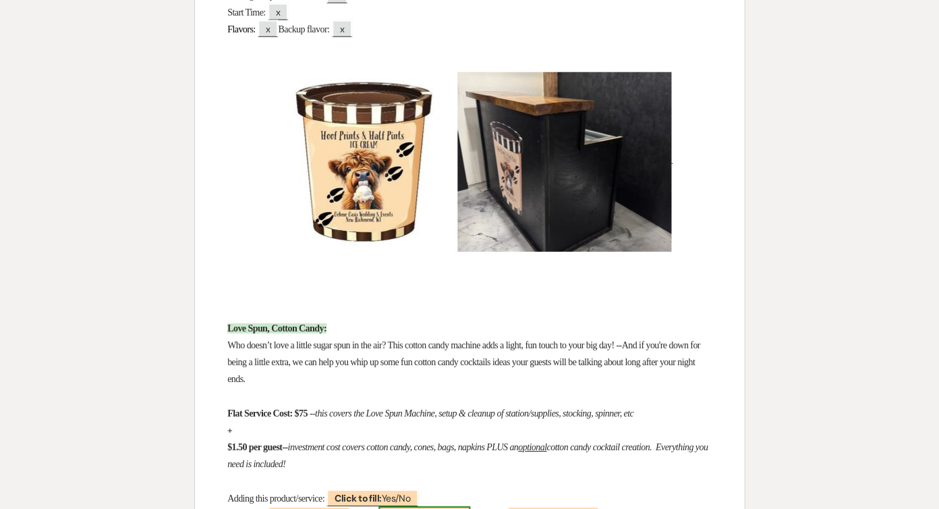
click at [414, 506] on span "Click to fill: Yes/No" at bounding box center [425, 515] width 92 height 18
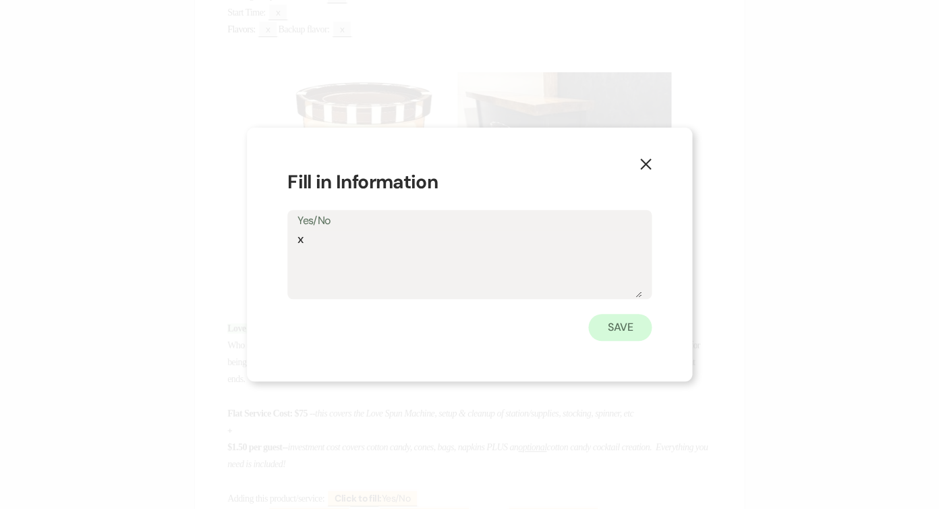
type textarea "x"
click at [611, 331] on button "Save" at bounding box center [620, 327] width 63 height 27
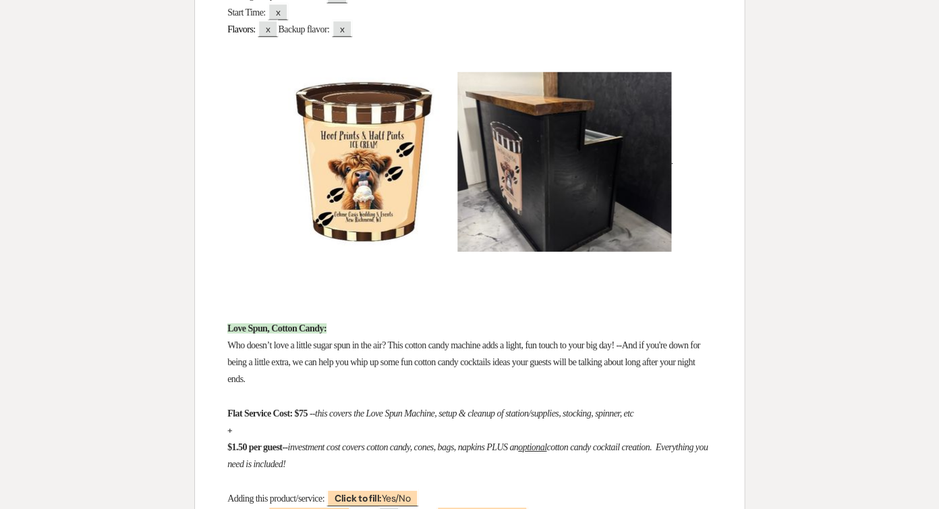
click at [381, 472] on p at bounding box center [469, 480] width 485 height 17
click at [380, 492] on b "Click to fill:" at bounding box center [358, 498] width 47 height 12
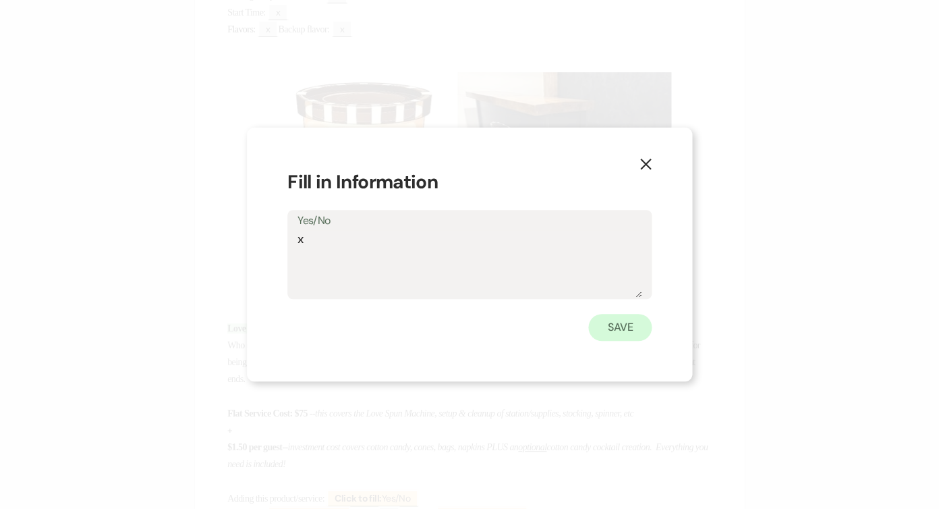
type textarea "x"
click at [599, 319] on button "Save" at bounding box center [620, 327] width 63 height 27
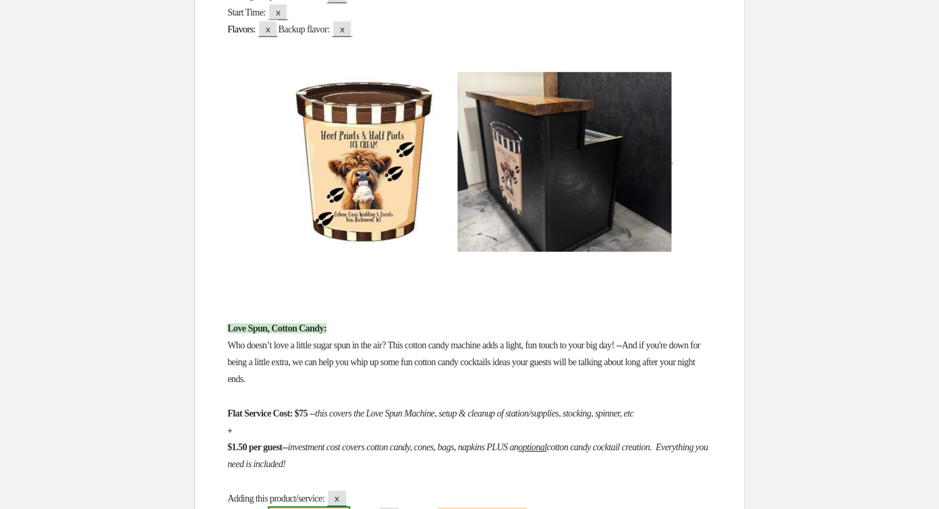
click at [290, 508] on b "Click to fill:" at bounding box center [299, 515] width 47 height 12
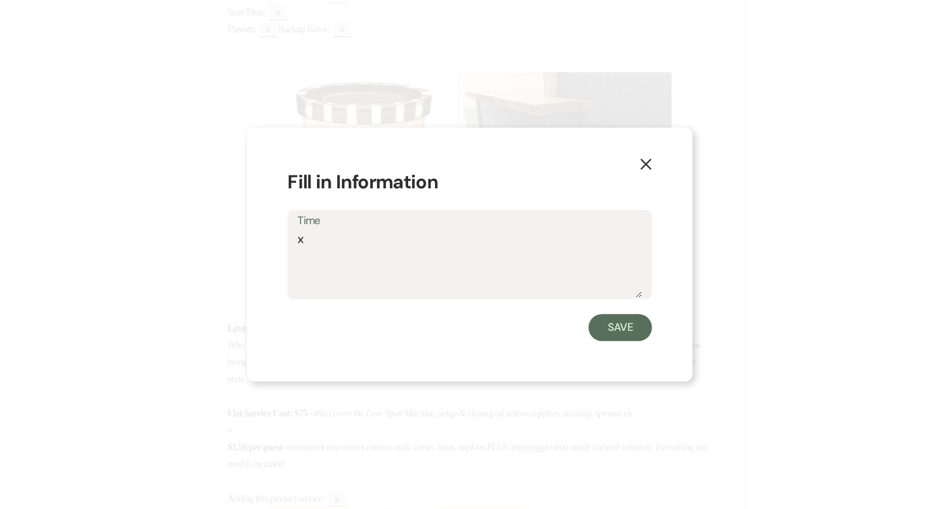
type textarea "x"
click at [629, 310] on form "Fill in Information Time x Save" at bounding box center [470, 254] width 364 height 173
click at [632, 327] on button "Save" at bounding box center [620, 327] width 63 height 27
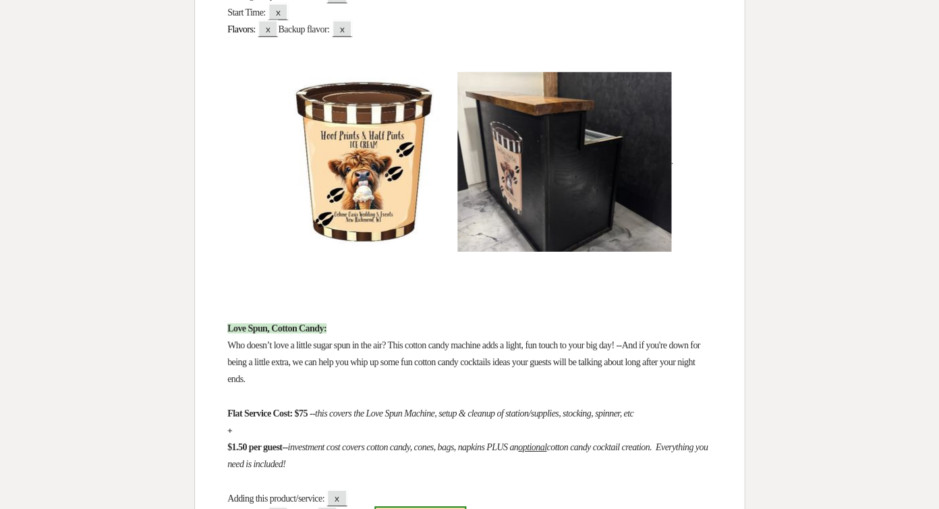
click at [466, 506] on span "Click to fill: Yes/No" at bounding box center [421, 515] width 92 height 18
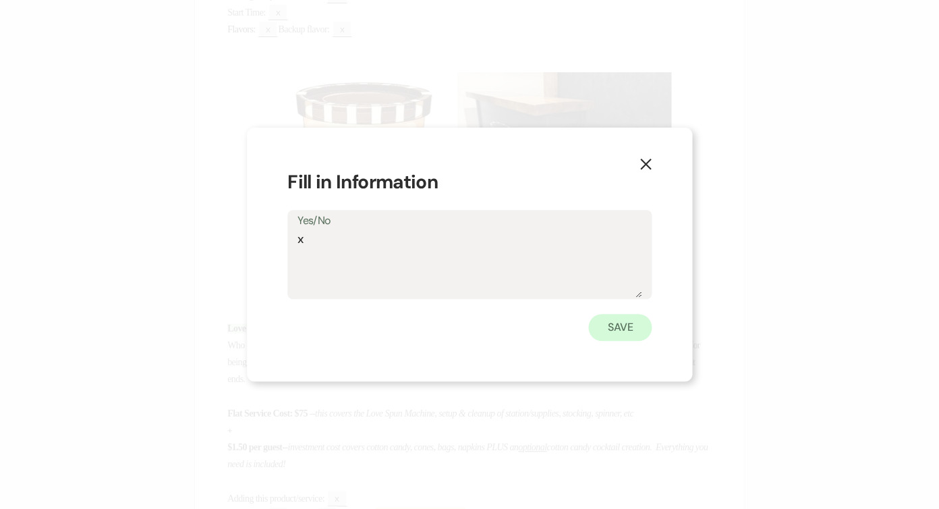
type textarea "x"
click at [626, 331] on button "Save" at bounding box center [620, 327] width 63 height 27
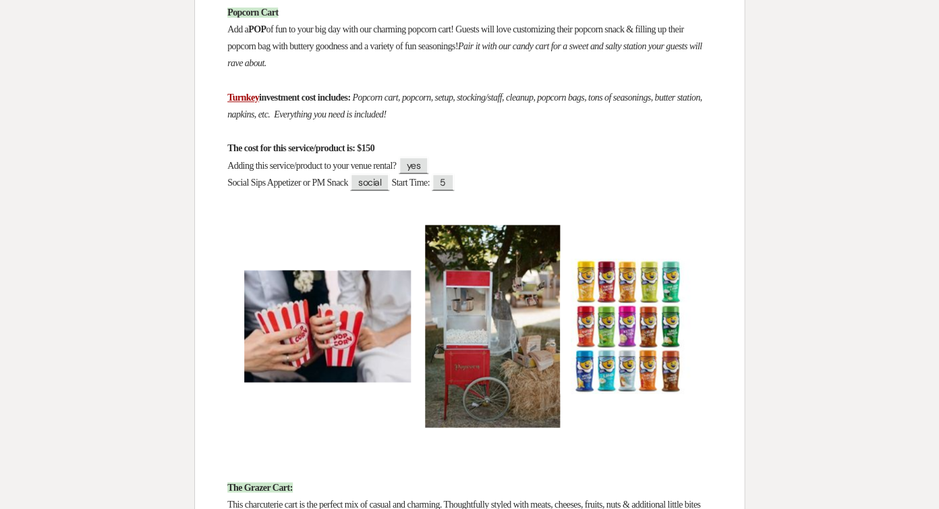
scroll to position [7007, 0]
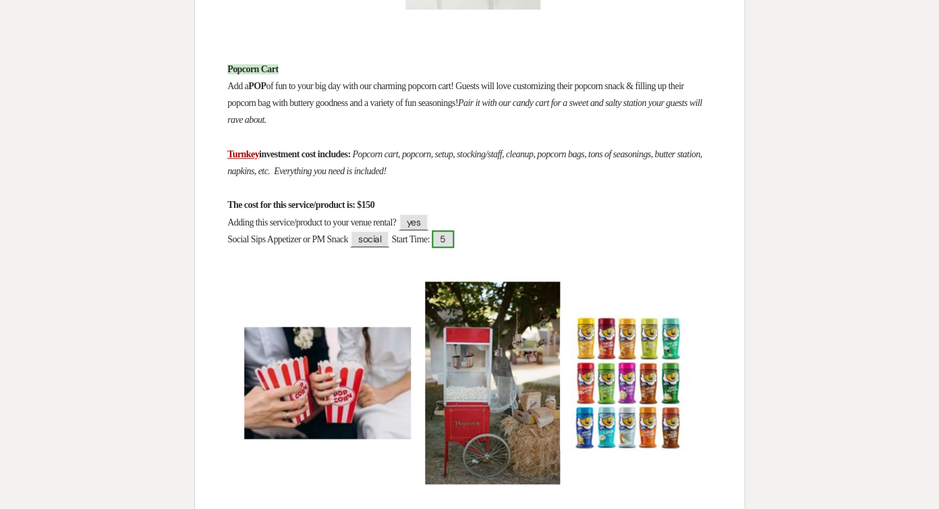
click at [454, 230] on span "5" at bounding box center [443, 239] width 22 height 18
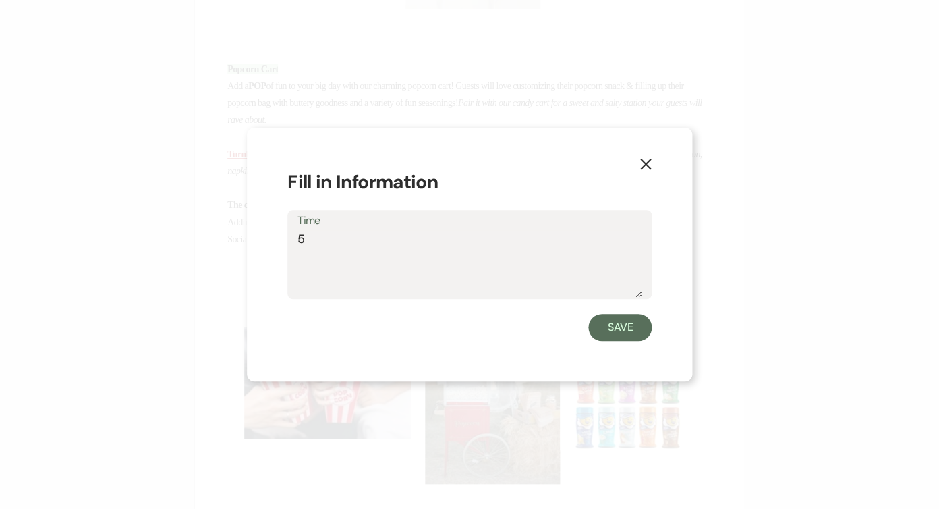
drag, startPoint x: 354, startPoint y: 240, endPoint x: 288, endPoint y: 235, distance: 66.4
click at [288, 236] on div "Time 5" at bounding box center [470, 255] width 364 height 90
type textarea "cocktail hour"
click at [622, 320] on button "Save" at bounding box center [620, 327] width 63 height 27
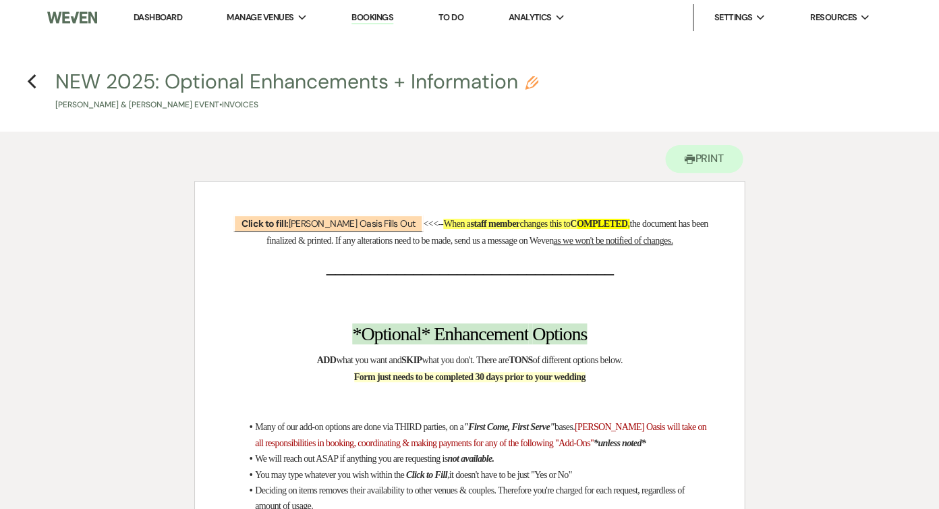
scroll to position [0, 0]
